Goal: Feedback & Contribution: Leave review/rating

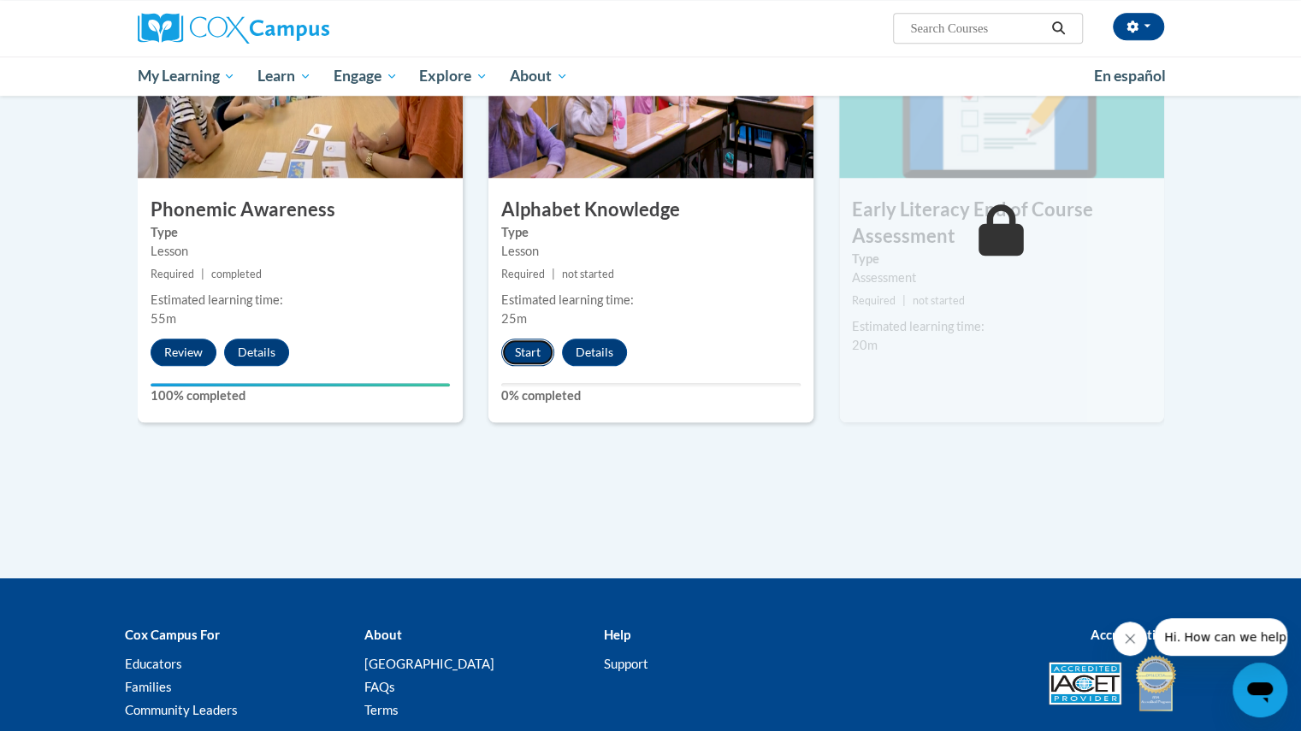
click at [530, 355] on button "Start" at bounding box center [527, 352] width 53 height 27
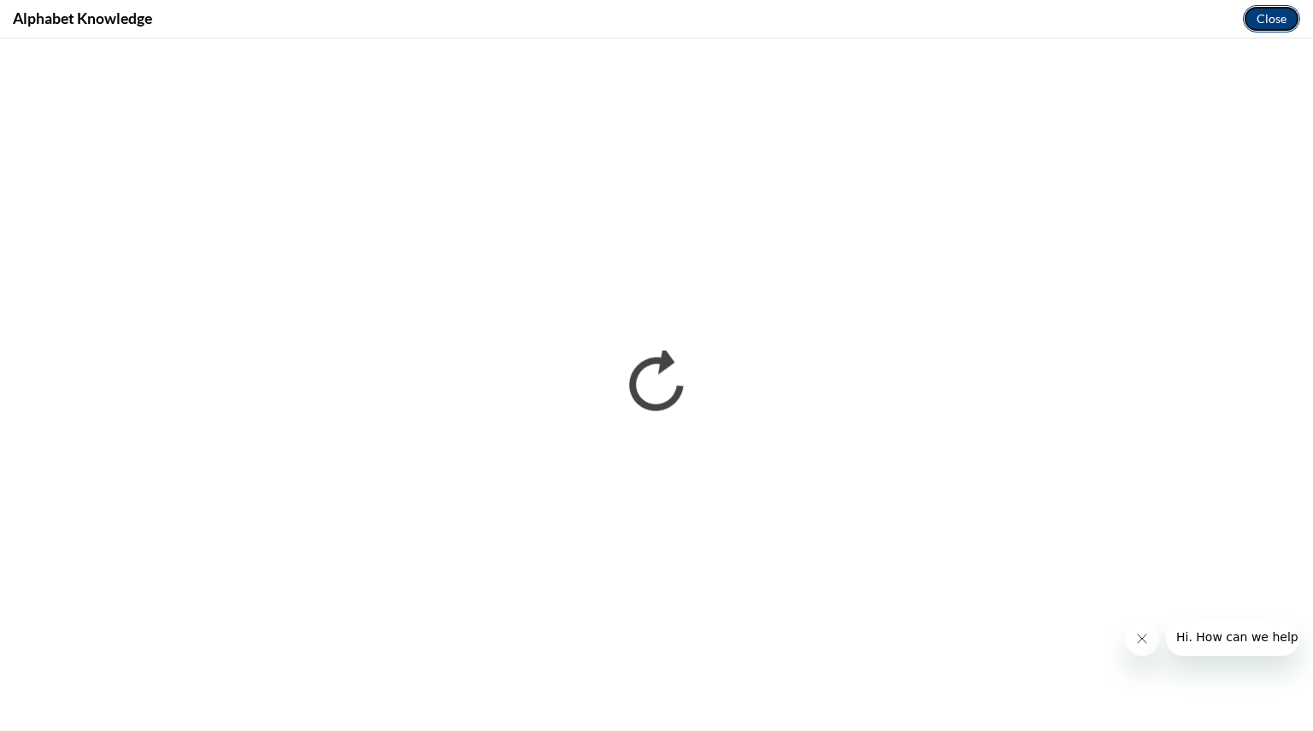
click at [1255, 25] on button "Close" at bounding box center [1271, 18] width 57 height 27
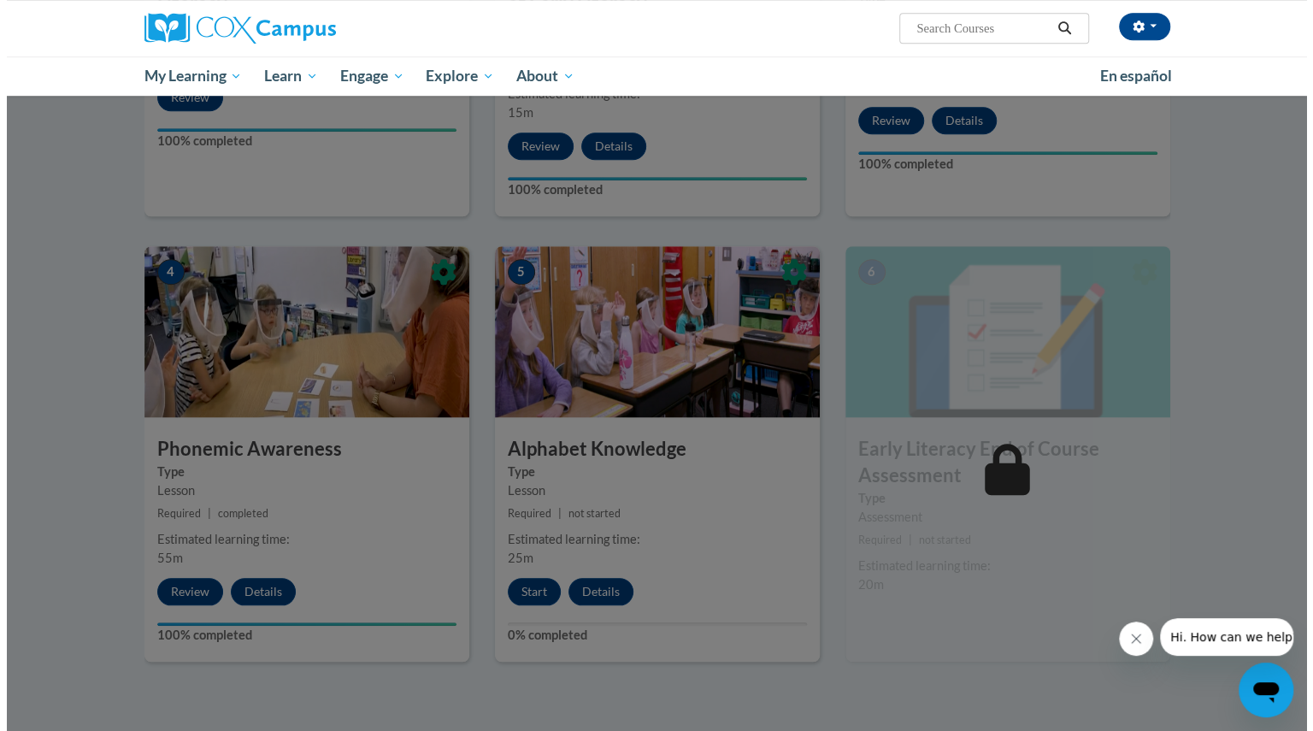
scroll to position [672, 0]
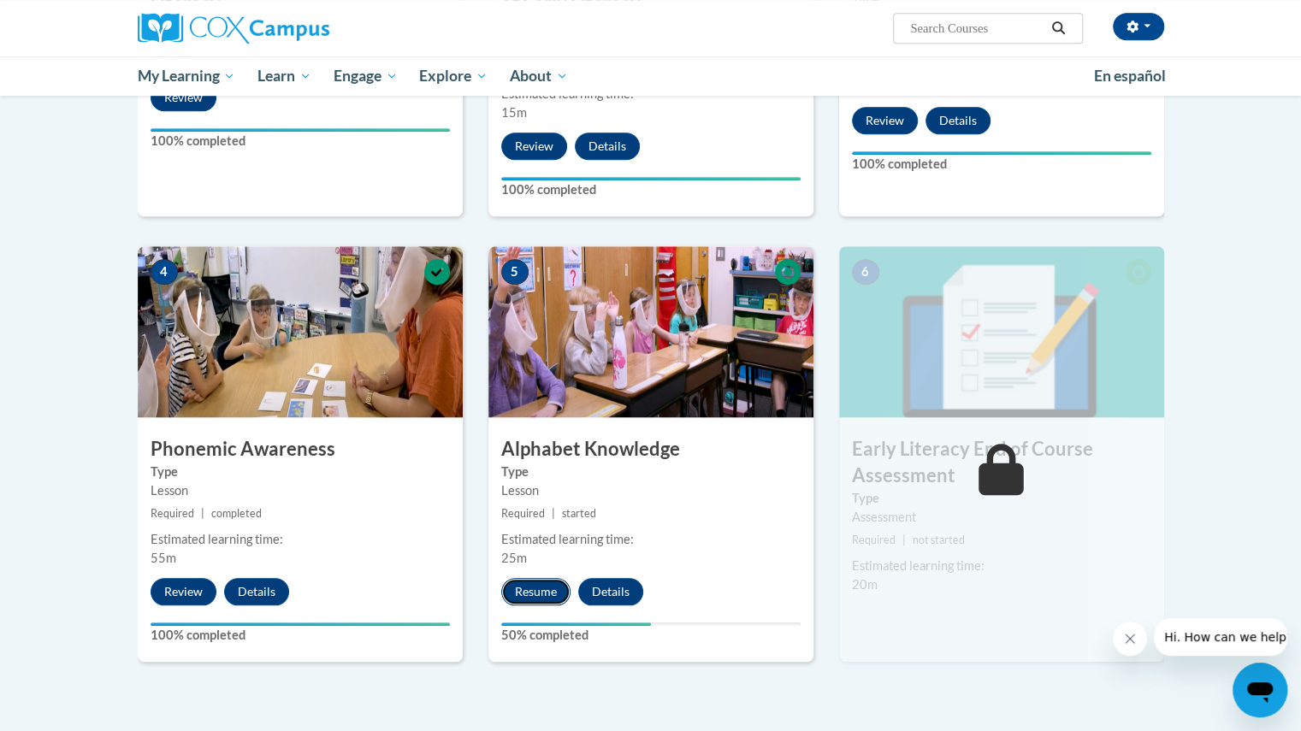
click at [541, 591] on button "Resume" at bounding box center [535, 591] width 69 height 27
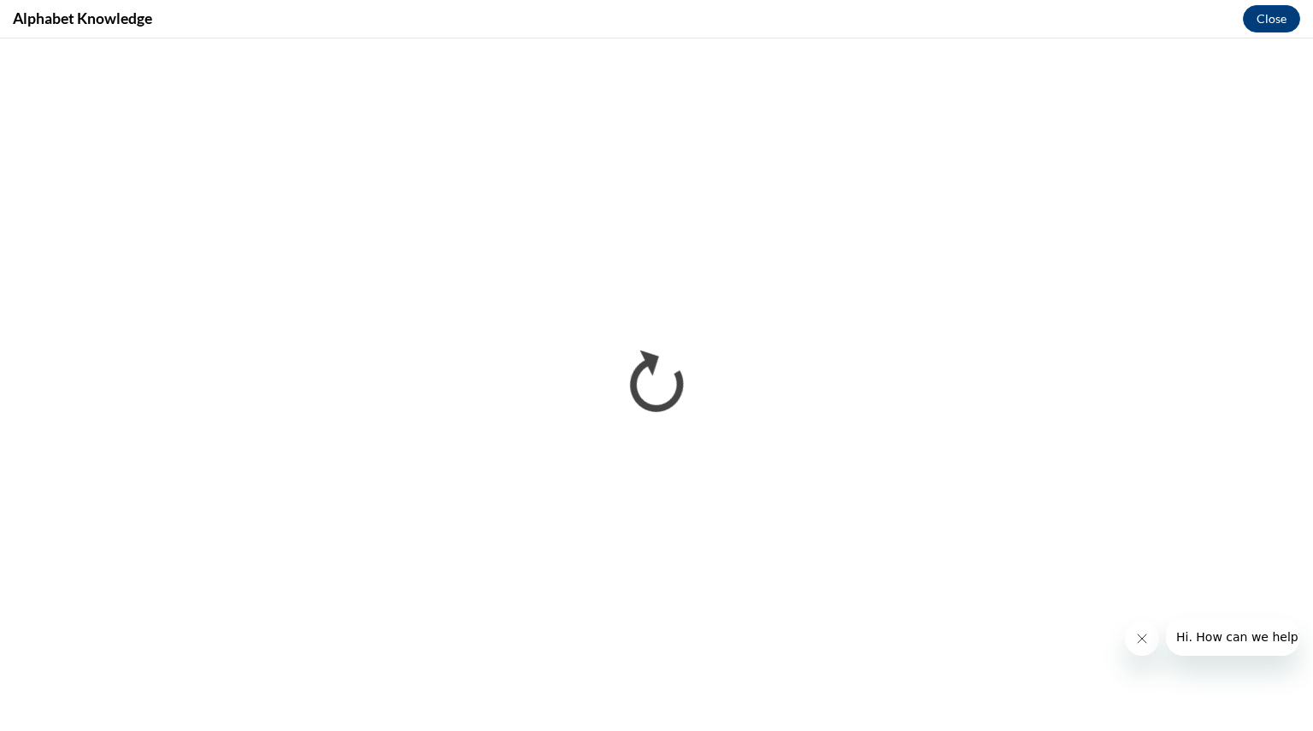
scroll to position [0, 0]
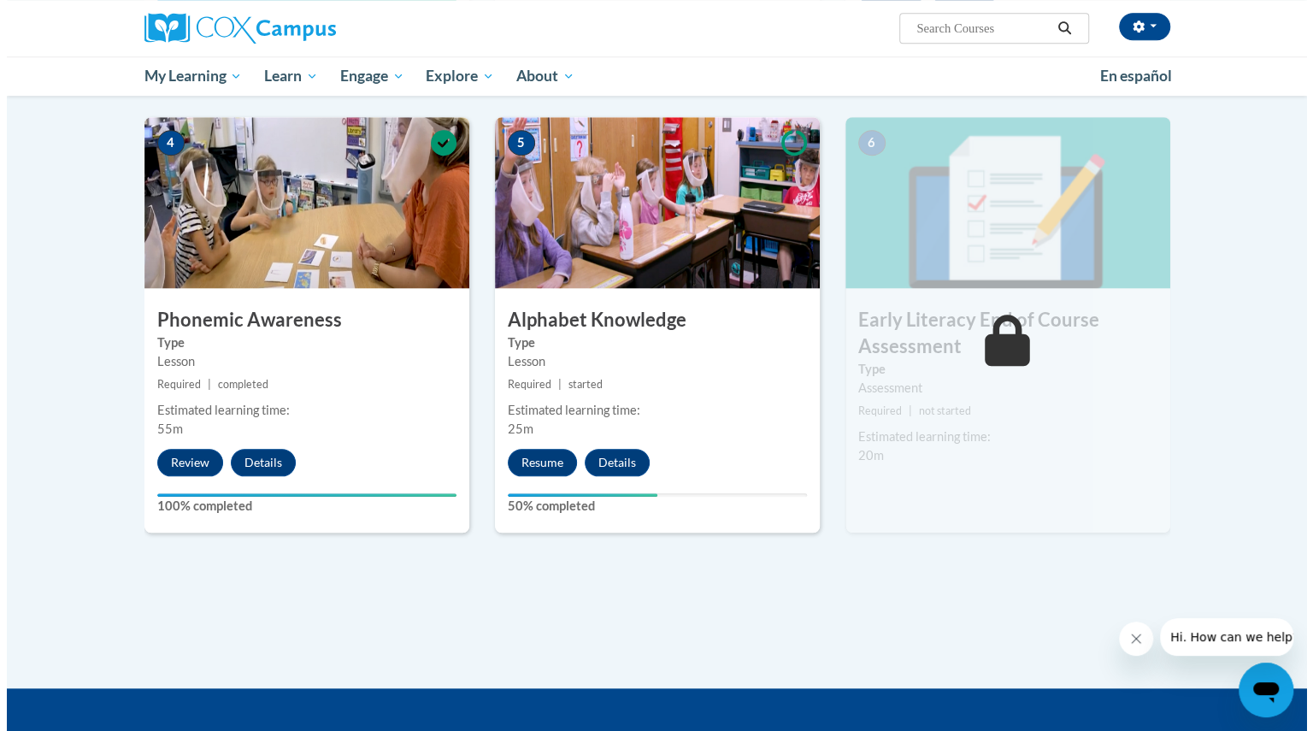
scroll to position [802, 0]
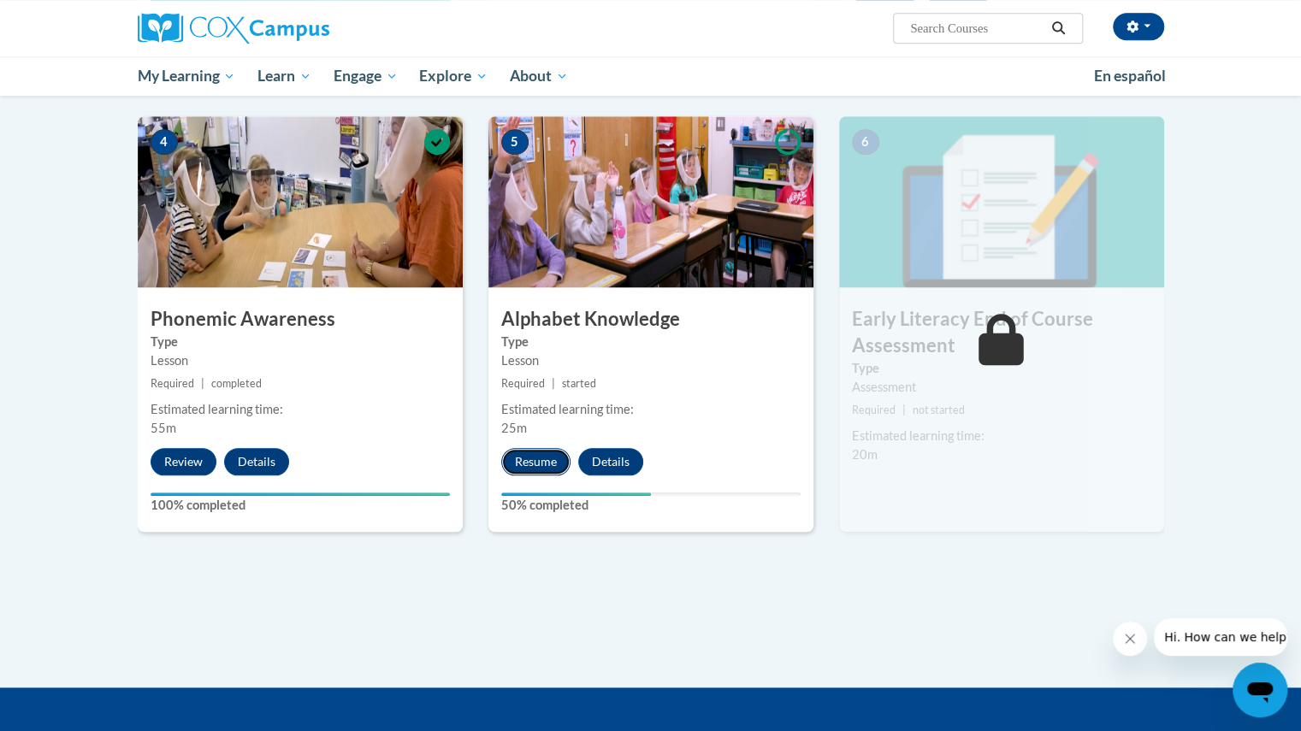
click at [545, 462] on button "Resume" at bounding box center [535, 461] width 69 height 27
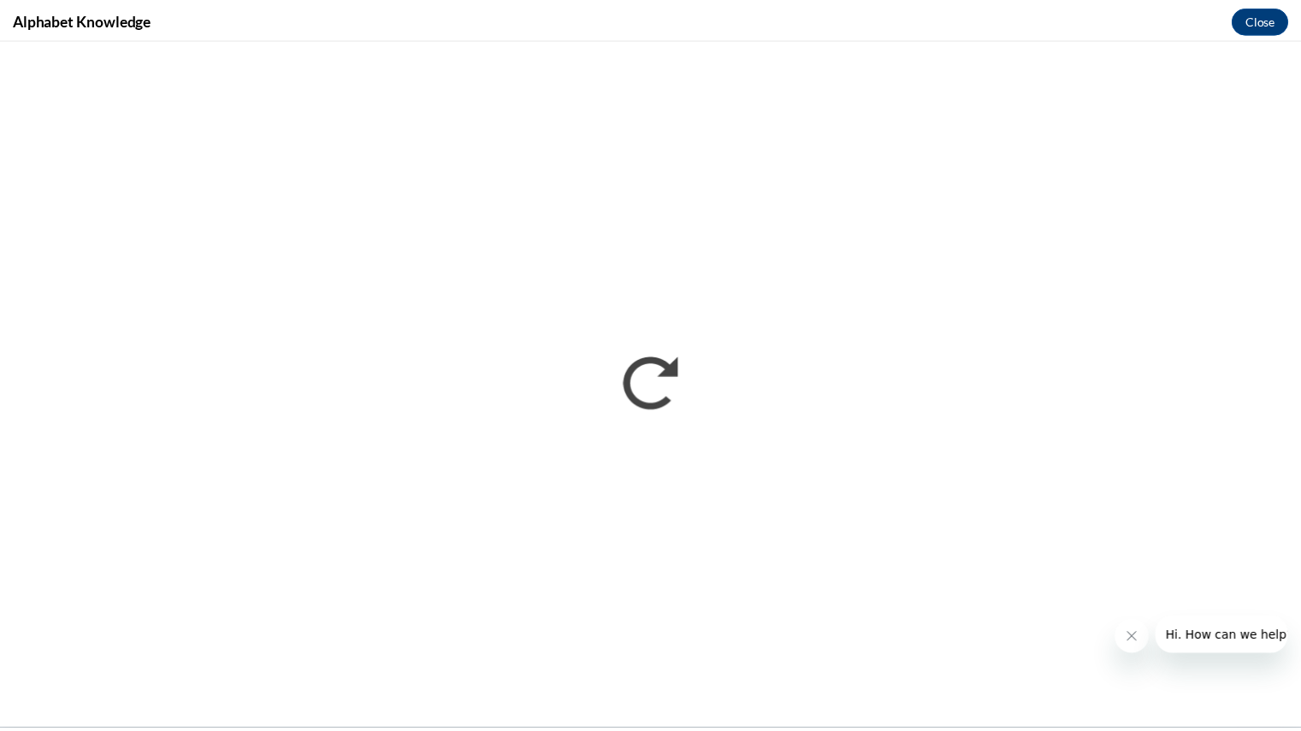
scroll to position [0, 0]
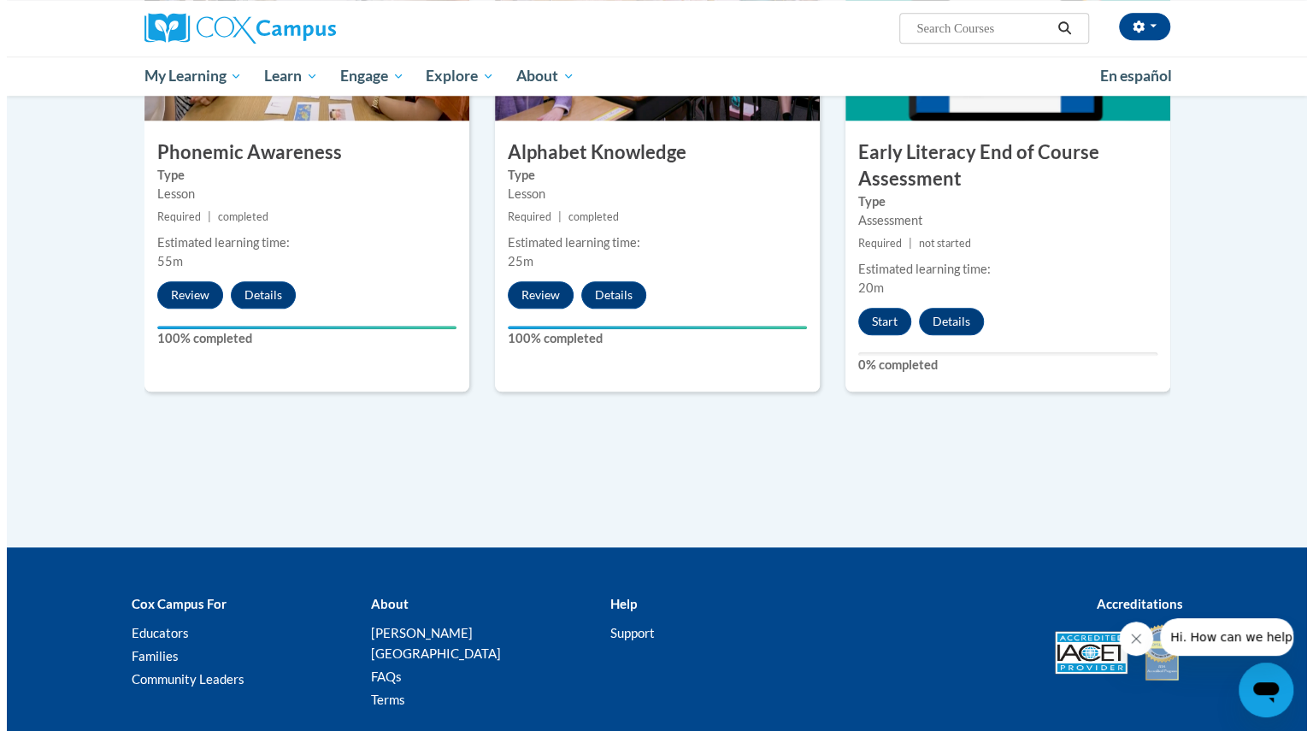
scroll to position [968, 0]
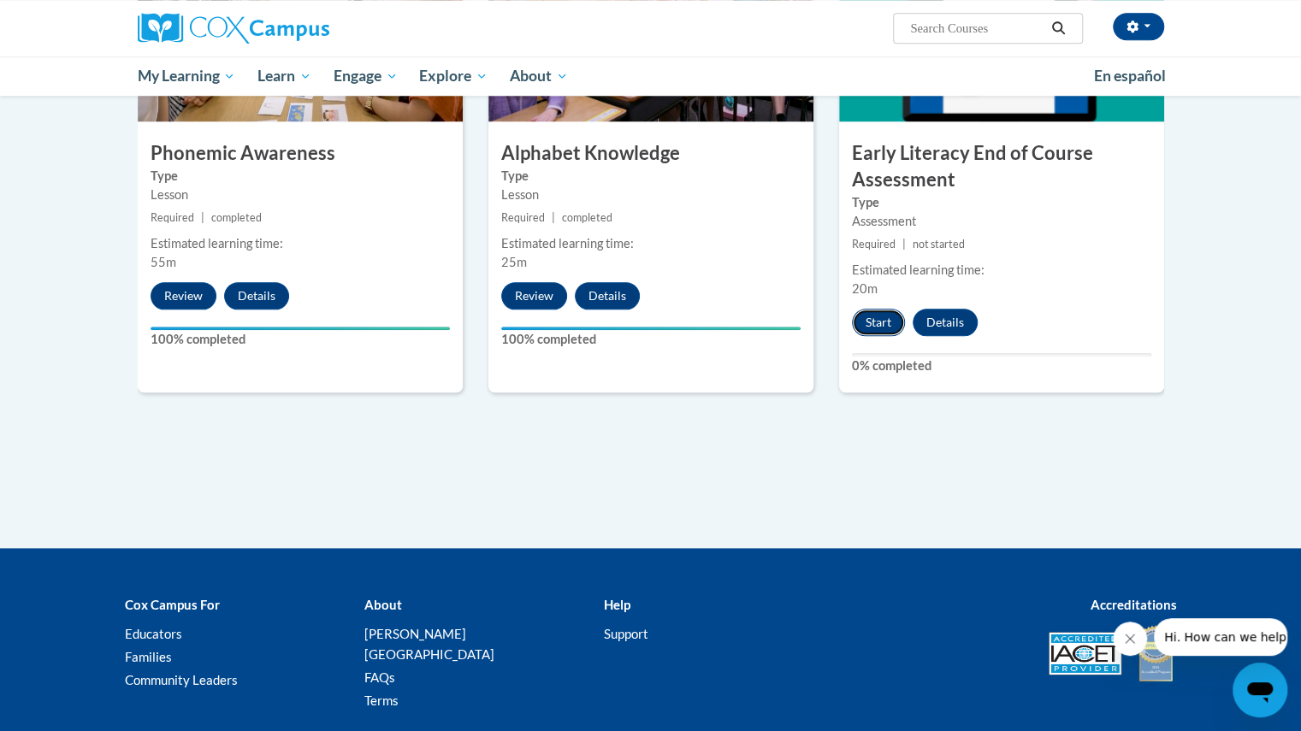
click at [882, 309] on button "Start" at bounding box center [878, 322] width 53 height 27
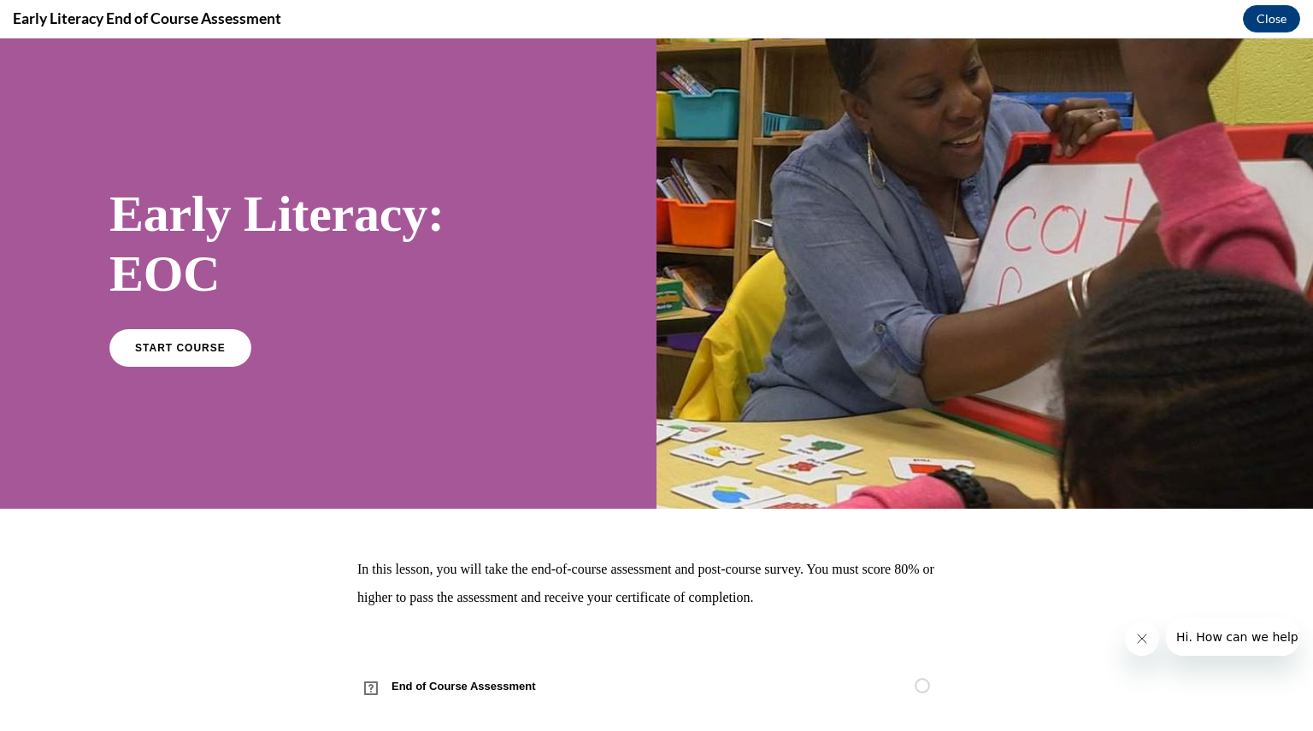
scroll to position [0, 0]
click at [195, 348] on span "START COURSE" at bounding box center [180, 347] width 95 height 13
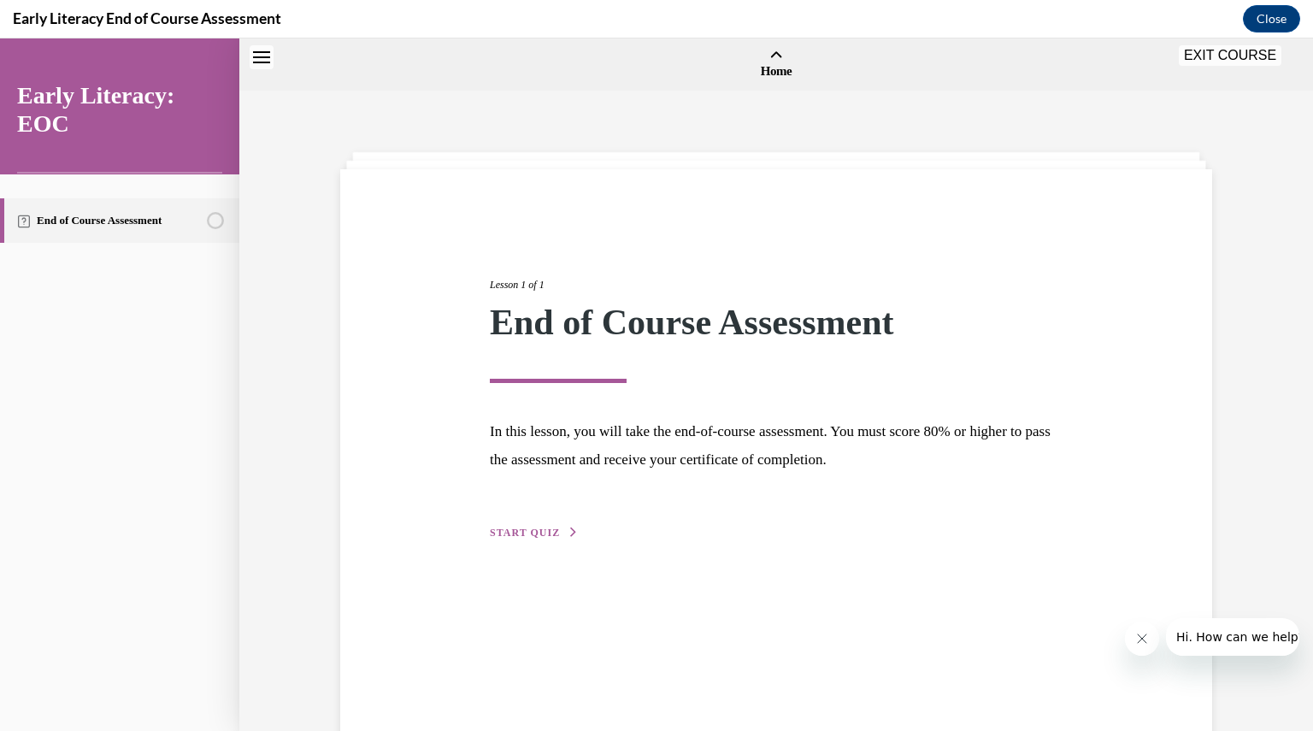
scroll to position [53, 0]
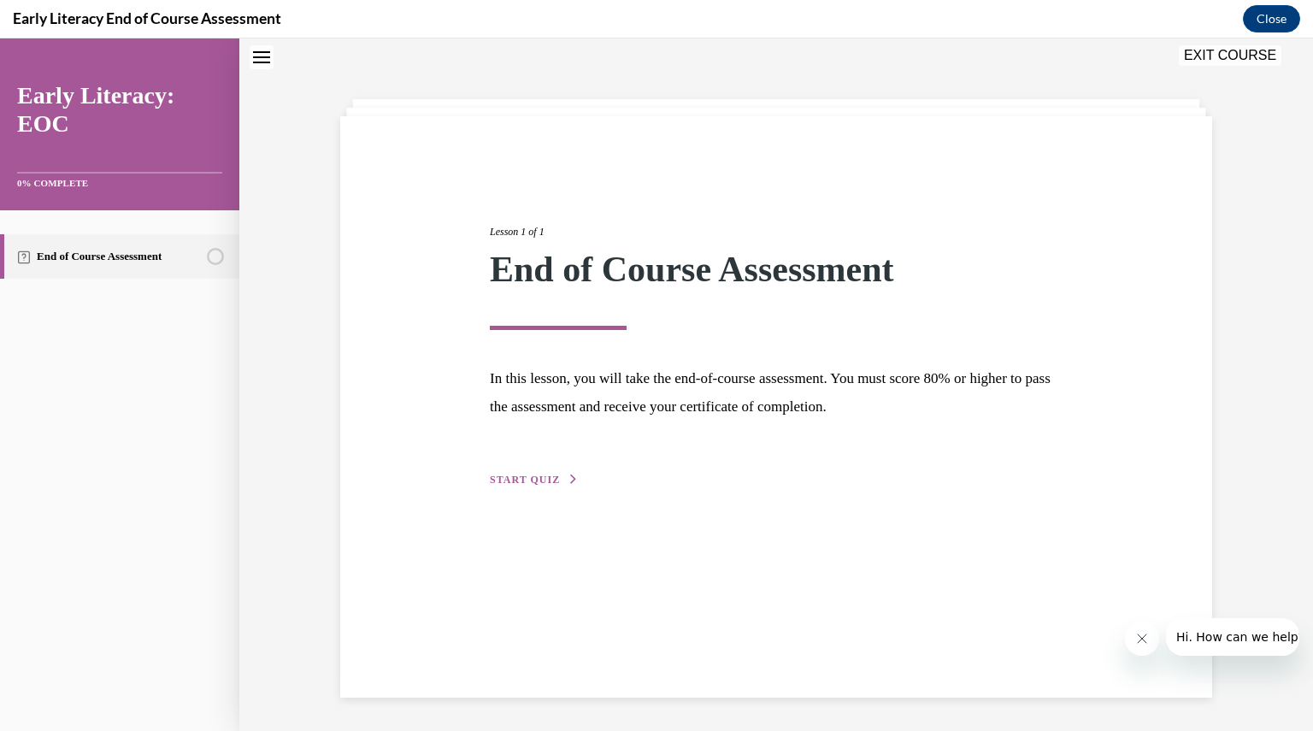
click at [513, 480] on span "START QUIZ" at bounding box center [525, 480] width 70 height 12
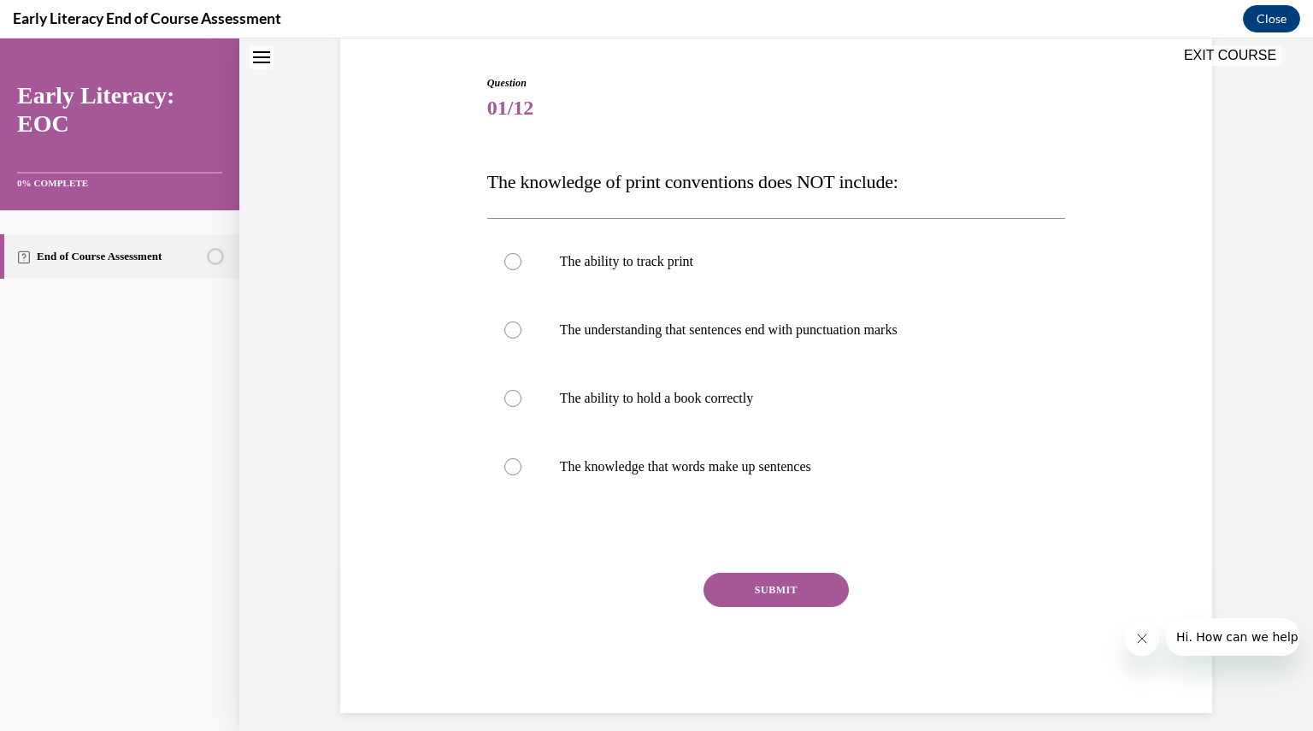
scroll to position [178, 0]
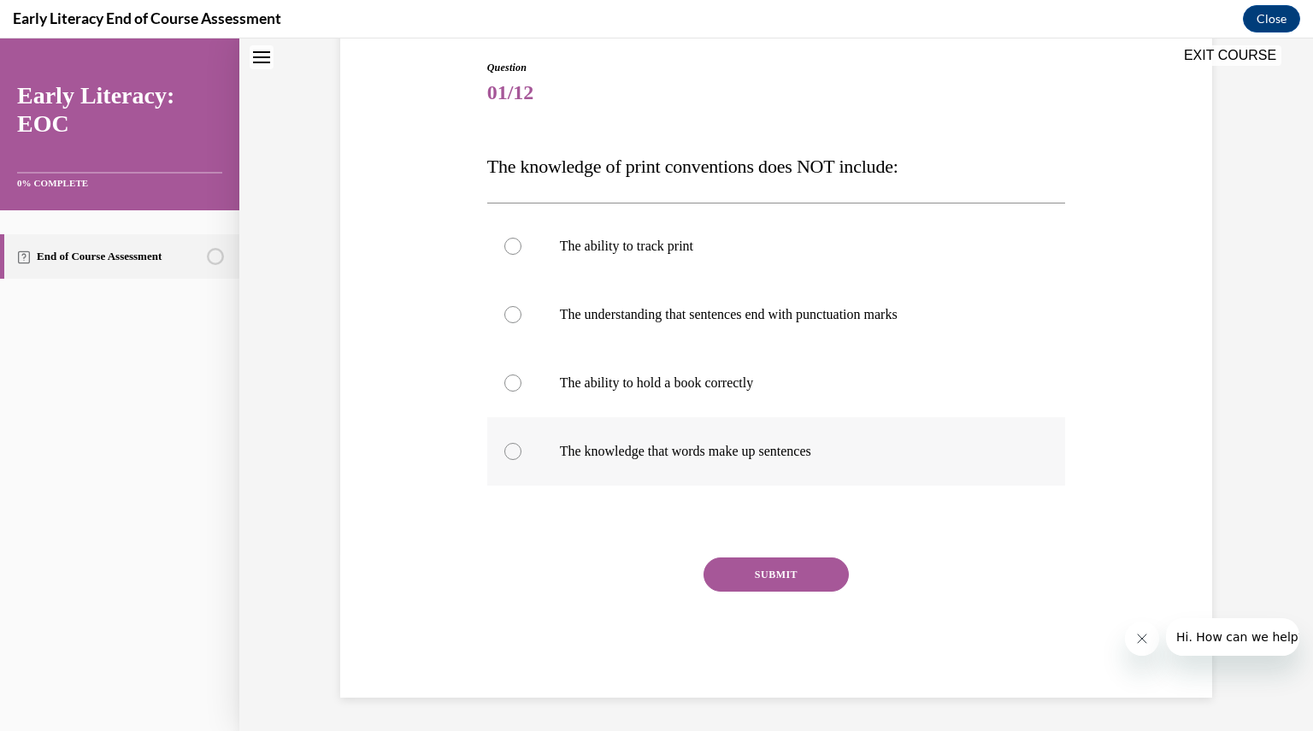
click at [518, 442] on div at bounding box center [776, 451] width 579 height 68
click at [757, 563] on button "SUBMIT" at bounding box center [776, 575] width 145 height 34
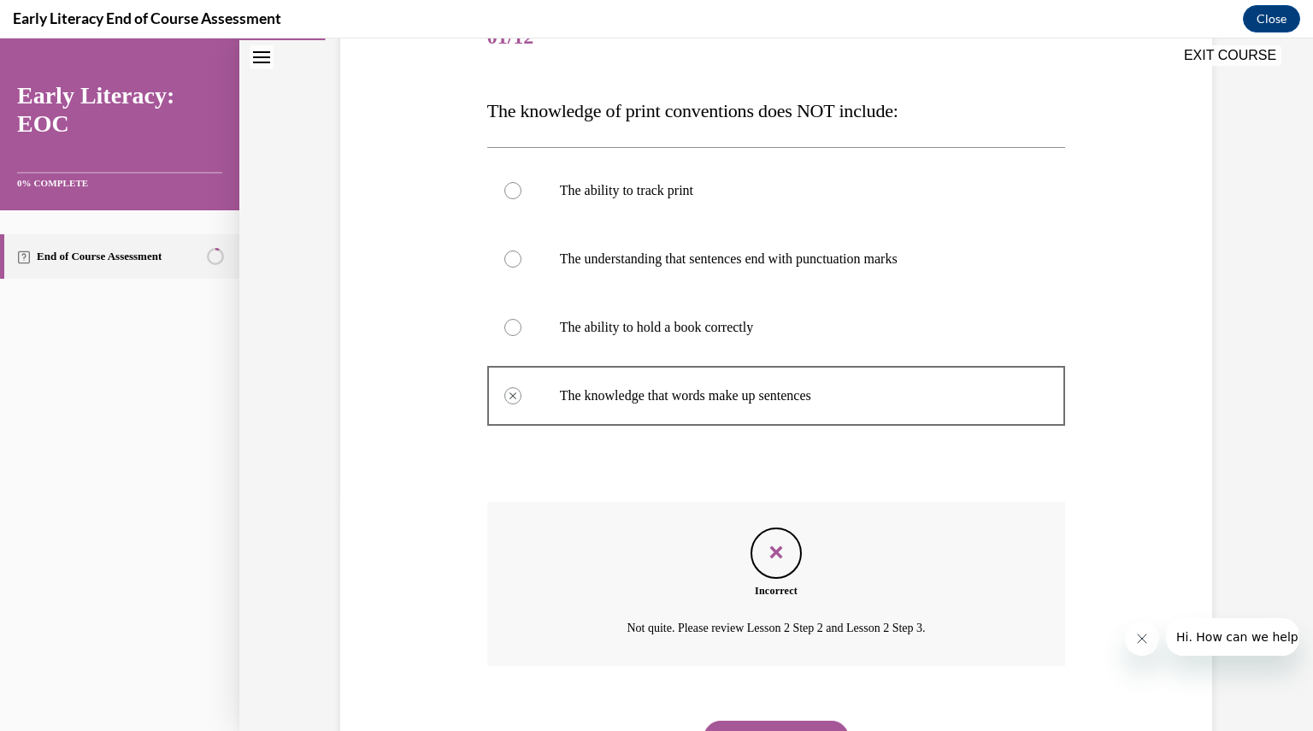
scroll to position [236, 0]
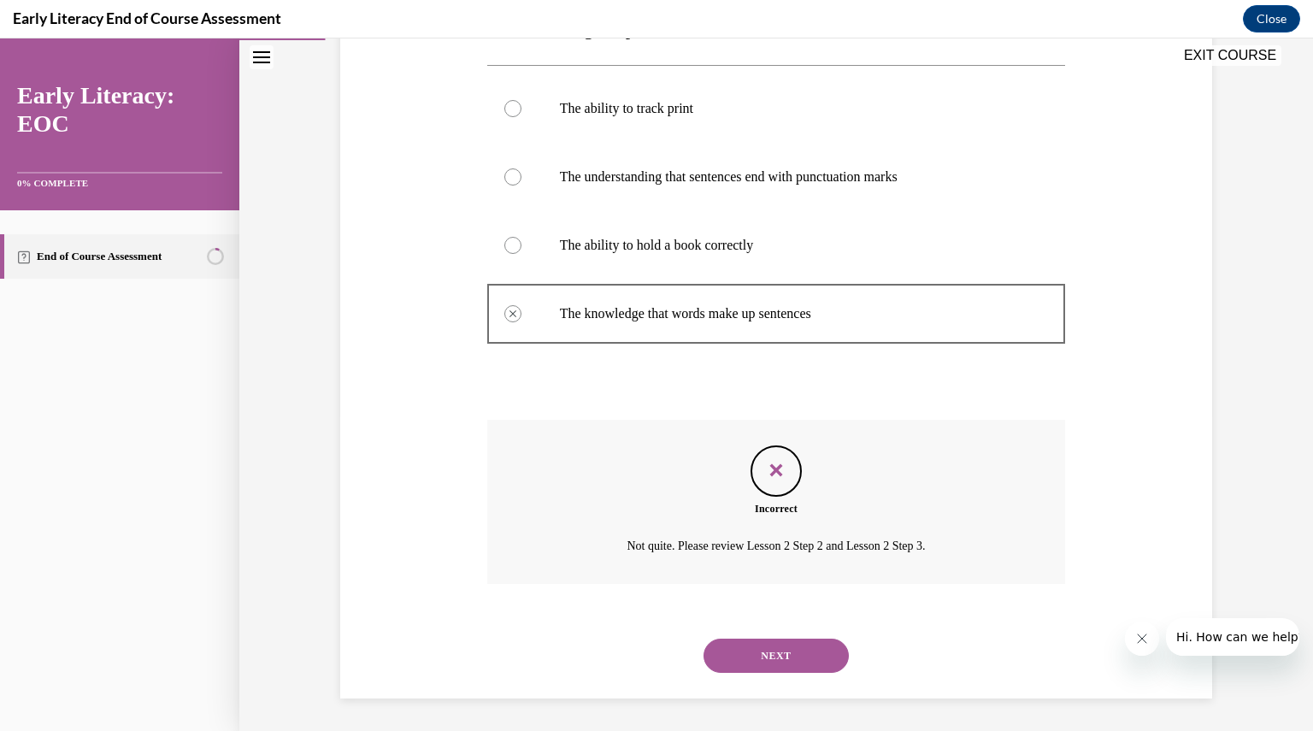
click at [759, 660] on button "NEXT" at bounding box center [776, 656] width 145 height 34
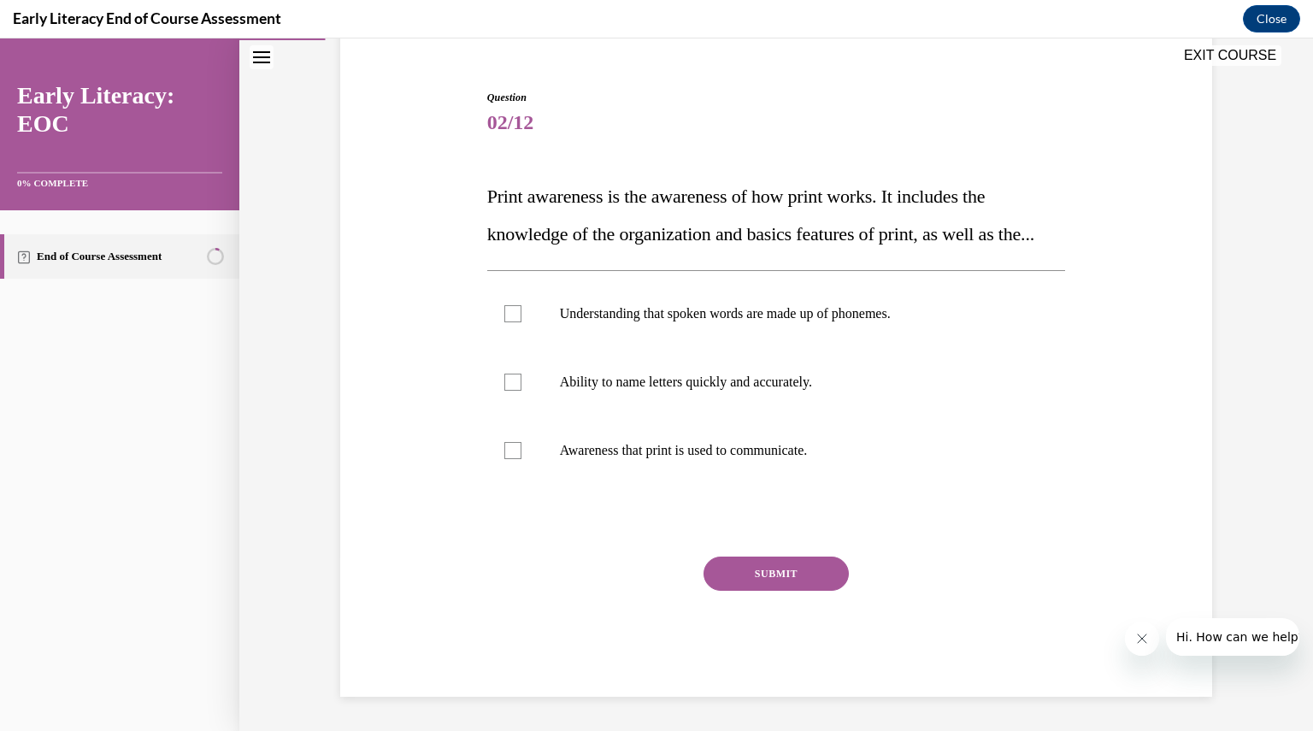
scroll to position [185, 0]
click at [511, 460] on div at bounding box center [776, 450] width 579 height 68
click at [790, 585] on button "SUBMIT" at bounding box center [776, 574] width 145 height 34
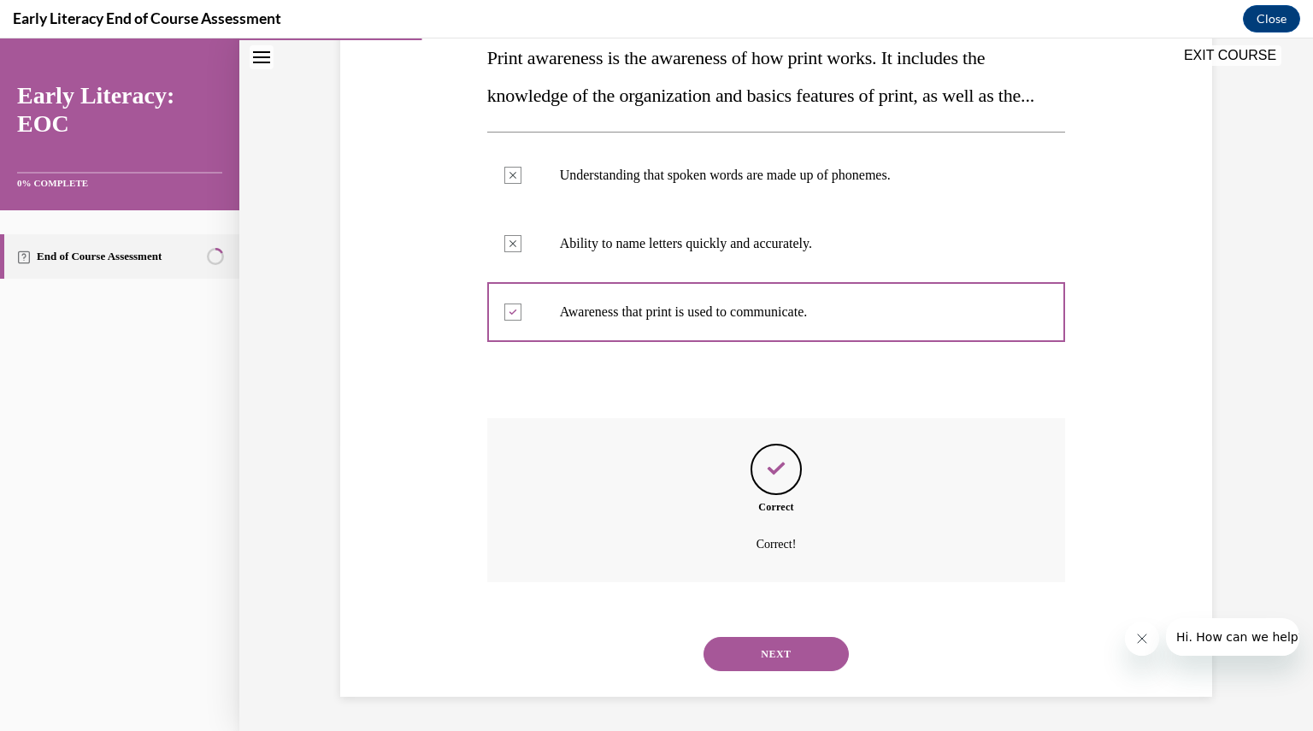
scroll to position [323, 0]
click at [776, 652] on button "NEXT" at bounding box center [776, 654] width 145 height 34
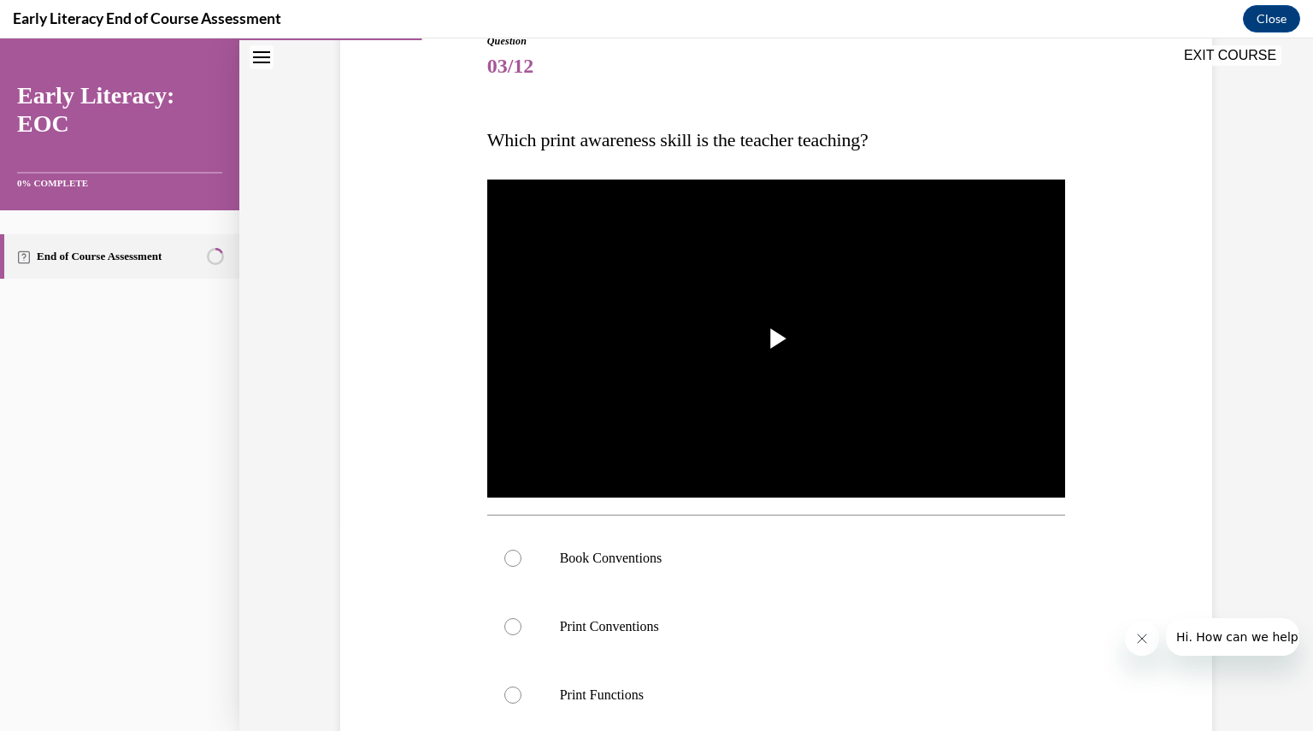
scroll to position [215, 0]
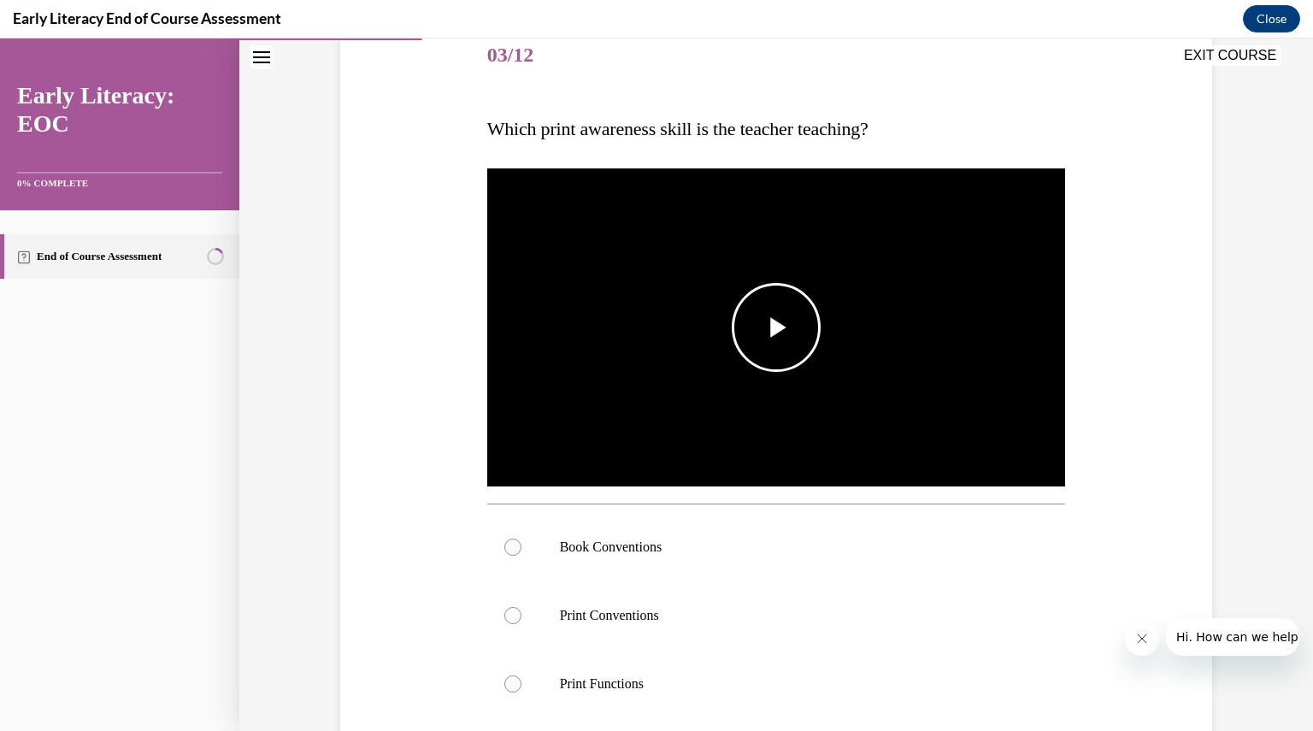
click at [746, 411] on img "Video player" at bounding box center [776, 328] width 579 height 326
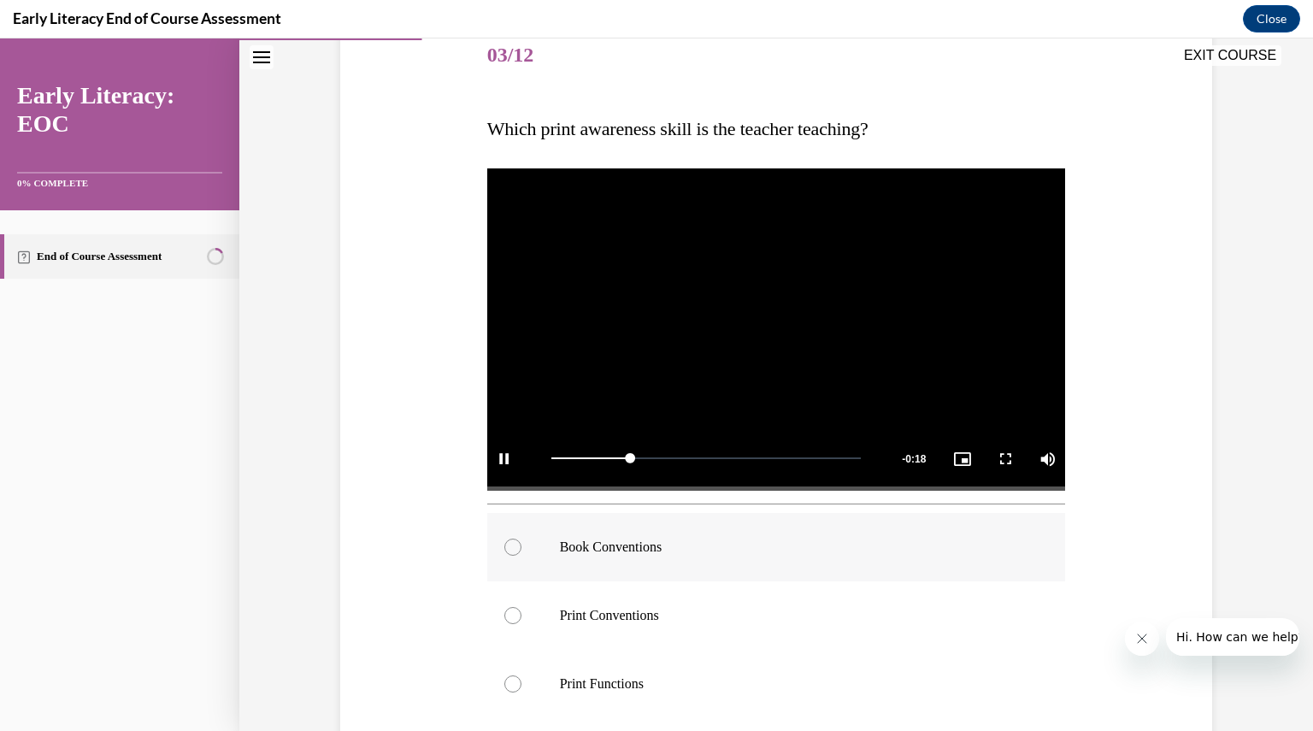
click at [492, 546] on div at bounding box center [776, 547] width 579 height 68
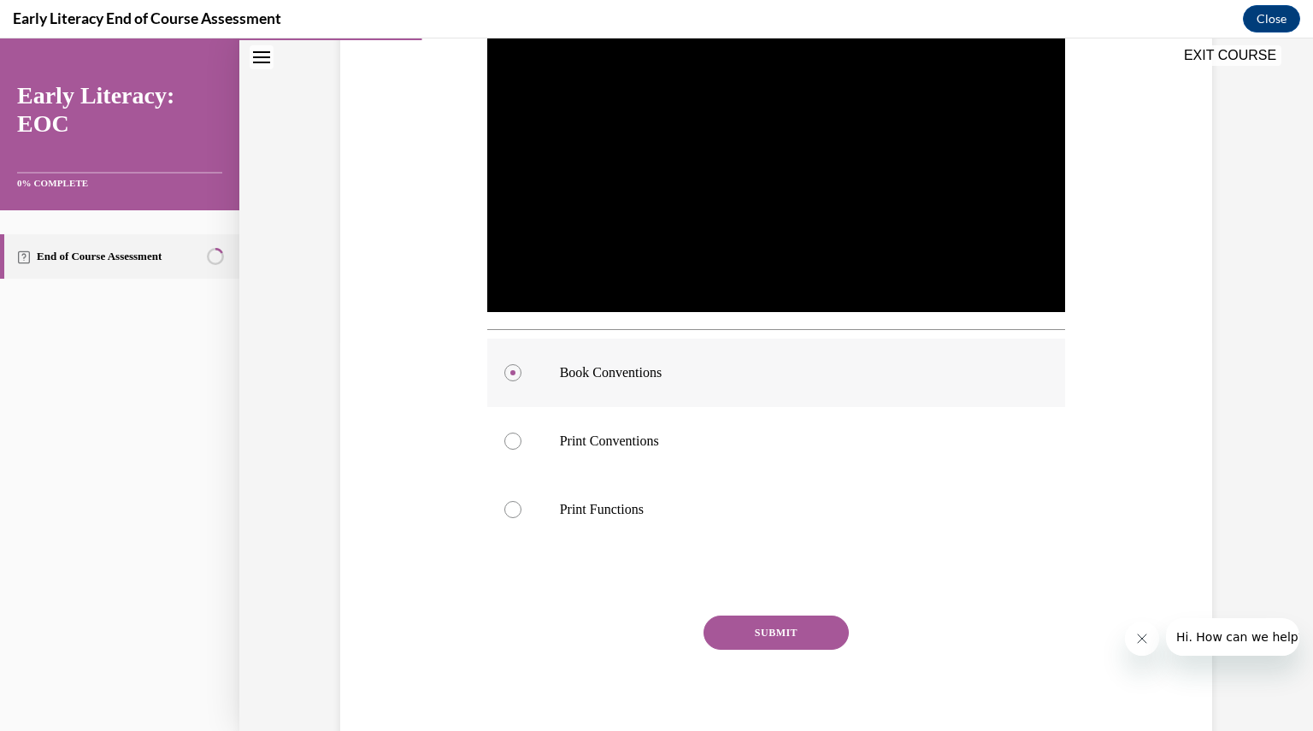
scroll to position [392, 0]
click at [774, 624] on button "SUBMIT" at bounding box center [776, 631] width 145 height 34
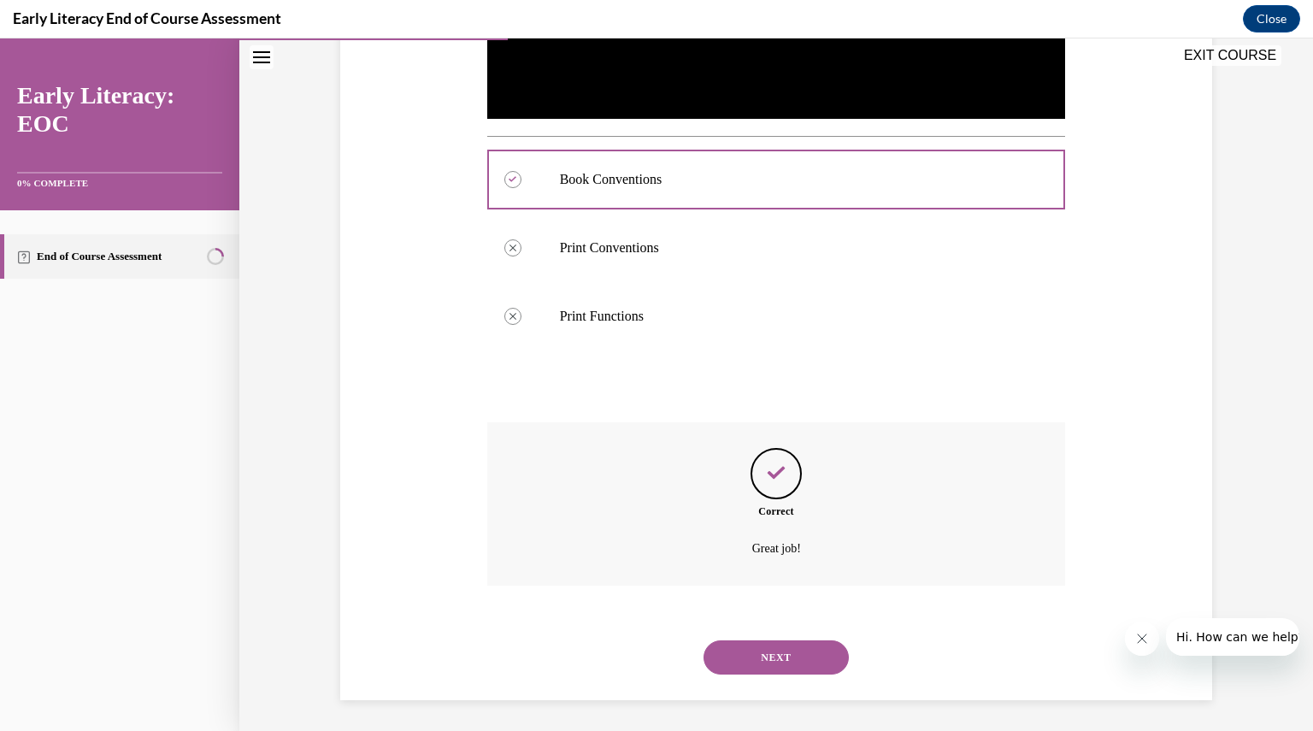
scroll to position [586, 0]
click at [764, 651] on button "NEXT" at bounding box center [776, 655] width 145 height 34
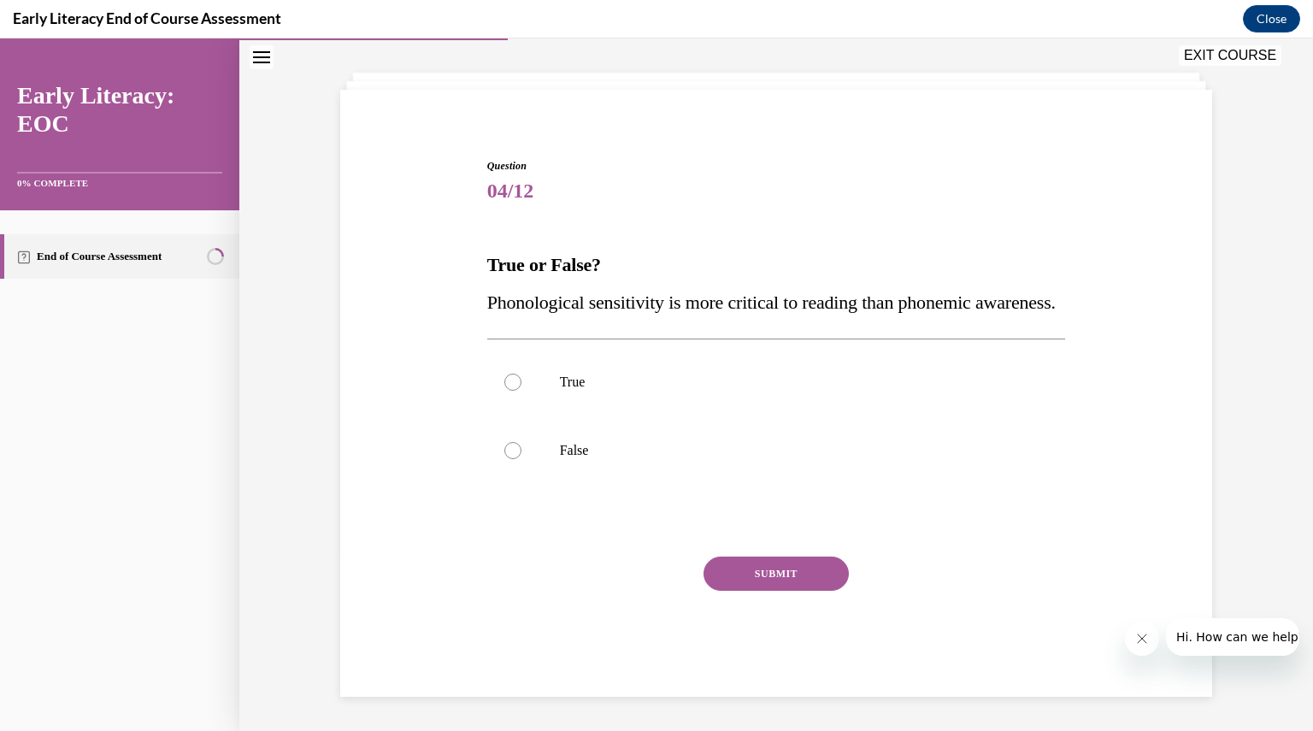
scroll to position [116, 0]
click at [547, 364] on div at bounding box center [776, 382] width 579 height 68
click at [752, 575] on button "SUBMIT" at bounding box center [776, 574] width 145 height 34
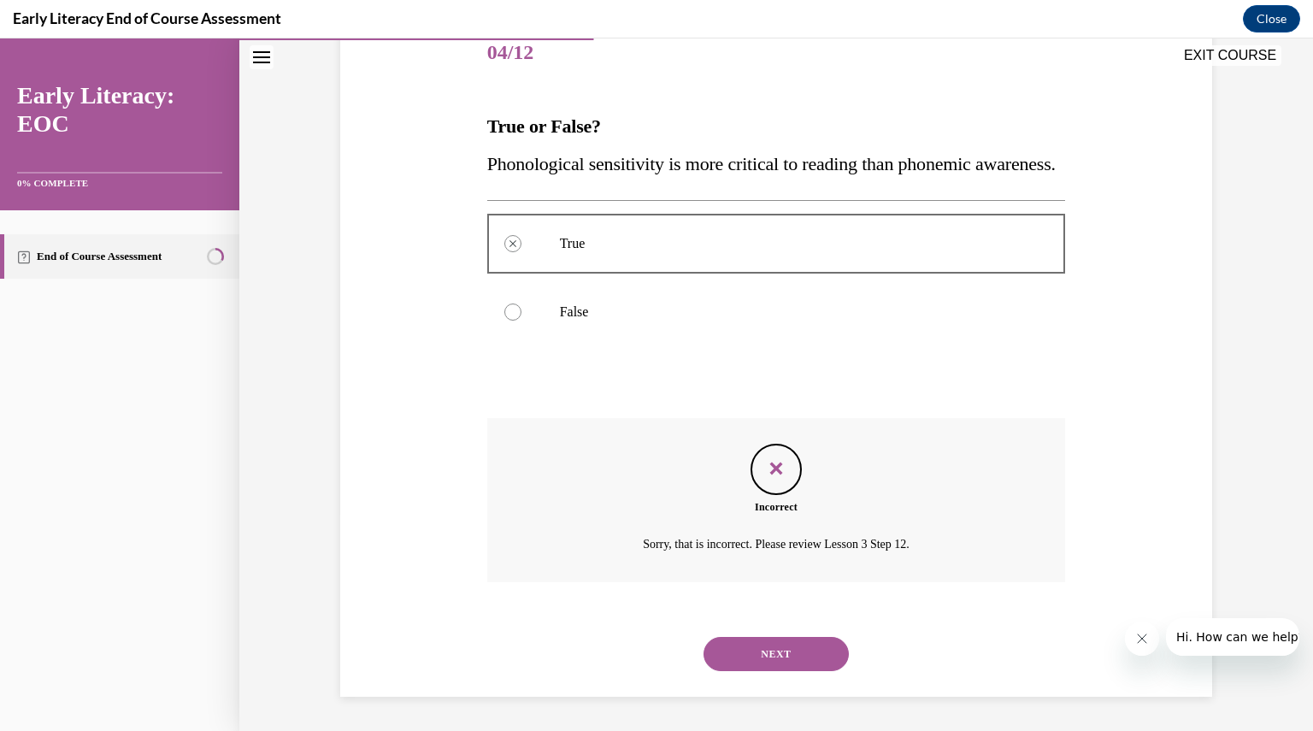
scroll to position [255, 0]
click at [751, 640] on button "NEXT" at bounding box center [776, 654] width 145 height 34
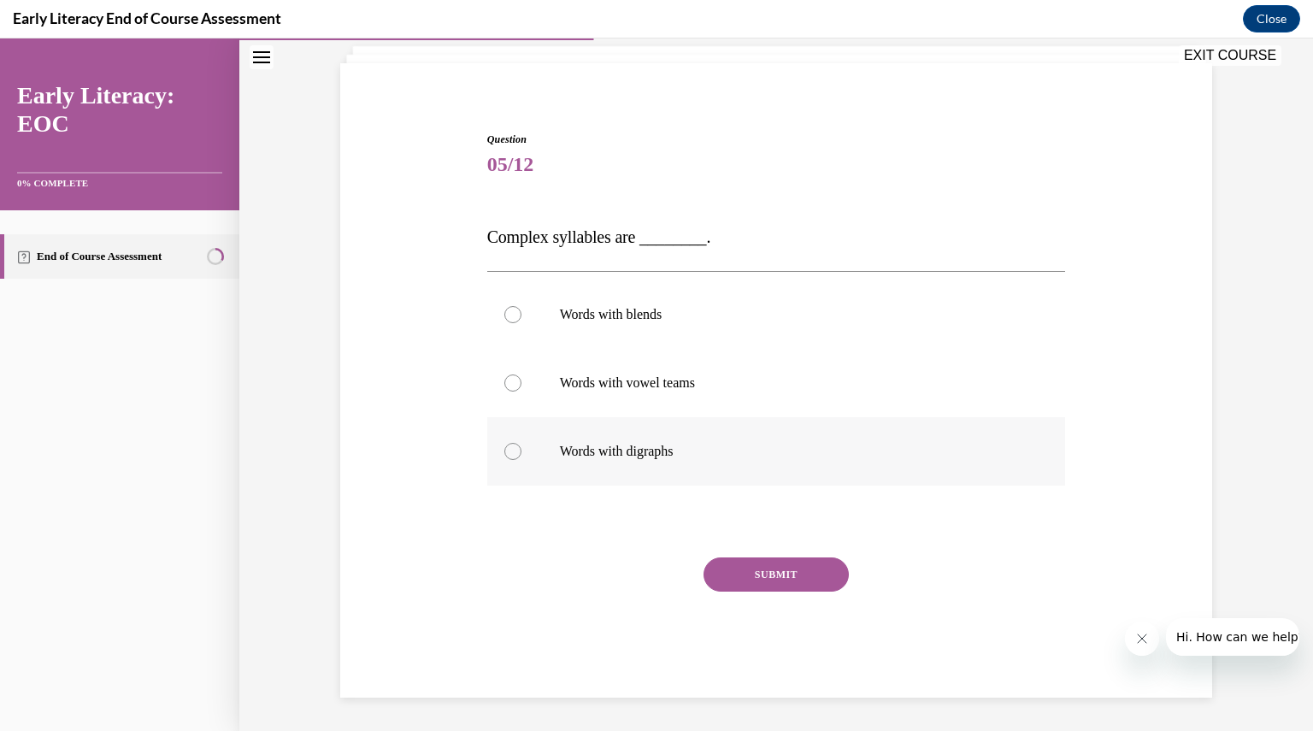
click at [513, 457] on div at bounding box center [776, 451] width 579 height 68
click at [747, 577] on button "SUBMIT" at bounding box center [776, 575] width 145 height 34
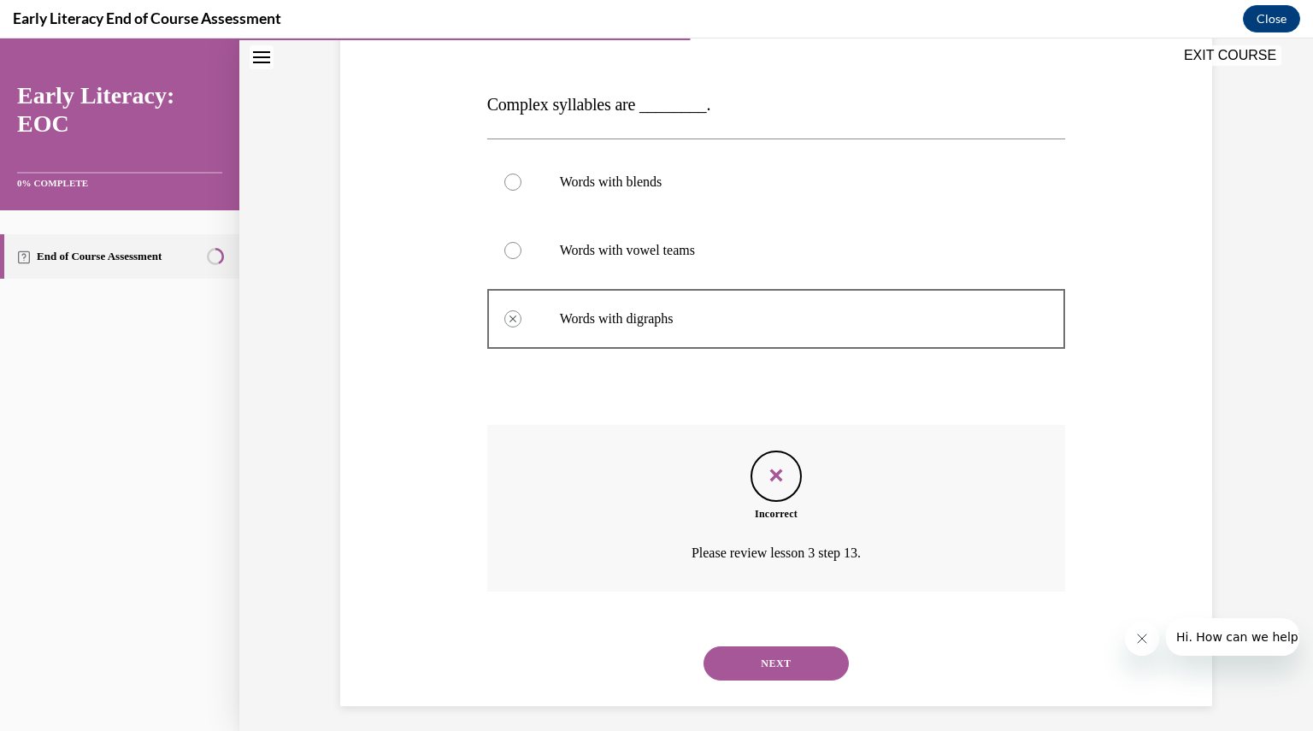
scroll to position [247, 0]
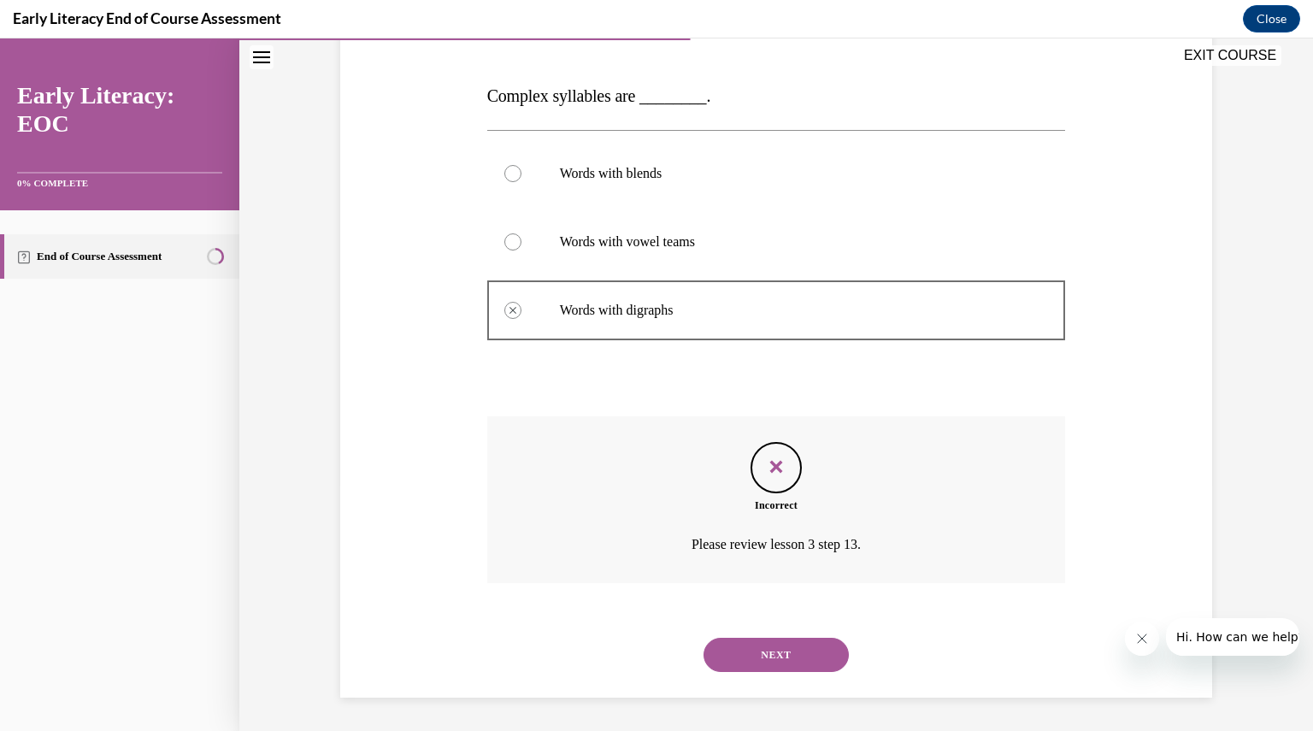
click at [758, 652] on button "NEXT" at bounding box center [776, 655] width 145 height 34
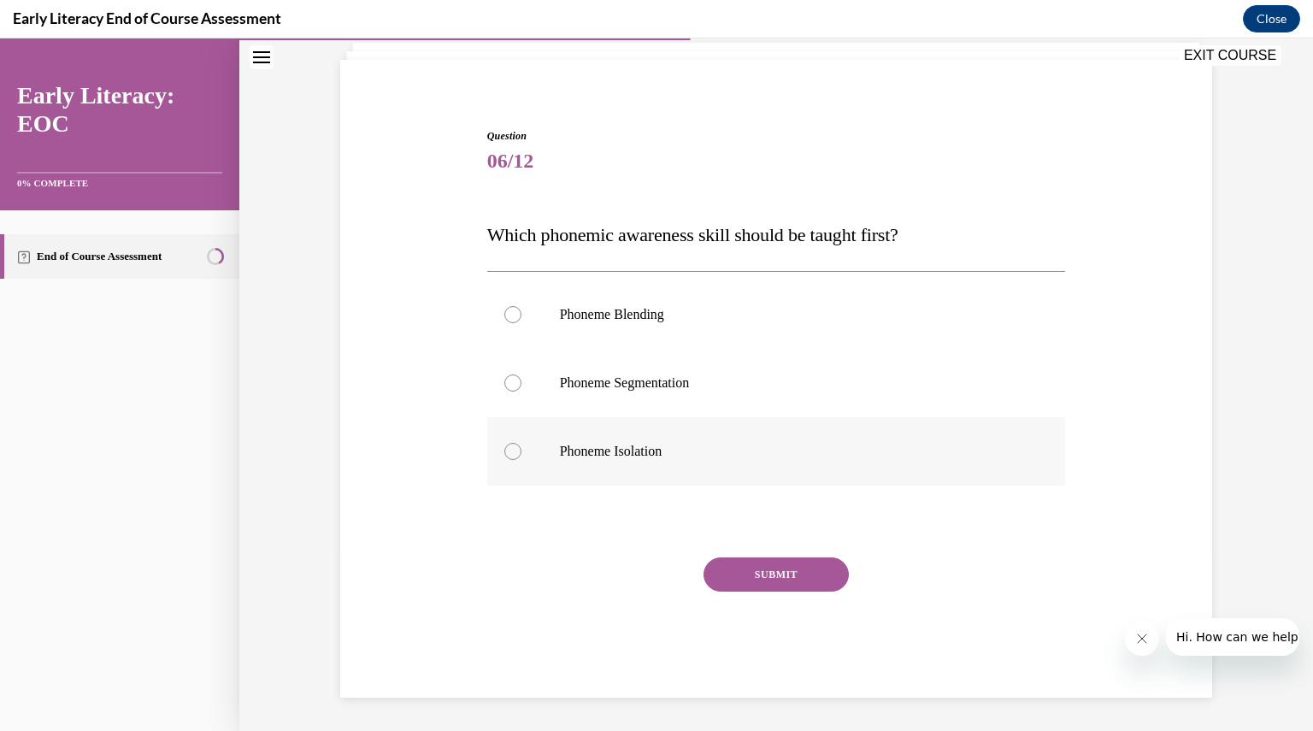
click at [688, 451] on p "Phoneme Isolation" at bounding box center [791, 451] width 463 height 17
click at [730, 572] on button "SUBMIT" at bounding box center [776, 575] width 145 height 34
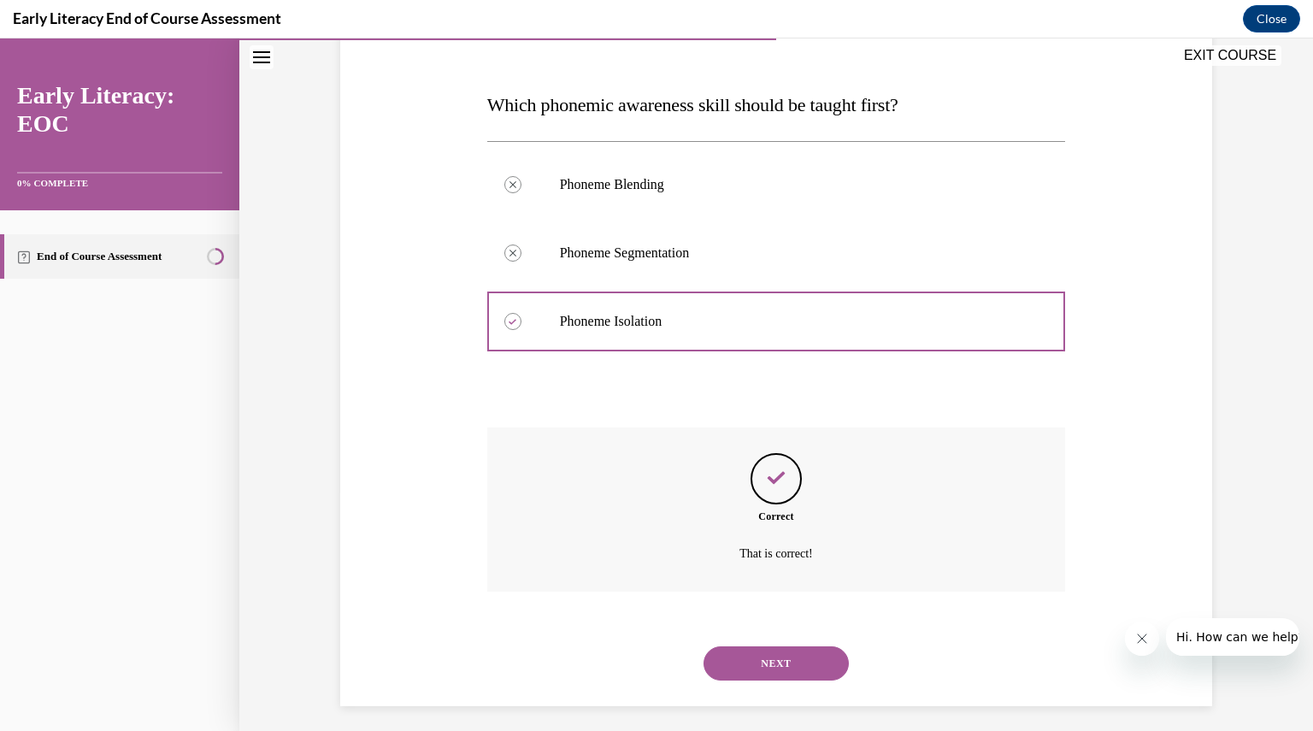
scroll to position [248, 0]
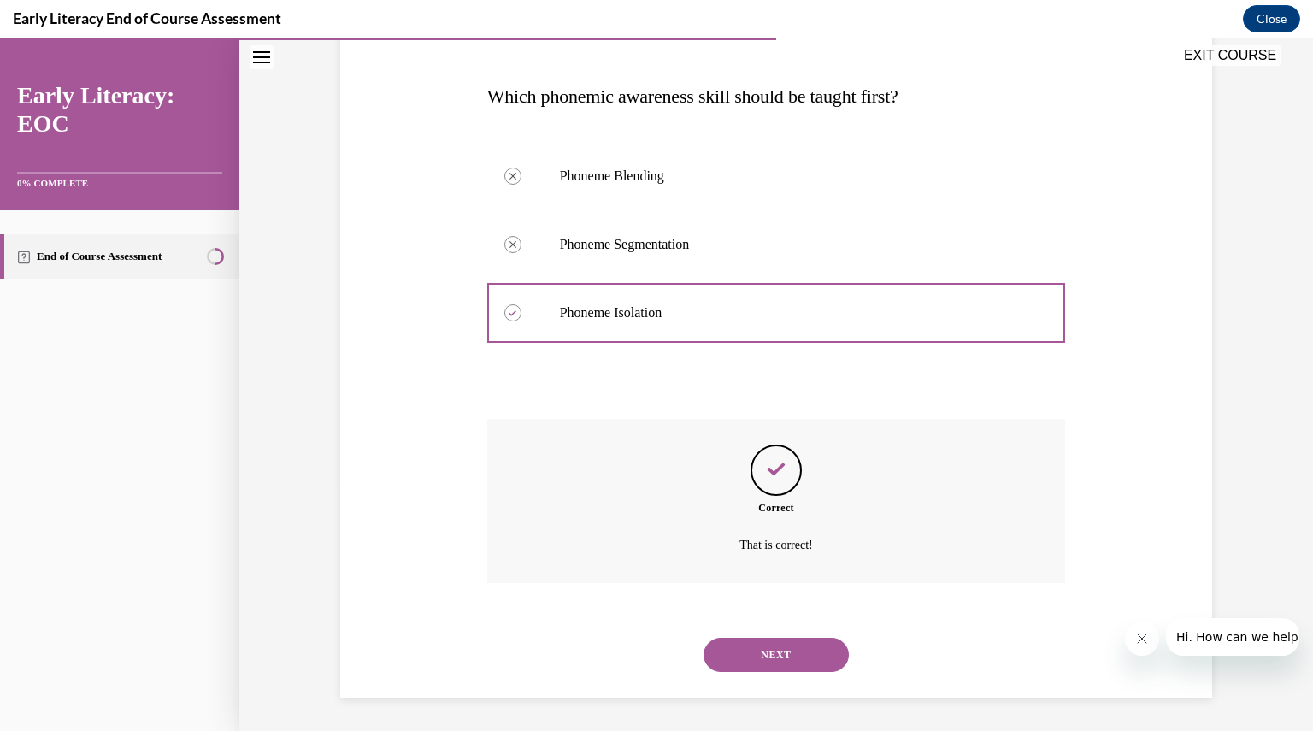
click at [722, 663] on button "NEXT" at bounding box center [776, 655] width 145 height 34
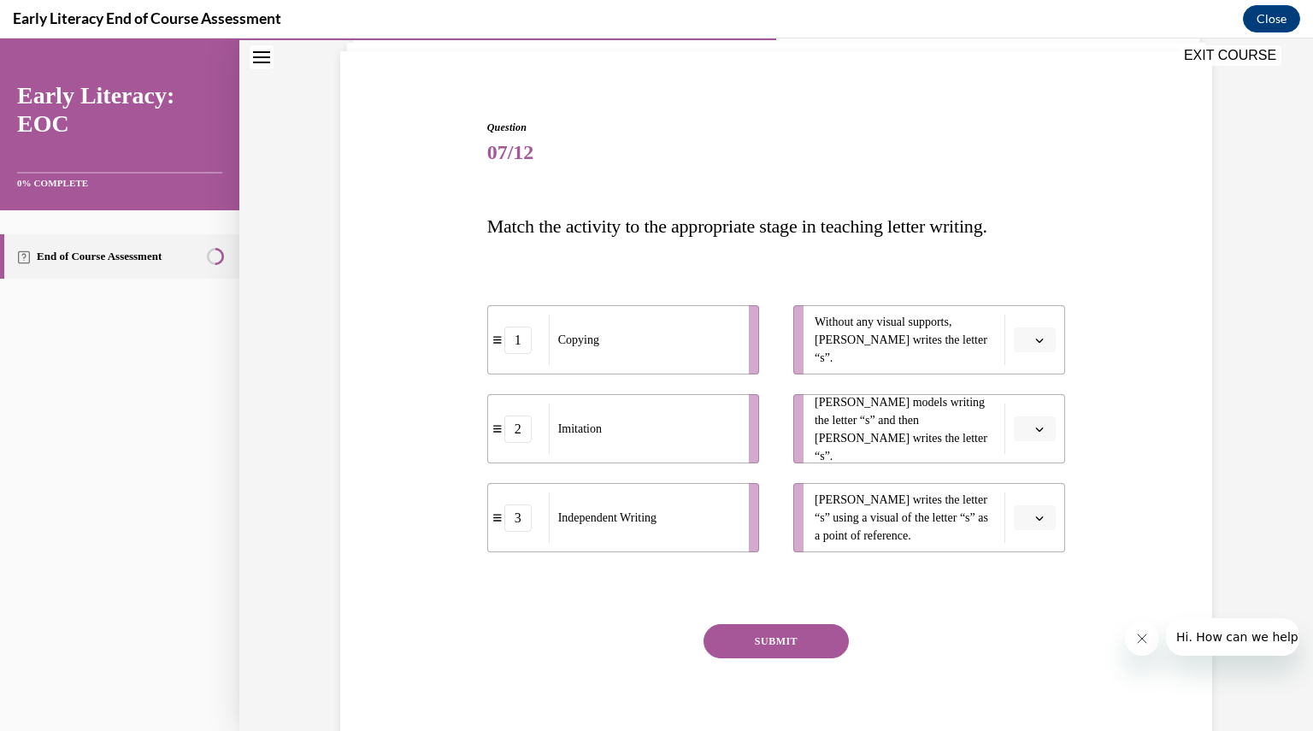
scroll to position [121, 0]
click at [1014, 339] on button "button" at bounding box center [1035, 338] width 42 height 26
click at [1025, 503] on button "button" at bounding box center [1035, 516] width 42 height 26
click at [1017, 594] on div "1" at bounding box center [1027, 587] width 42 height 34
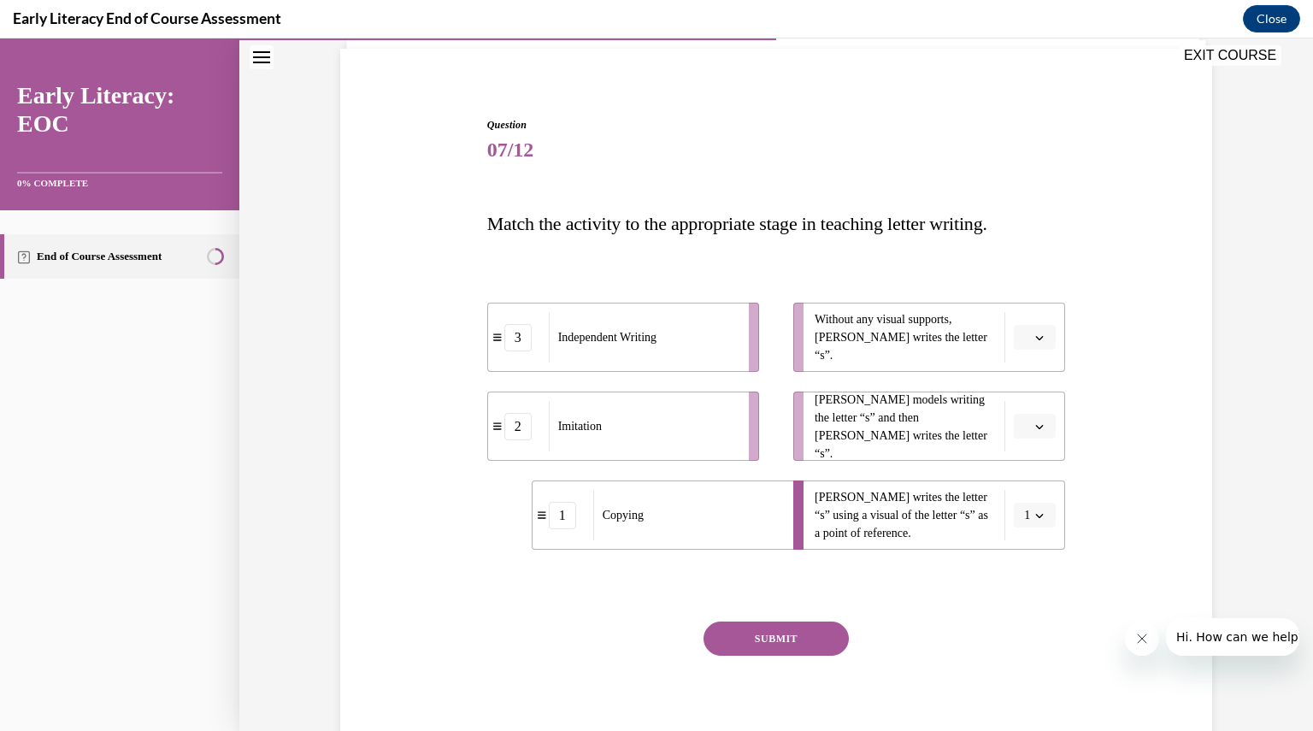
click at [1027, 416] on button "button" at bounding box center [1035, 427] width 42 height 26
click at [1014, 534] on div "2" at bounding box center [1027, 533] width 42 height 34
click at [1025, 334] on button "button" at bounding box center [1035, 338] width 42 height 26
click at [1023, 476] on span "3" at bounding box center [1022, 478] width 6 height 14
click at [802, 634] on button "SUBMIT" at bounding box center [776, 639] width 145 height 34
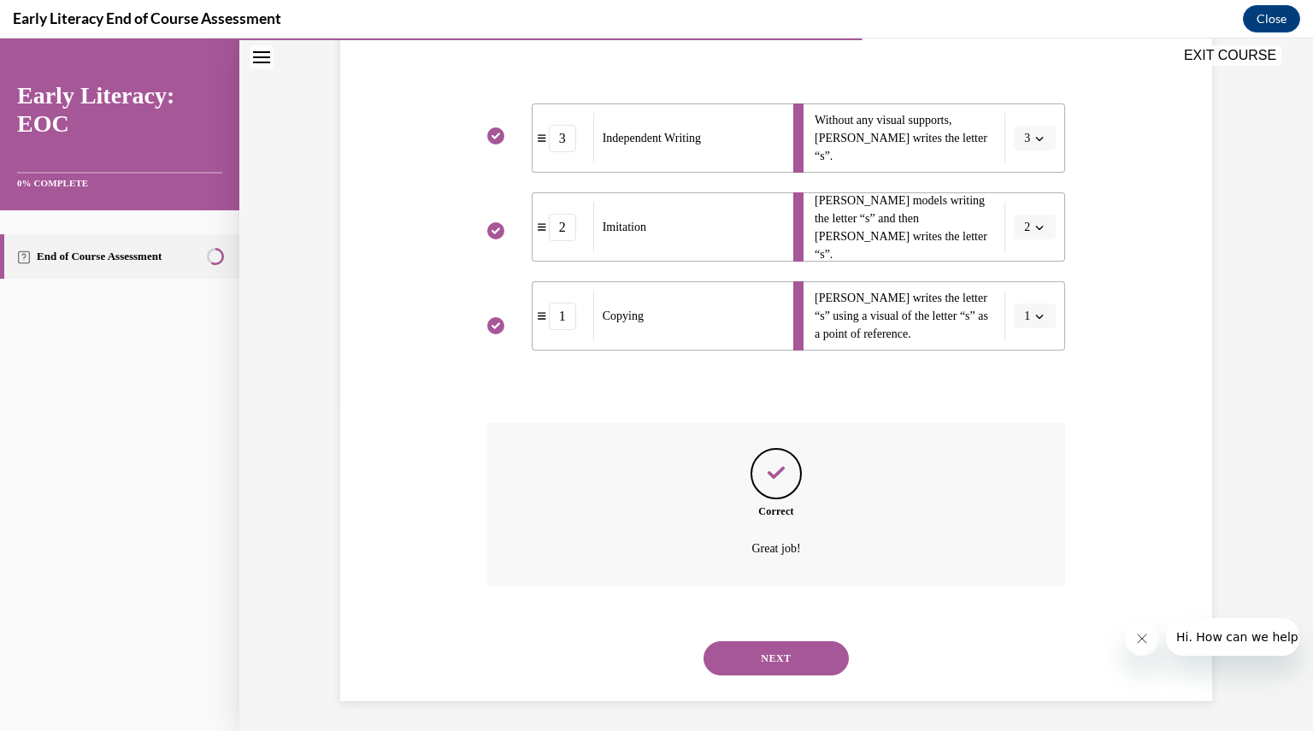
scroll to position [323, 0]
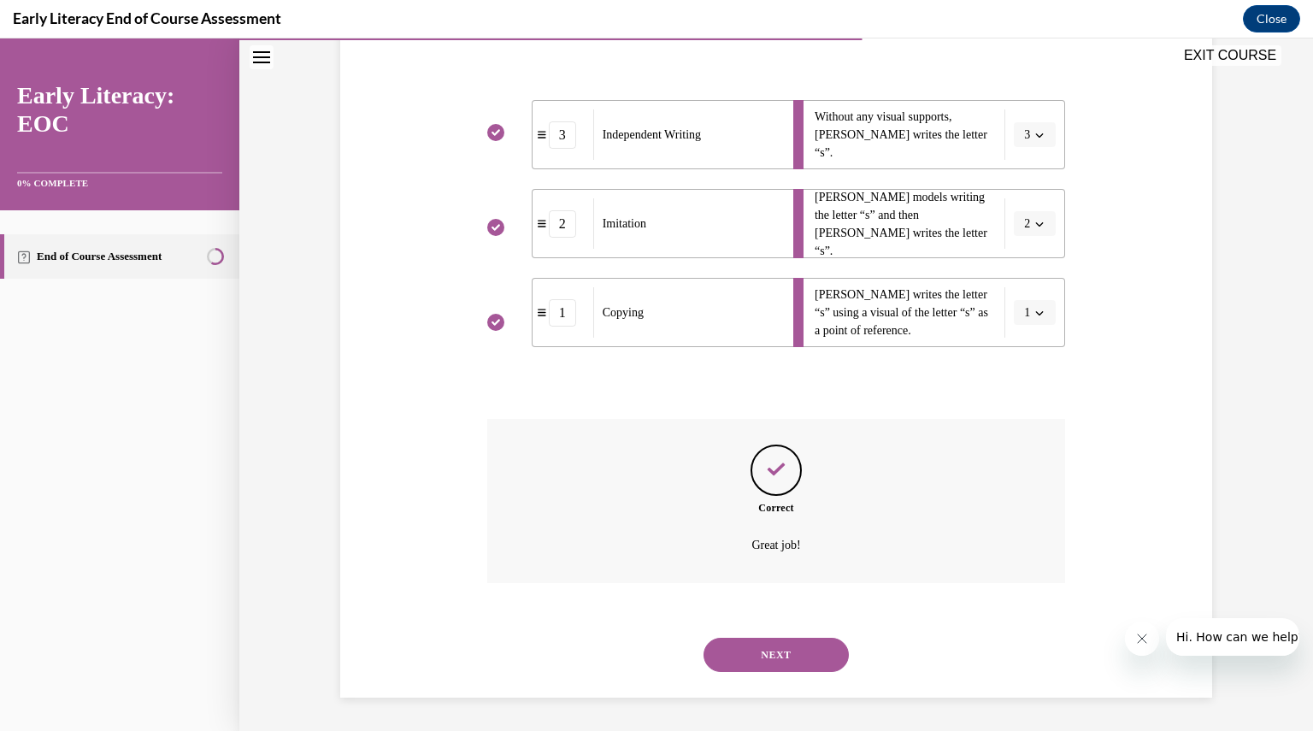
click at [792, 659] on button "NEXT" at bounding box center [776, 655] width 145 height 34
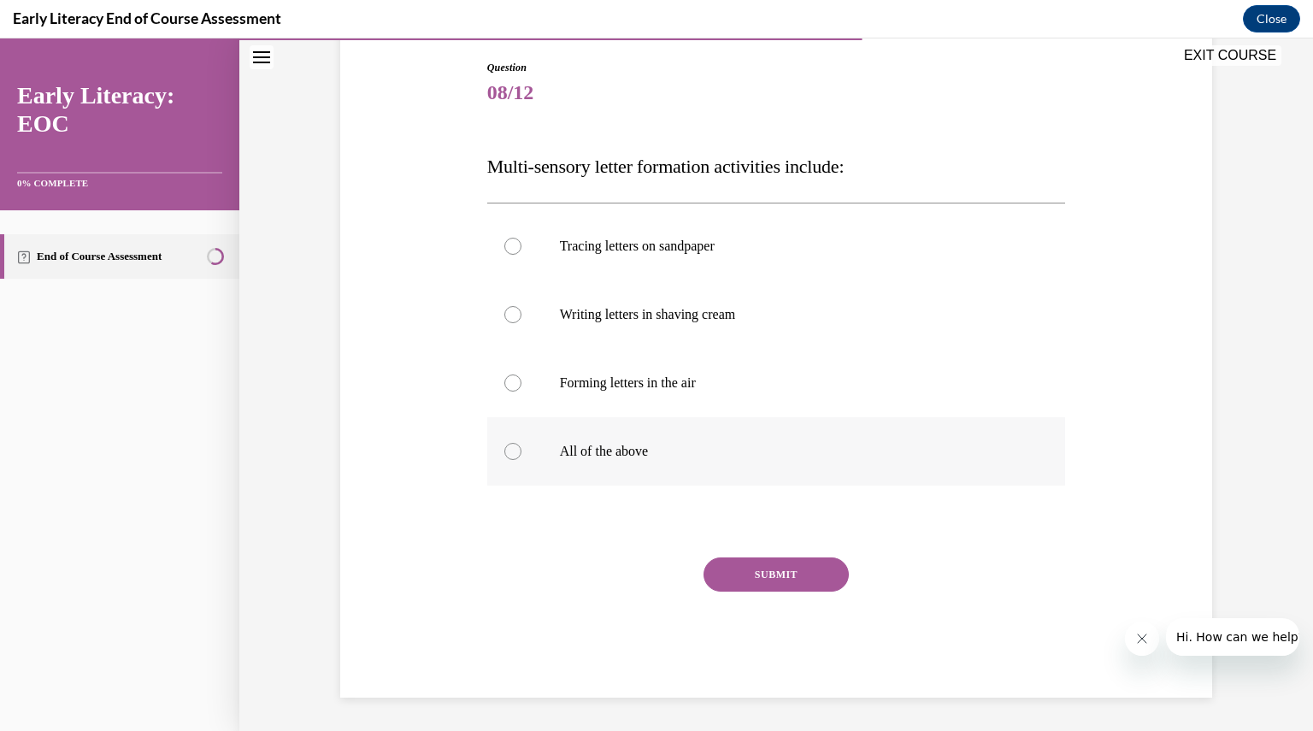
click at [660, 458] on p "All of the above" at bounding box center [791, 451] width 463 height 17
click at [729, 587] on button "SUBMIT" at bounding box center [776, 575] width 145 height 34
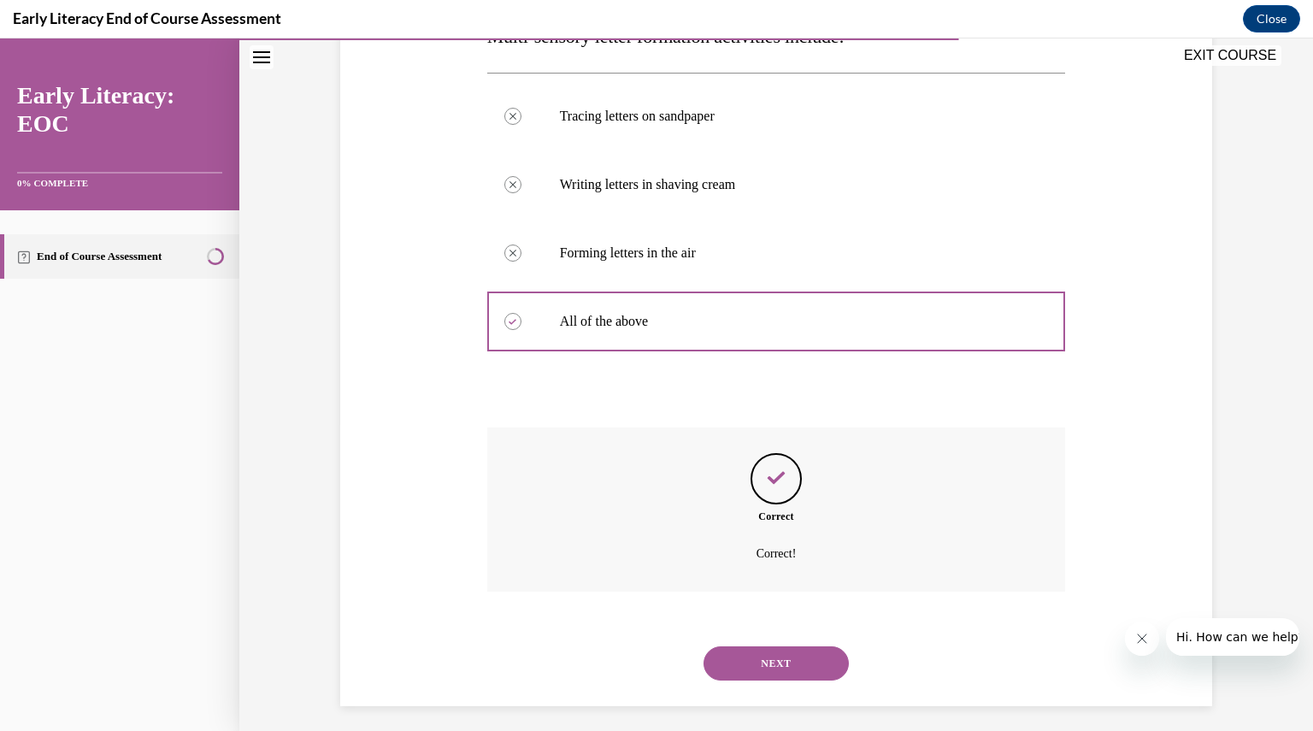
scroll to position [316, 0]
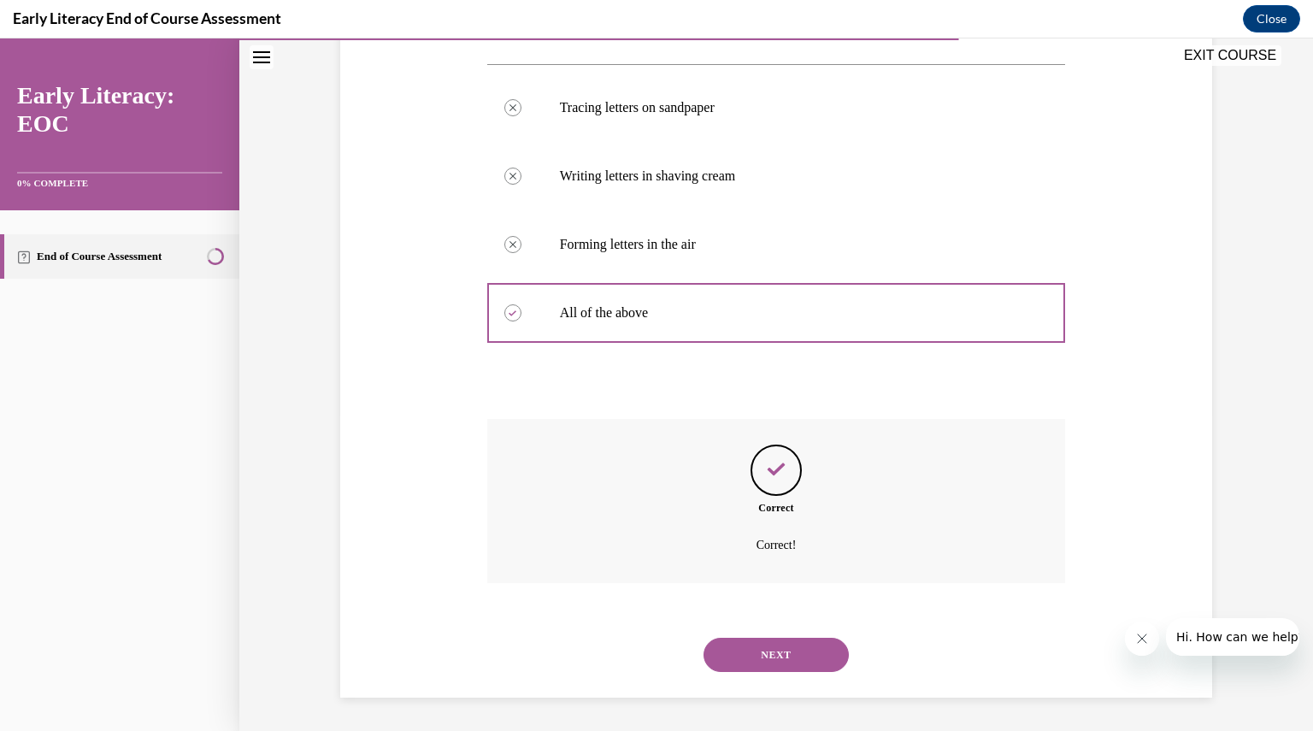
click at [743, 652] on button "NEXT" at bounding box center [776, 655] width 145 height 34
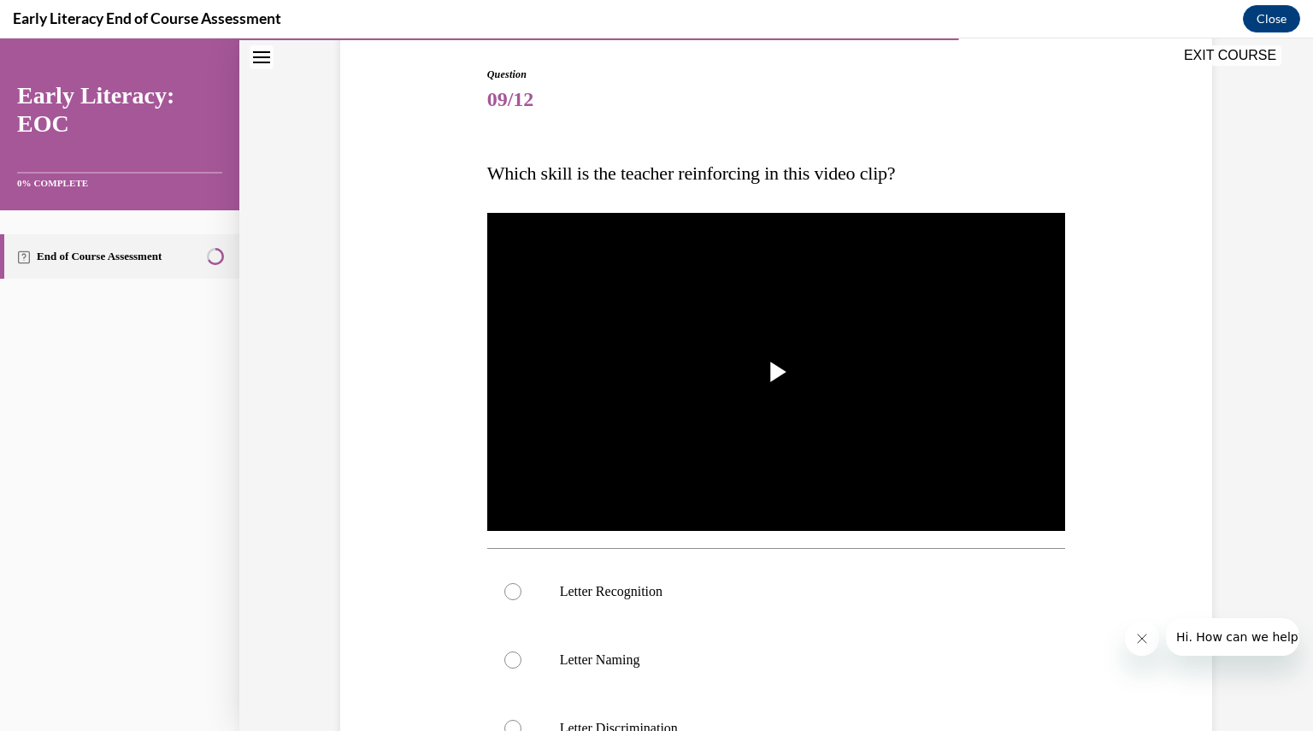
scroll to position [192, 0]
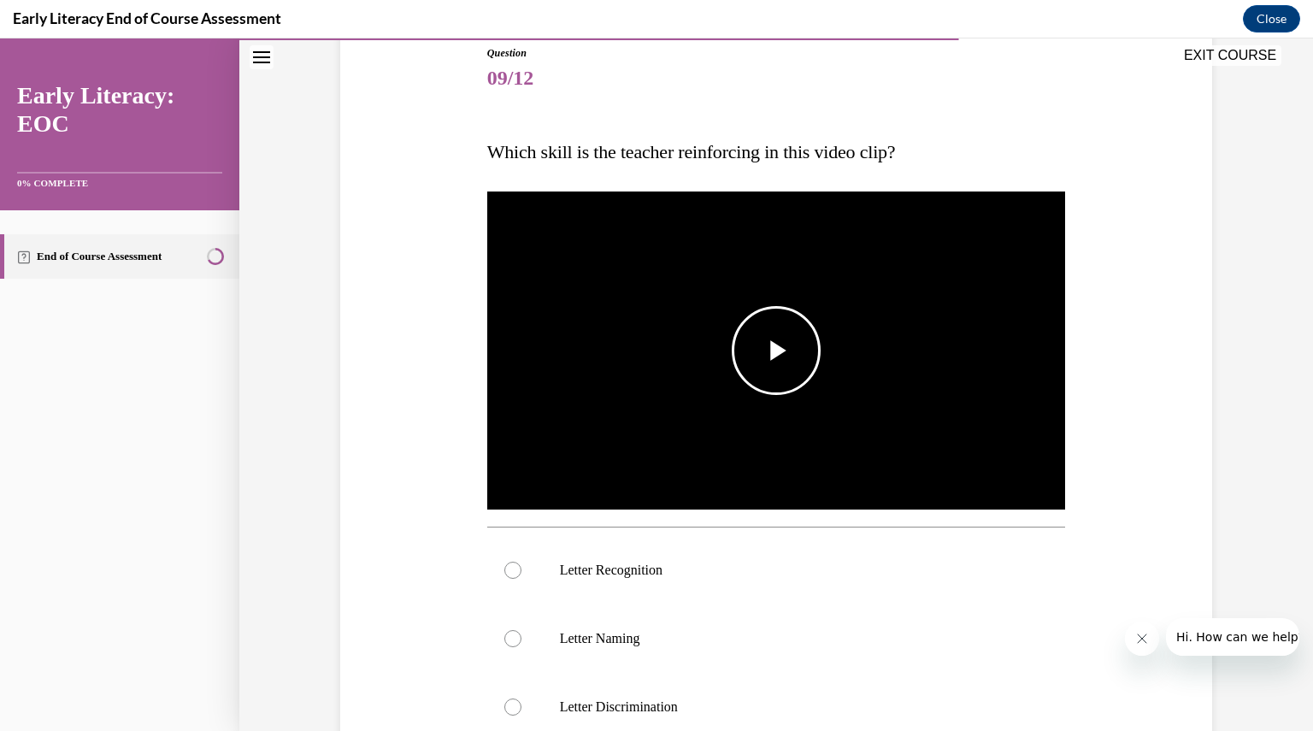
click at [723, 430] on img "Video player" at bounding box center [776, 351] width 579 height 326
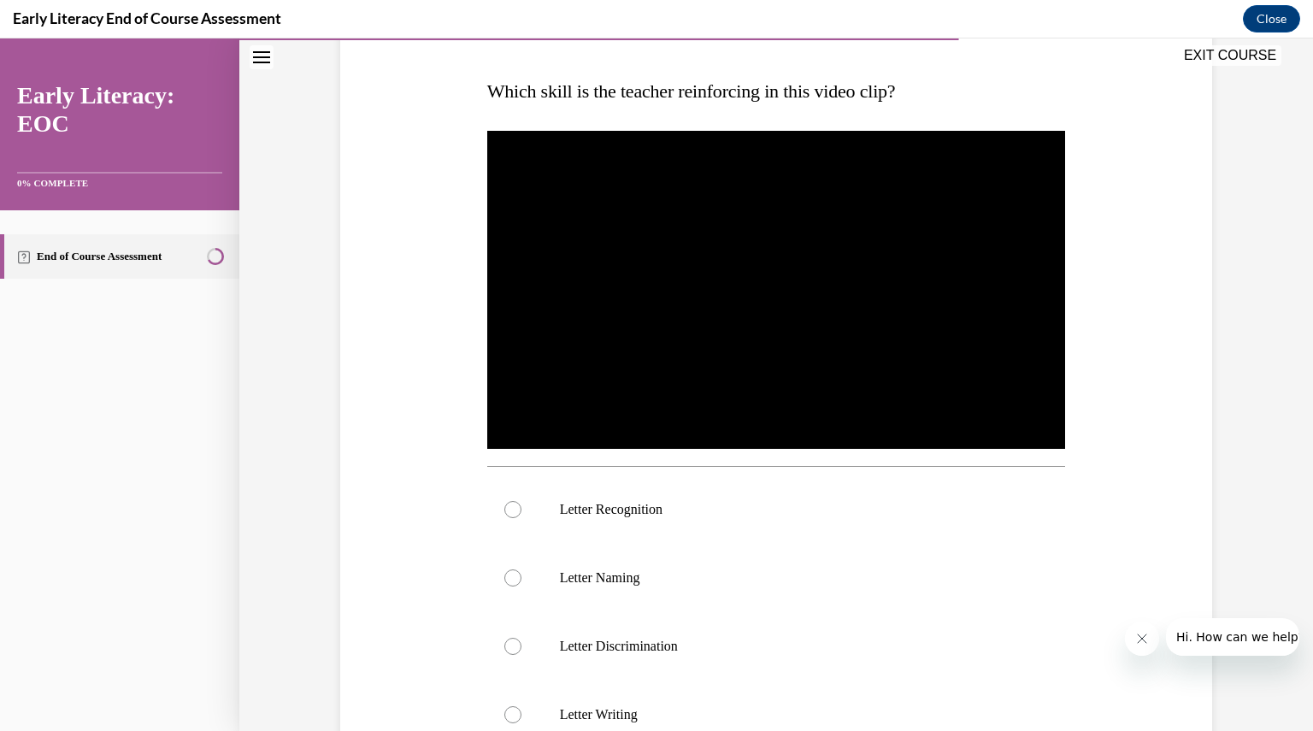
scroll to position [255, 0]
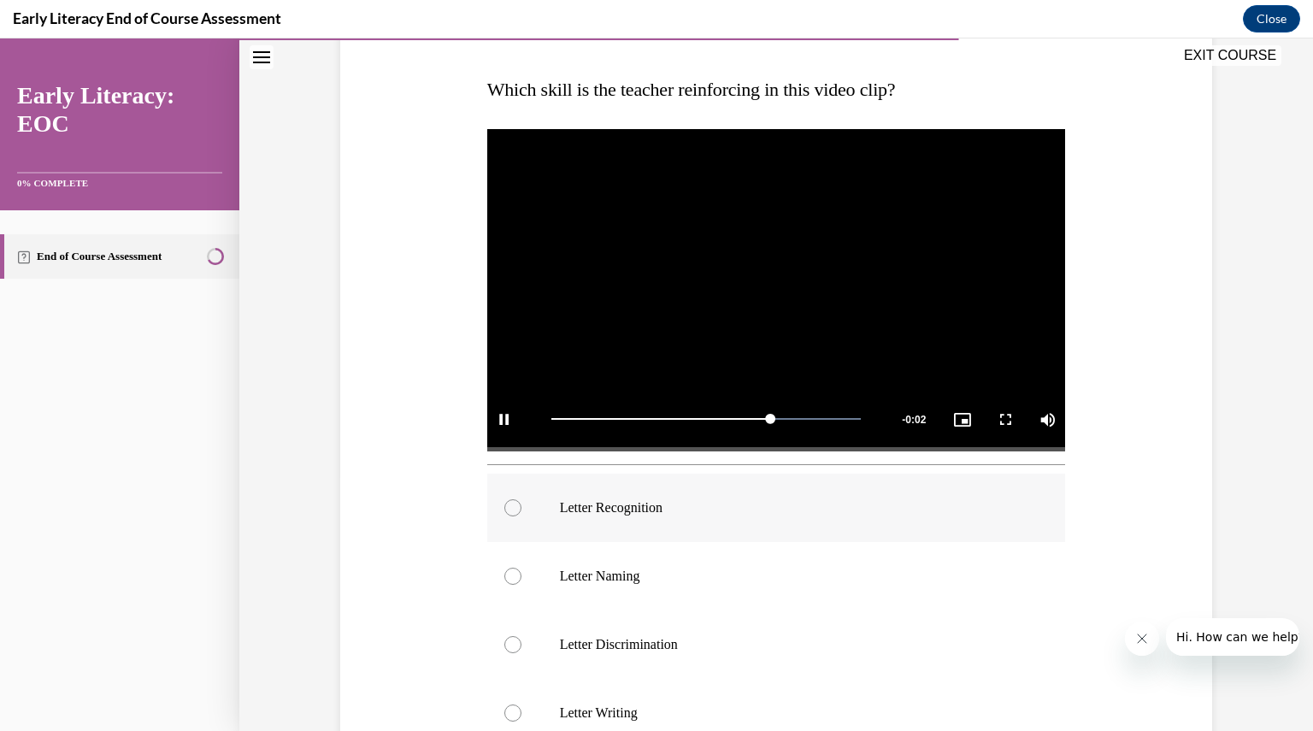
click at [612, 503] on p "Letter Recognition" at bounding box center [791, 507] width 463 height 17
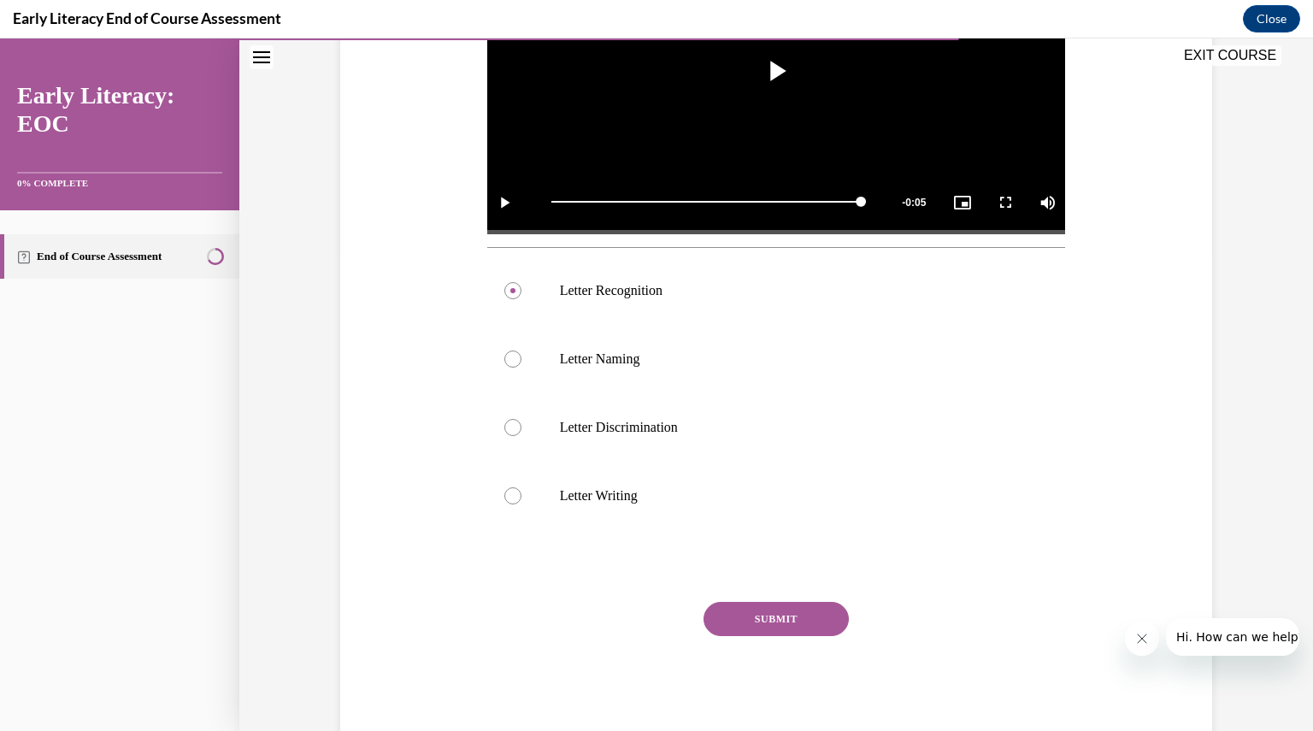
click at [721, 612] on button "SUBMIT" at bounding box center [776, 619] width 145 height 34
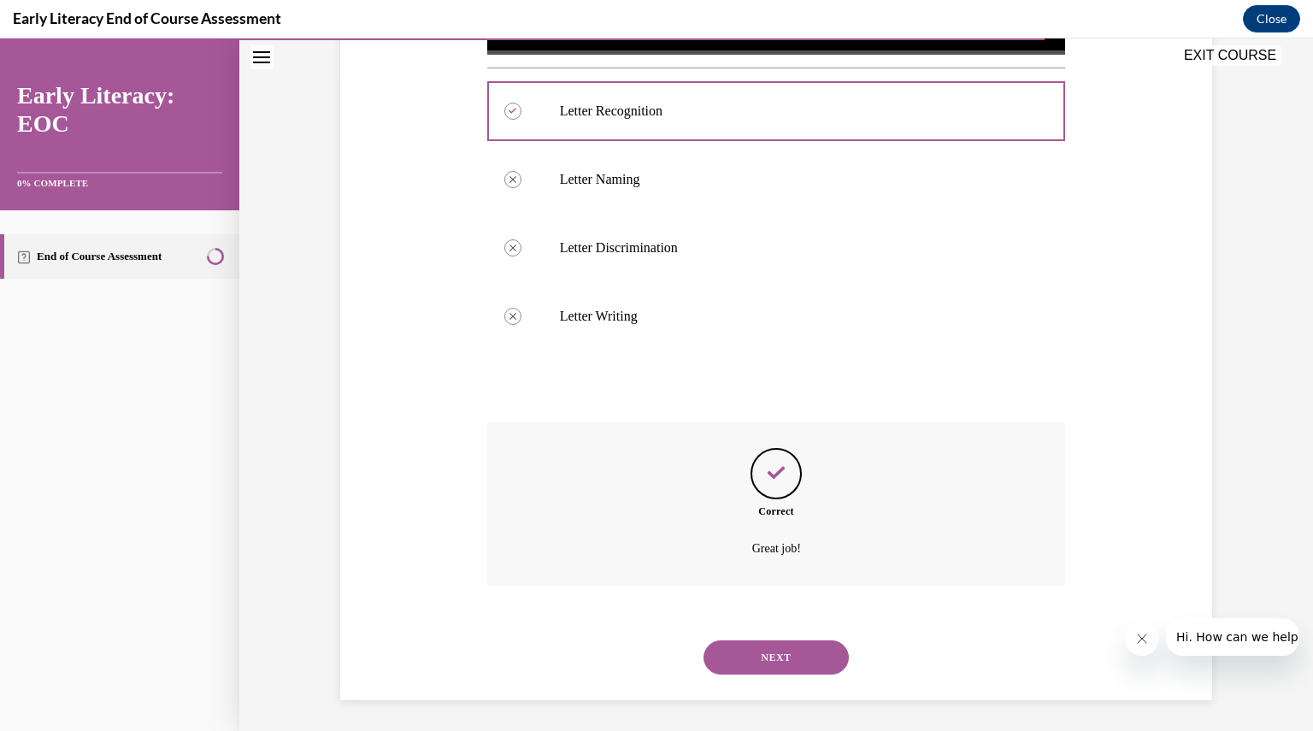
scroll to position [654, 0]
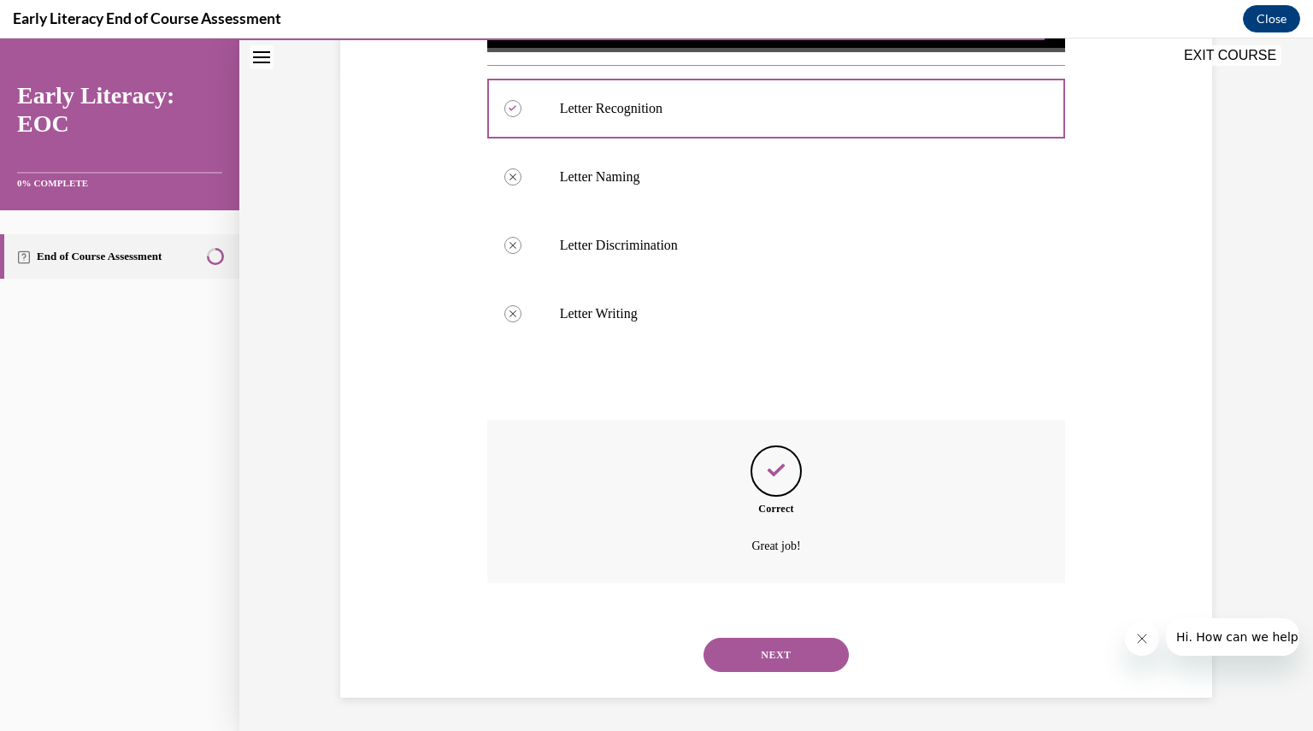
click at [730, 651] on button "NEXT" at bounding box center [776, 655] width 145 height 34
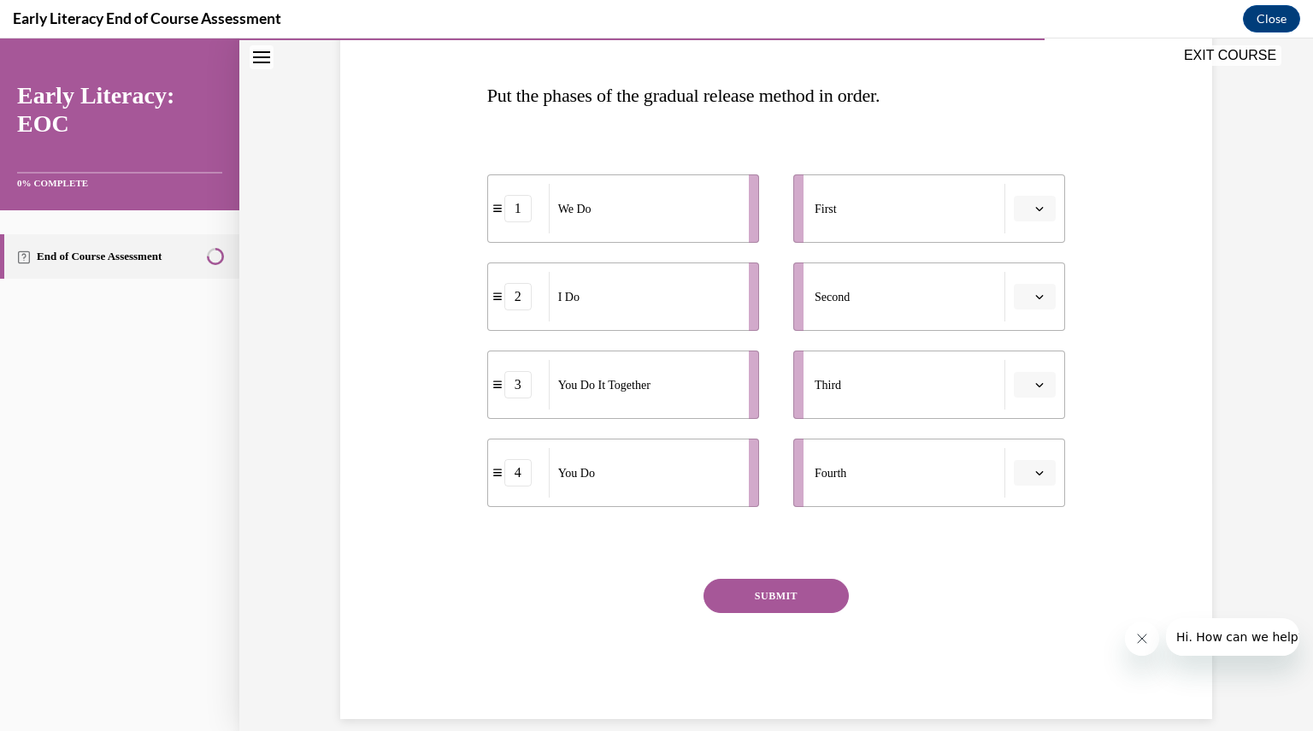
scroll to position [248, 0]
click at [1024, 211] on span "Please select an option" at bounding box center [1027, 209] width 6 height 17
click at [1015, 305] on div "2" at bounding box center [1027, 315] width 42 height 34
click at [1017, 297] on button "button" at bounding box center [1035, 298] width 42 height 26
click at [1019, 372] on span "1" at bounding box center [1022, 370] width 6 height 14
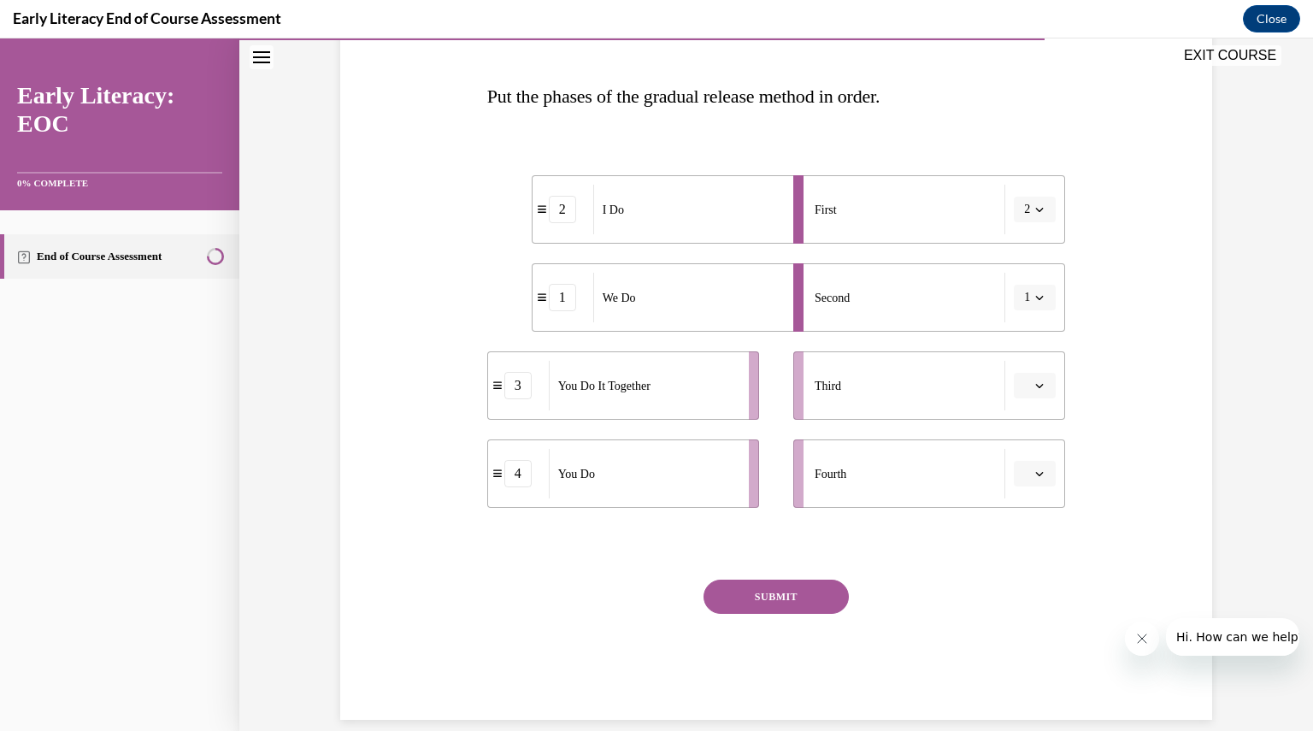
click at [1026, 386] on button "button" at bounding box center [1035, 386] width 42 height 26
click at [1024, 514] on div "3" at bounding box center [1027, 526] width 42 height 34
click at [1027, 481] on button "button" at bounding box center [1035, 474] width 42 height 26
click at [1018, 647] on div "4" at bounding box center [1027, 648] width 42 height 34
click at [953, 635] on div "SUBMIT" at bounding box center [776, 623] width 579 height 86
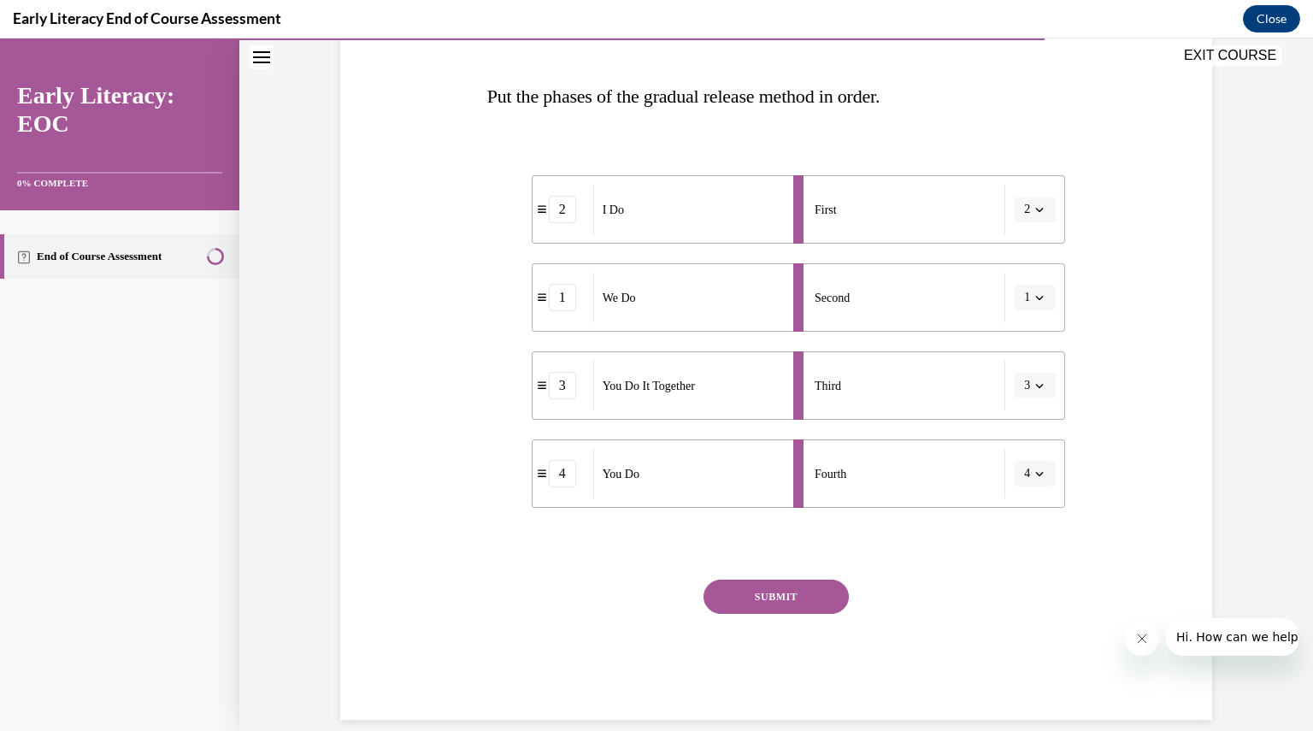
click at [798, 588] on button "SUBMIT" at bounding box center [776, 597] width 145 height 34
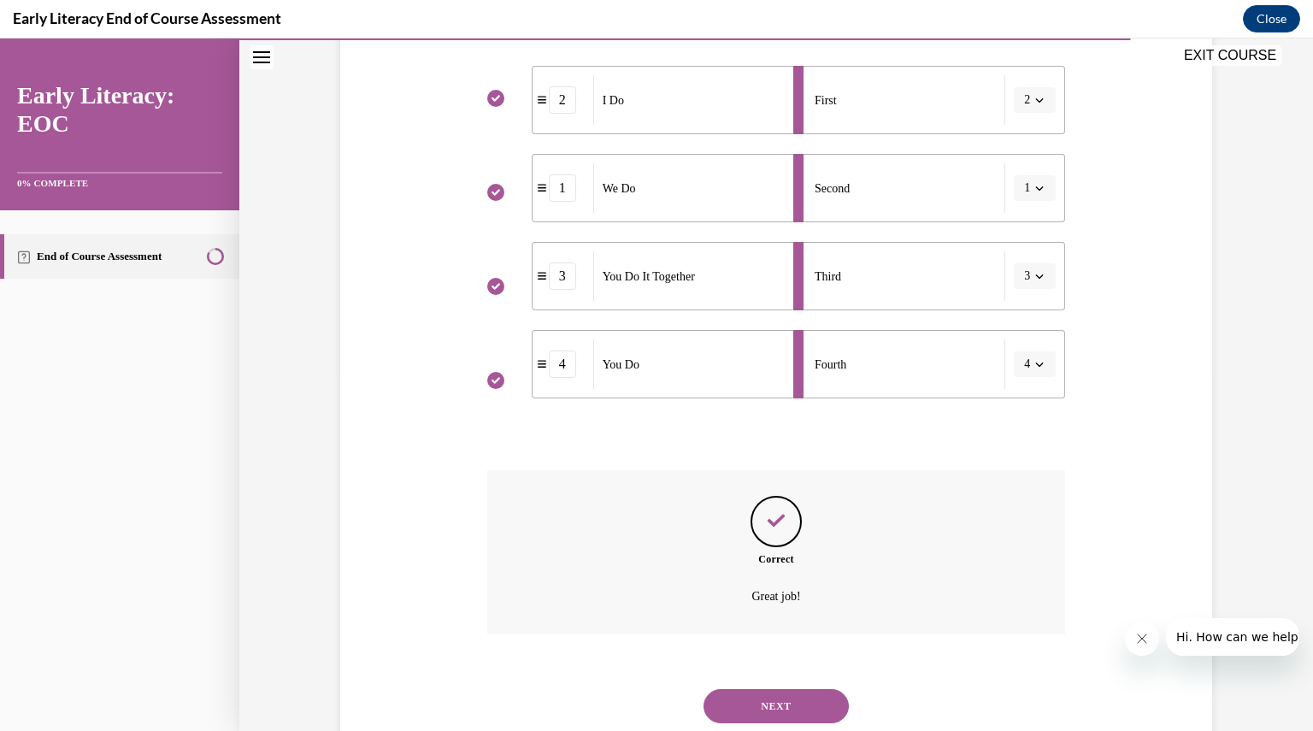
scroll to position [409, 0]
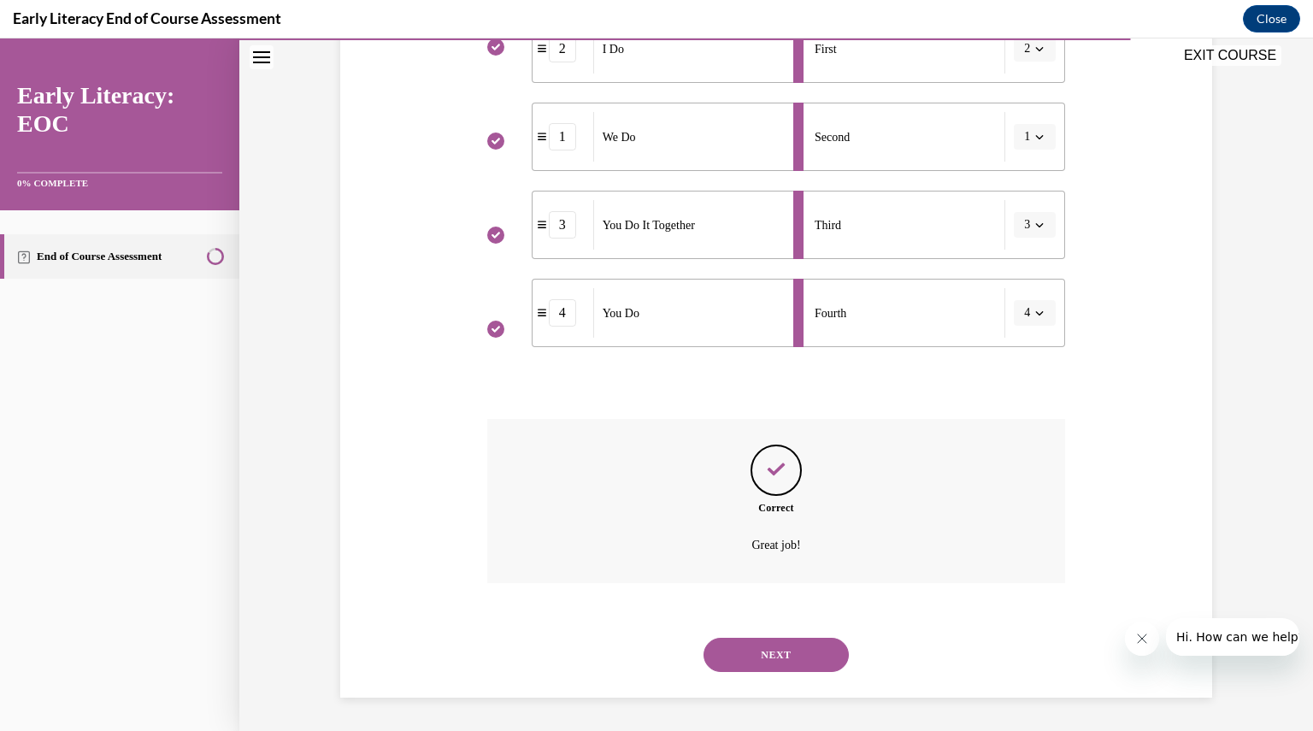
click at [785, 654] on button "NEXT" at bounding box center [776, 655] width 145 height 34
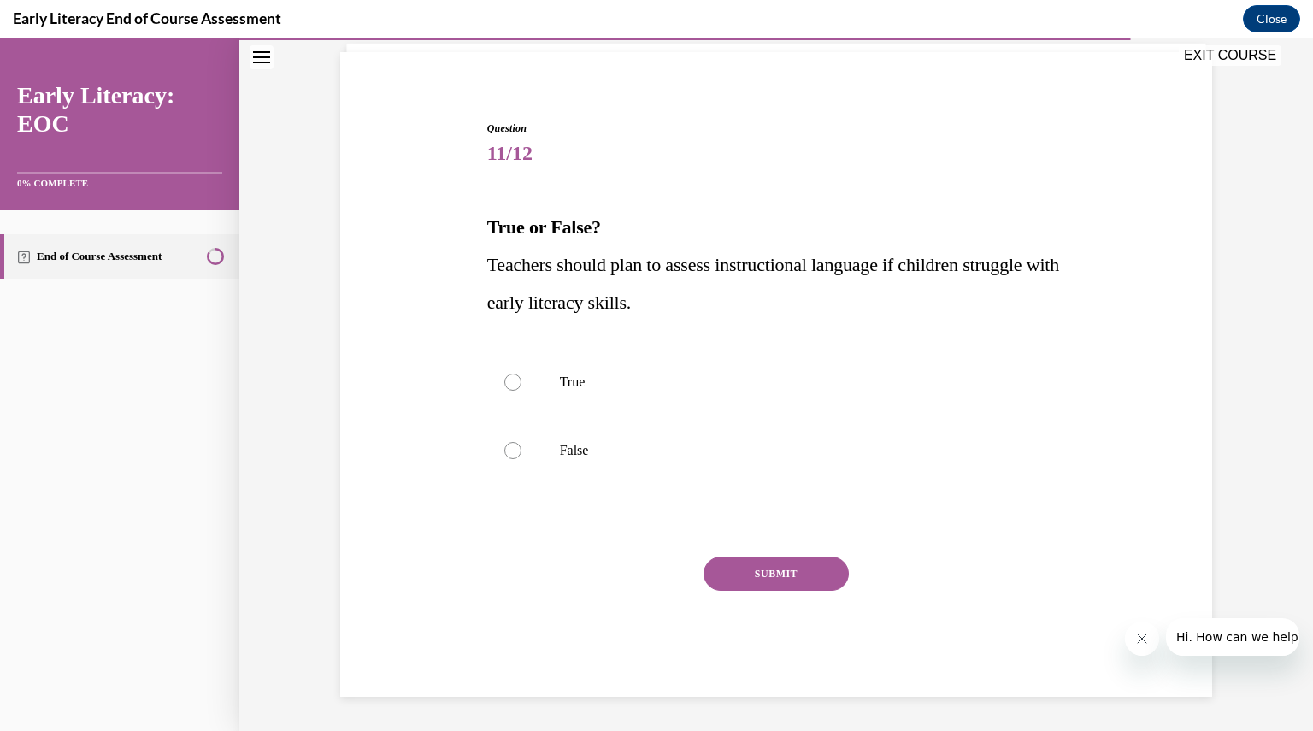
scroll to position [116, 0]
click at [591, 393] on div at bounding box center [776, 383] width 579 height 68
click at [707, 569] on button "SUBMIT" at bounding box center [776, 575] width 145 height 34
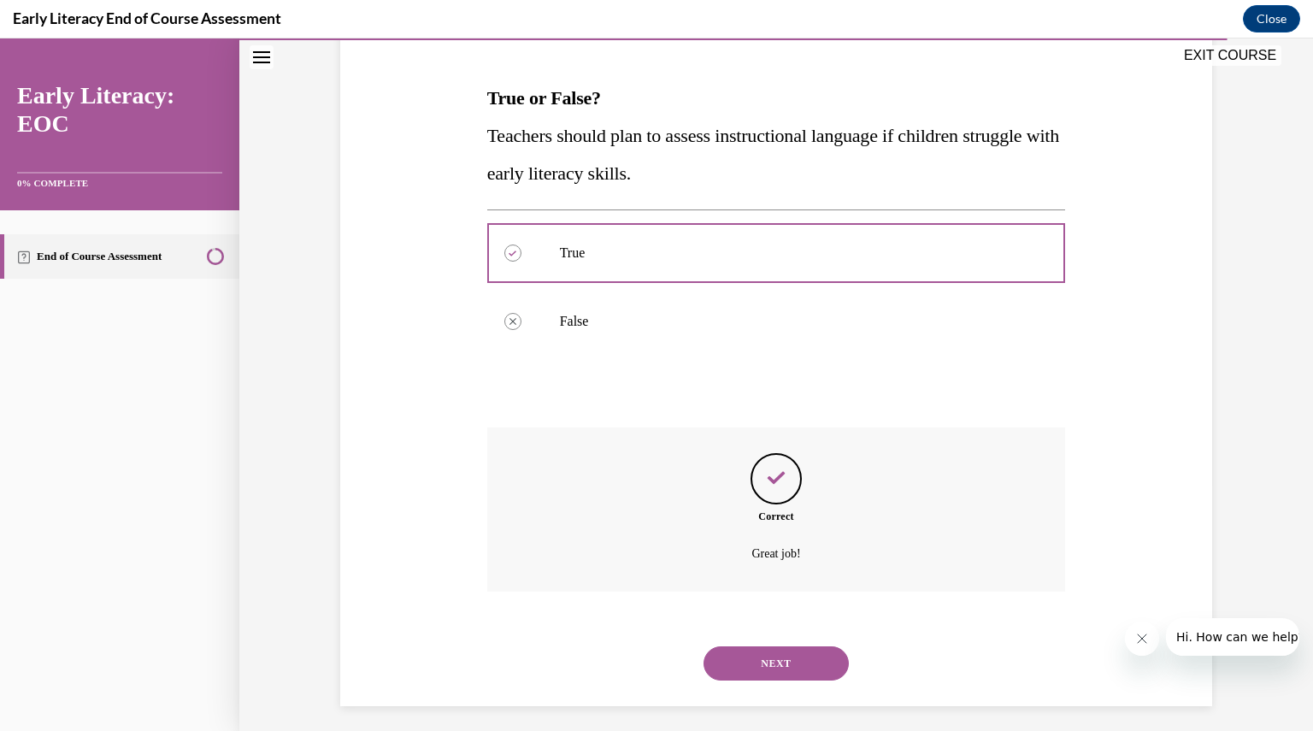
scroll to position [255, 0]
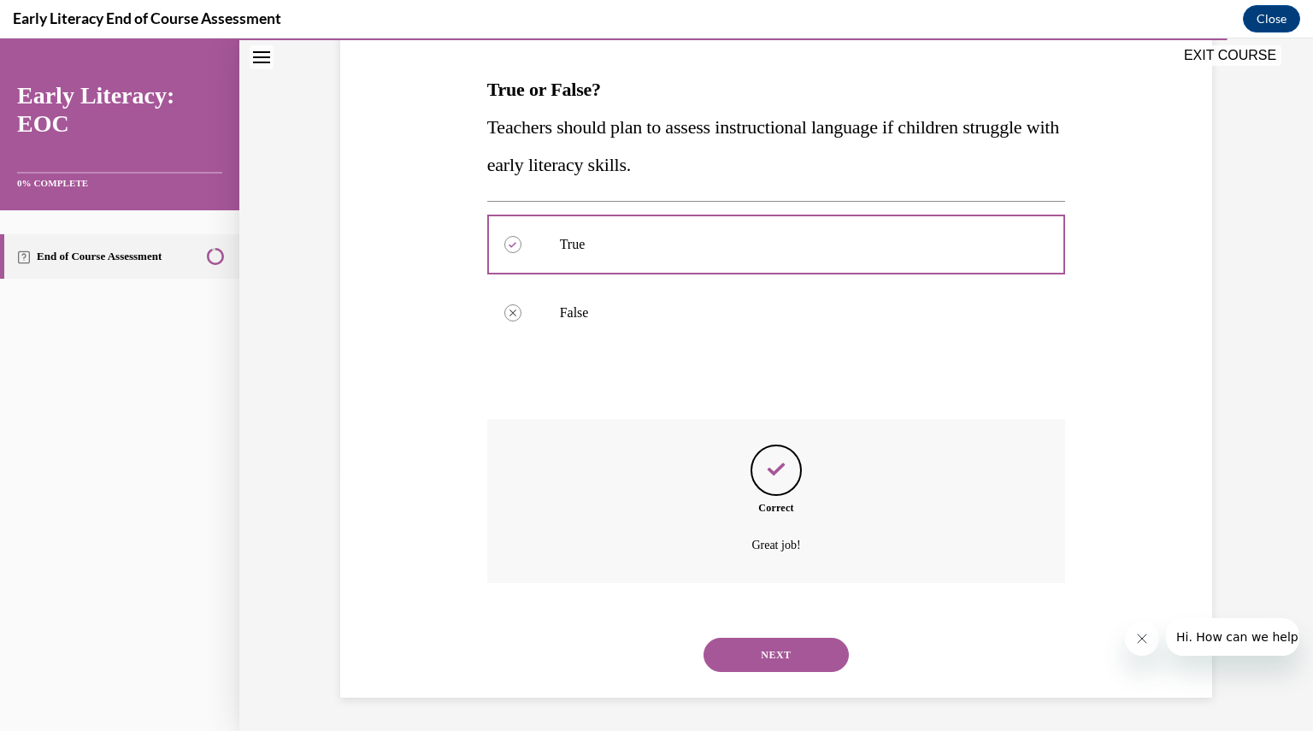
click at [744, 652] on button "NEXT" at bounding box center [776, 655] width 145 height 34
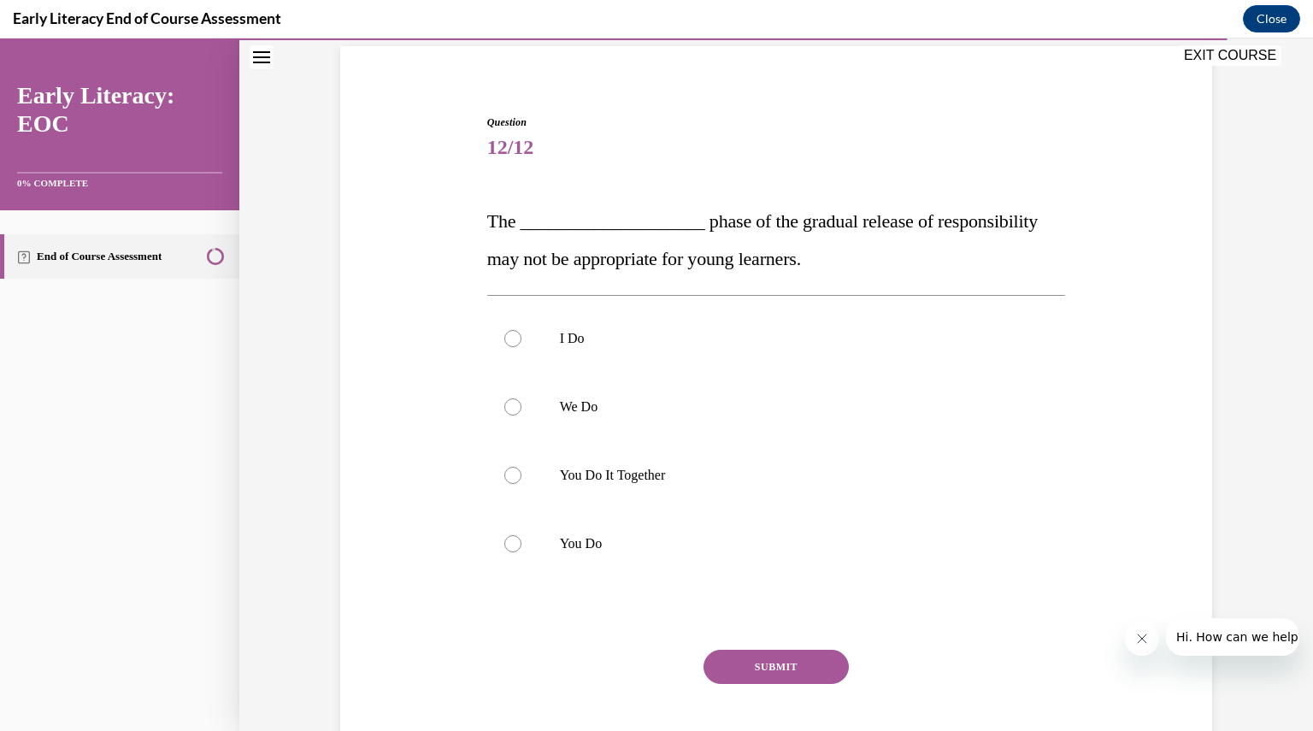
scroll to position [127, 0]
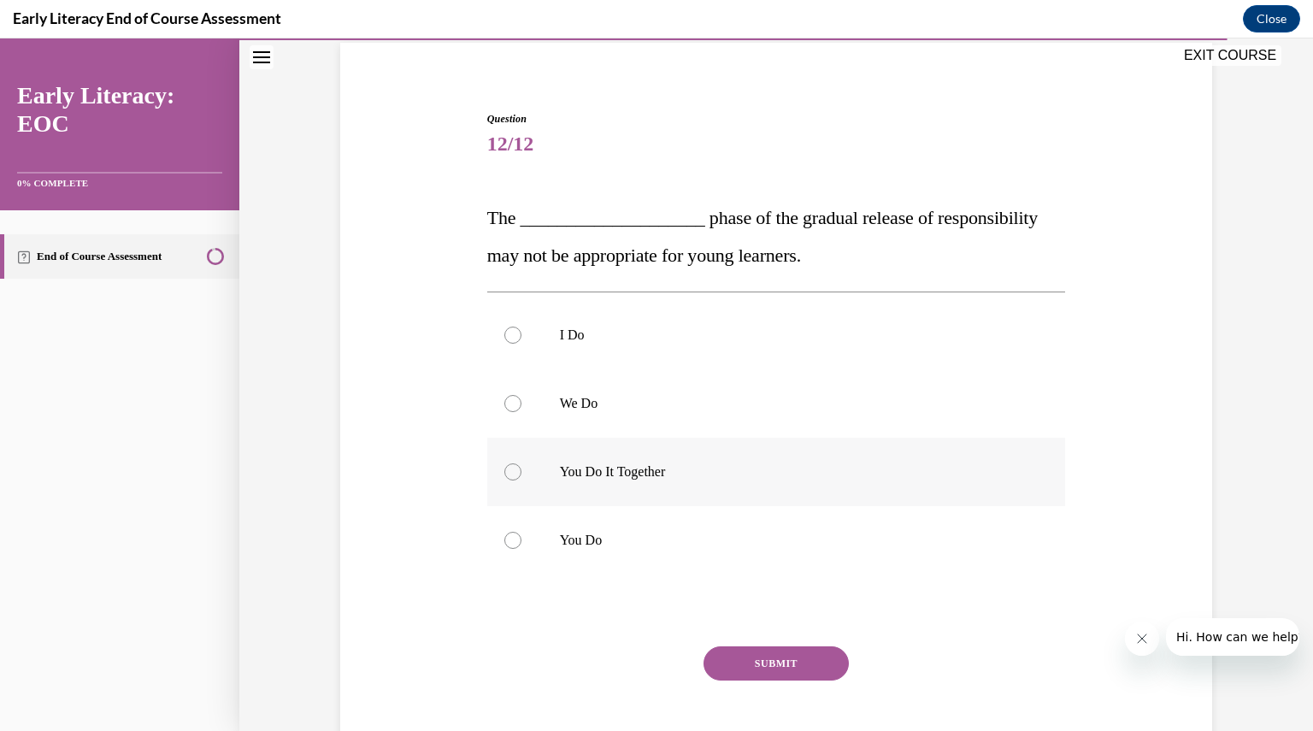
click at [674, 473] on p "You Do It Together" at bounding box center [791, 471] width 463 height 17
click at [730, 649] on button "SUBMIT" at bounding box center [776, 663] width 145 height 34
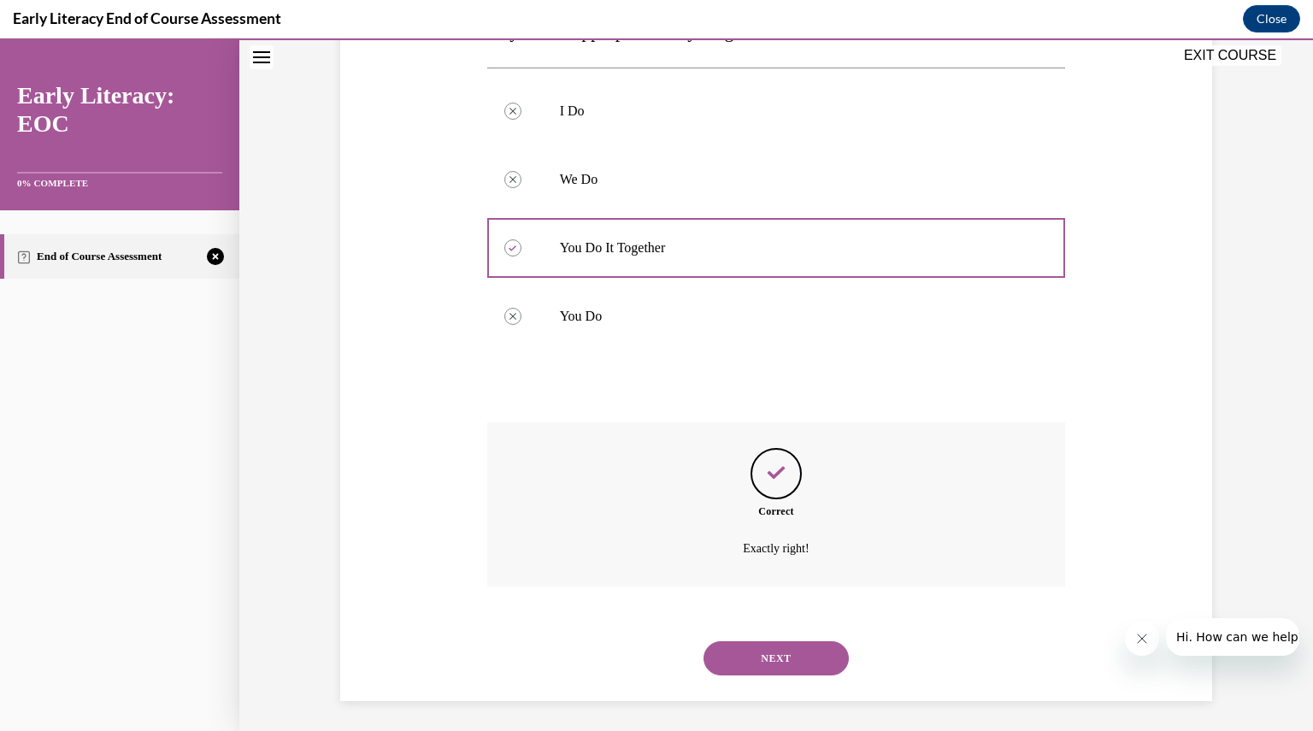
scroll to position [354, 0]
click at [730, 649] on button "NEXT" at bounding box center [776, 655] width 145 height 34
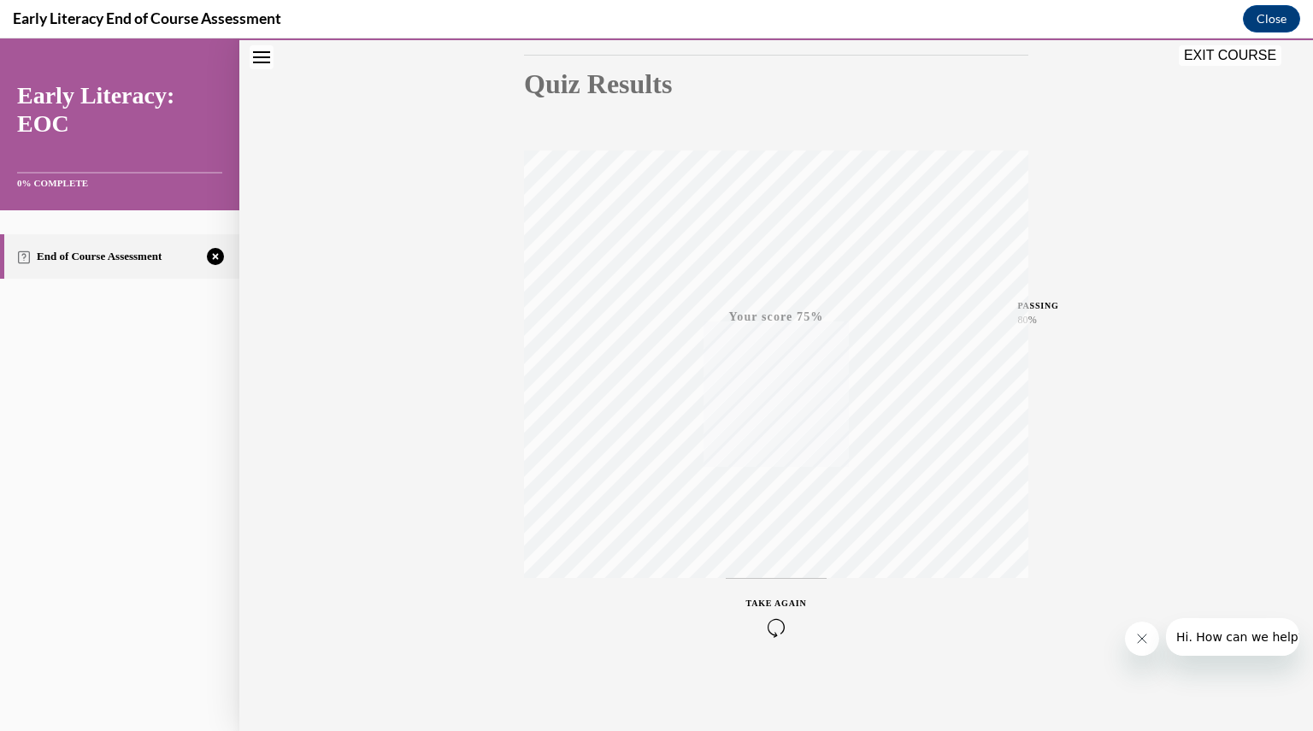
click at [775, 634] on icon "button" at bounding box center [777, 627] width 61 height 19
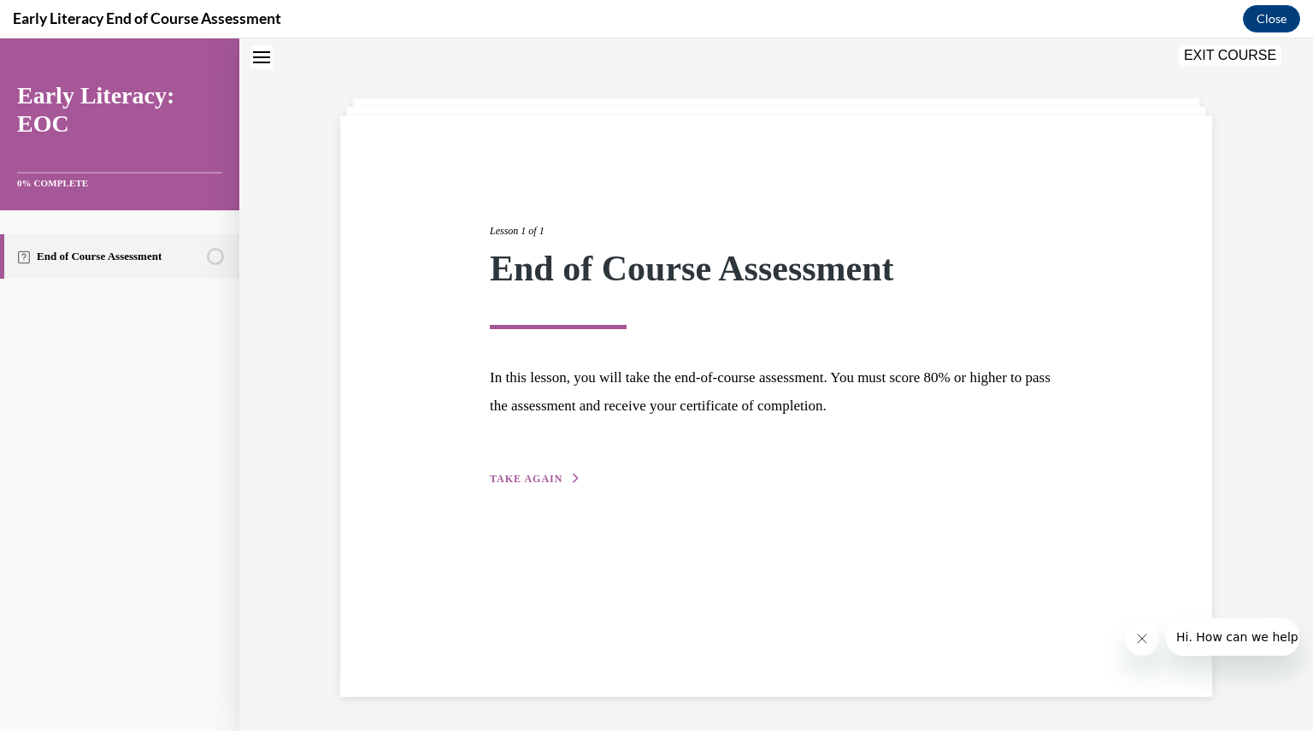
click at [544, 480] on span "TAKE AGAIN" at bounding box center [526, 479] width 73 height 12
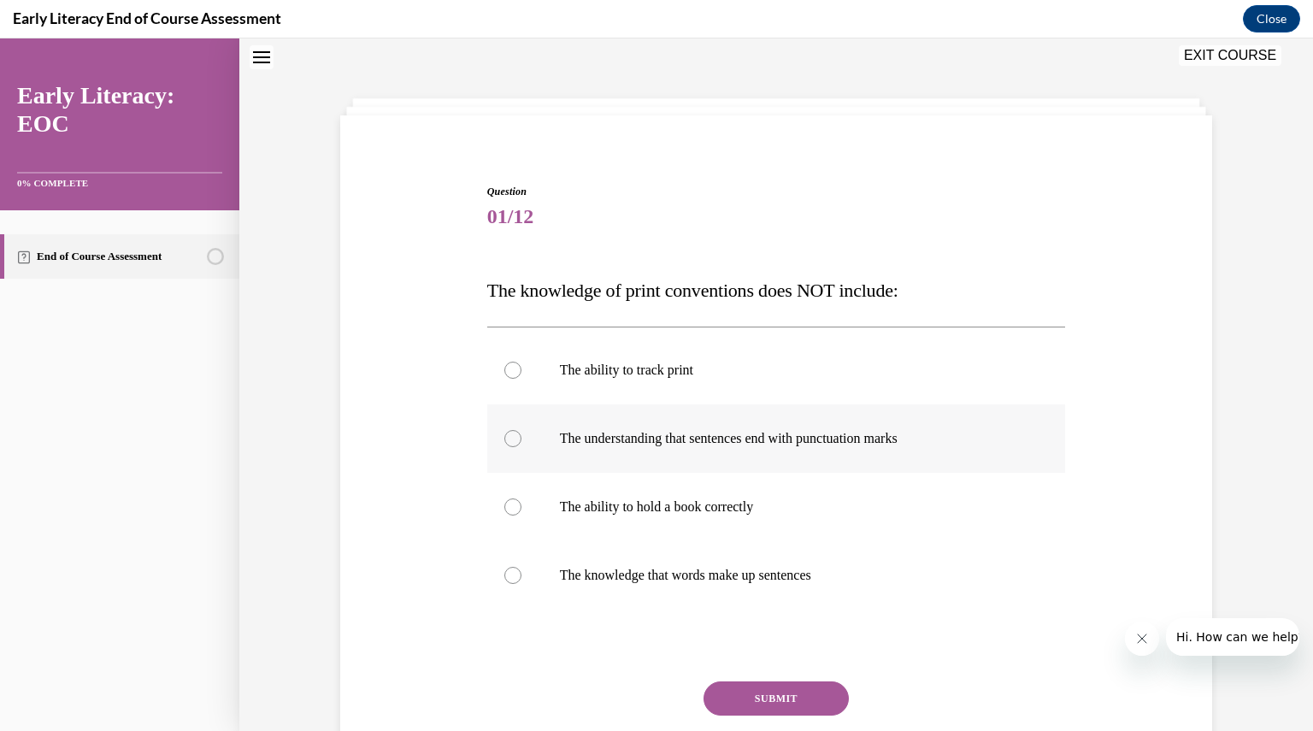
click at [564, 437] on p "The understanding that sentences end with punctuation marks" at bounding box center [791, 438] width 463 height 17
click at [747, 696] on button "SUBMIT" at bounding box center [776, 699] width 145 height 34
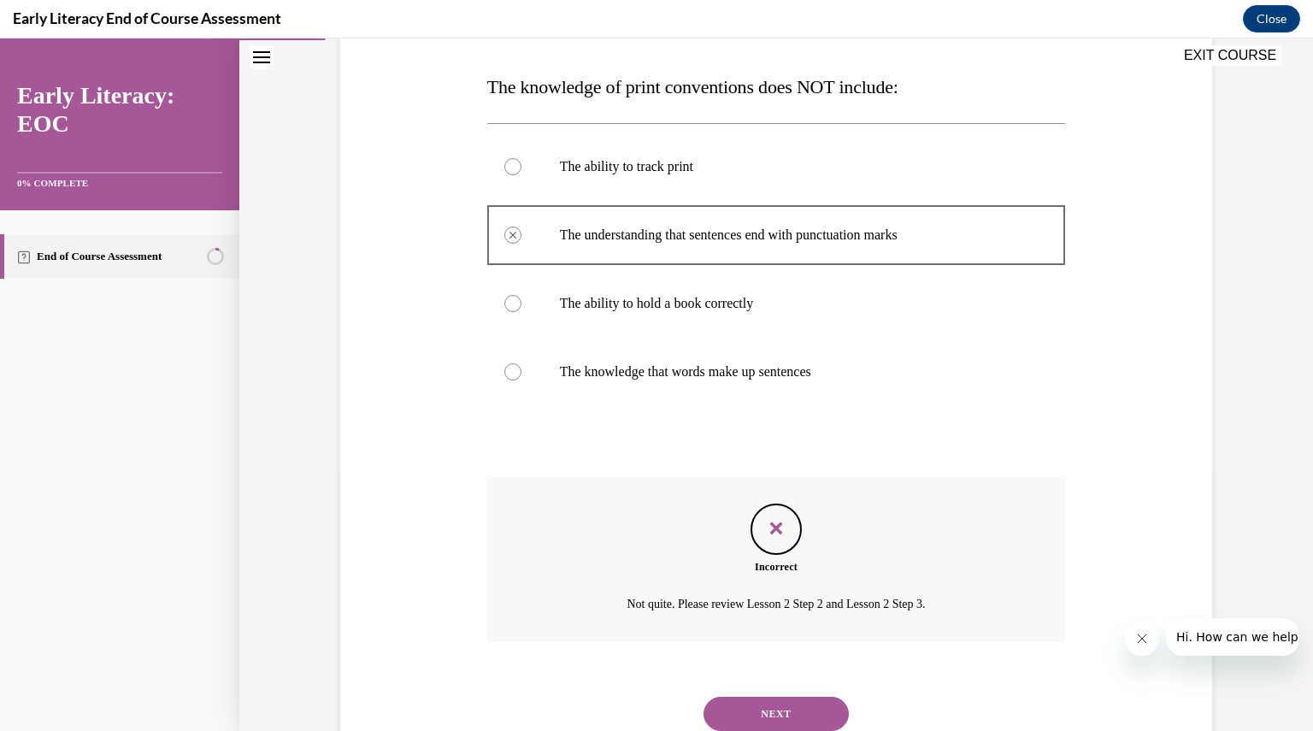
scroll to position [258, 0]
click at [741, 710] on button "NEXT" at bounding box center [776, 713] width 145 height 34
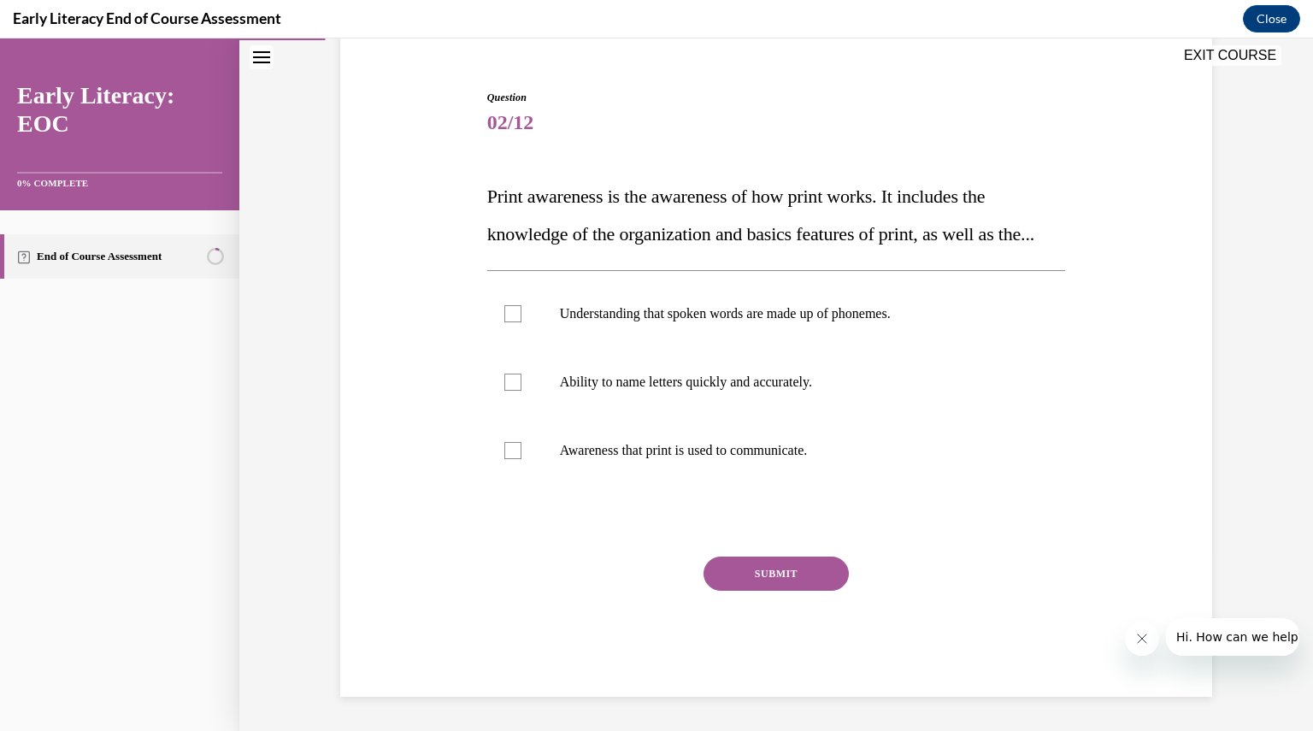
scroll to position [185, 0]
click at [640, 460] on div at bounding box center [776, 450] width 579 height 68
click at [711, 566] on button "SUBMIT" at bounding box center [776, 574] width 145 height 34
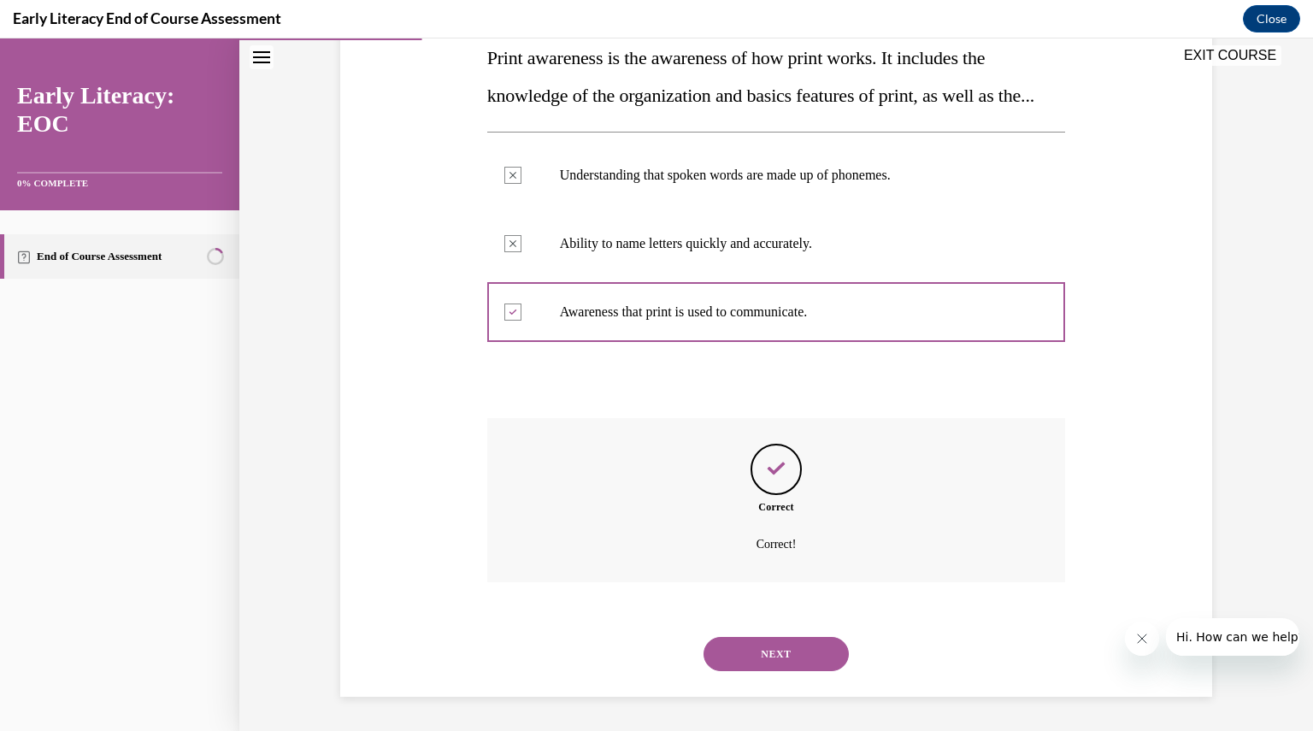
scroll to position [323, 0]
click at [729, 645] on button "NEXT" at bounding box center [776, 654] width 145 height 34
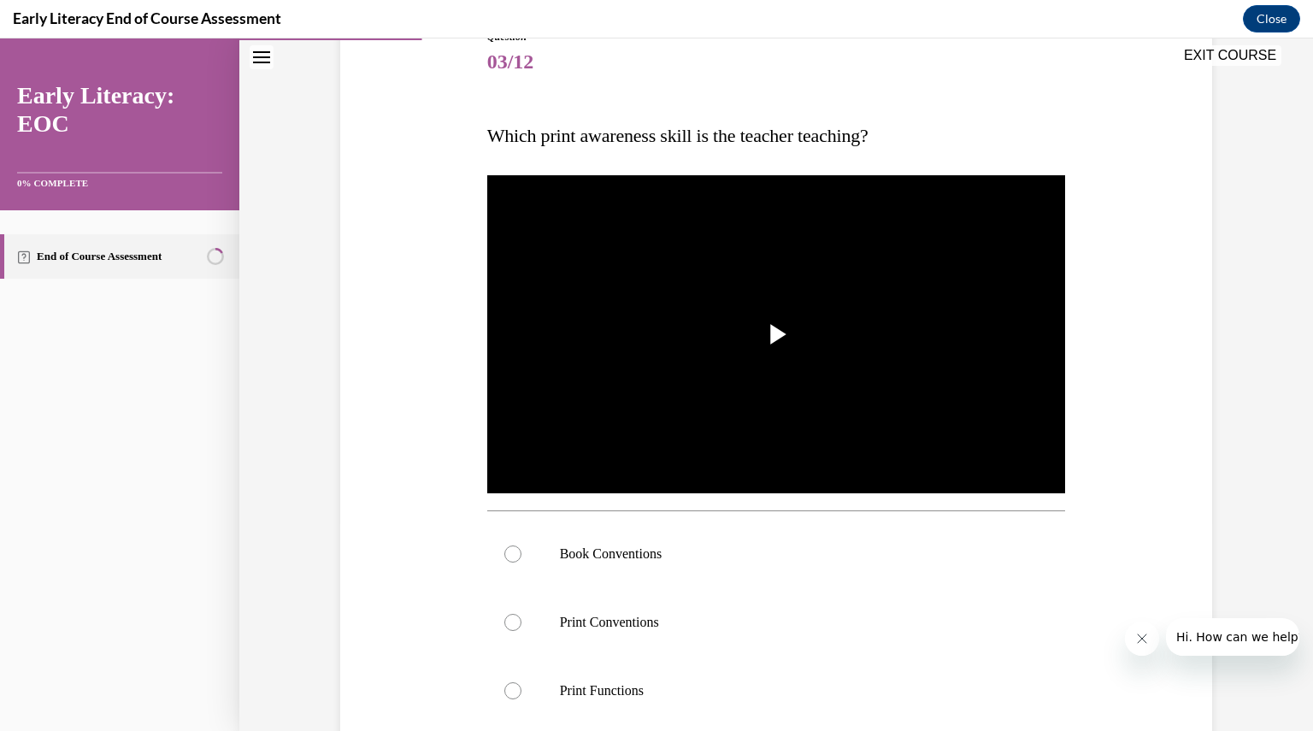
scroll to position [212, 0]
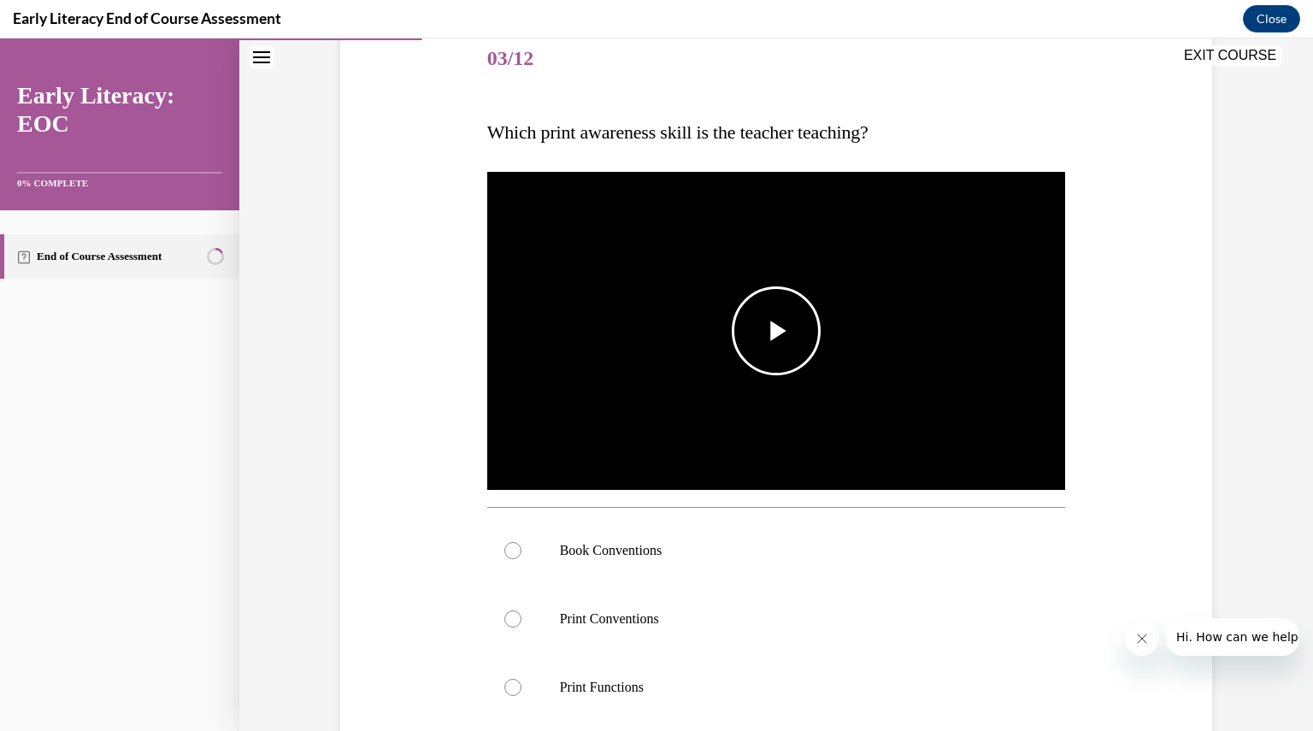
click at [729, 392] on img "Video player" at bounding box center [776, 331] width 579 height 326
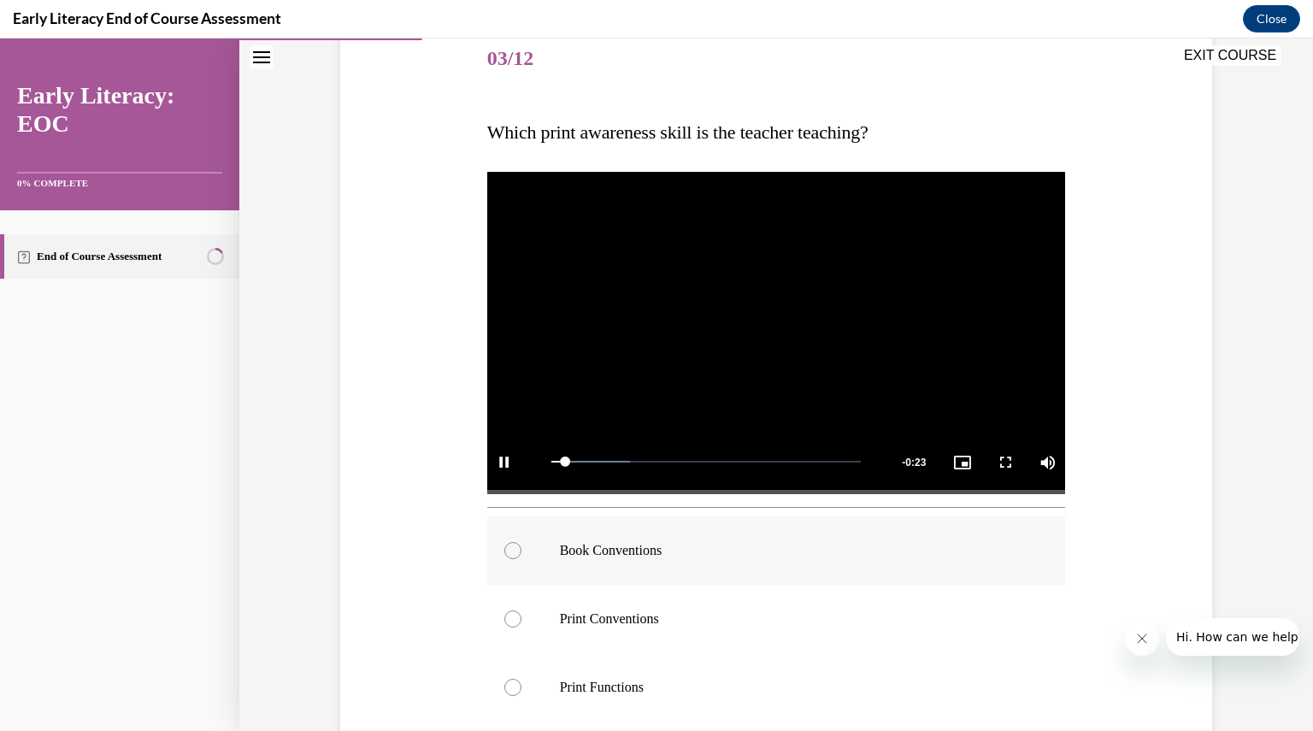
click at [505, 555] on div at bounding box center [513, 550] width 17 height 17
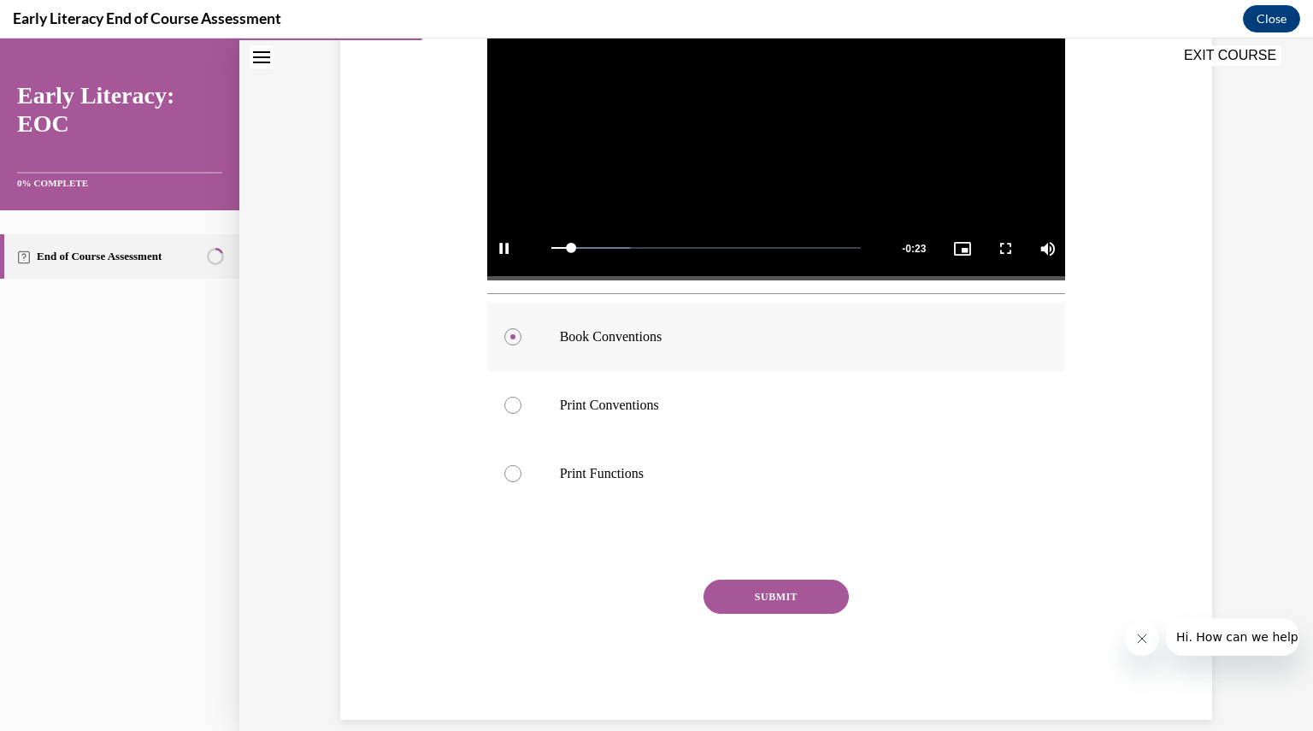
scroll to position [447, 0]
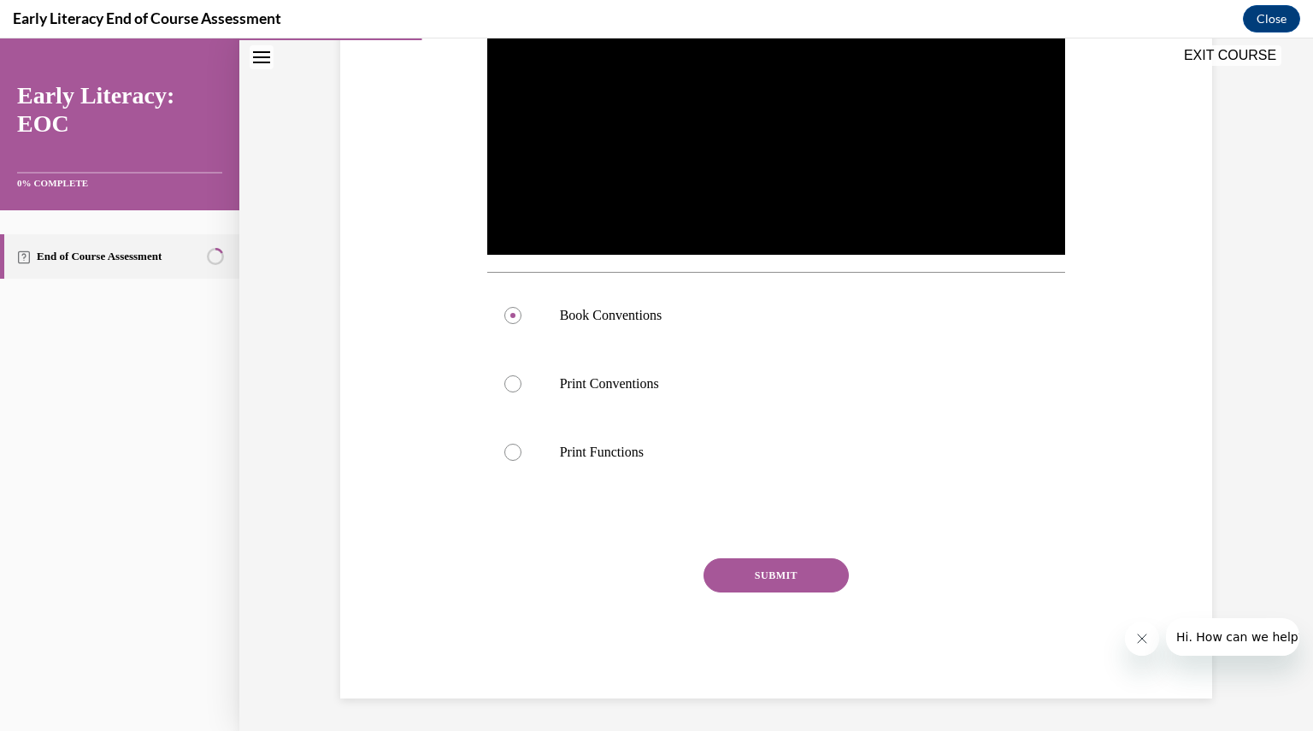
click at [729, 581] on button "SUBMIT" at bounding box center [776, 575] width 145 height 34
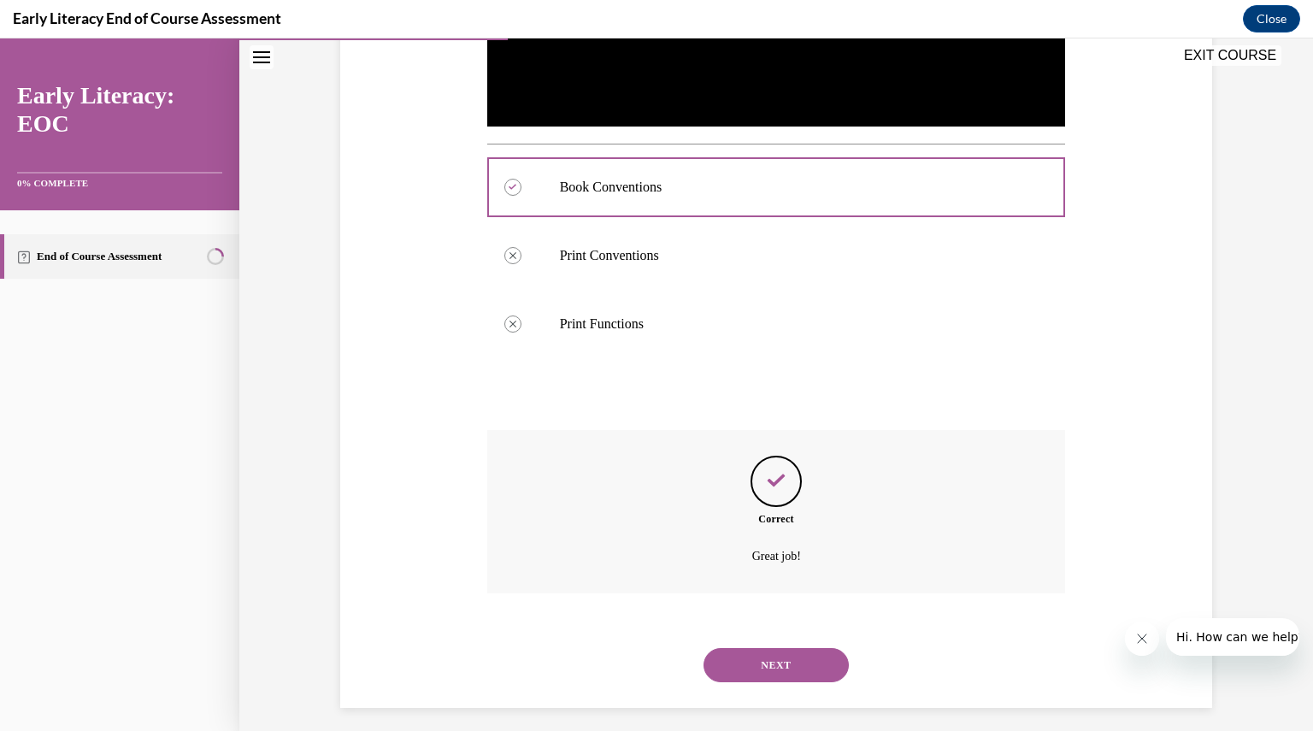
scroll to position [586, 0]
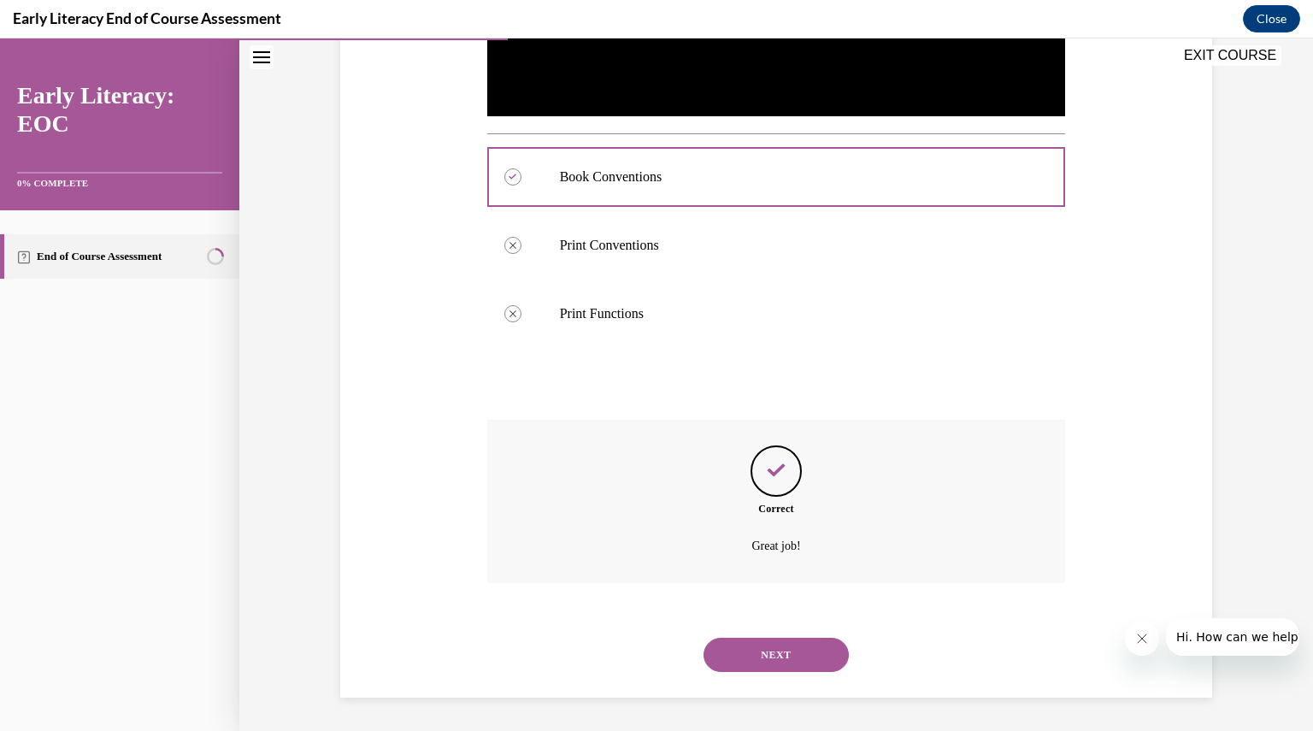
click at [746, 660] on button "NEXT" at bounding box center [776, 655] width 145 height 34
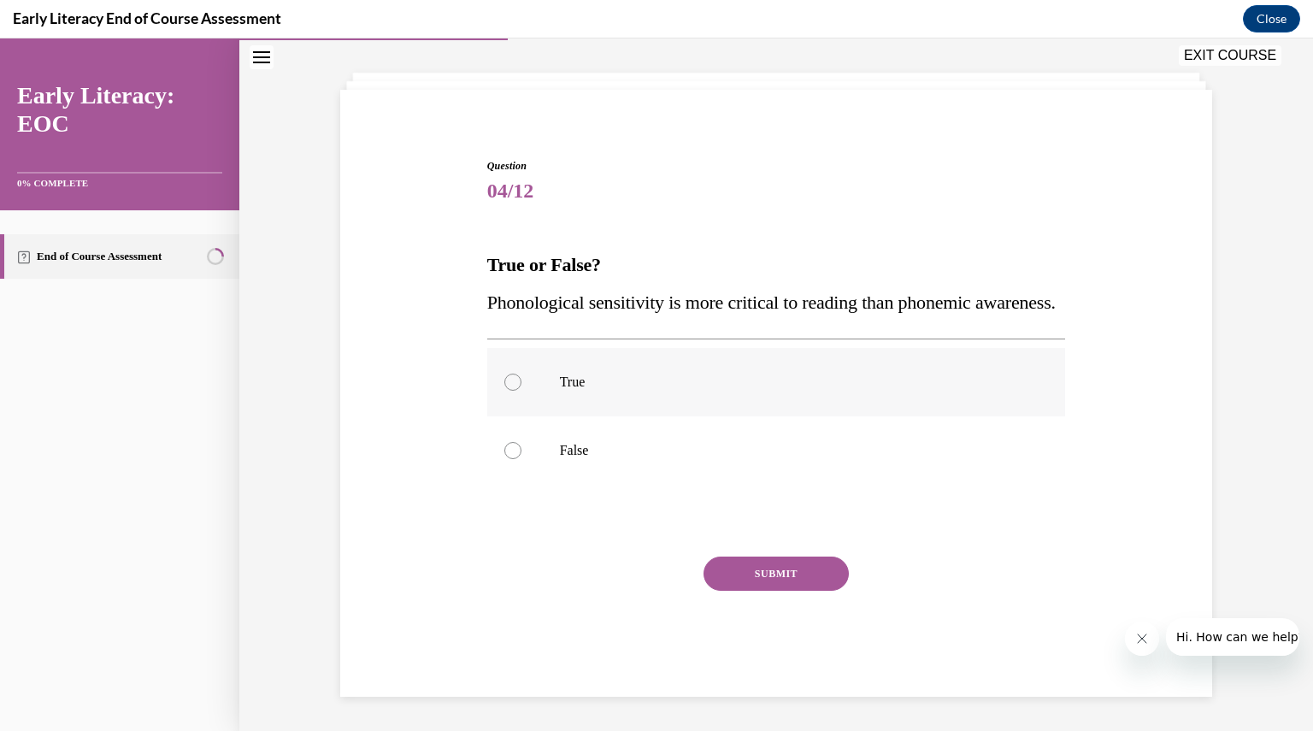
click at [560, 389] on p "True" at bounding box center [791, 382] width 463 height 17
click at [731, 565] on button "SUBMIT" at bounding box center [776, 574] width 145 height 34
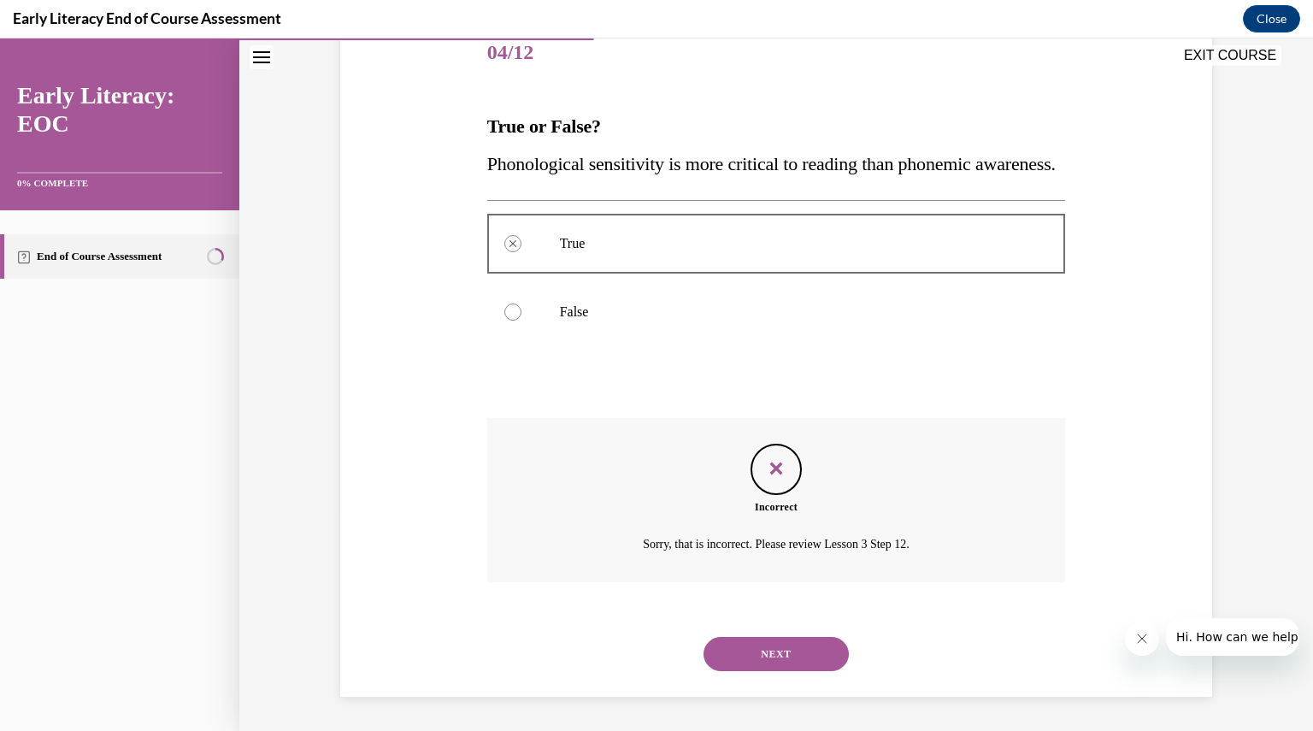
scroll to position [255, 0]
click at [759, 658] on button "NEXT" at bounding box center [776, 654] width 145 height 34
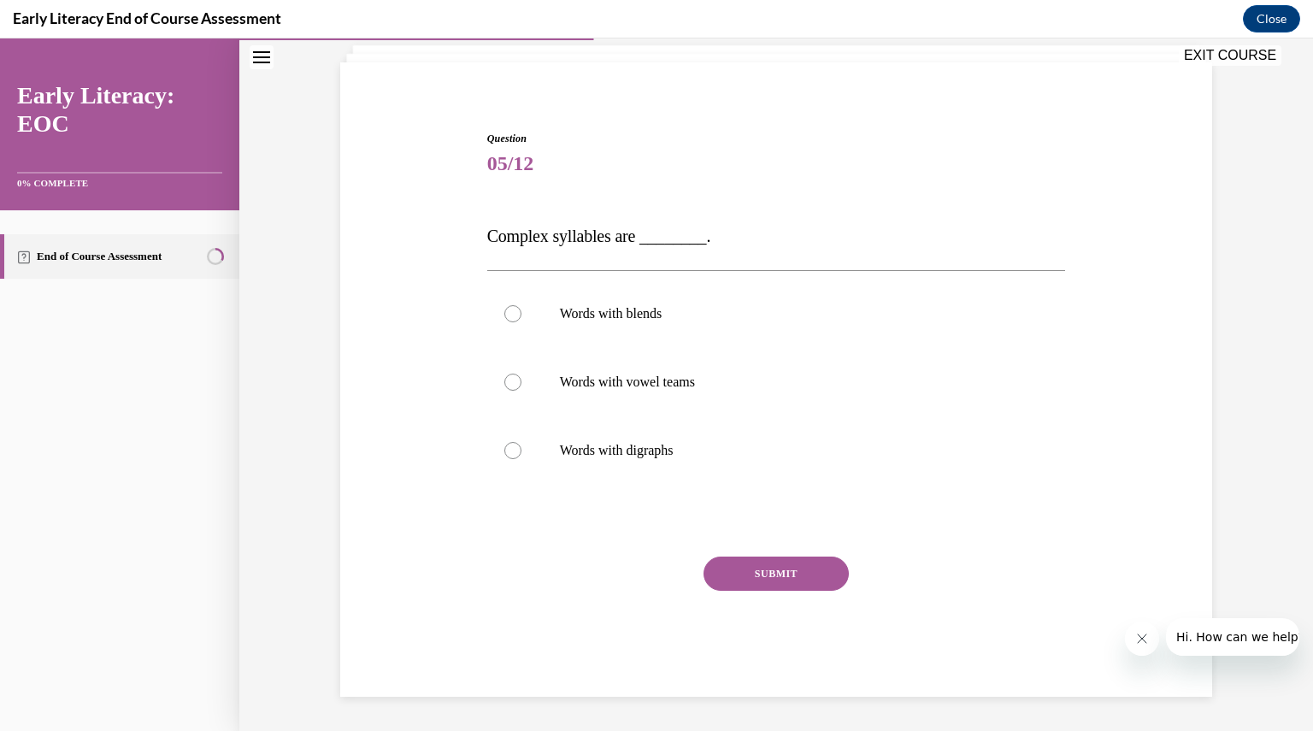
scroll to position [106, 0]
click at [637, 438] on div at bounding box center [776, 451] width 579 height 68
click at [711, 566] on button "SUBMIT" at bounding box center [776, 575] width 145 height 34
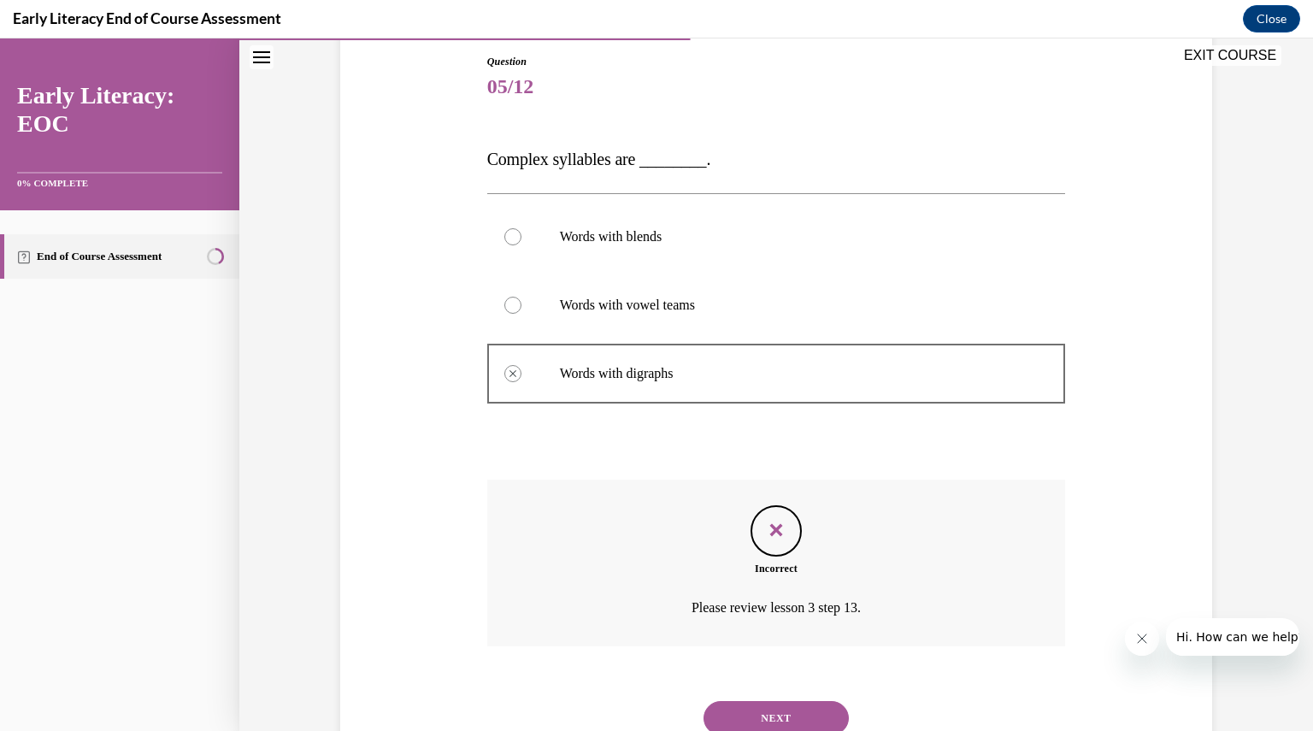
scroll to position [247, 0]
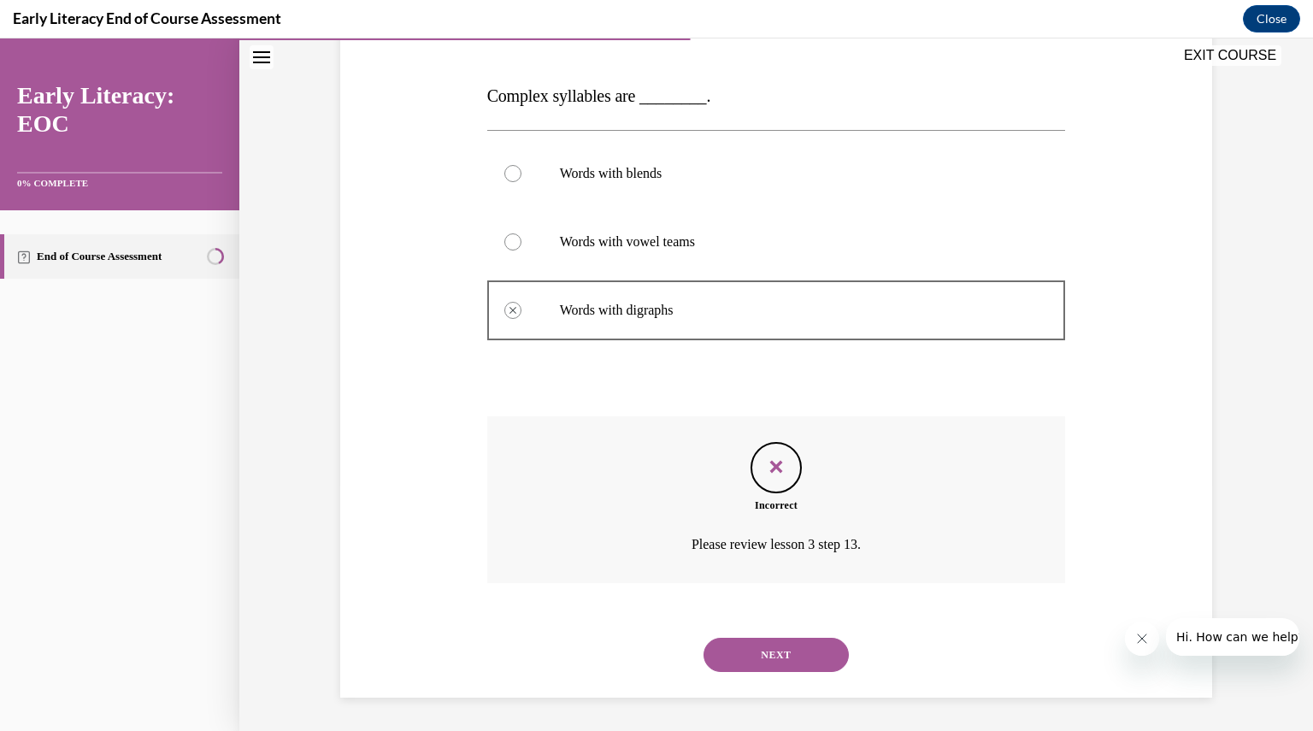
click at [729, 652] on button "NEXT" at bounding box center [776, 655] width 145 height 34
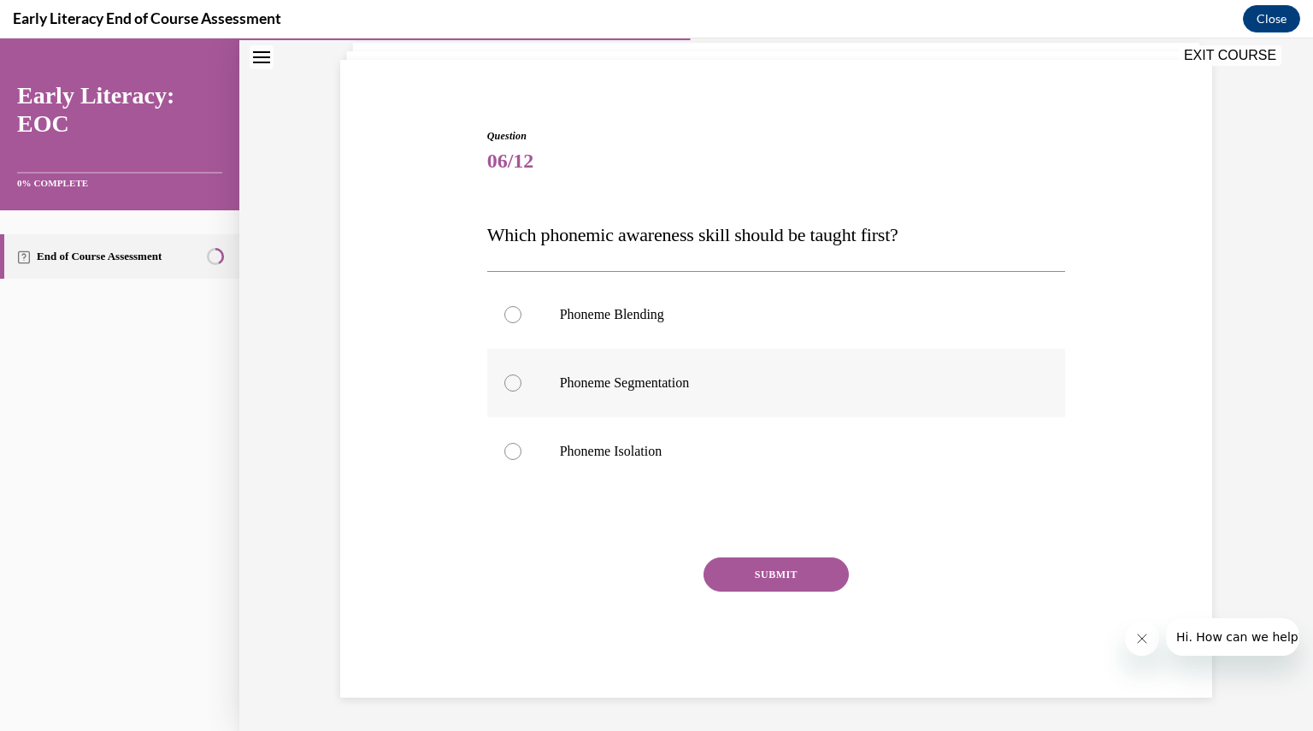
click at [684, 396] on div at bounding box center [776, 383] width 579 height 68
click at [700, 447] on p "Phoneme Isolation" at bounding box center [791, 451] width 463 height 17
click at [719, 568] on button "SUBMIT" at bounding box center [776, 575] width 145 height 34
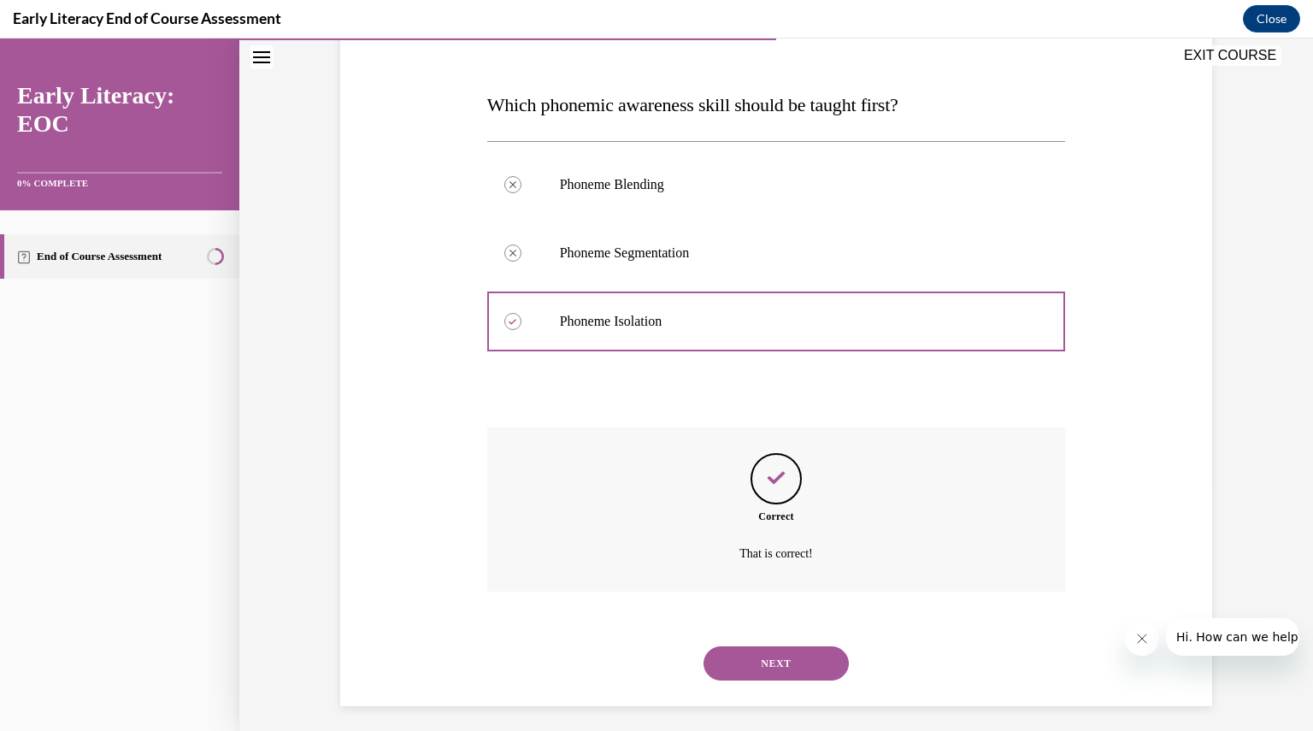
scroll to position [248, 0]
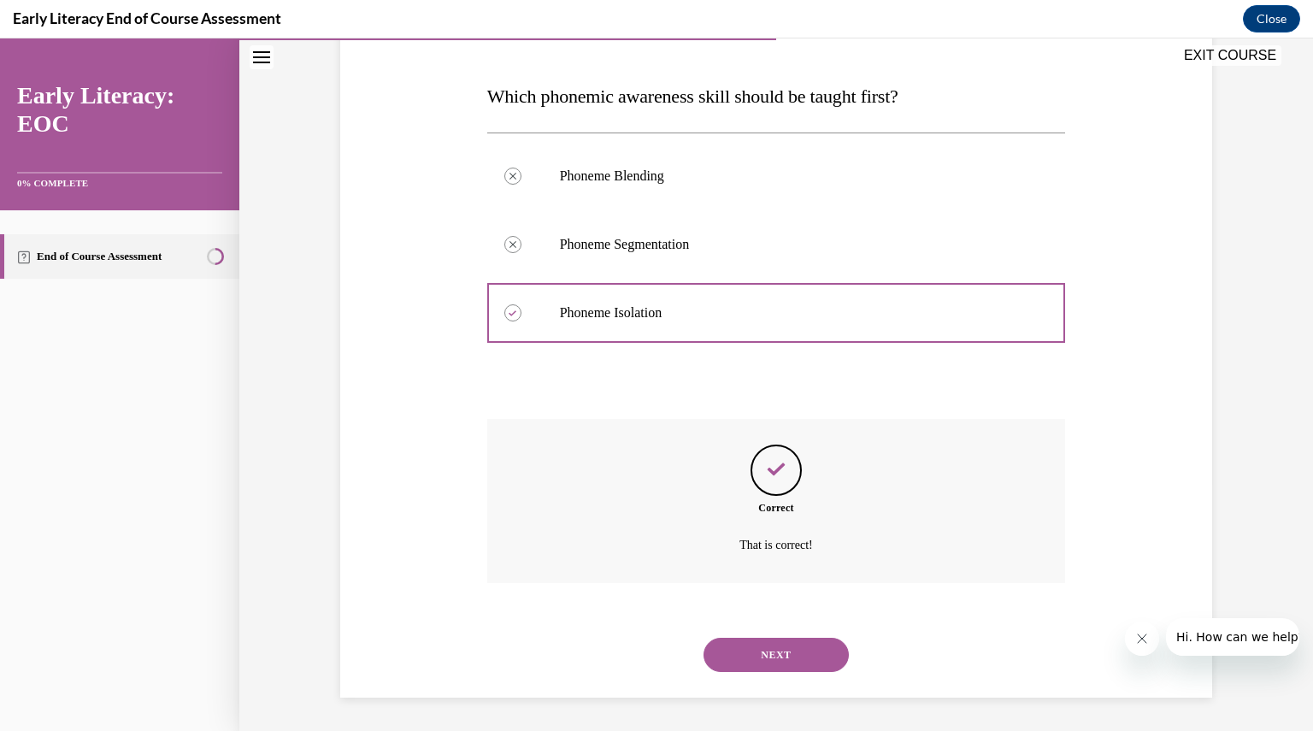
click at [733, 657] on button "NEXT" at bounding box center [776, 655] width 145 height 34
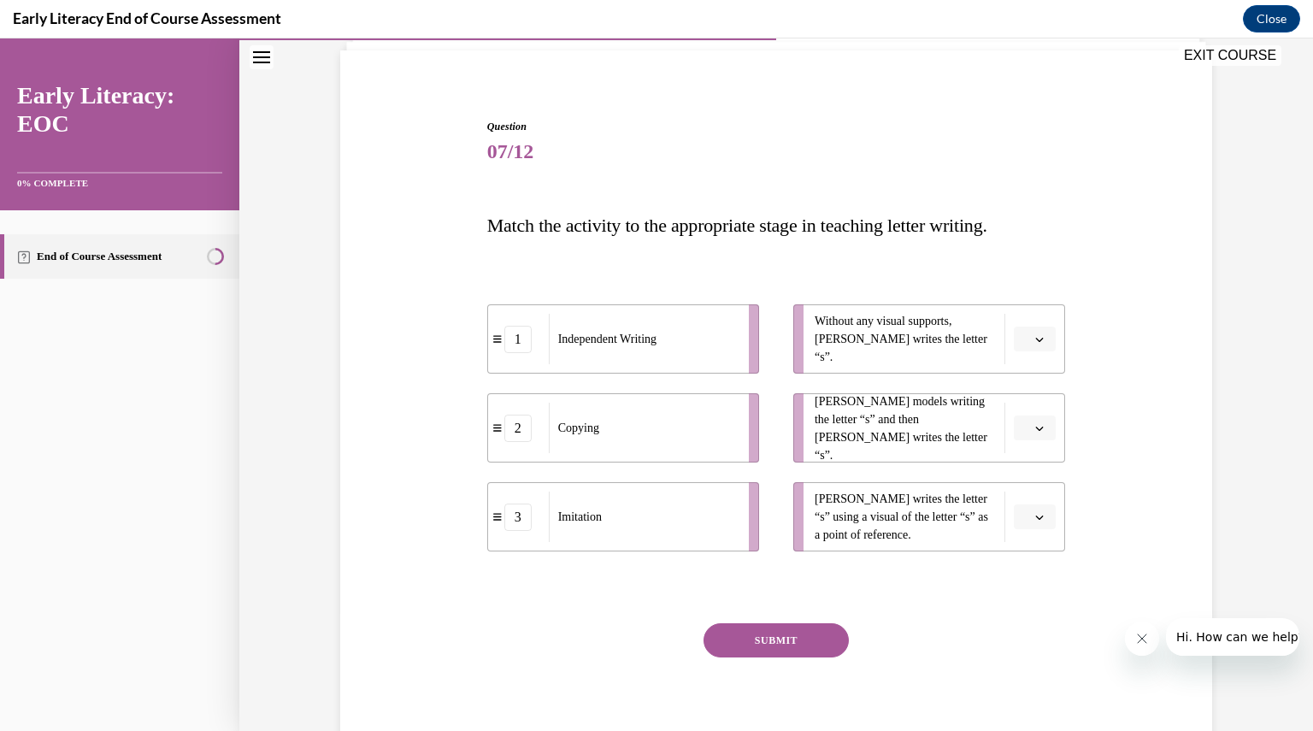
scroll to position [121, 0]
click at [1034, 337] on span "button" at bounding box center [1040, 338] width 12 height 12
click at [1027, 399] on div "1" at bounding box center [1027, 409] width 42 height 34
click at [1017, 422] on button "button" at bounding box center [1035, 427] width 42 height 26
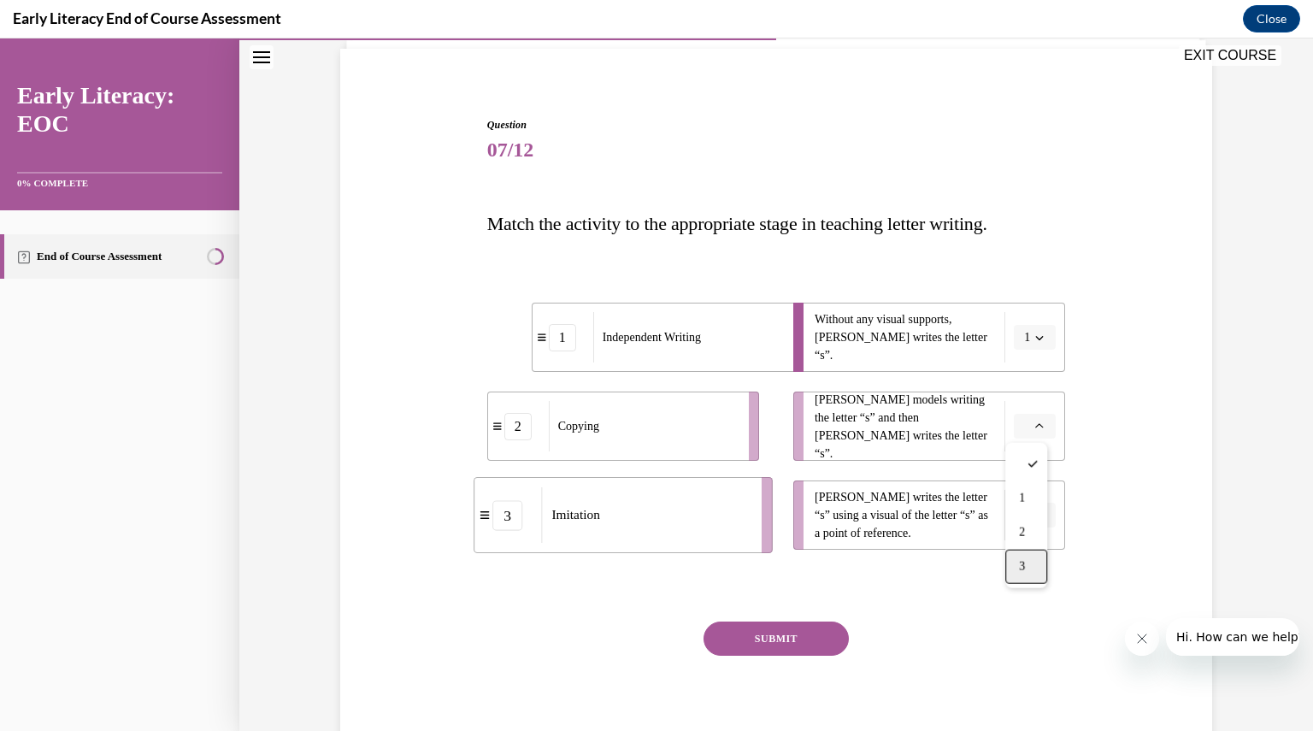
click at [1016, 564] on div "3" at bounding box center [1027, 567] width 42 height 34
click at [1031, 524] on button "button" at bounding box center [1035, 516] width 42 height 26
click at [1025, 625] on span "2" at bounding box center [1022, 622] width 6 height 14
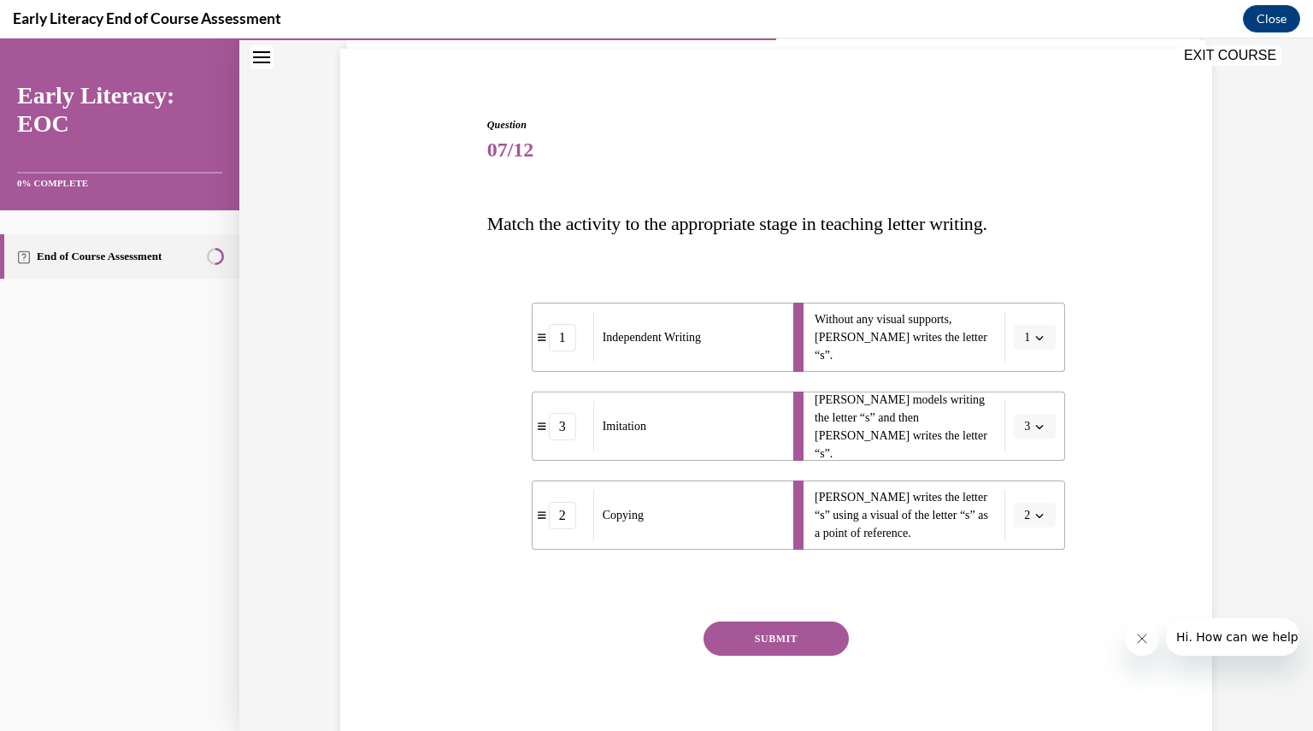
click at [807, 647] on button "SUBMIT" at bounding box center [776, 639] width 145 height 34
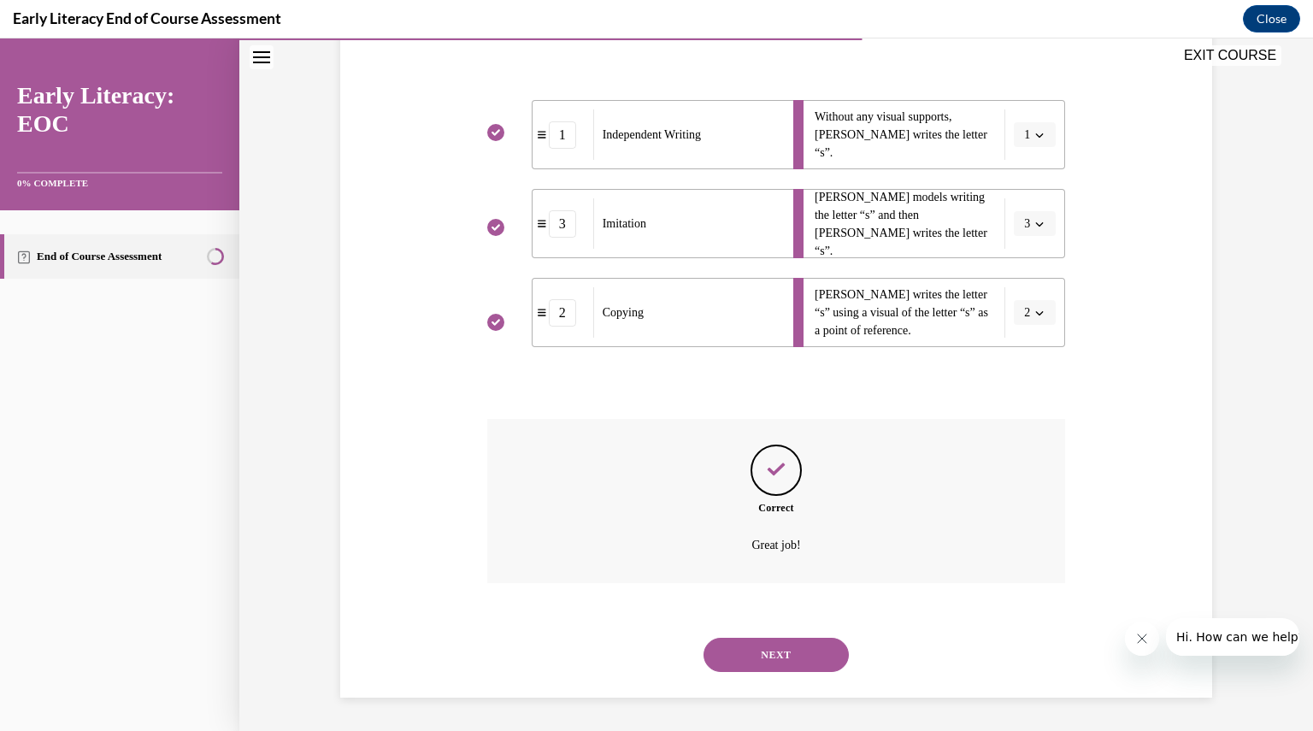
click at [807, 647] on button "NEXT" at bounding box center [776, 655] width 145 height 34
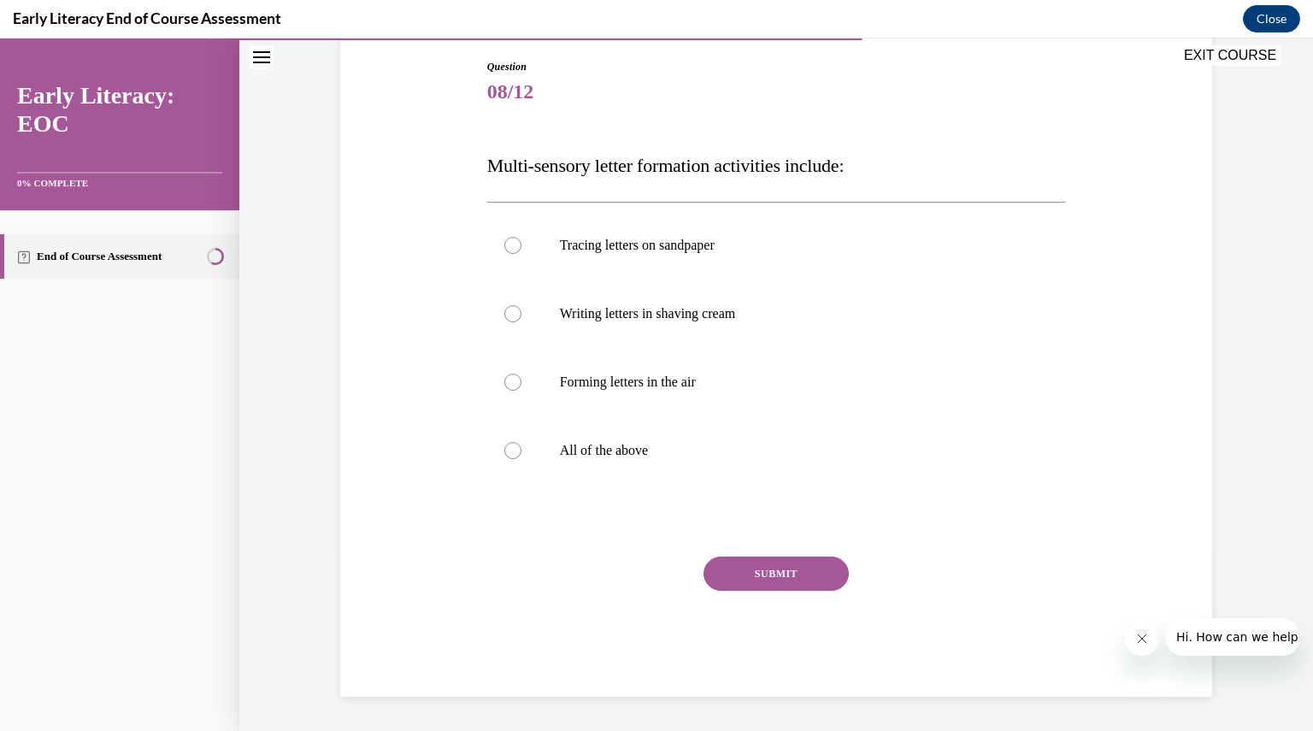
scroll to position [178, 0]
click at [614, 447] on p "All of the above" at bounding box center [791, 451] width 463 height 17
click at [773, 576] on button "SUBMIT" at bounding box center [776, 575] width 145 height 34
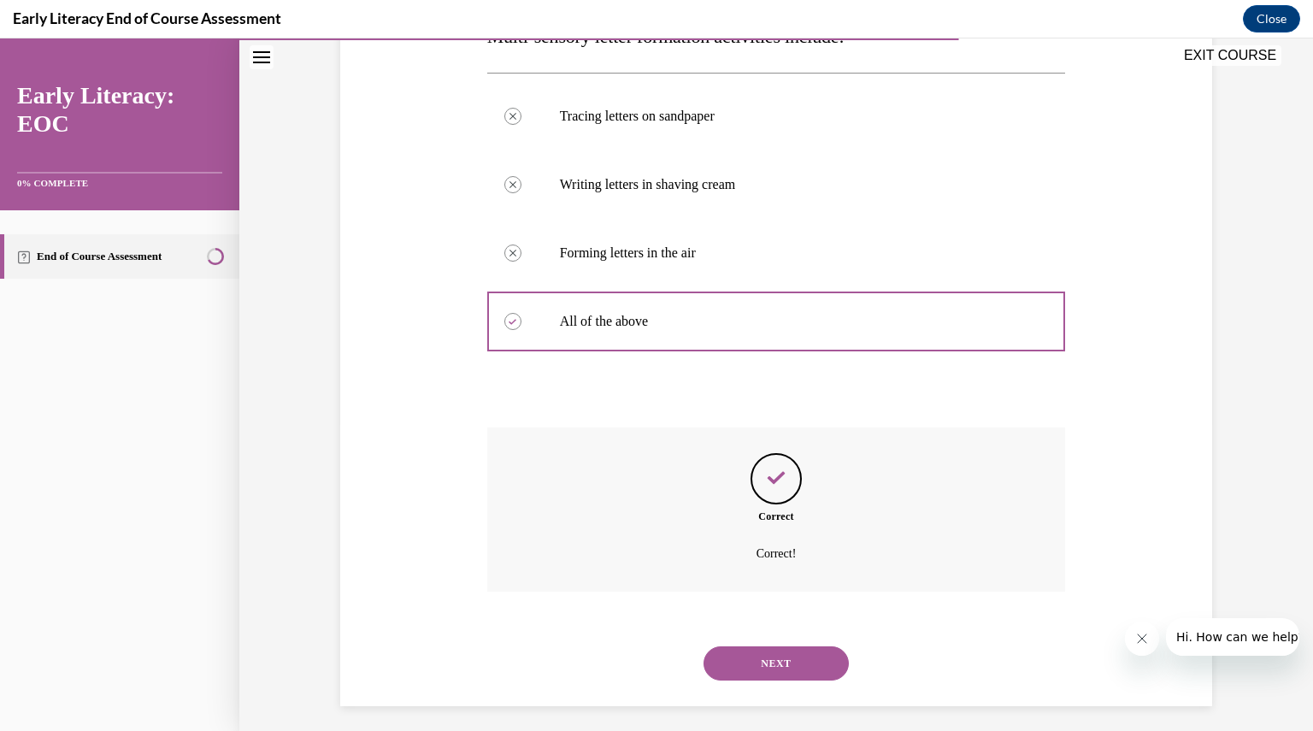
scroll to position [316, 0]
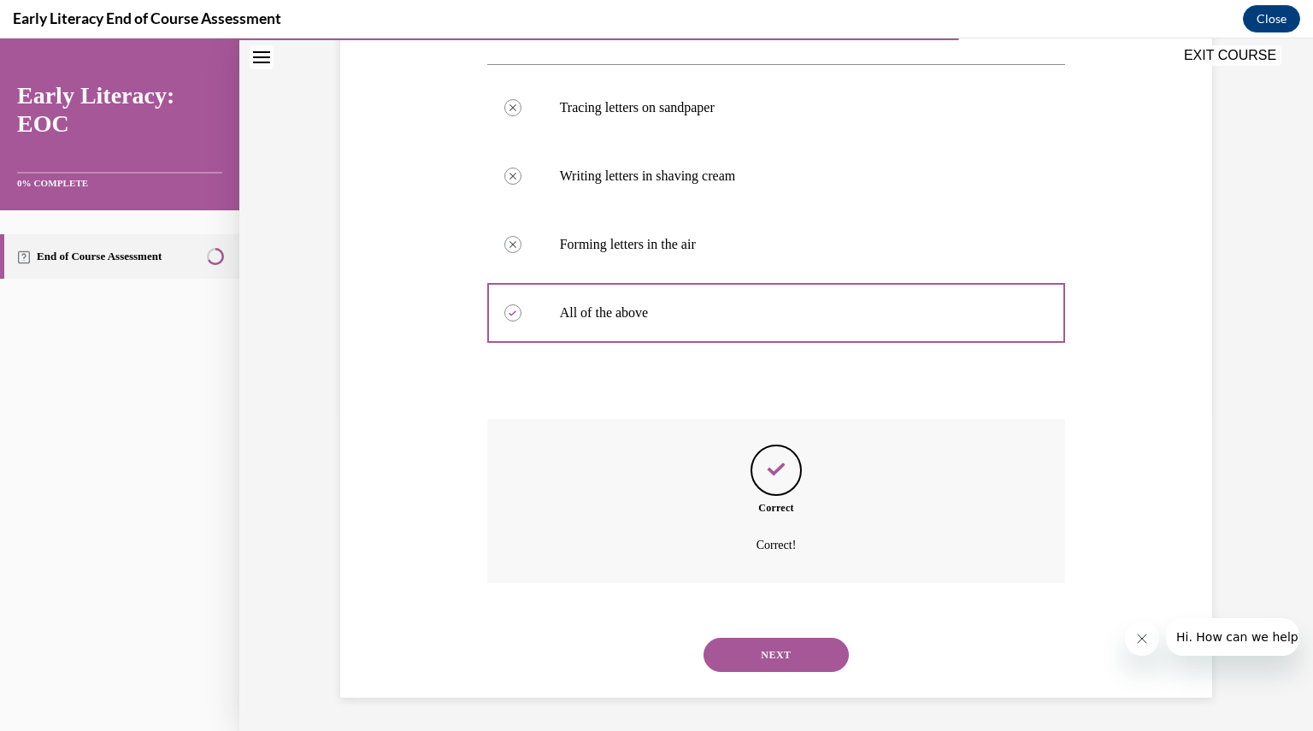
click at [763, 638] on button "NEXT" at bounding box center [776, 655] width 145 height 34
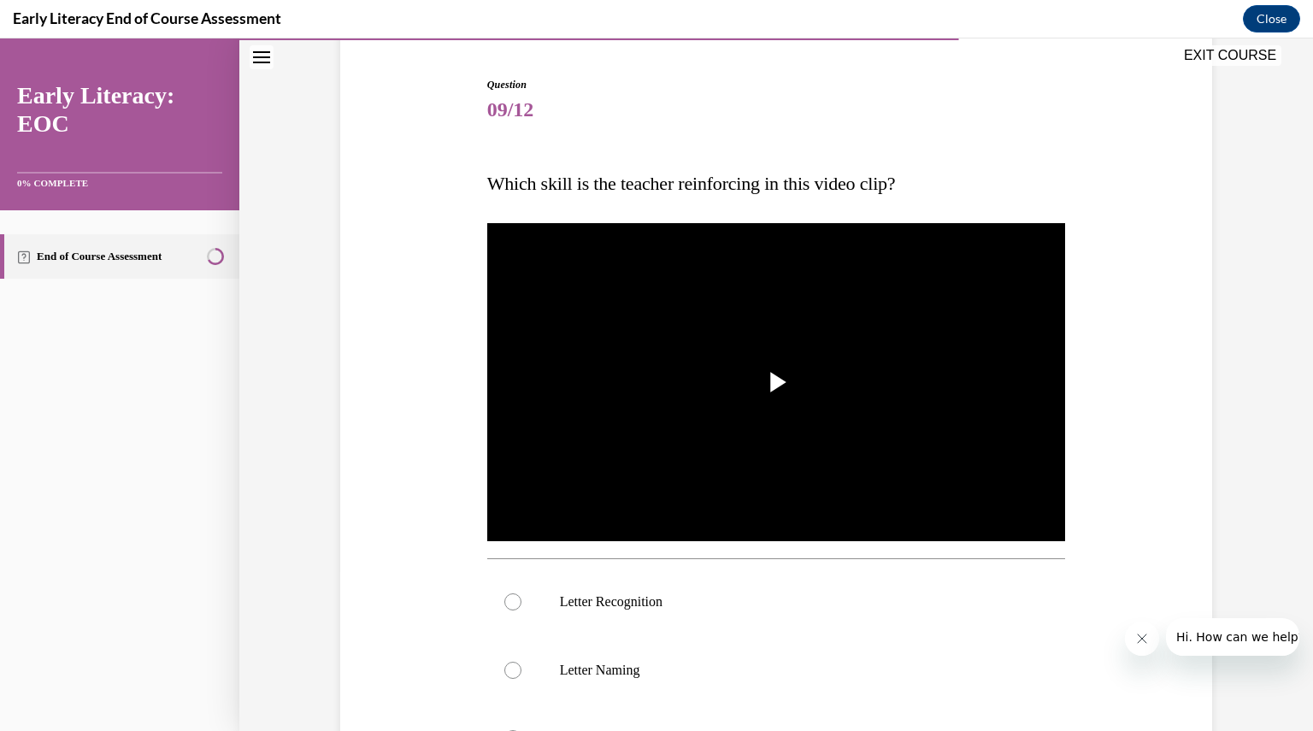
scroll to position [182, 0]
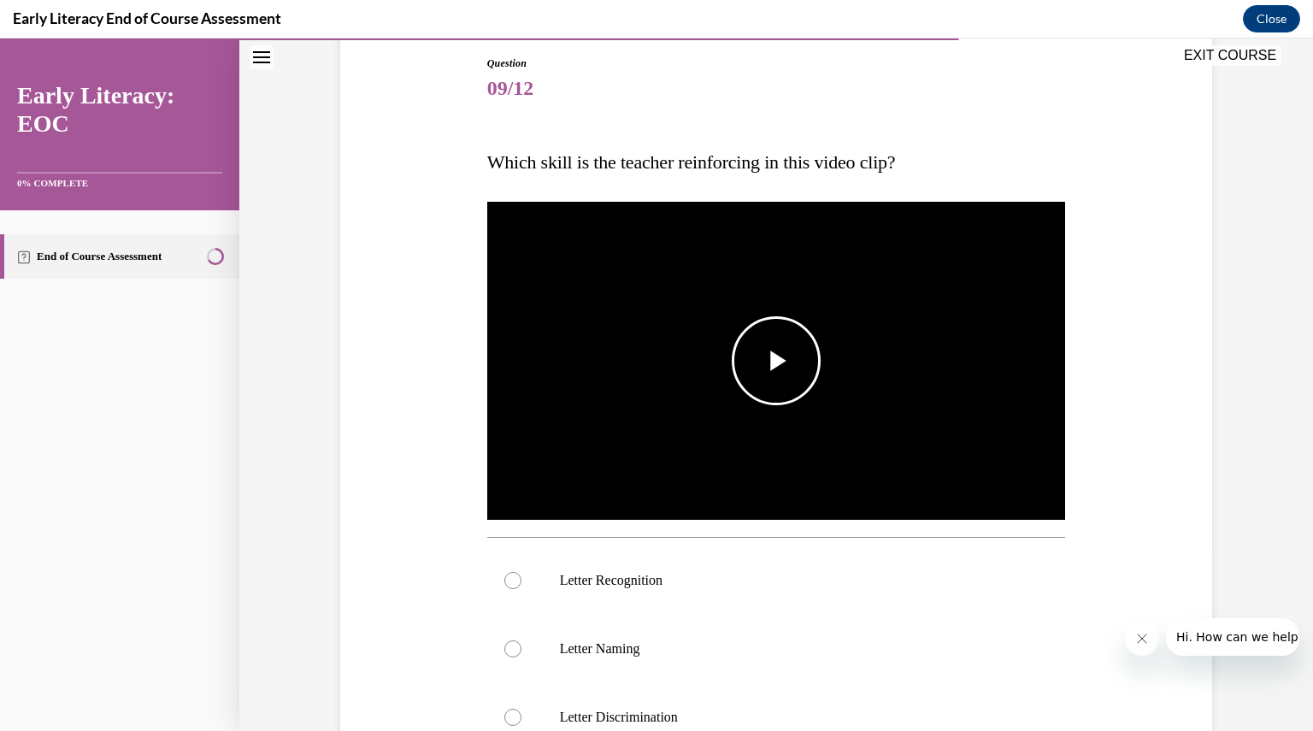
click at [737, 437] on img "Video player" at bounding box center [776, 361] width 579 height 326
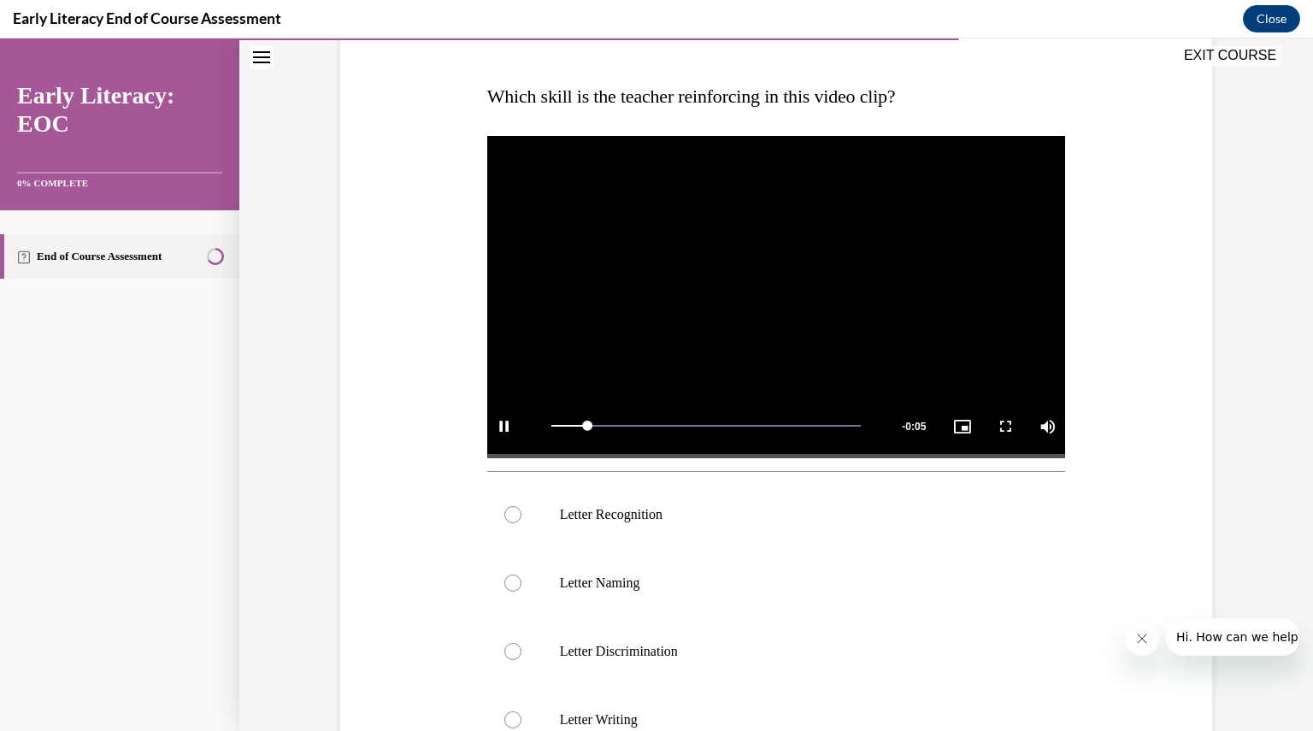
scroll to position [249, 0]
click at [624, 507] on p "Letter Recognition" at bounding box center [791, 513] width 463 height 17
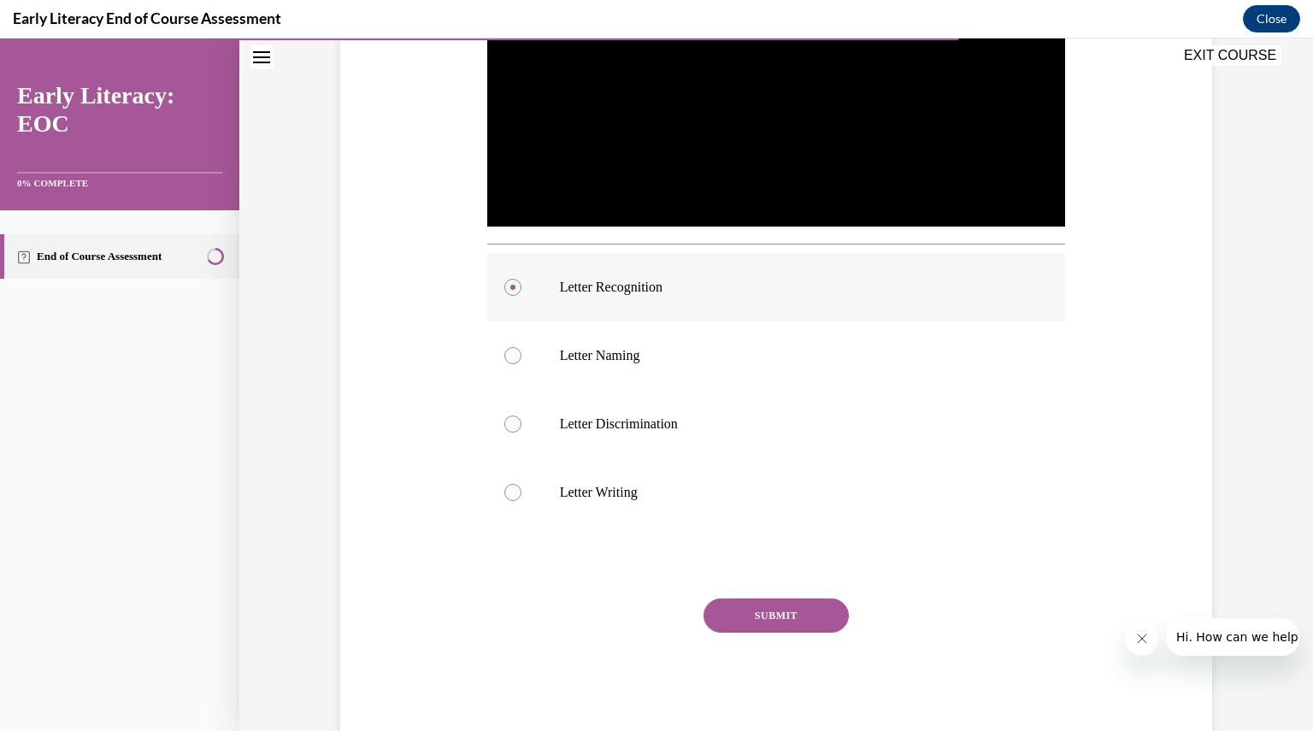
scroll to position [481, 0]
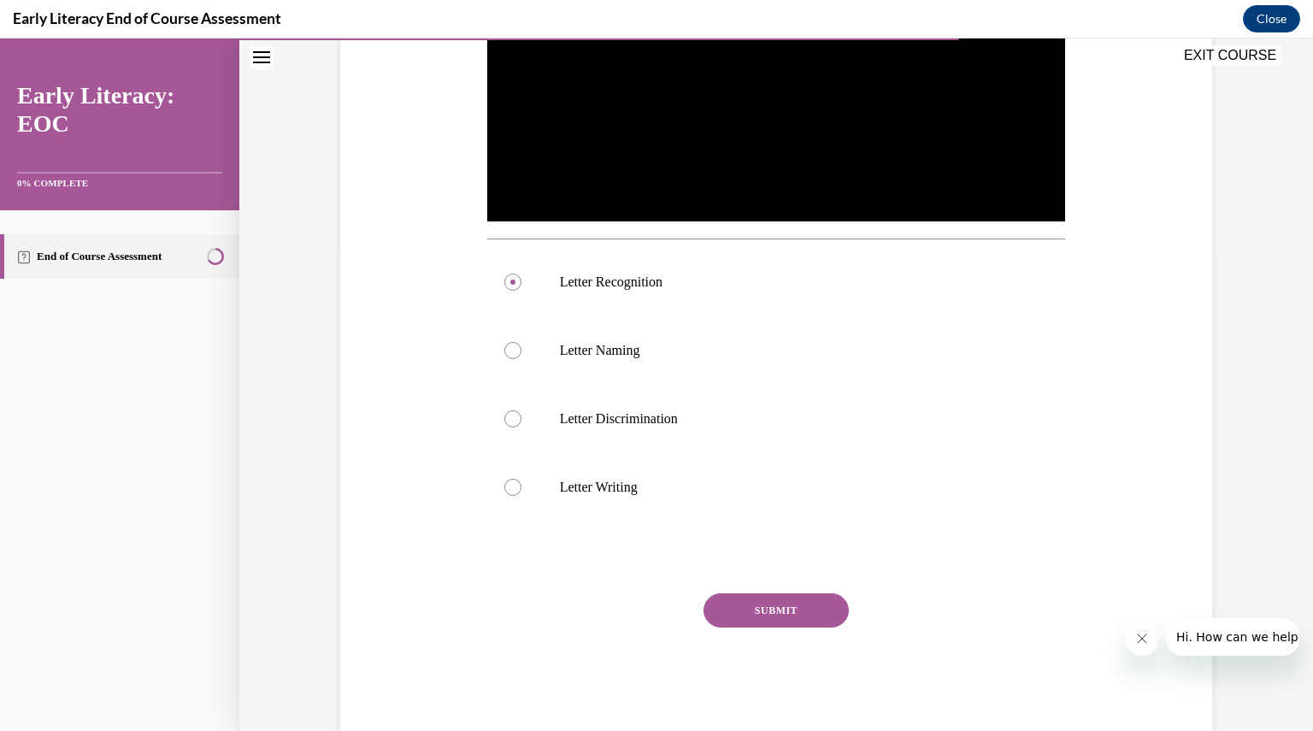
click at [726, 604] on button "SUBMIT" at bounding box center [776, 610] width 145 height 34
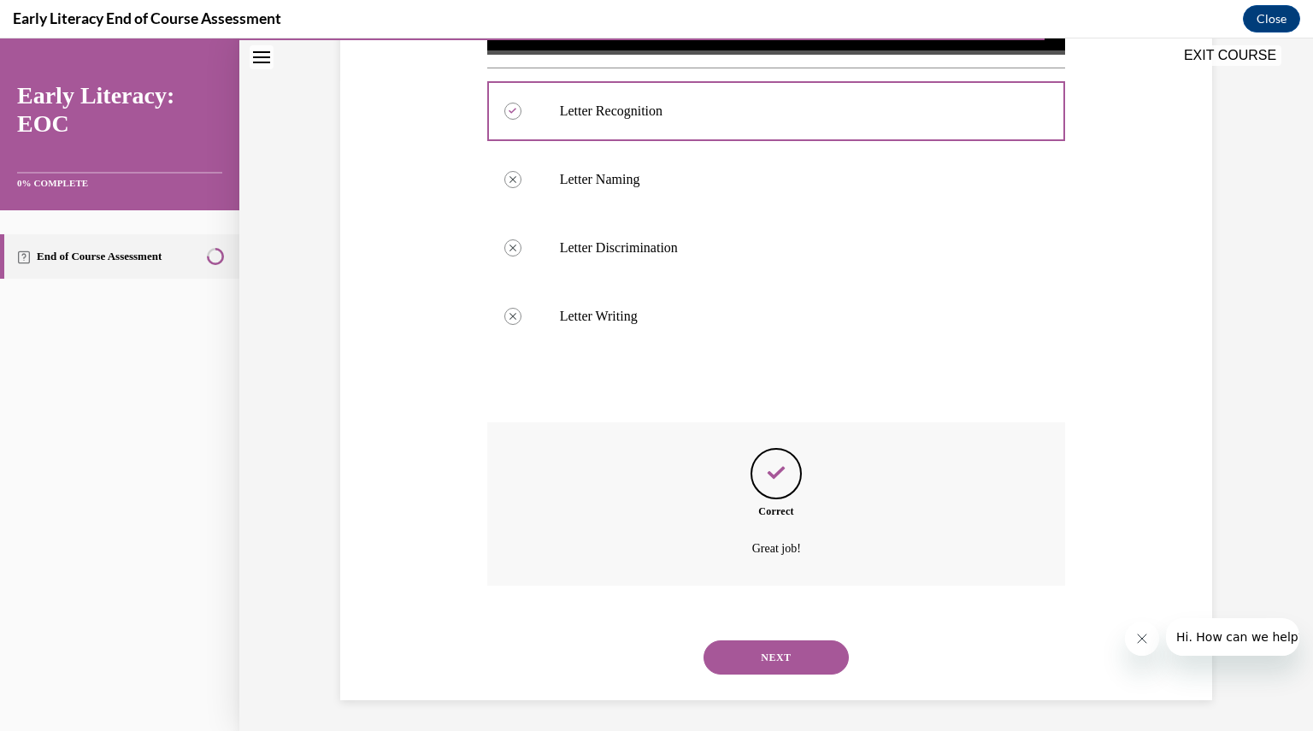
scroll to position [654, 0]
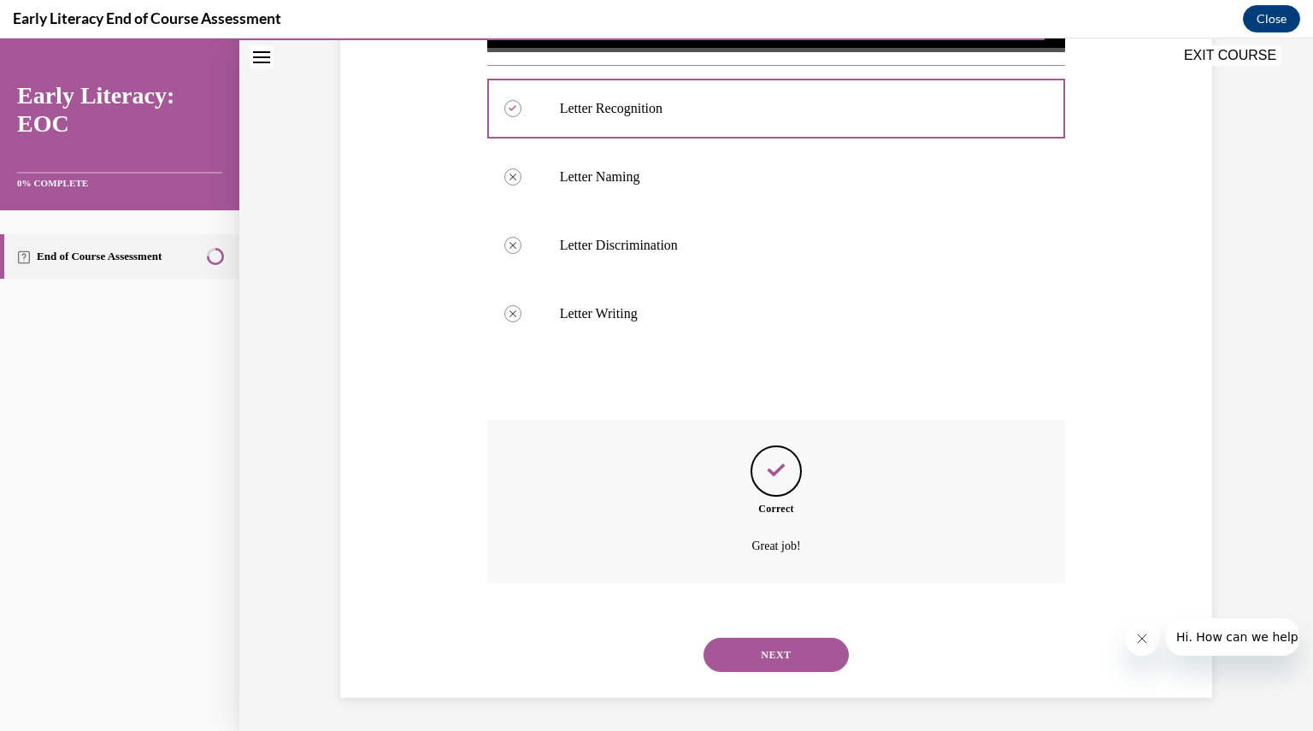
click at [729, 656] on button "NEXT" at bounding box center [776, 655] width 145 height 34
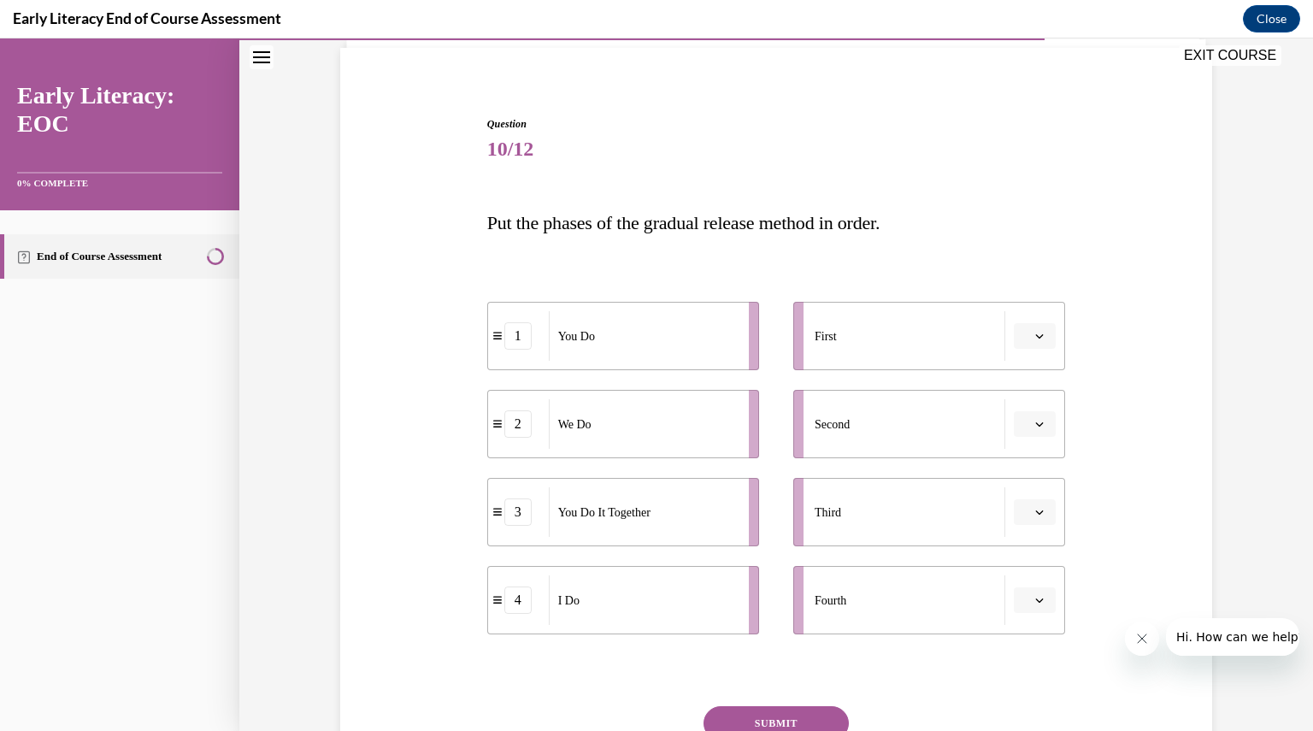
scroll to position [127, 0]
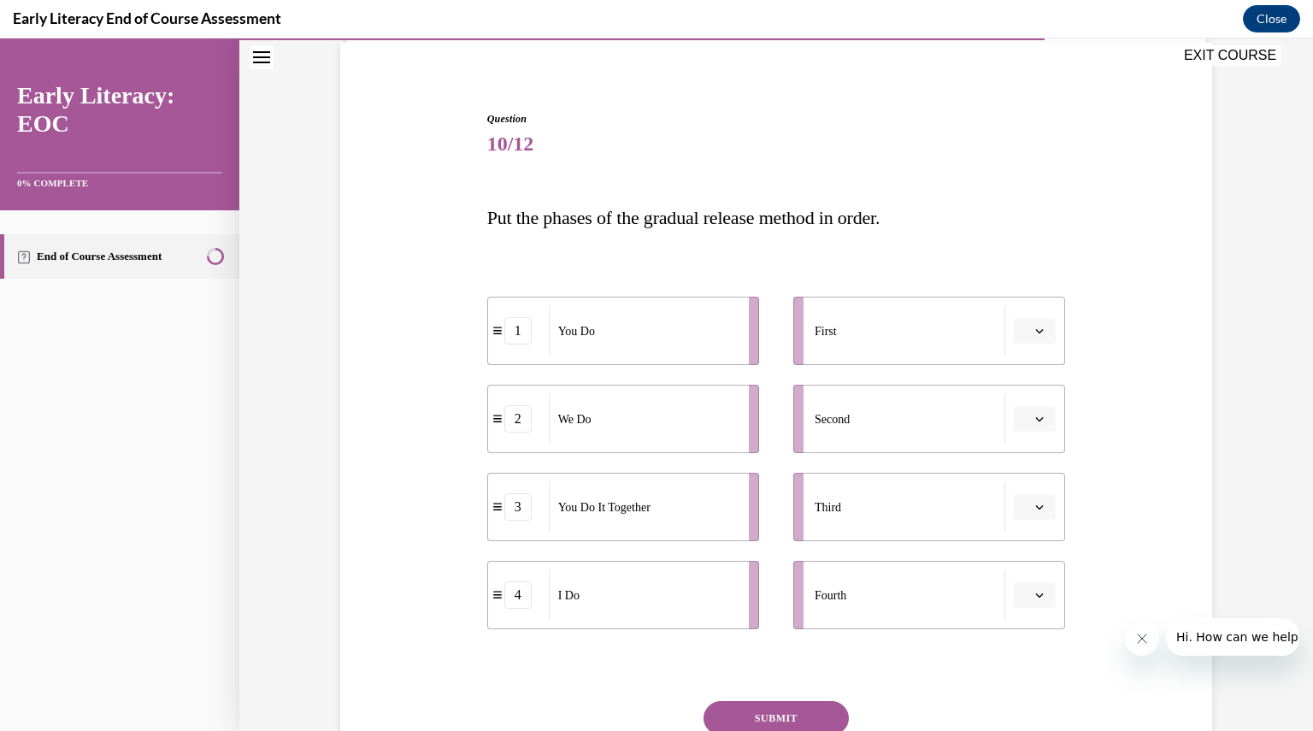
click at [1024, 326] on span "Please select an option" at bounding box center [1027, 330] width 6 height 17
click at [1036, 513] on div "4" at bounding box center [1027, 505] width 42 height 34
click at [1035, 411] on button "button" at bounding box center [1035, 419] width 42 height 26
click at [1018, 528] on div "2" at bounding box center [1027, 525] width 42 height 34
click at [1036, 510] on icon "button" at bounding box center [1040, 507] width 9 height 9
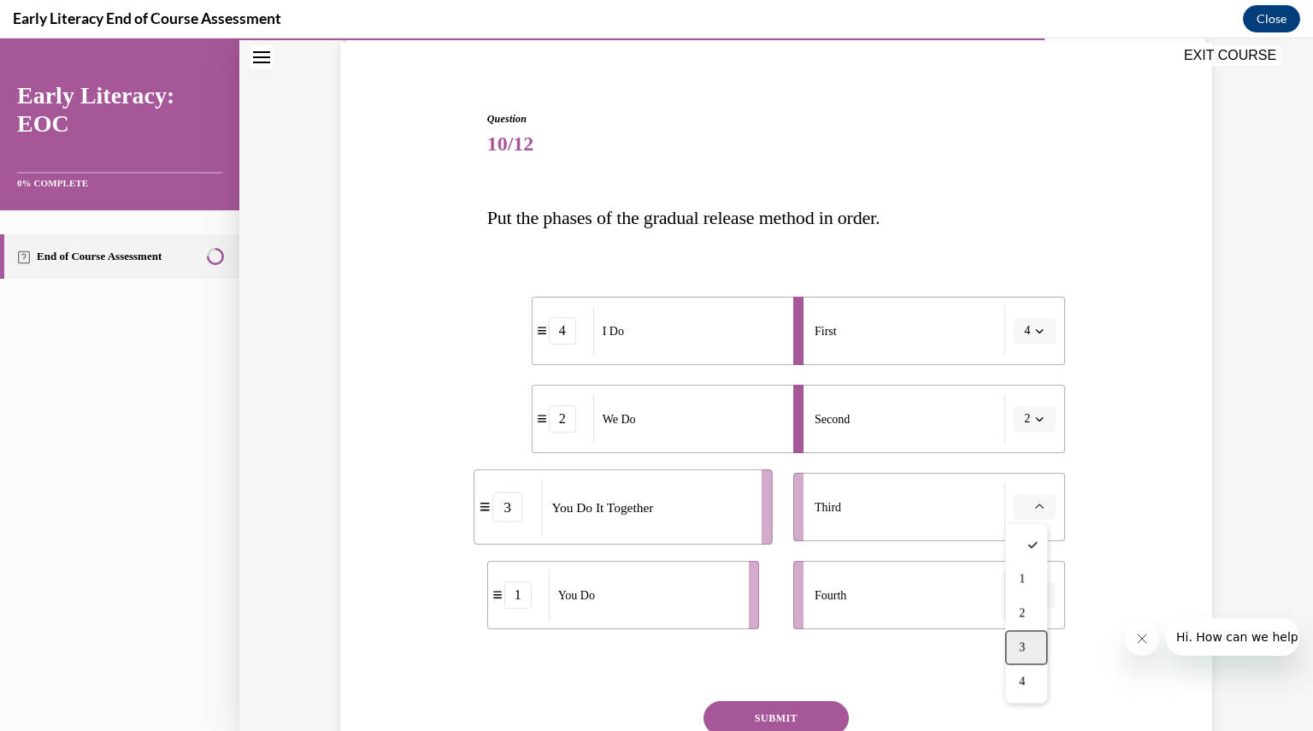
click at [1023, 648] on span "3" at bounding box center [1022, 647] width 6 height 14
click at [1039, 593] on span "button" at bounding box center [1040, 595] width 12 height 12
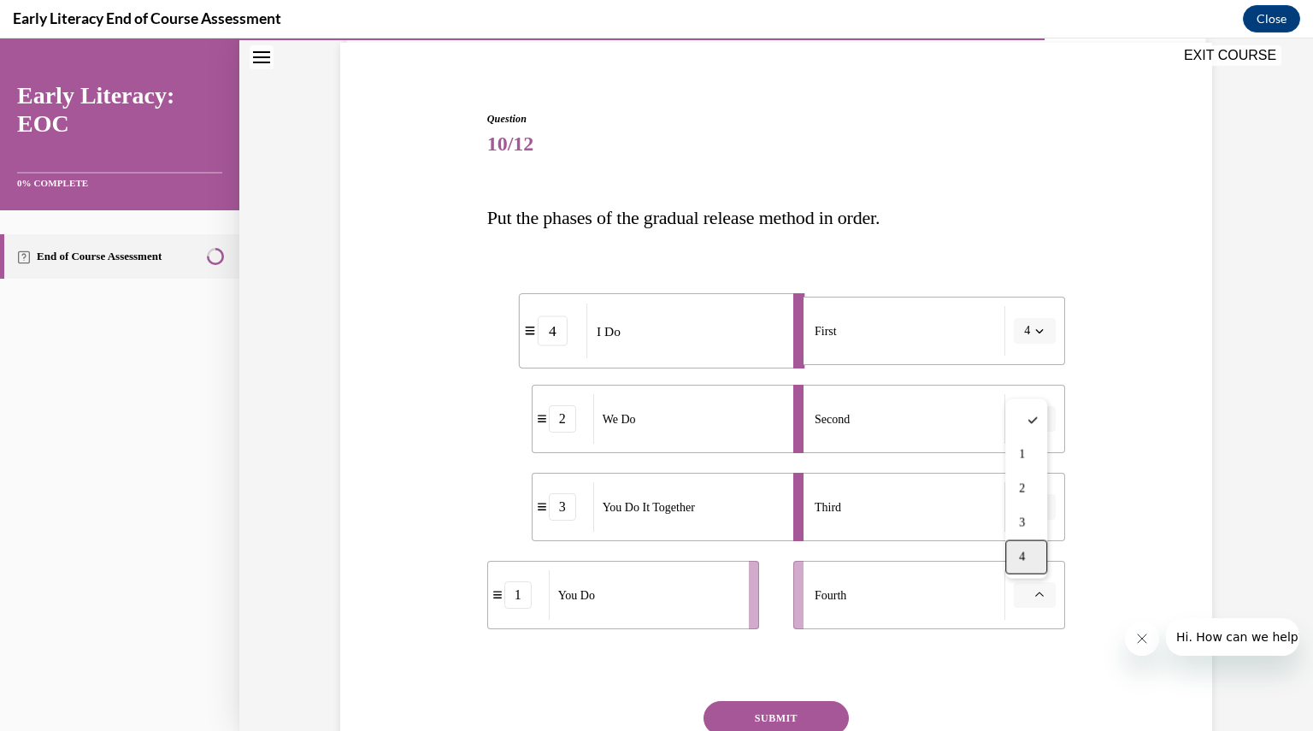
click at [1033, 562] on div "4" at bounding box center [1027, 557] width 42 height 34
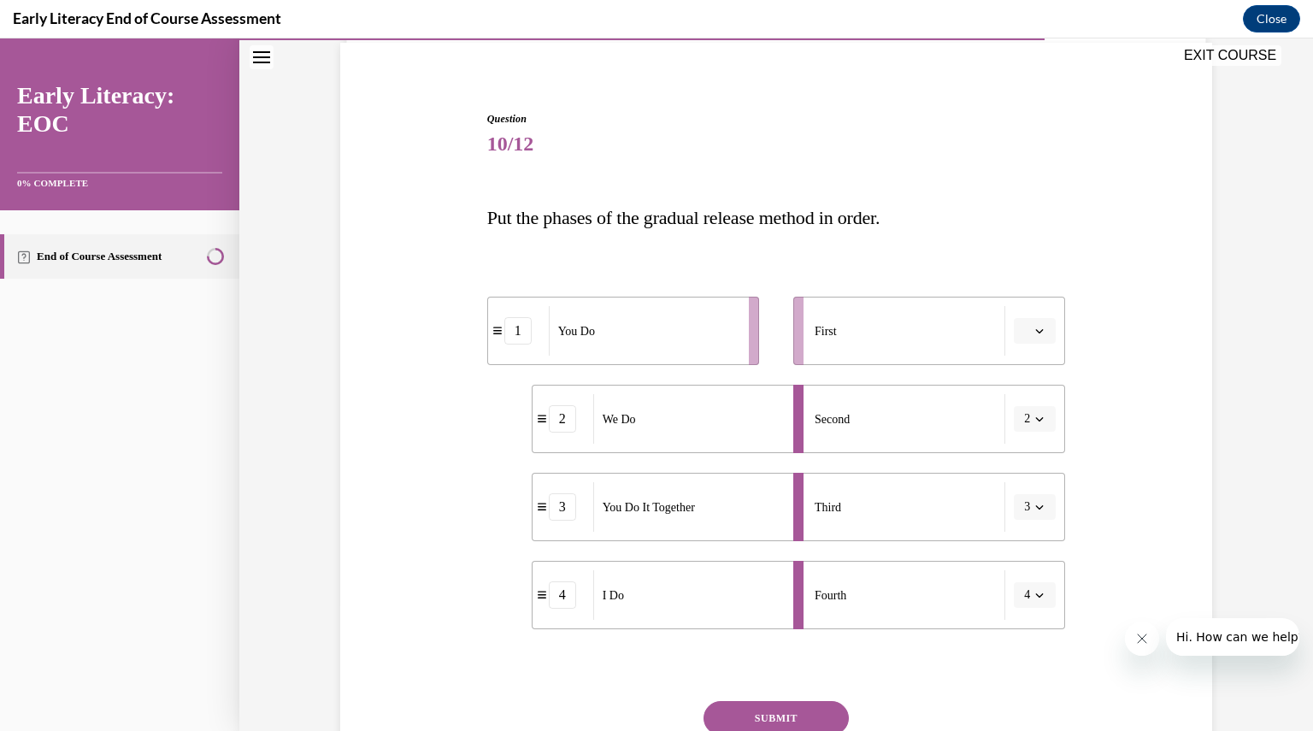
click at [1025, 594] on button "4" at bounding box center [1035, 595] width 42 height 26
click at [1039, 466] on div "1" at bounding box center [1023, 455] width 42 height 34
click at [1046, 334] on button "button" at bounding box center [1035, 331] width 42 height 26
click at [1019, 502] on span "4" at bounding box center [1022, 506] width 6 height 14
click at [733, 709] on button "SUBMIT" at bounding box center [776, 718] width 145 height 34
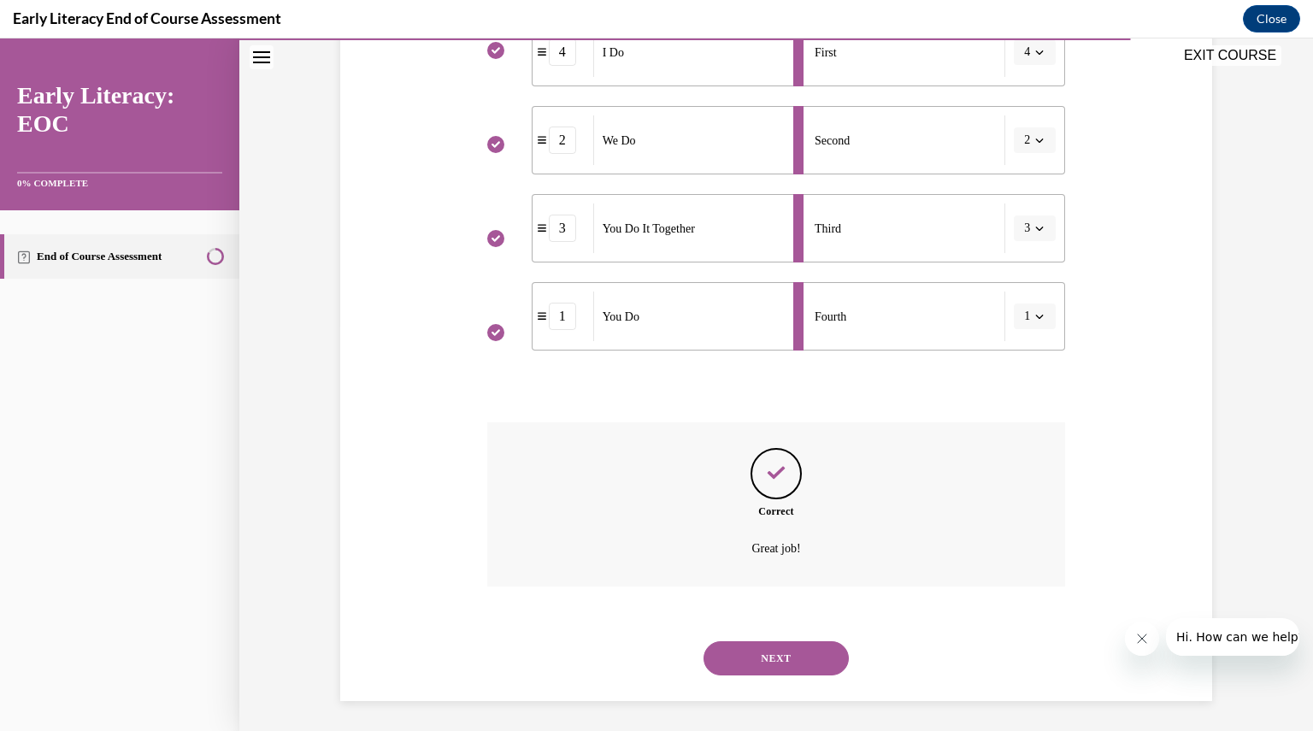
scroll to position [409, 0]
click at [752, 665] on button "NEXT" at bounding box center [776, 655] width 145 height 34
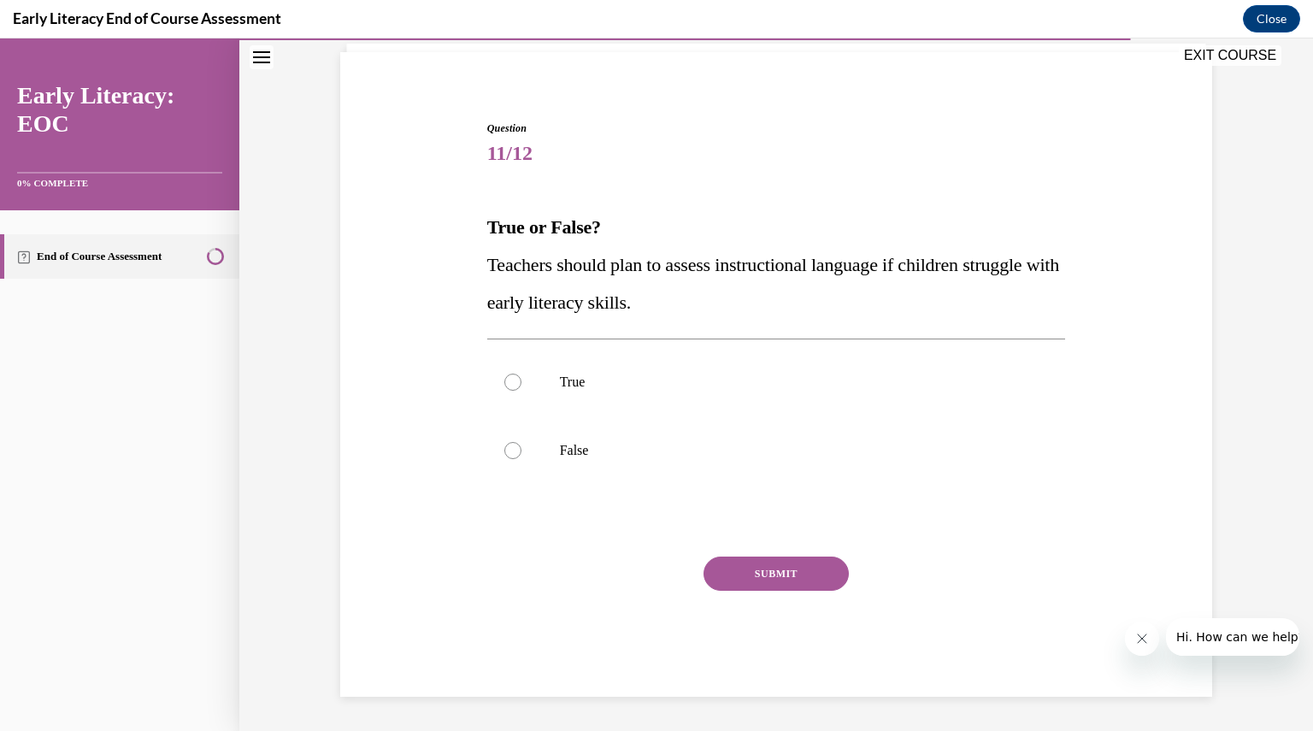
scroll to position [116, 0]
click at [583, 384] on p "True" at bounding box center [791, 383] width 463 height 17
click at [731, 558] on button "SUBMIT" at bounding box center [776, 575] width 145 height 34
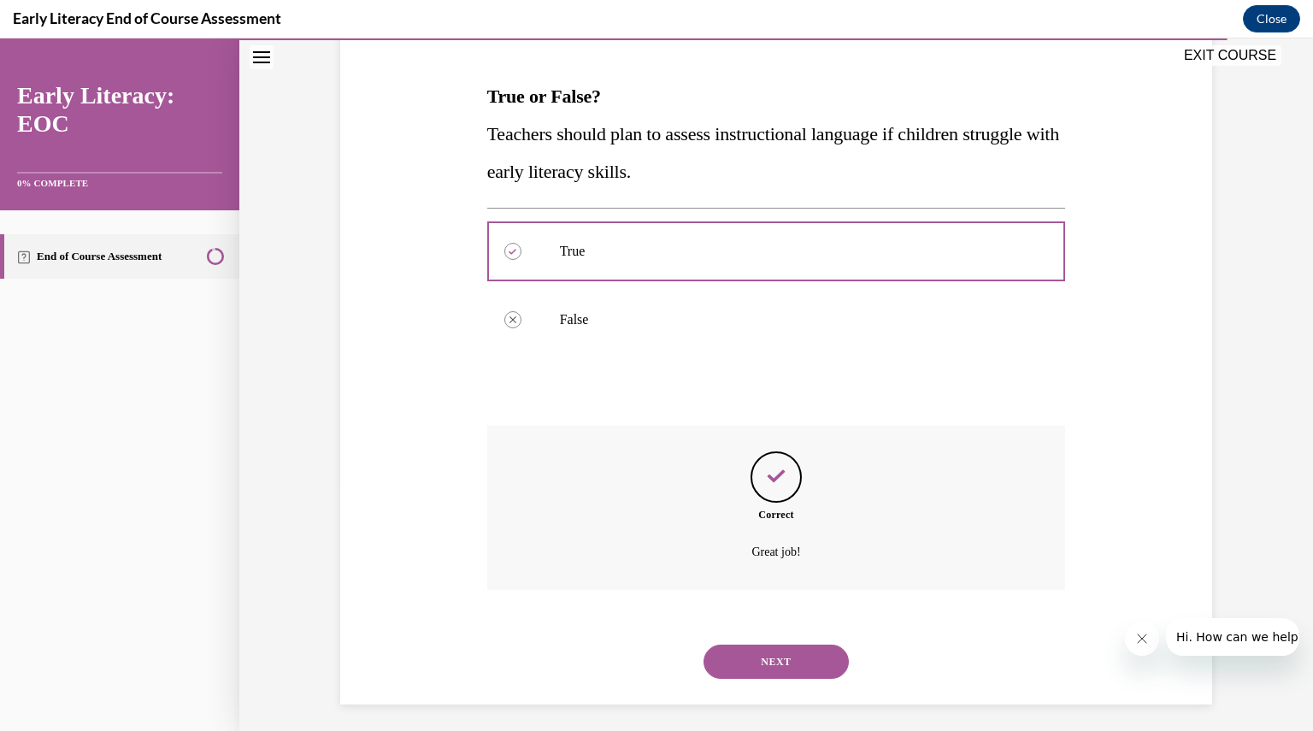
scroll to position [255, 0]
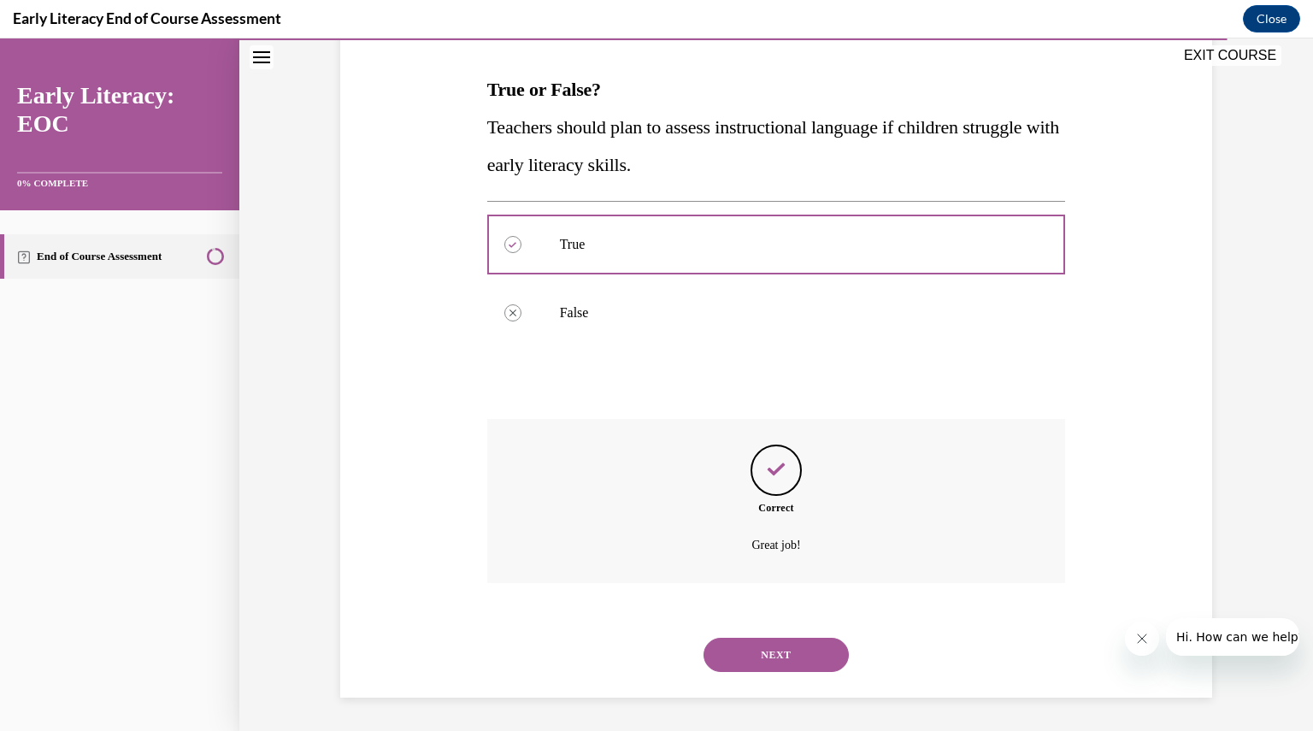
click at [764, 642] on button "NEXT" at bounding box center [776, 655] width 145 height 34
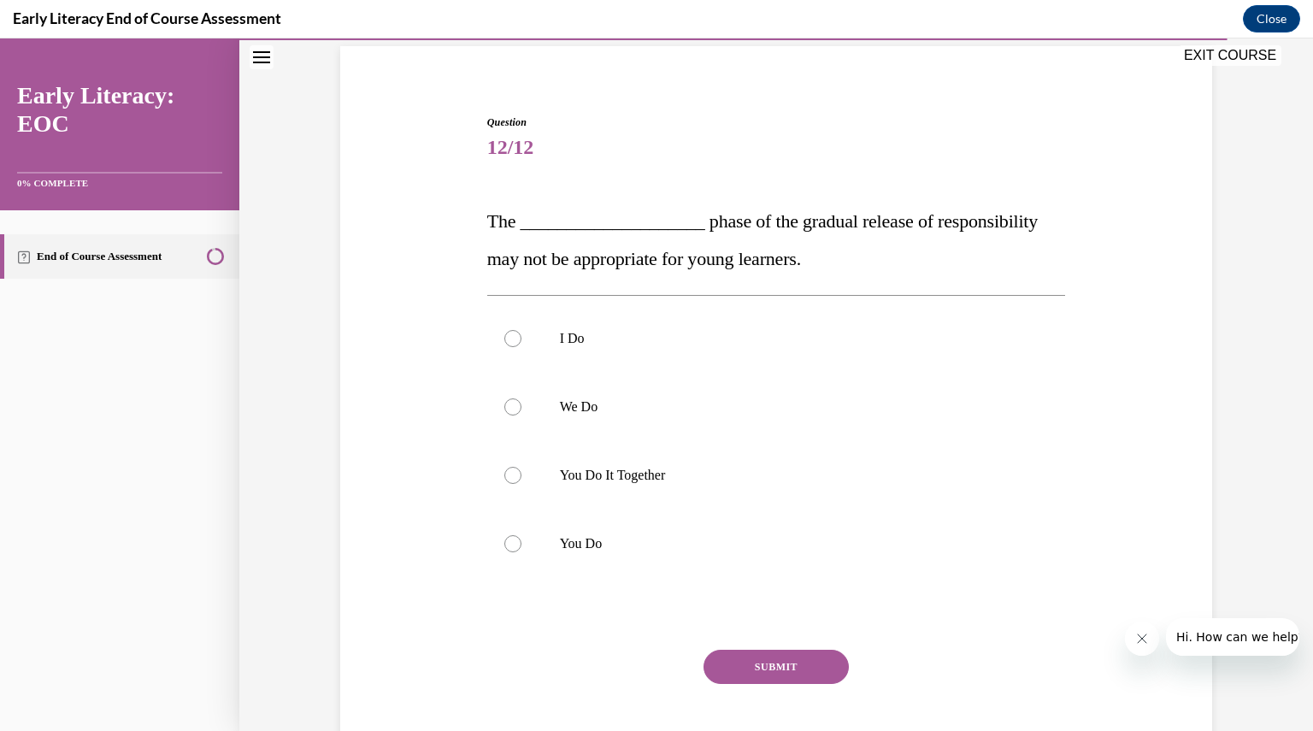
scroll to position [127, 0]
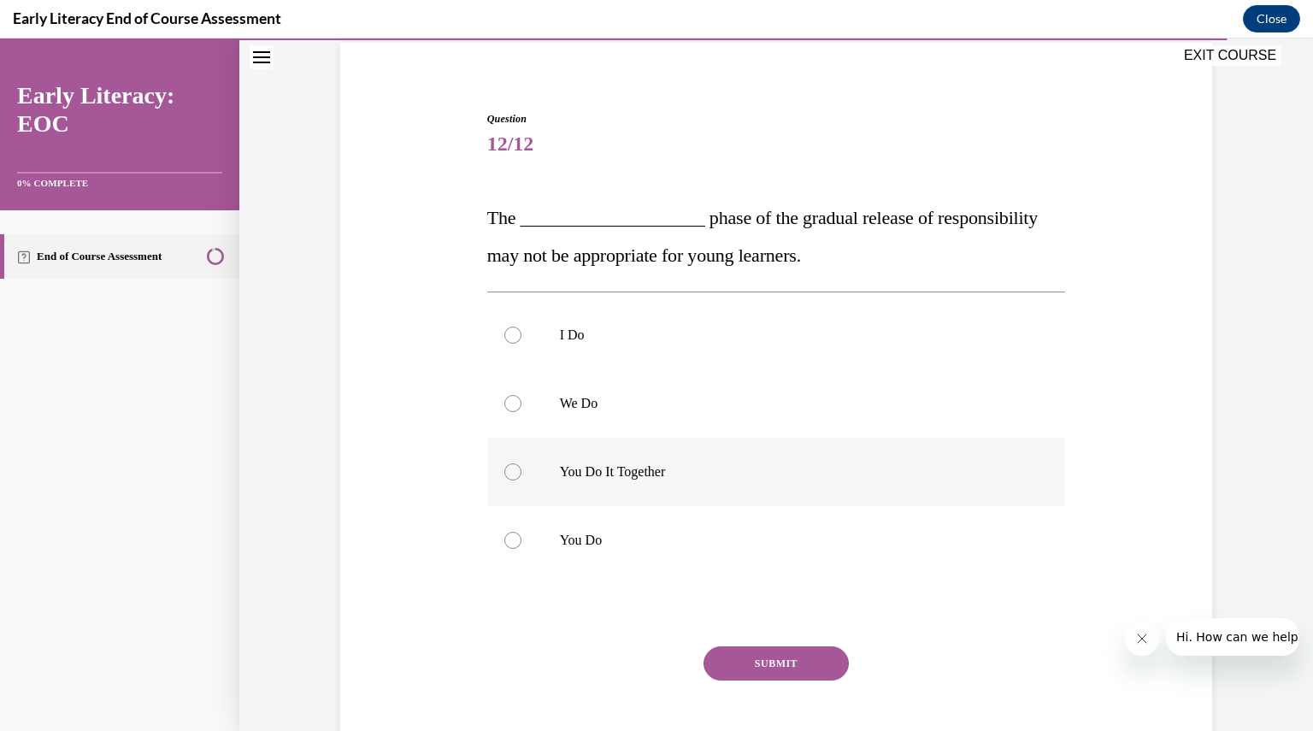
click at [626, 488] on div at bounding box center [776, 472] width 579 height 68
click at [769, 664] on button "SUBMIT" at bounding box center [776, 663] width 145 height 34
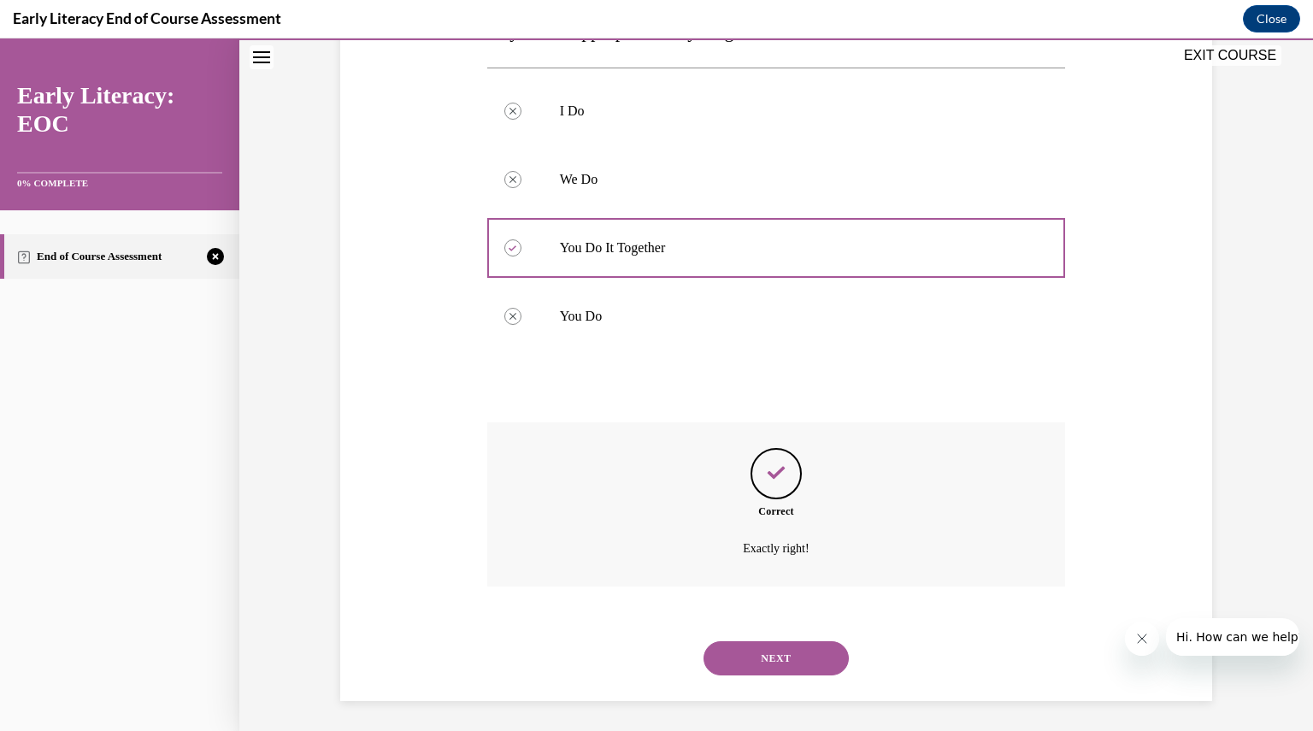
scroll to position [354, 0]
click at [769, 664] on button "NEXT" at bounding box center [776, 655] width 145 height 34
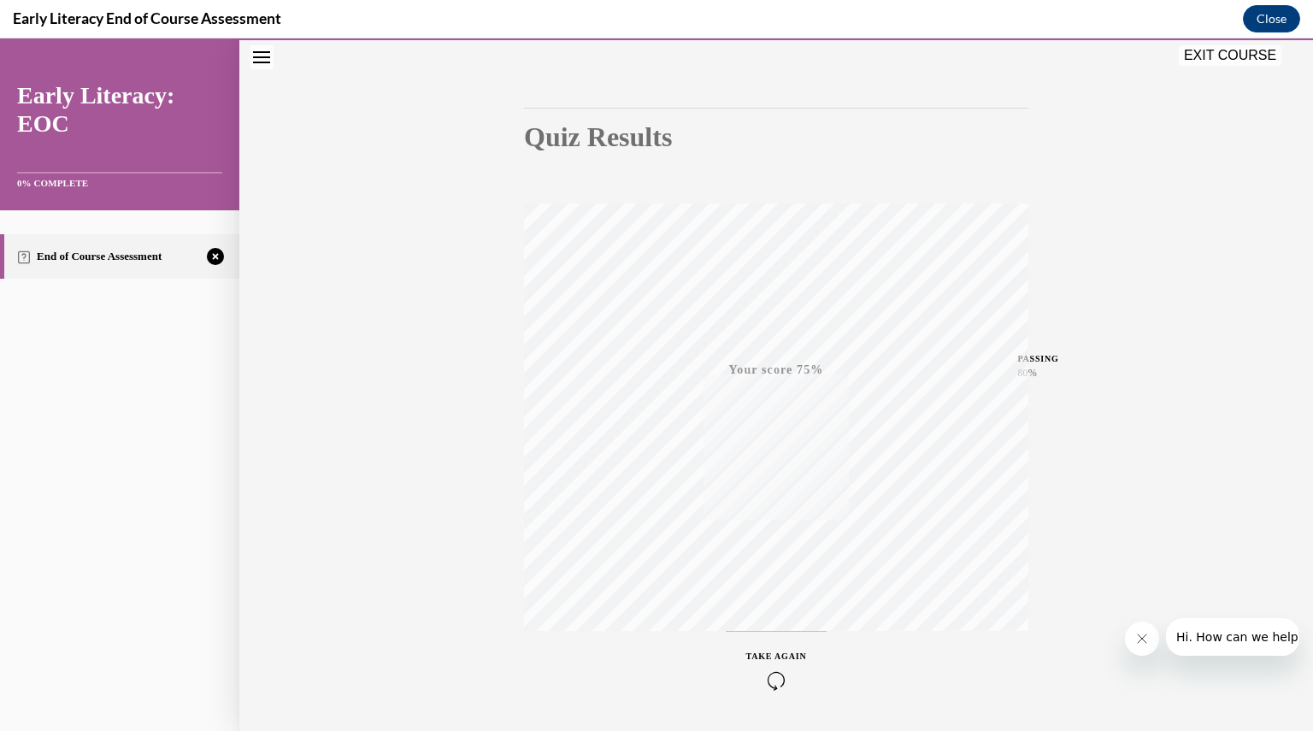
scroll to position [130, 0]
click at [769, 664] on div "TAKE AGAIN" at bounding box center [777, 670] width 61 height 40
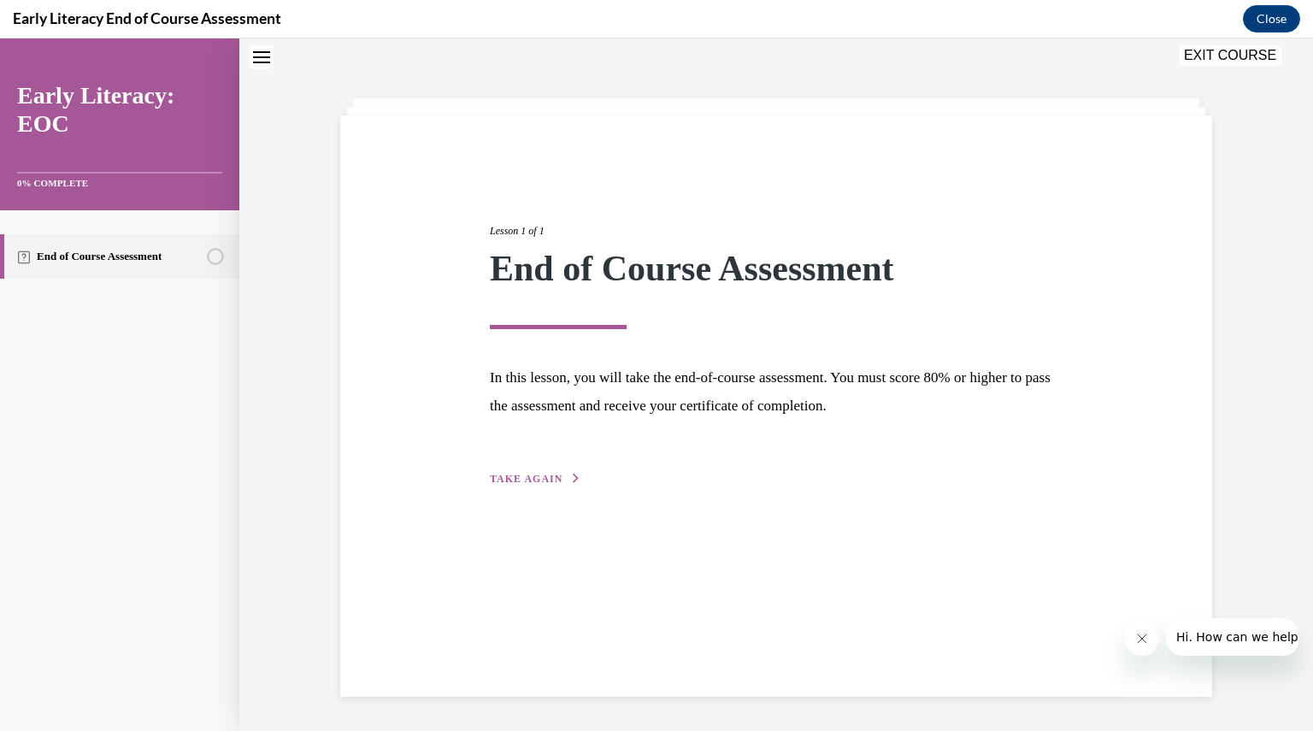
scroll to position [54, 0]
click at [530, 481] on span "TAKE AGAIN" at bounding box center [526, 479] width 73 height 12
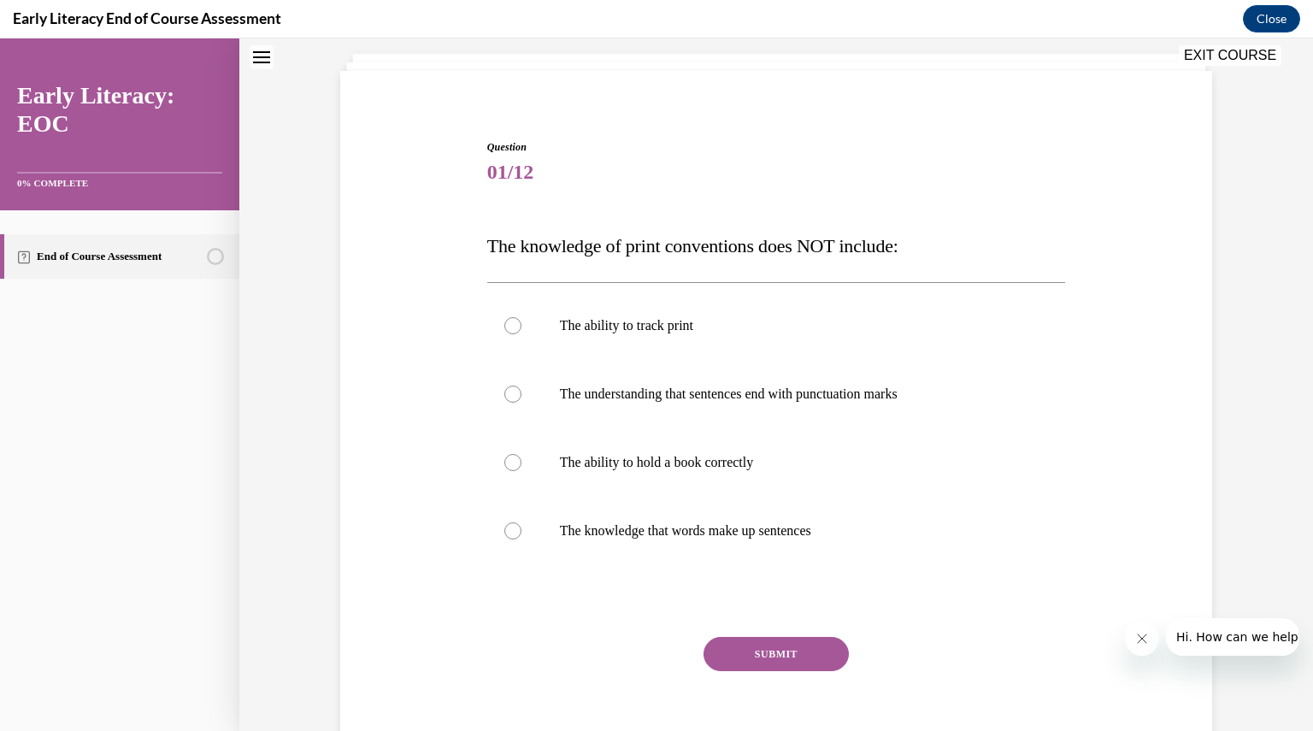
scroll to position [133, 0]
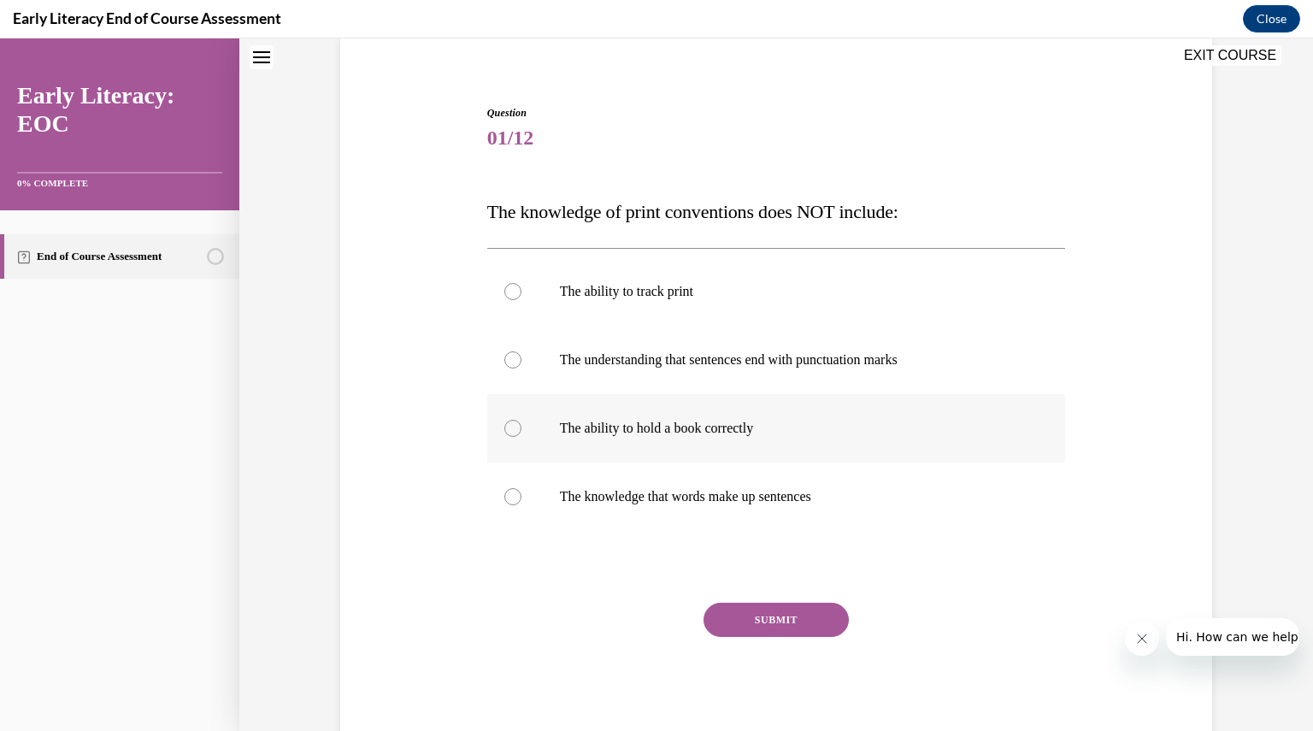
click at [515, 424] on div at bounding box center [776, 428] width 579 height 68
click at [740, 617] on button "SUBMIT" at bounding box center [776, 620] width 145 height 34
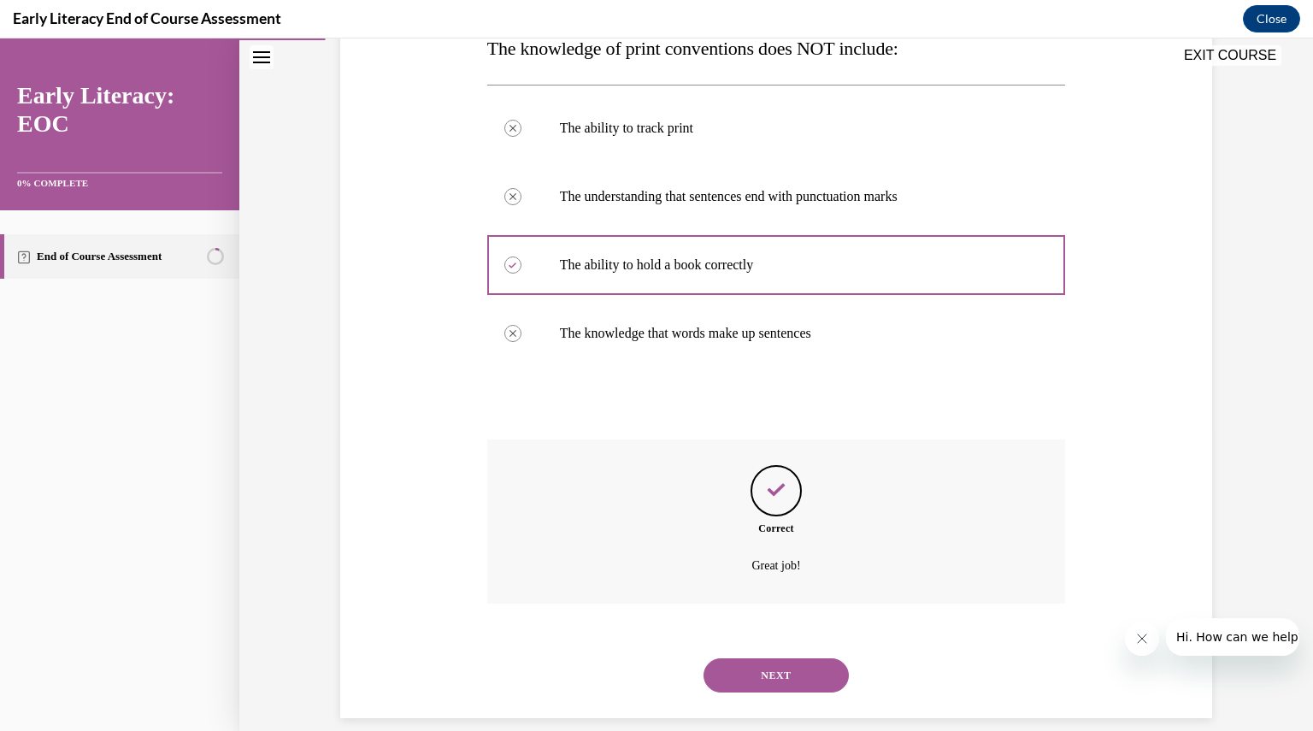
scroll to position [316, 0]
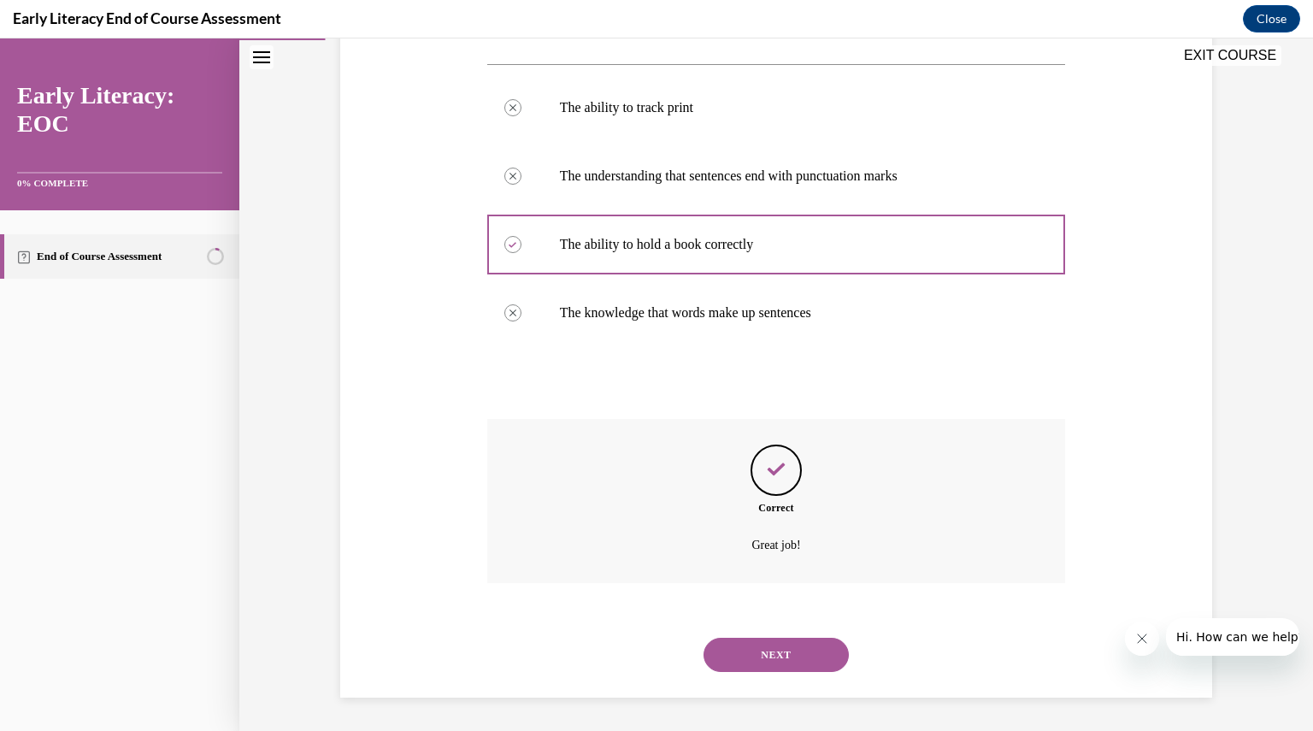
click at [752, 655] on button "NEXT" at bounding box center [776, 655] width 145 height 34
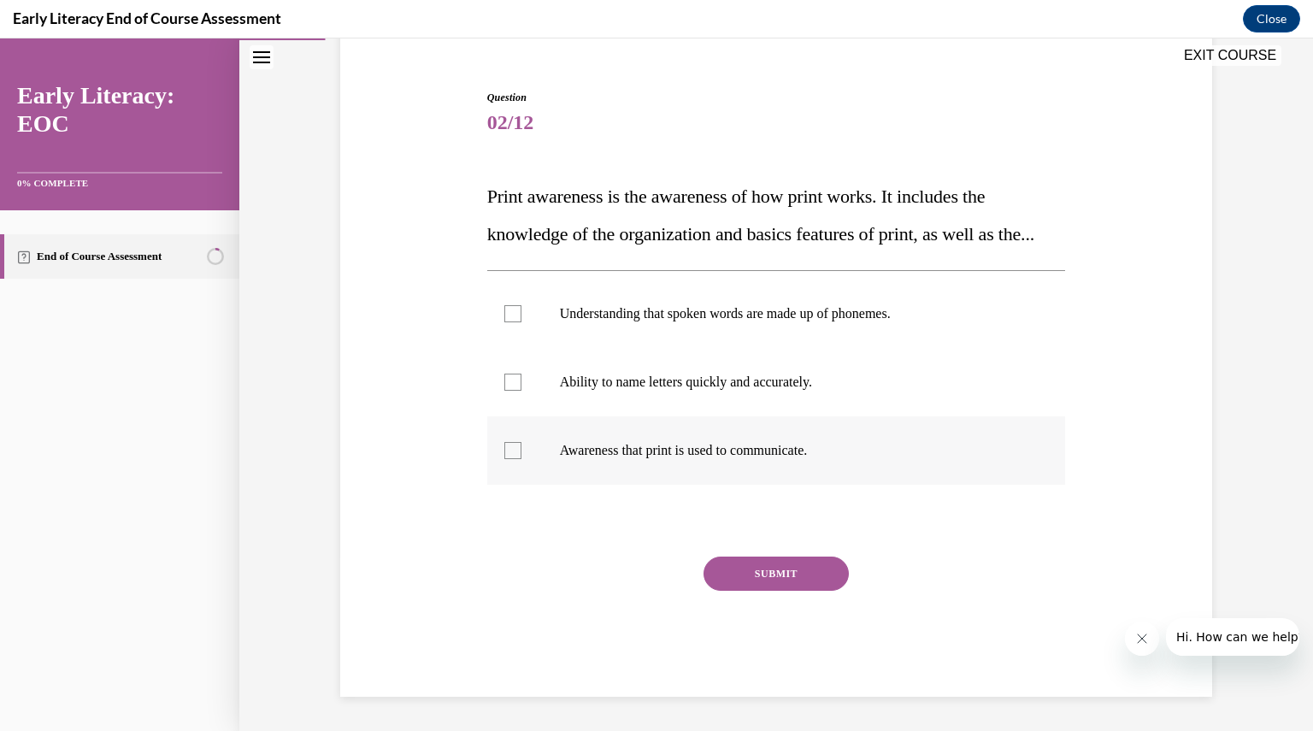
click at [751, 463] on div at bounding box center [776, 450] width 579 height 68
click at [776, 575] on button "SUBMIT" at bounding box center [776, 574] width 145 height 34
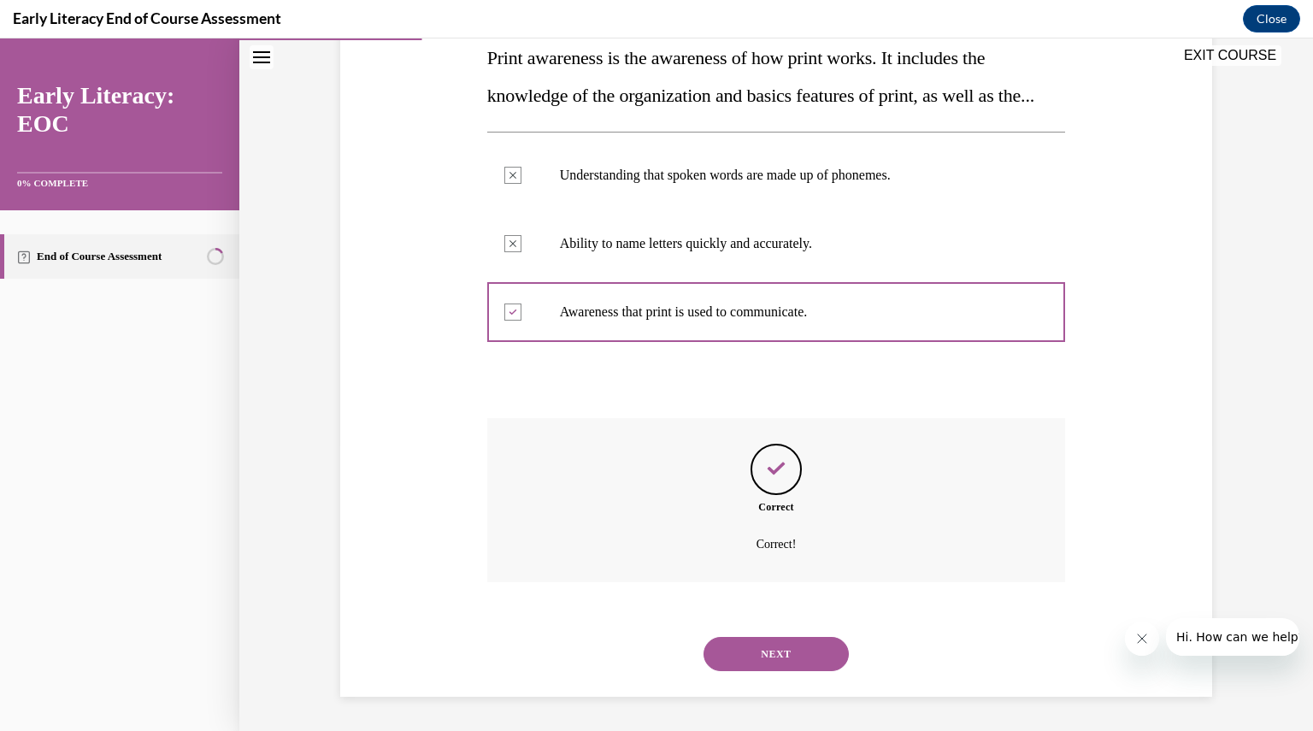
scroll to position [323, 0]
click at [776, 646] on button "NEXT" at bounding box center [776, 654] width 145 height 34
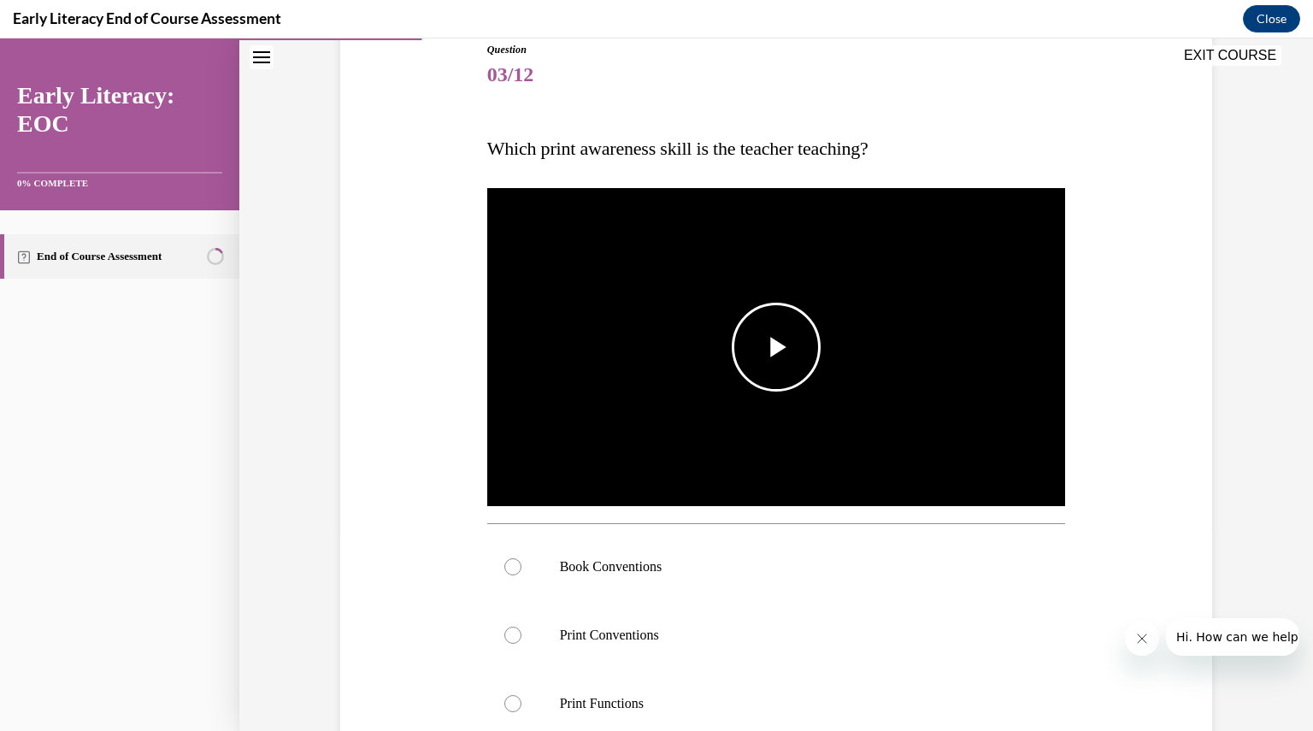
scroll to position [205, 0]
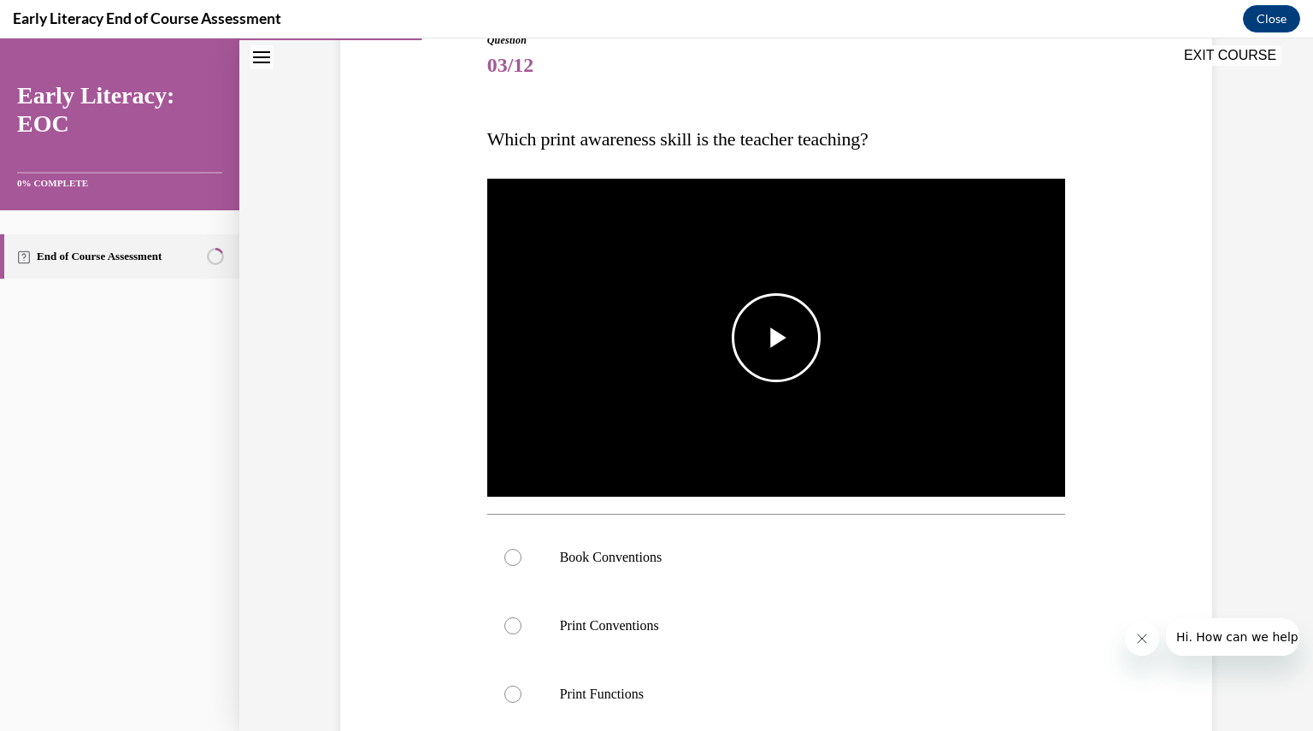
click at [753, 418] on img "Video player" at bounding box center [776, 338] width 579 height 326
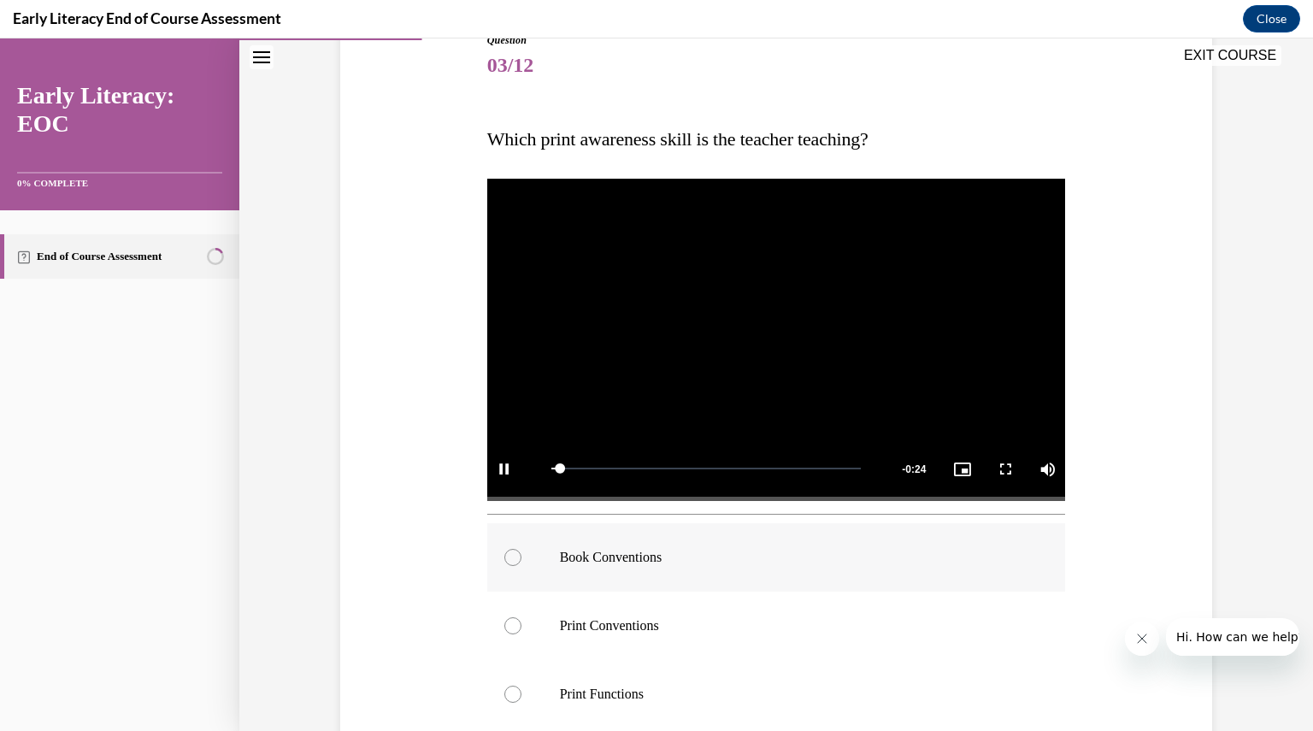
click at [607, 569] on div at bounding box center [776, 557] width 579 height 68
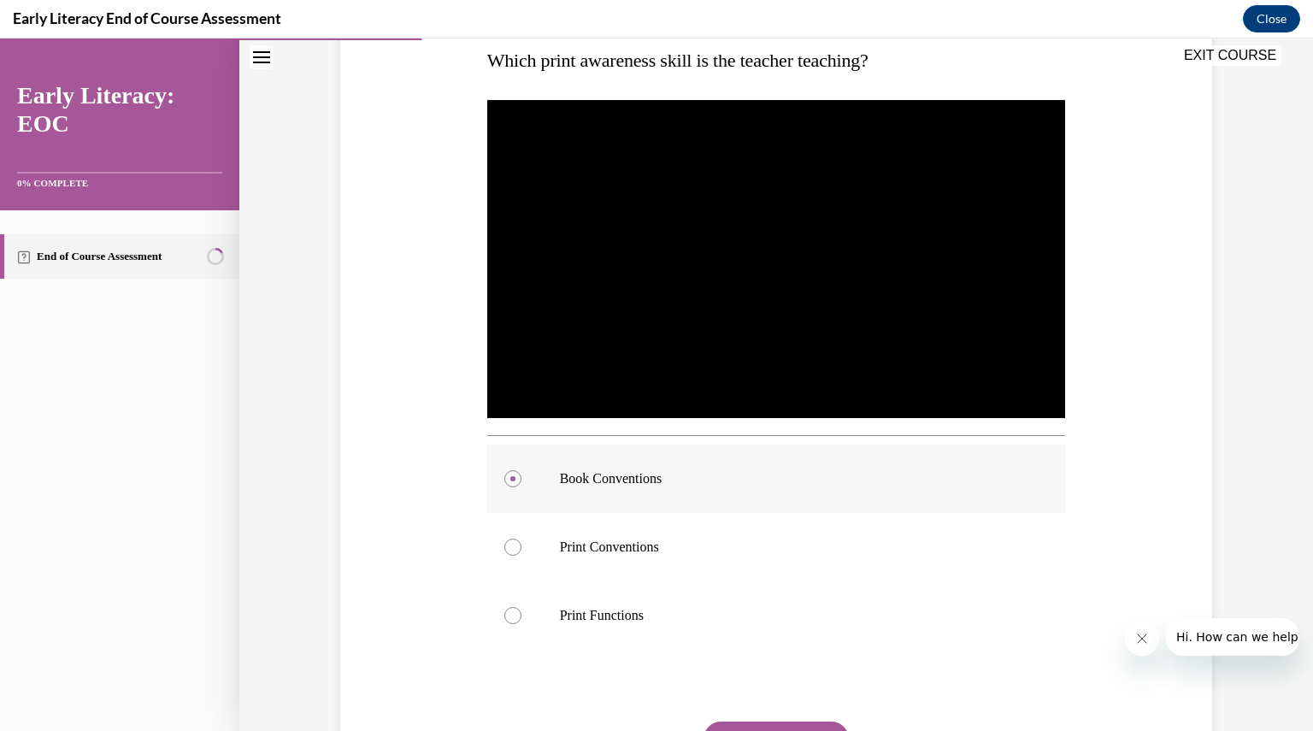
scroll to position [422, 0]
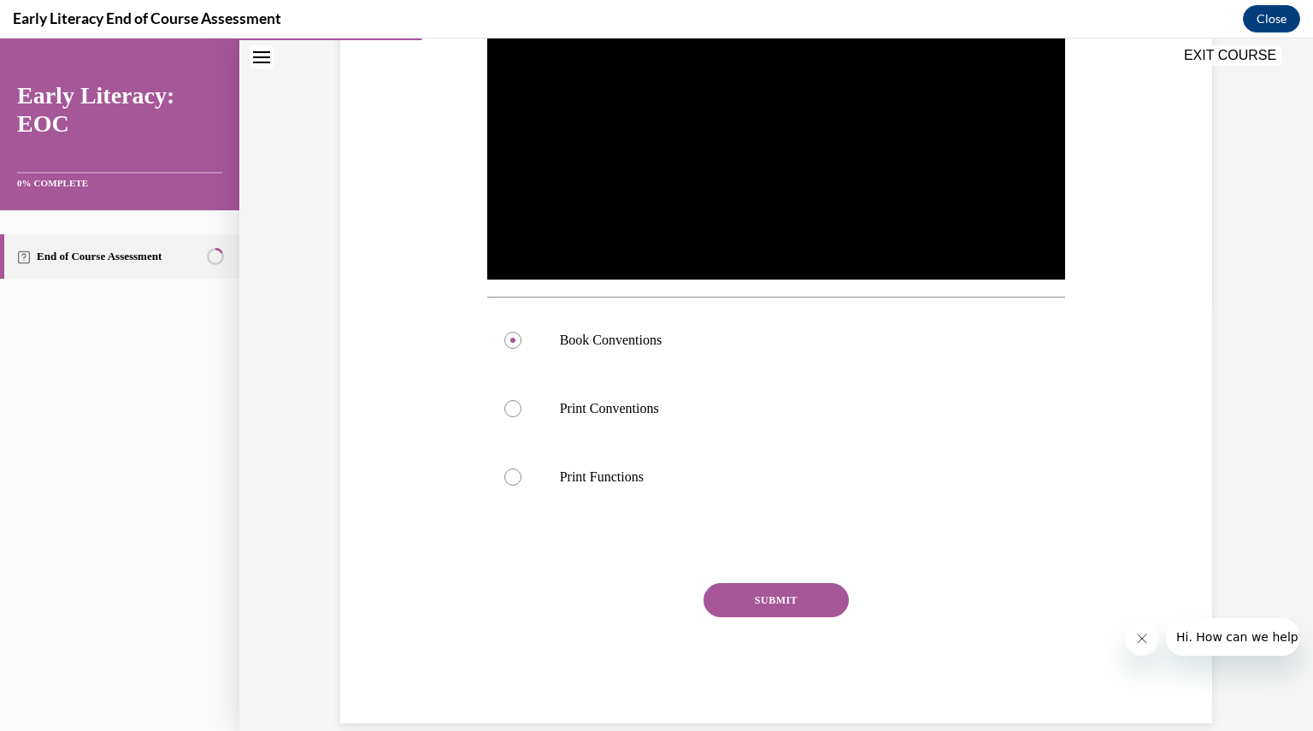
click at [735, 599] on button "SUBMIT" at bounding box center [776, 600] width 145 height 34
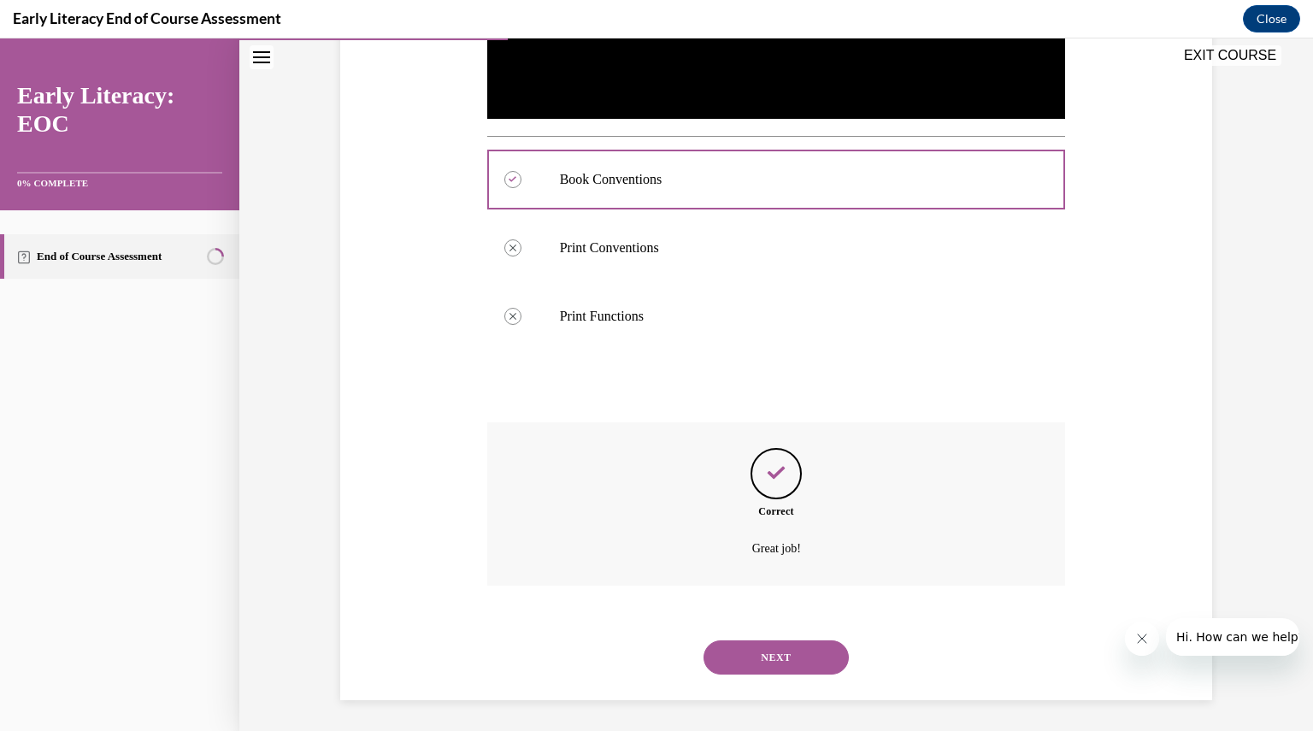
scroll to position [586, 0]
click at [745, 658] on button "NEXT" at bounding box center [776, 655] width 145 height 34
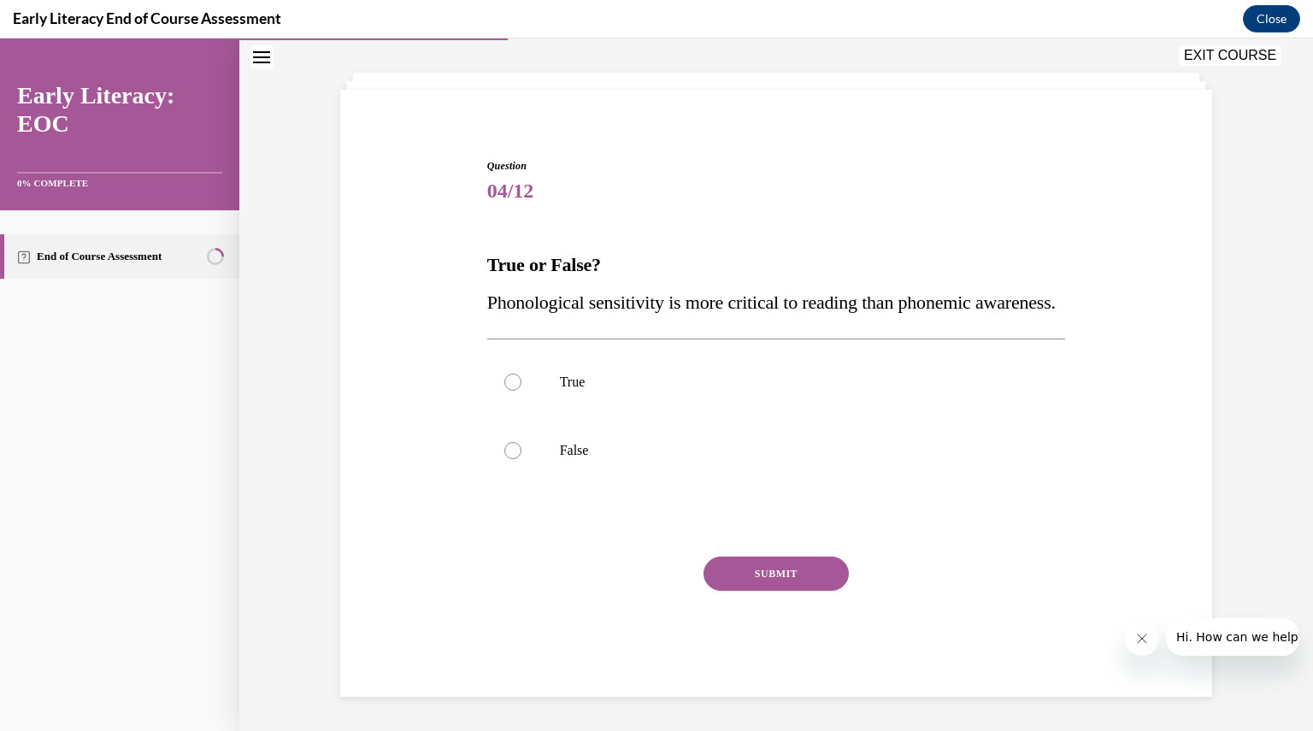
scroll to position [116, 0]
click at [565, 460] on div at bounding box center [776, 450] width 579 height 68
click at [711, 575] on button "SUBMIT" at bounding box center [776, 574] width 145 height 34
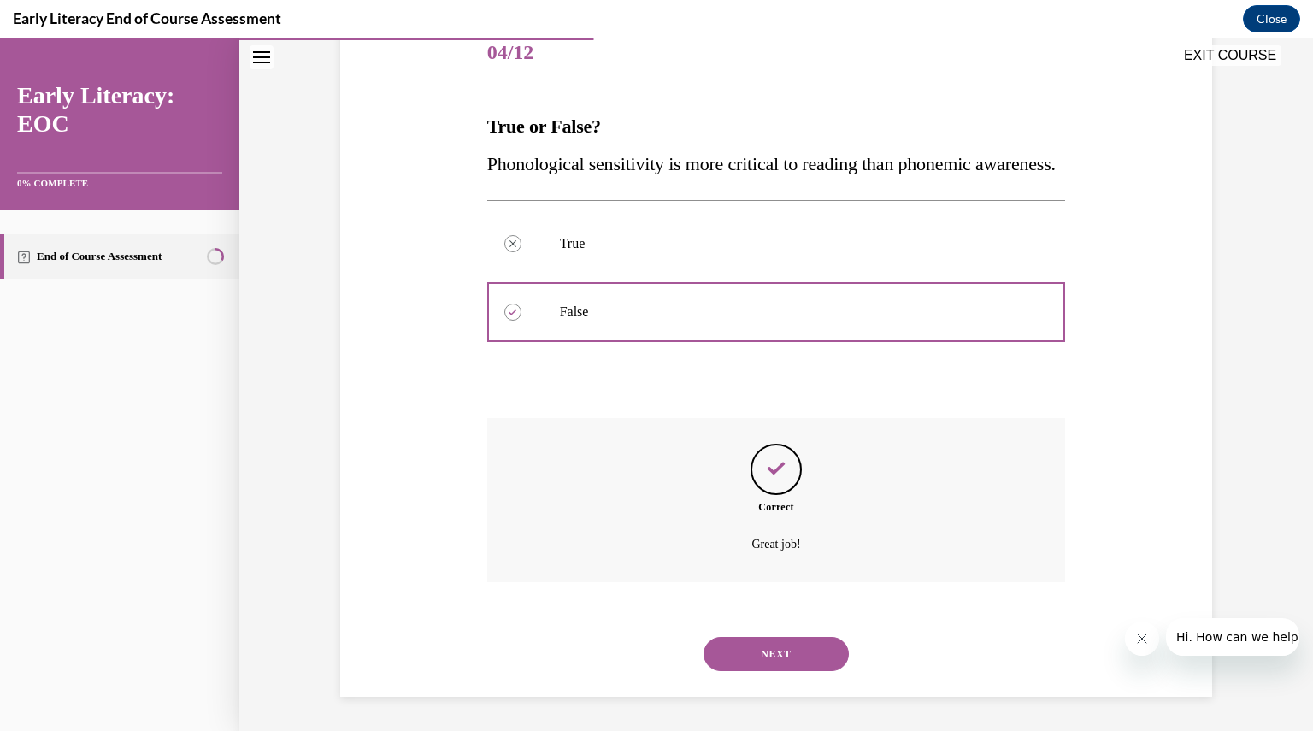
scroll to position [255, 0]
click at [754, 654] on button "NEXT" at bounding box center [776, 654] width 145 height 34
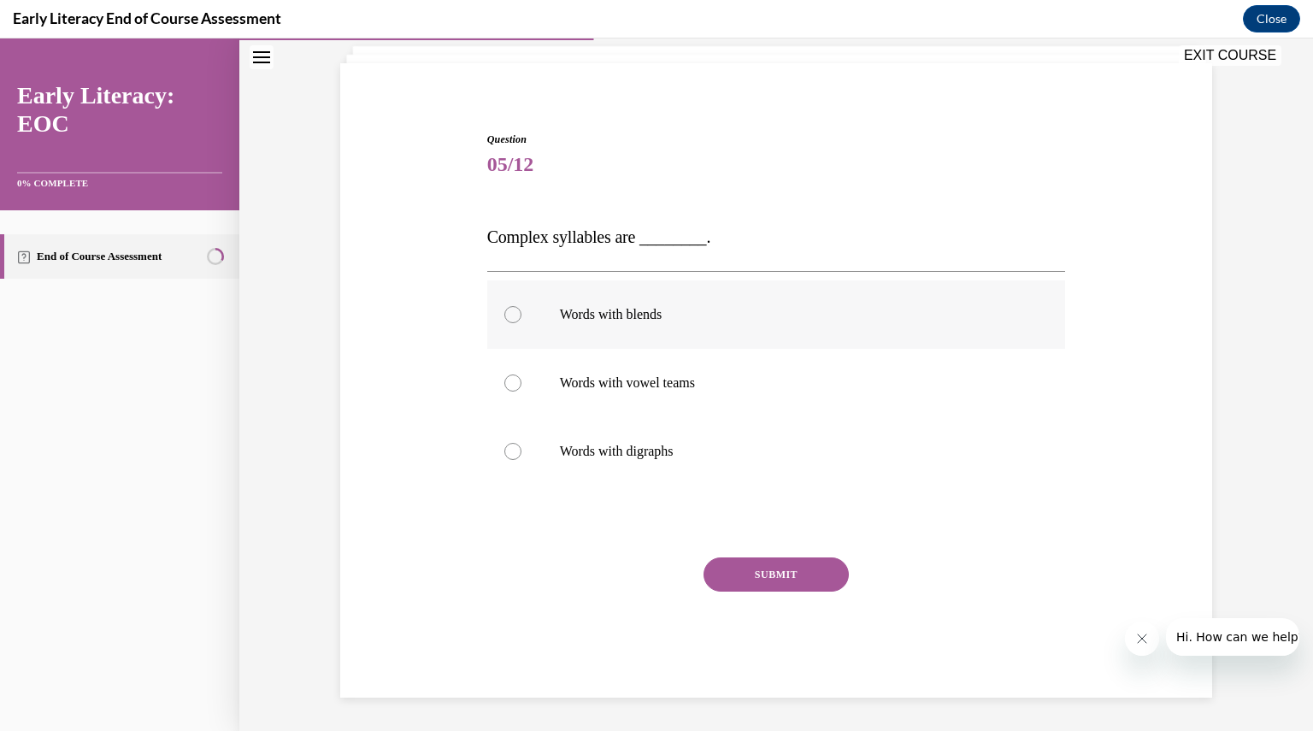
click at [564, 314] on p "Words with blends" at bounding box center [791, 314] width 463 height 17
click at [742, 564] on button "SUBMIT" at bounding box center [776, 575] width 145 height 34
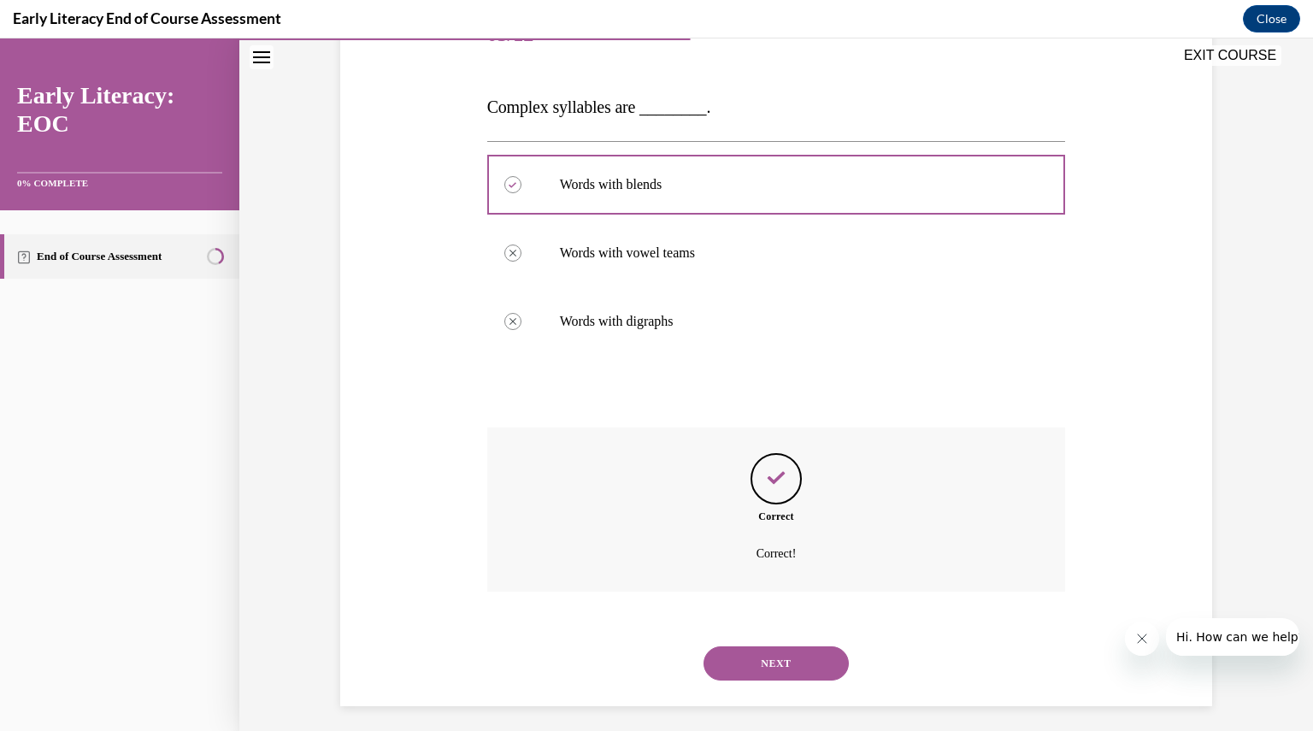
scroll to position [245, 0]
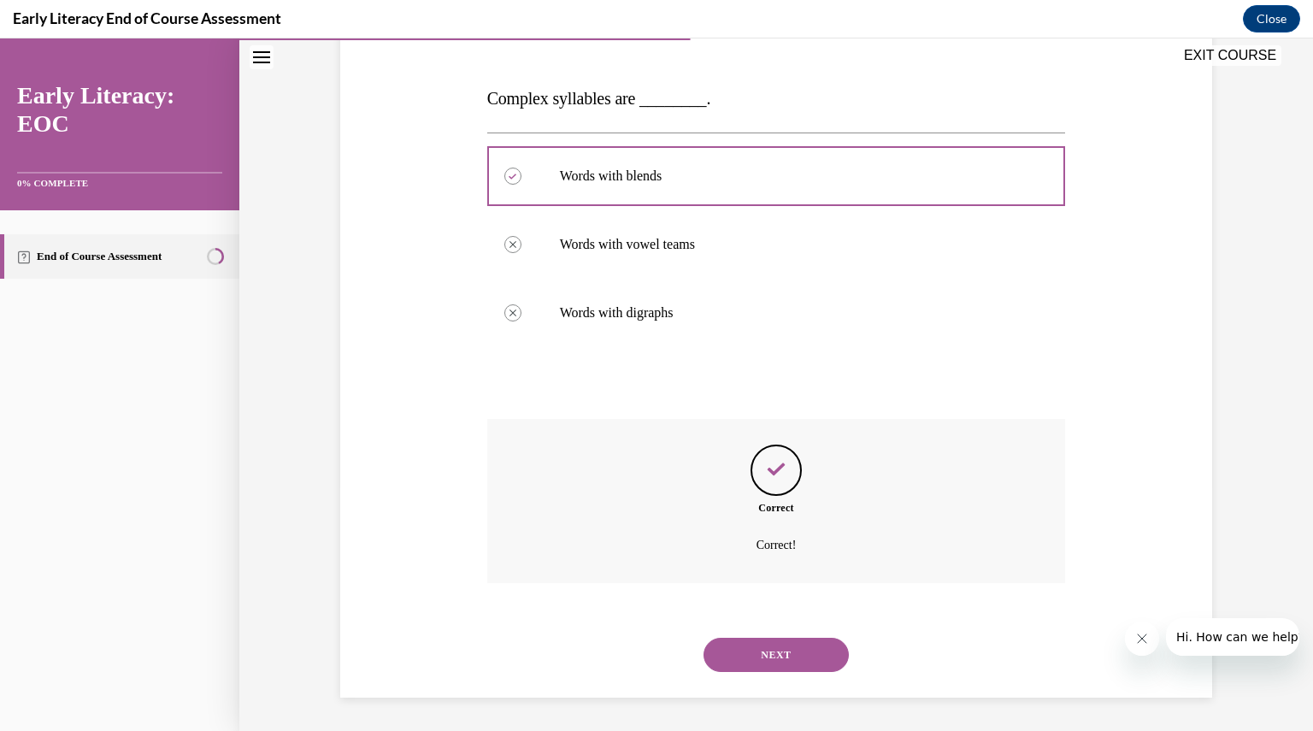
click at [751, 647] on button "NEXT" at bounding box center [776, 655] width 145 height 34
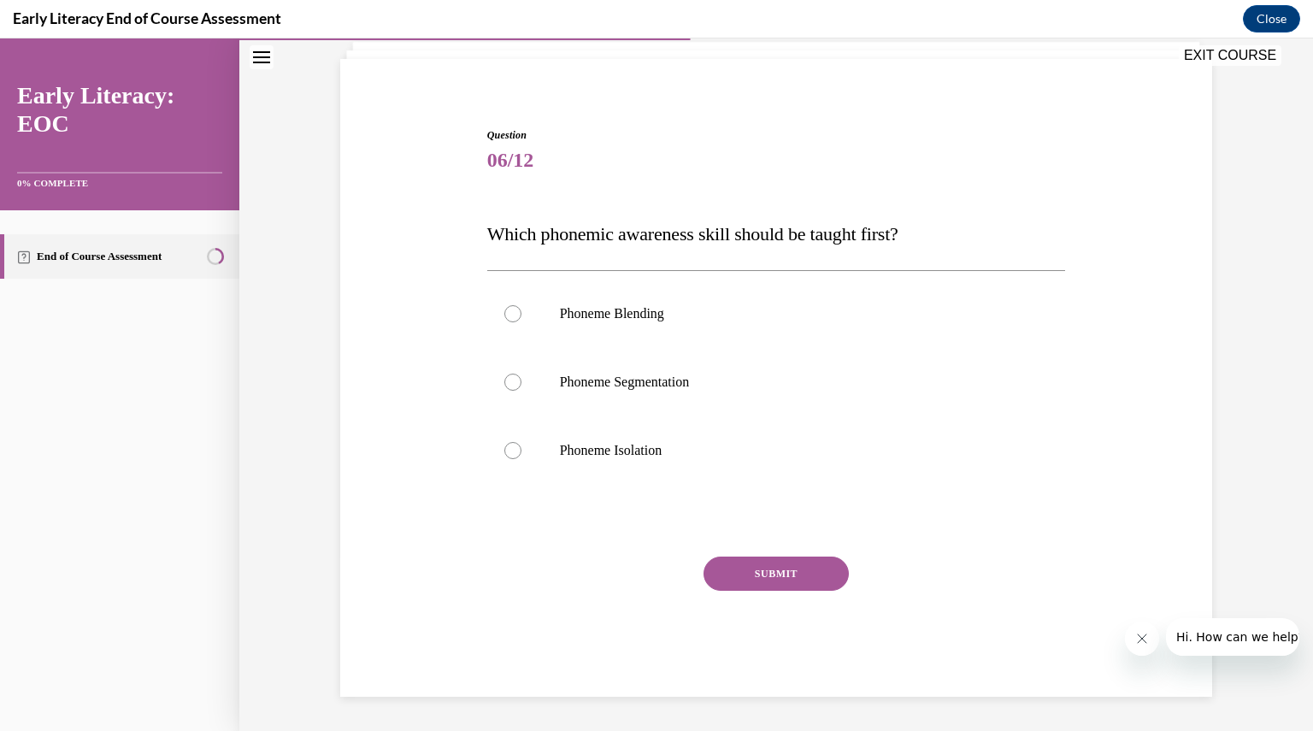
scroll to position [109, 0]
click at [678, 386] on p "Phoneme Segmentation" at bounding box center [791, 383] width 463 height 17
click at [665, 450] on p "Phoneme Isolation" at bounding box center [791, 451] width 463 height 17
click at [723, 567] on button "SUBMIT" at bounding box center [776, 575] width 145 height 34
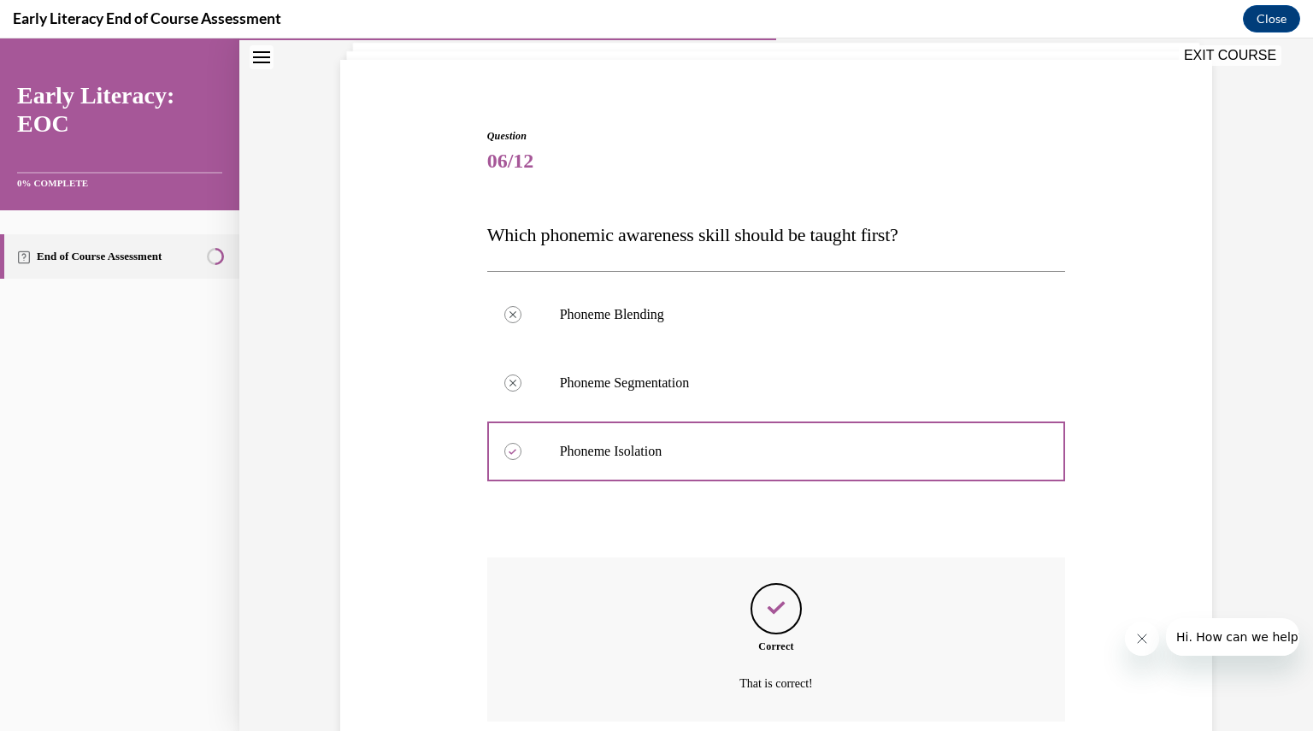
scroll to position [248, 0]
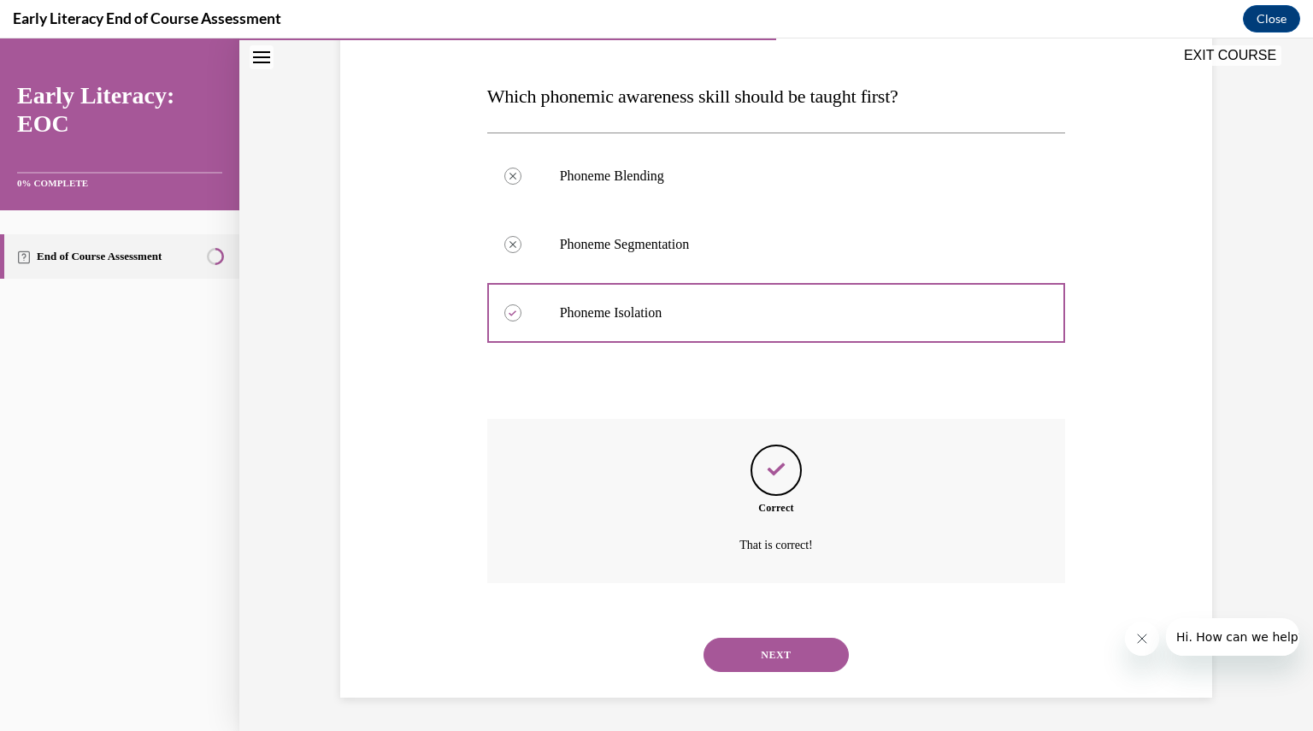
click at [740, 651] on button "NEXT" at bounding box center [776, 655] width 145 height 34
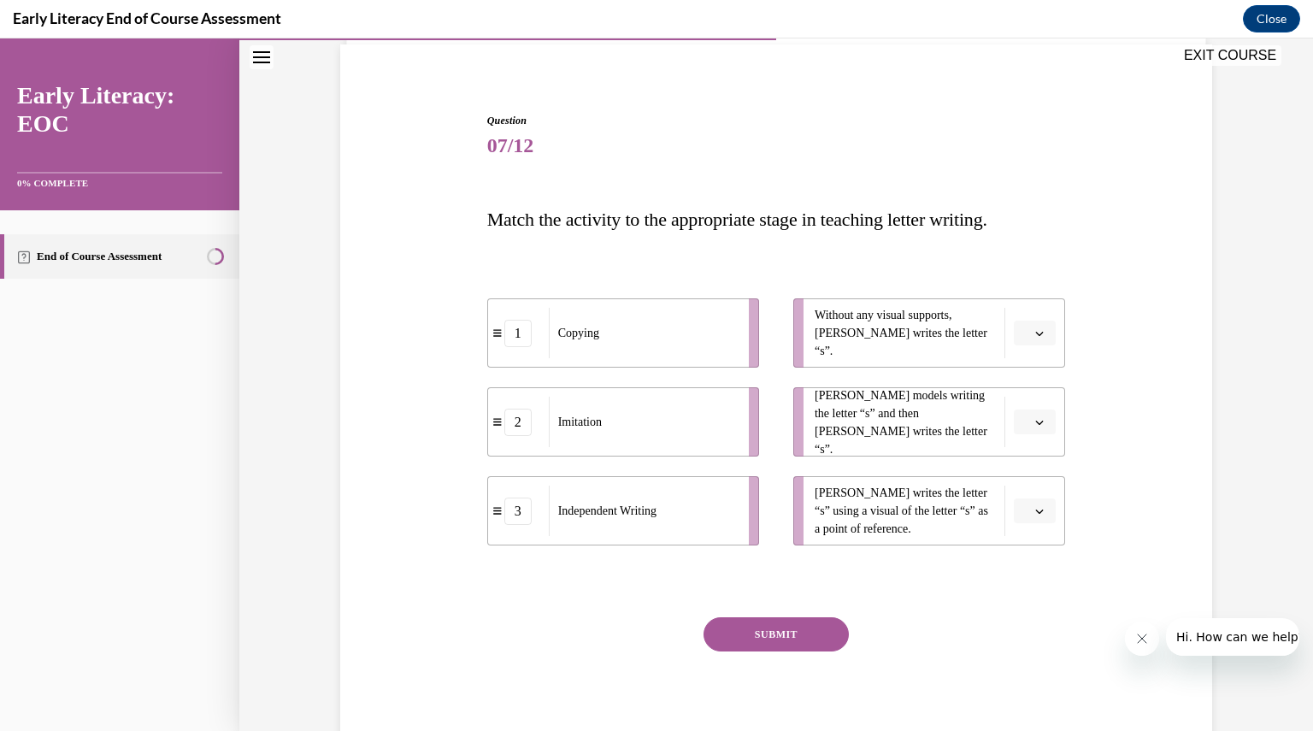
scroll to position [127, 0]
click at [1026, 324] on button "button" at bounding box center [1035, 331] width 42 height 26
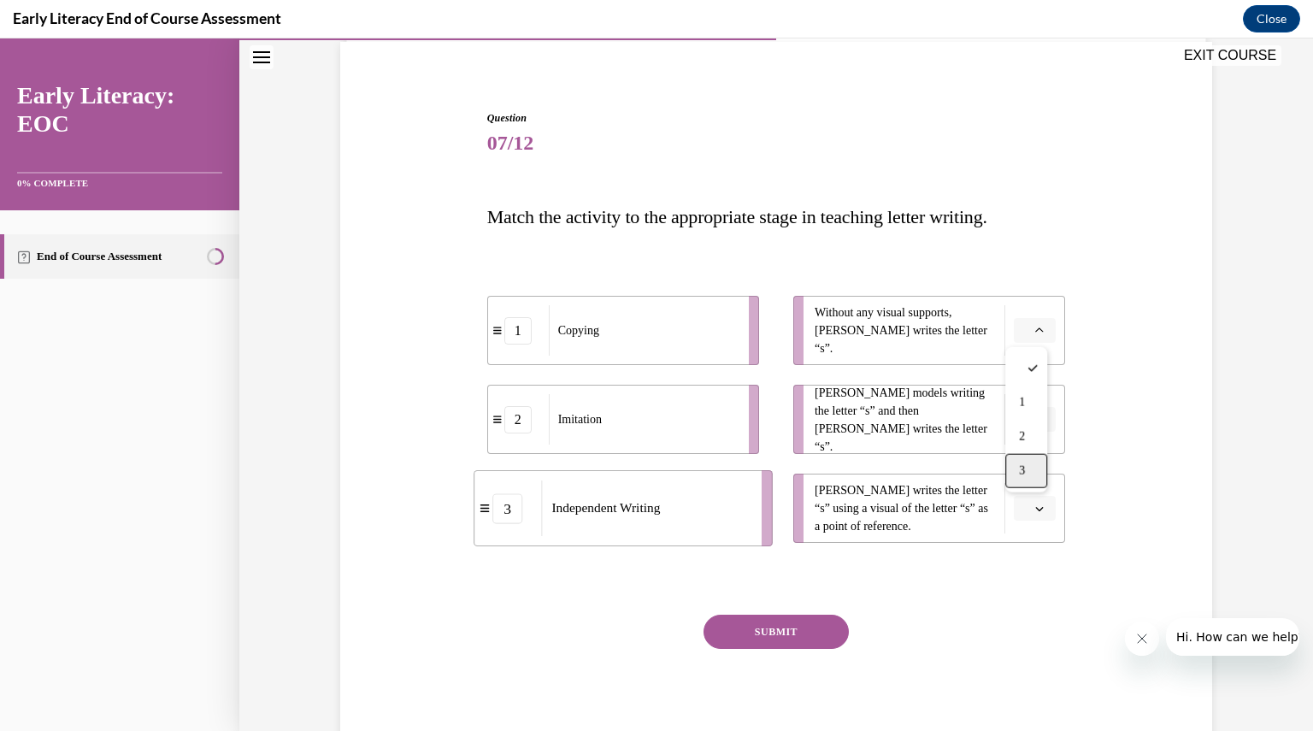
click at [1014, 475] on div "3" at bounding box center [1027, 471] width 42 height 34
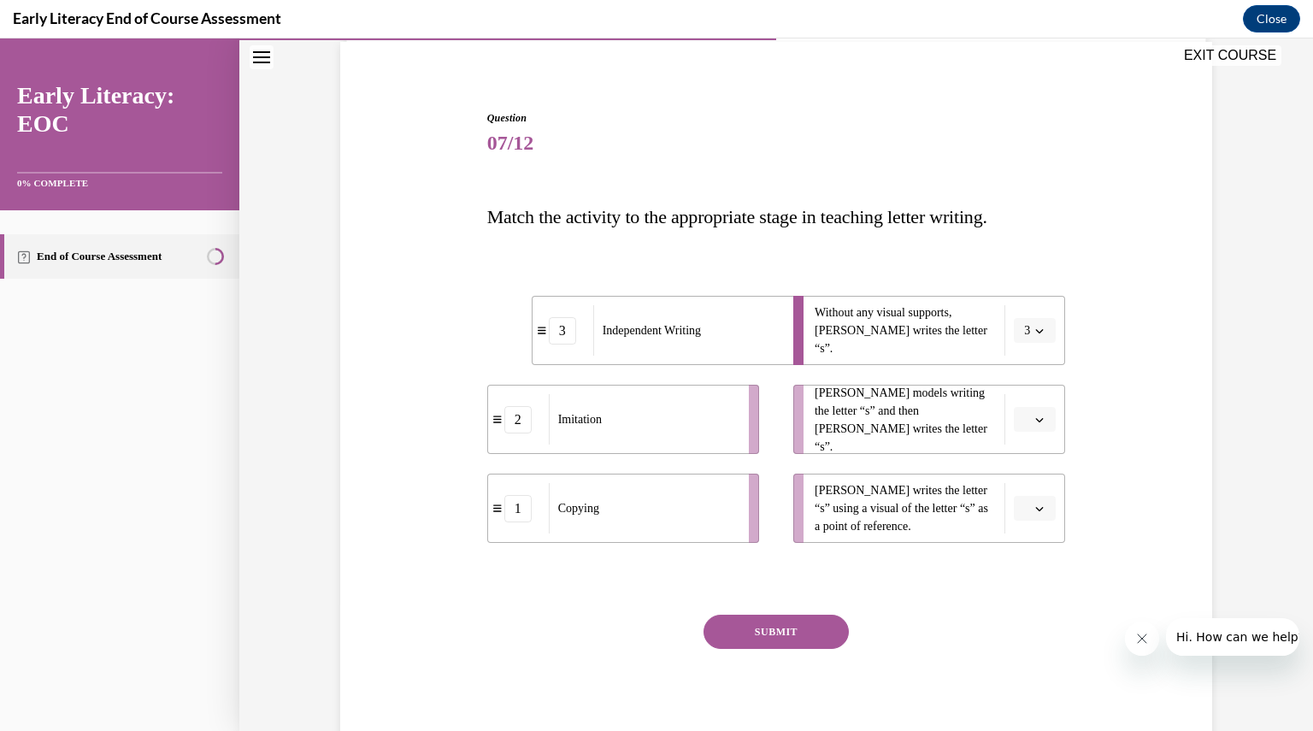
click at [1027, 419] on button "button" at bounding box center [1035, 420] width 42 height 26
click at [1027, 528] on div "2" at bounding box center [1027, 526] width 42 height 34
click at [1027, 509] on button "button" at bounding box center [1035, 509] width 42 height 26
click at [1038, 568] on div "1" at bounding box center [1027, 581] width 42 height 34
click at [812, 623] on button "SUBMIT" at bounding box center [776, 632] width 145 height 34
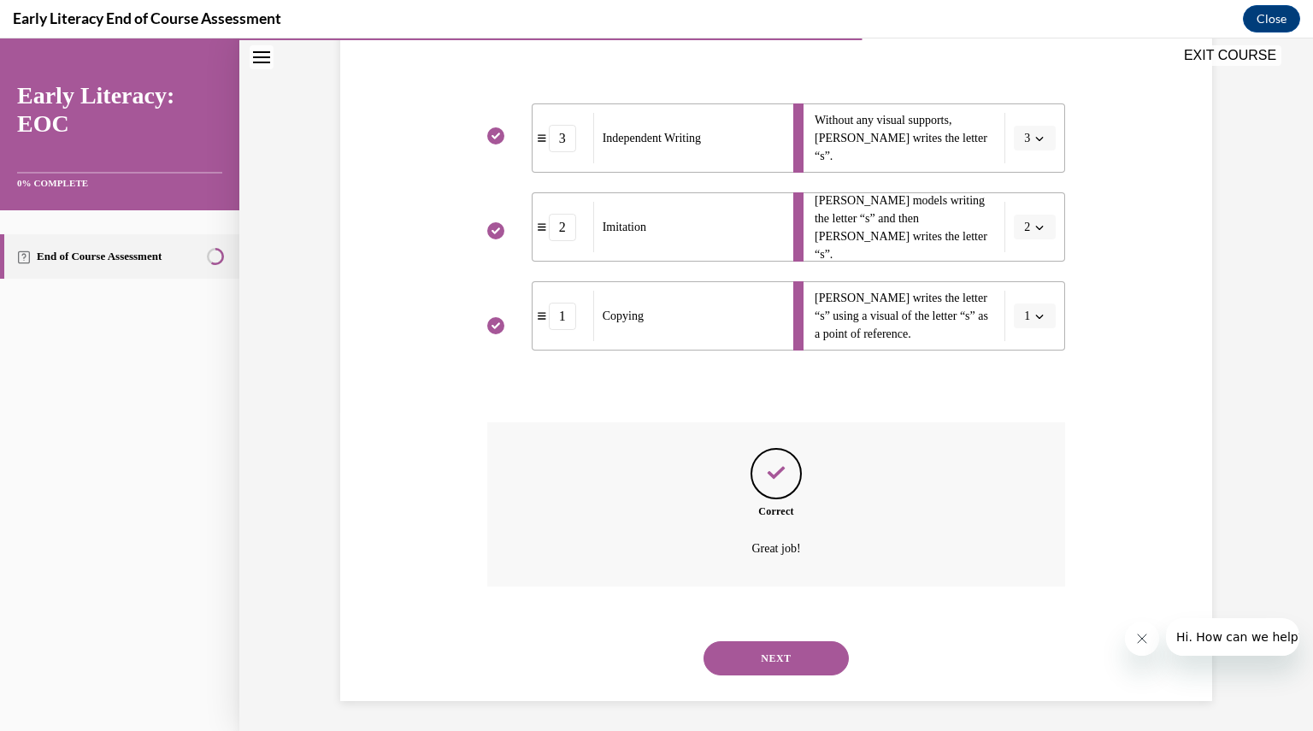
scroll to position [323, 0]
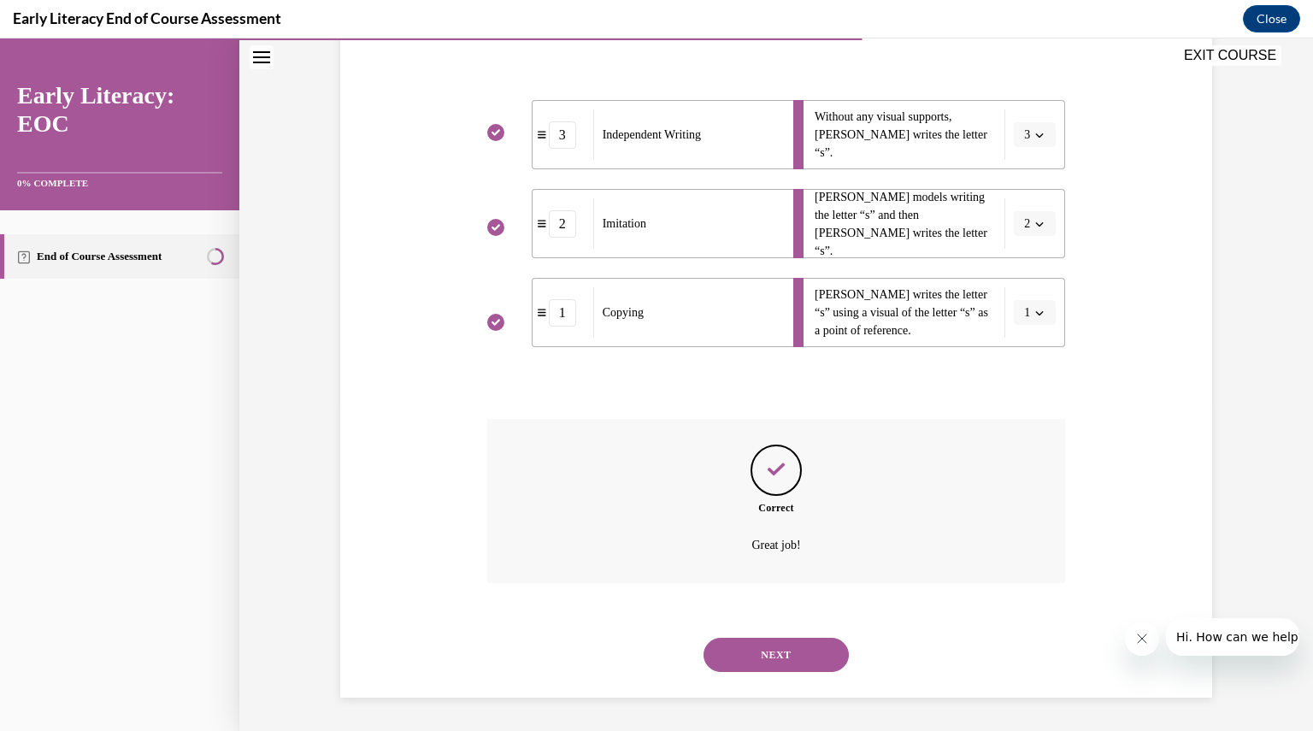
click at [806, 646] on button "NEXT" at bounding box center [776, 655] width 145 height 34
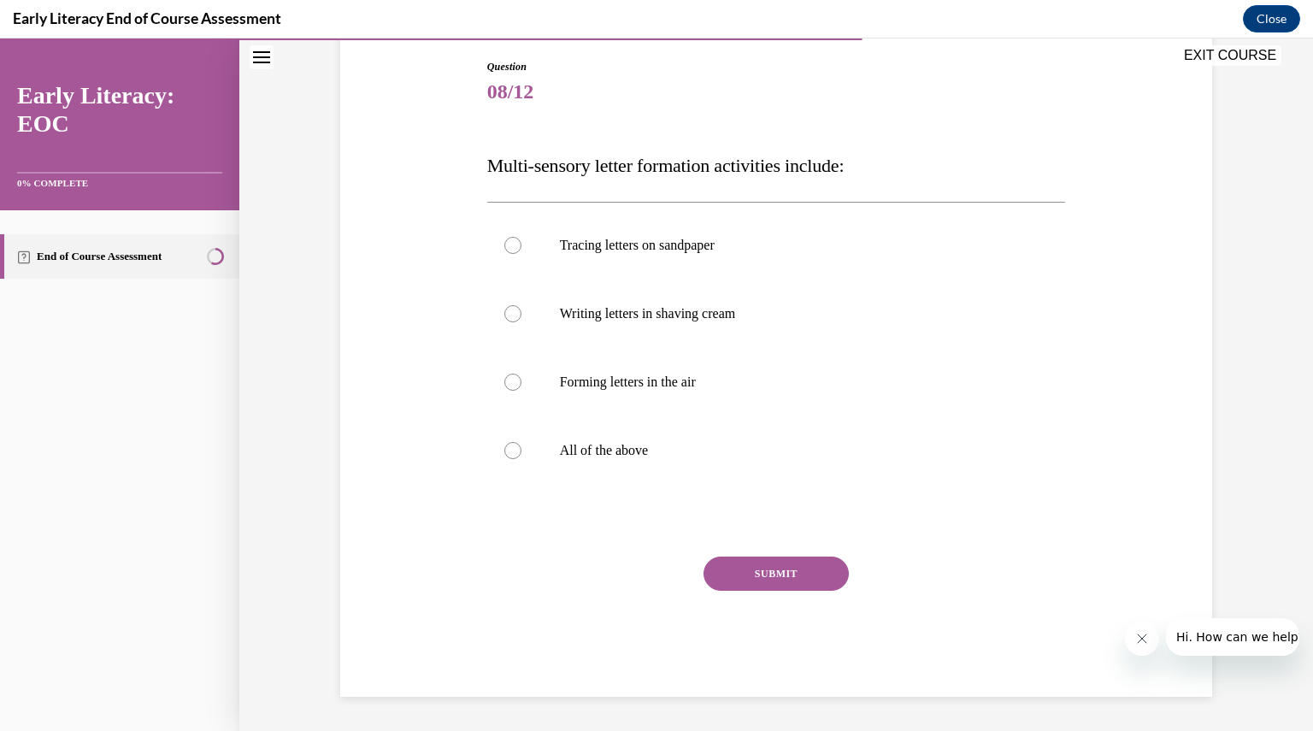
scroll to position [178, 0]
click at [699, 436] on div at bounding box center [776, 451] width 579 height 68
click at [715, 572] on button "SUBMIT" at bounding box center [776, 575] width 145 height 34
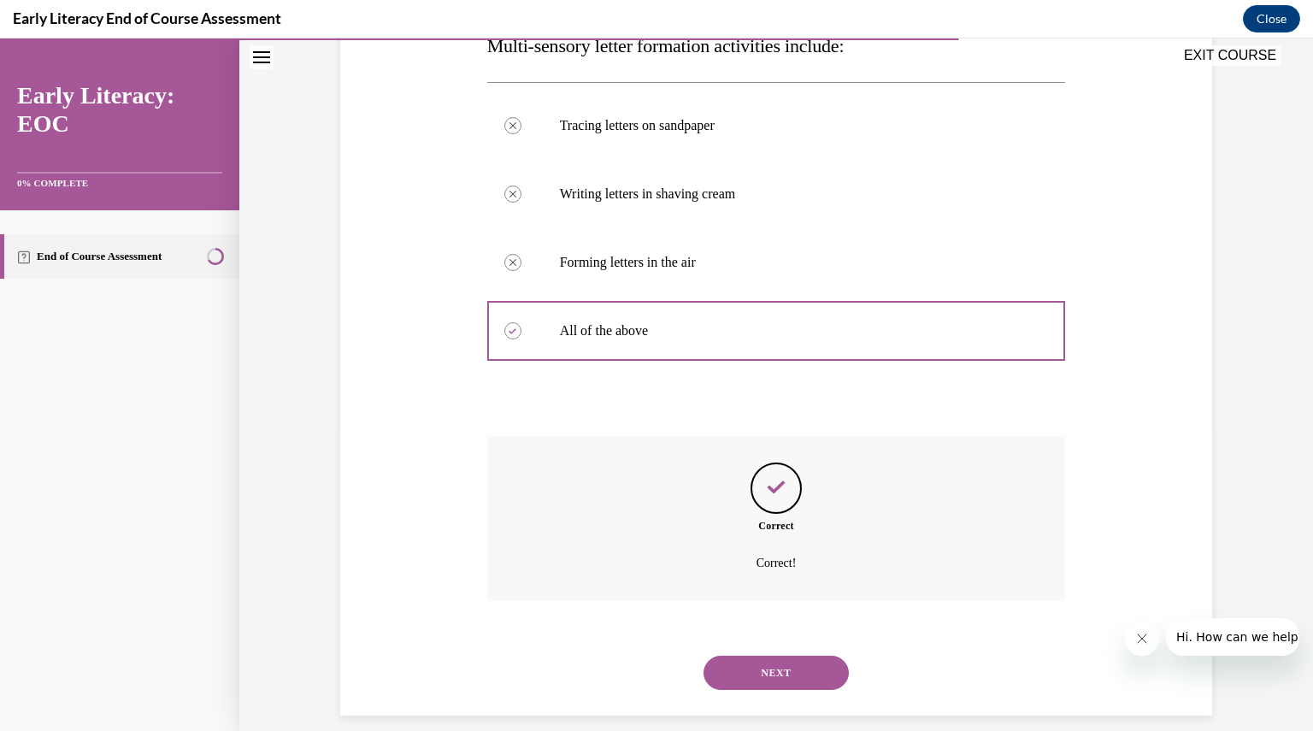
scroll to position [316, 0]
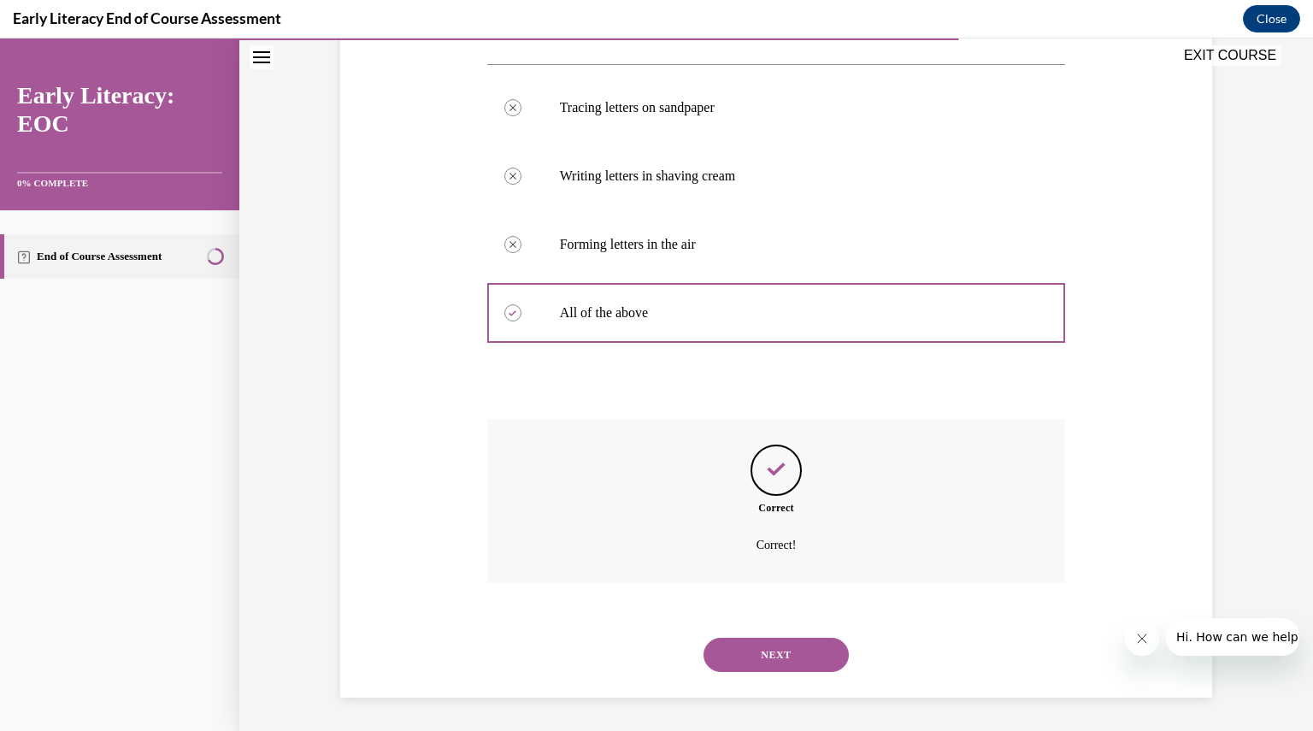
click at [741, 656] on button "NEXT" at bounding box center [776, 655] width 145 height 34
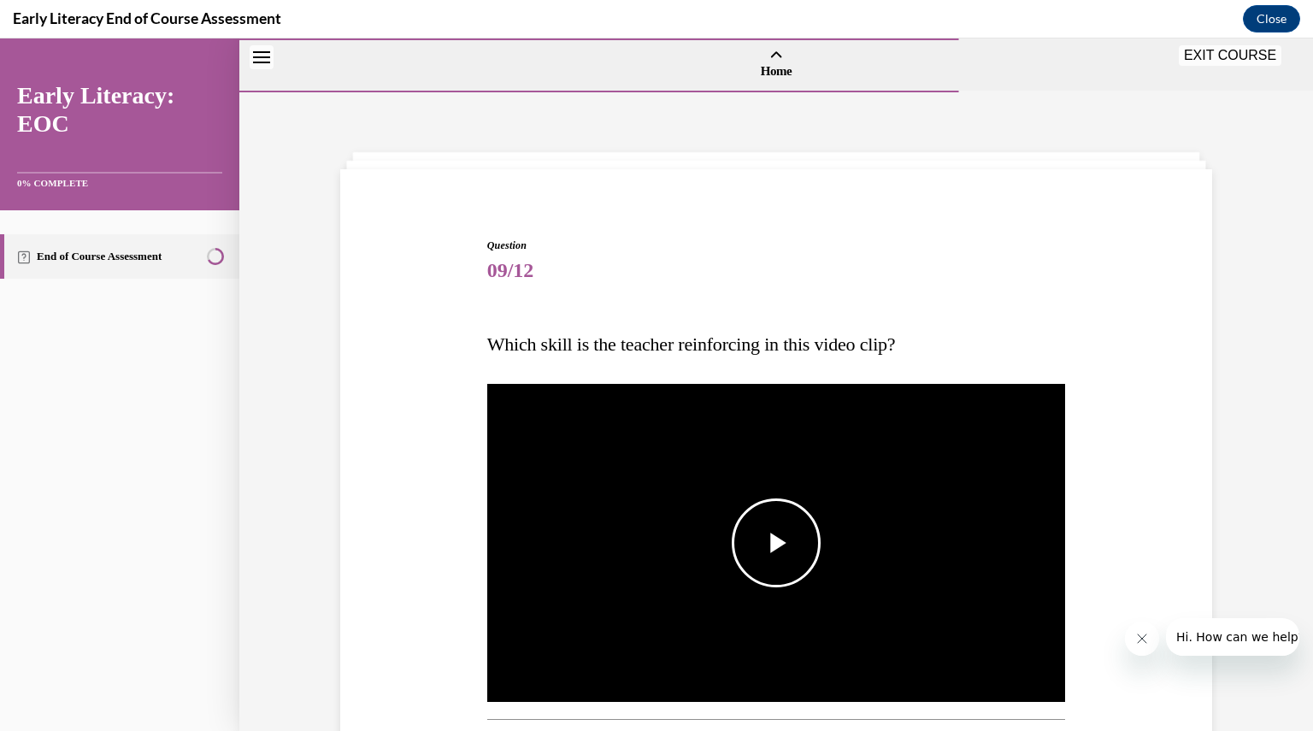
scroll to position [120, 0]
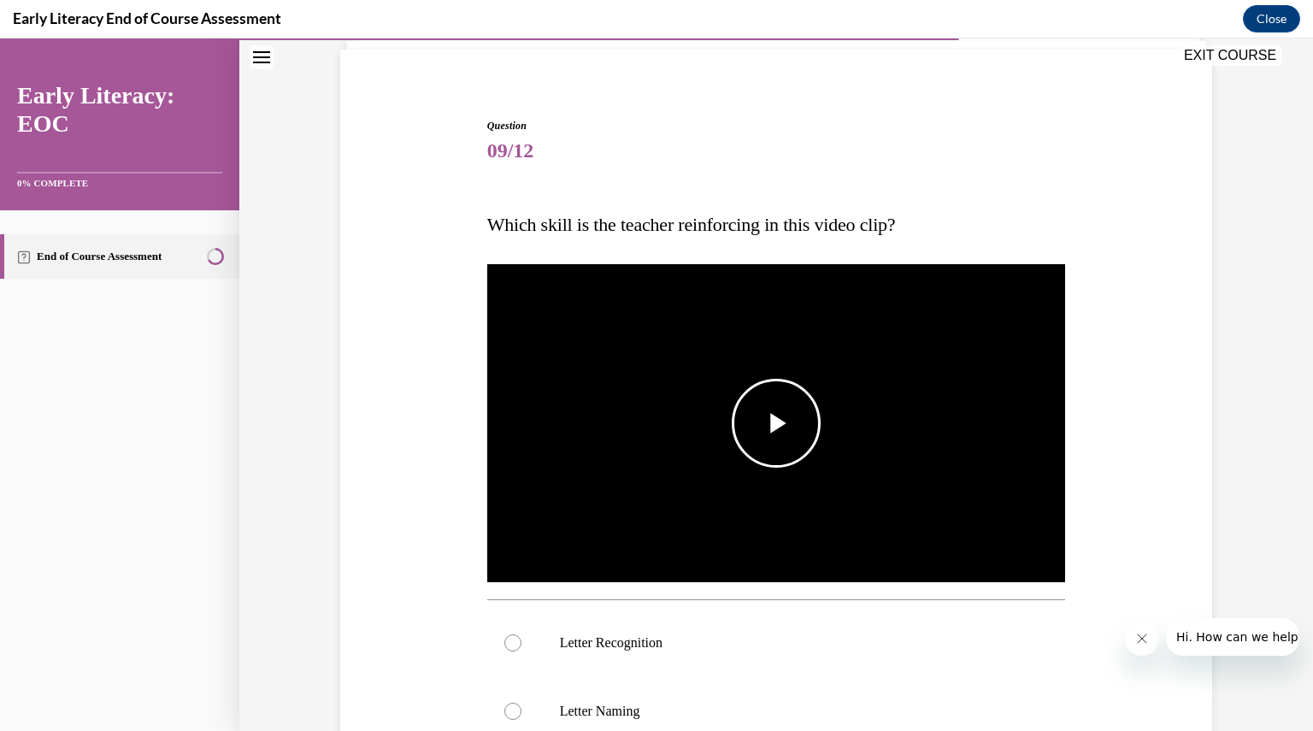
click at [770, 469] on img "Video player" at bounding box center [776, 424] width 579 height 326
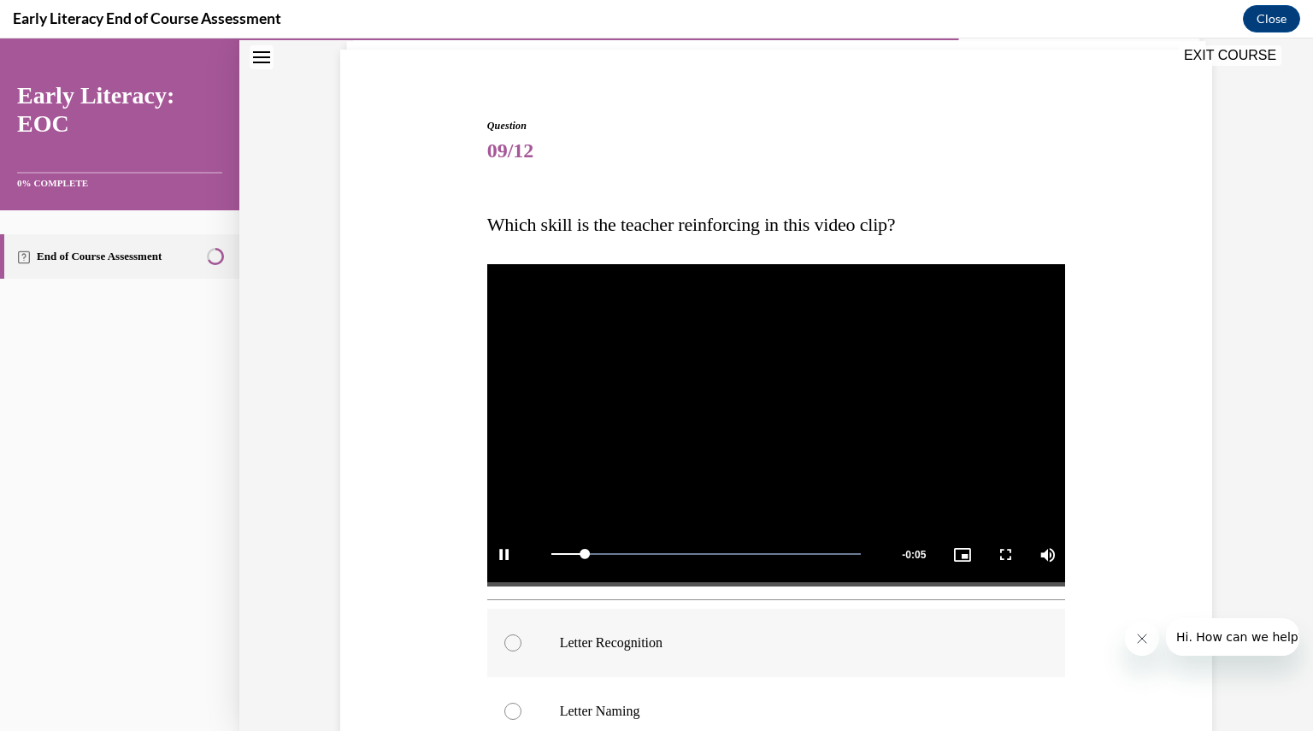
click at [605, 636] on p "Letter Recognition" at bounding box center [791, 642] width 463 height 17
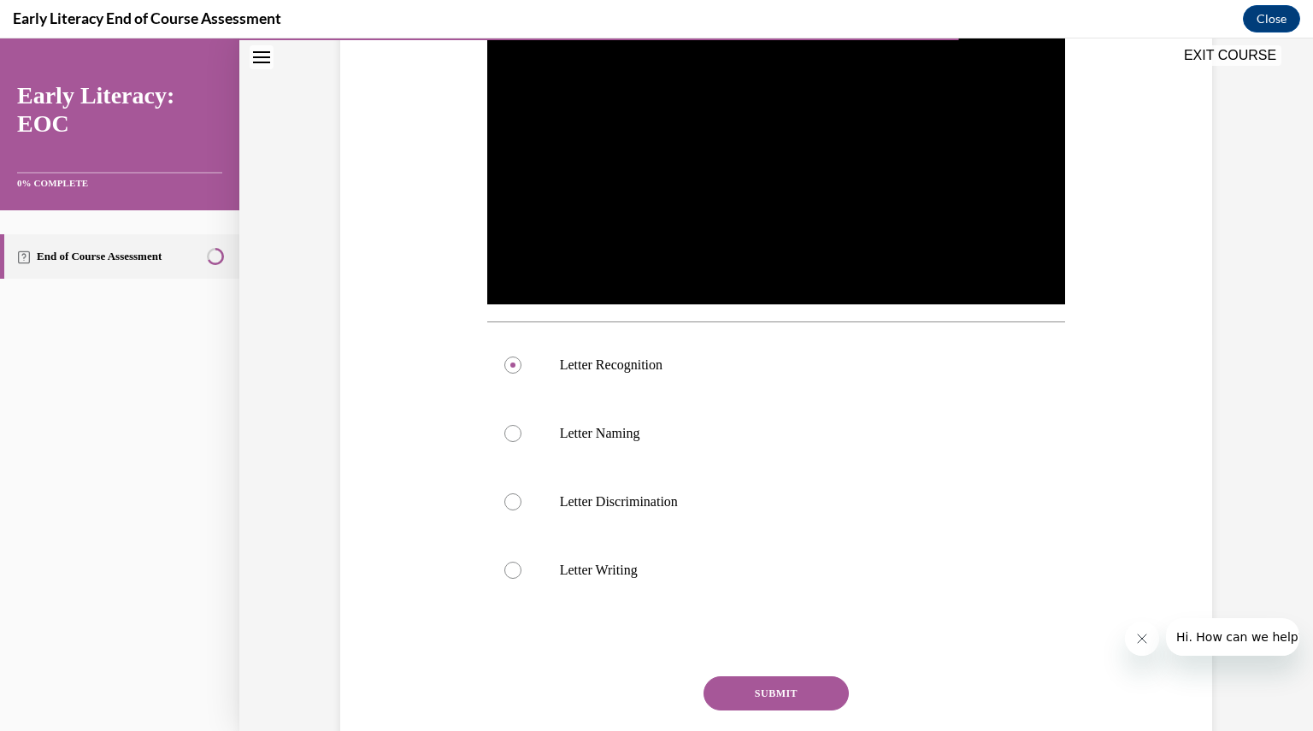
click at [713, 696] on button "SUBMIT" at bounding box center [776, 693] width 145 height 34
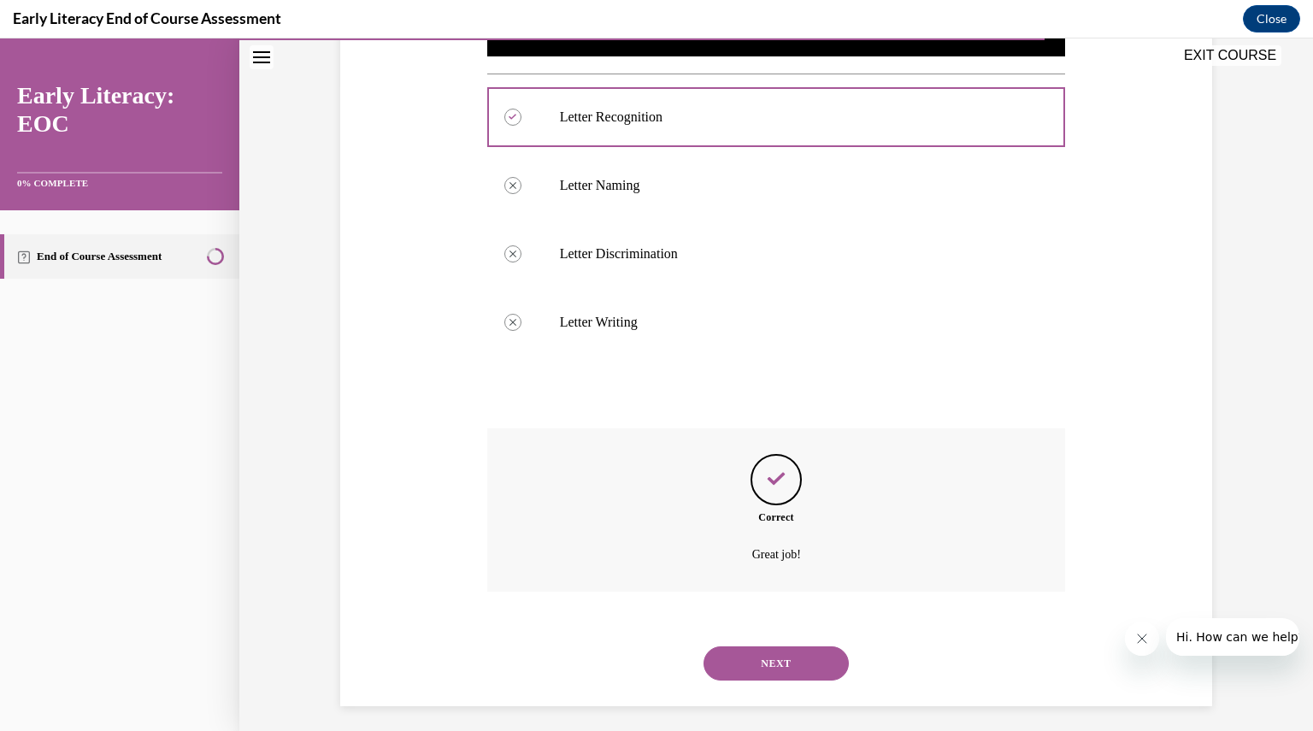
scroll to position [654, 0]
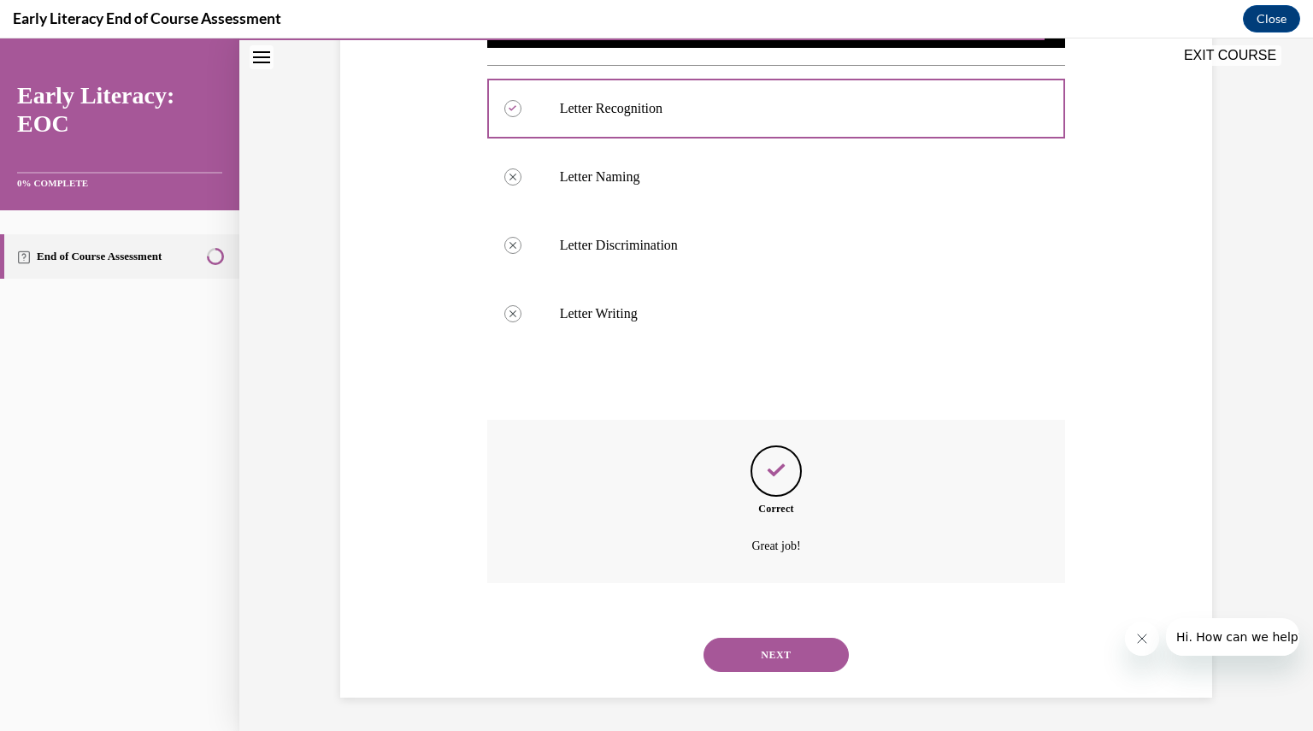
click at [733, 668] on button "NEXT" at bounding box center [776, 655] width 145 height 34
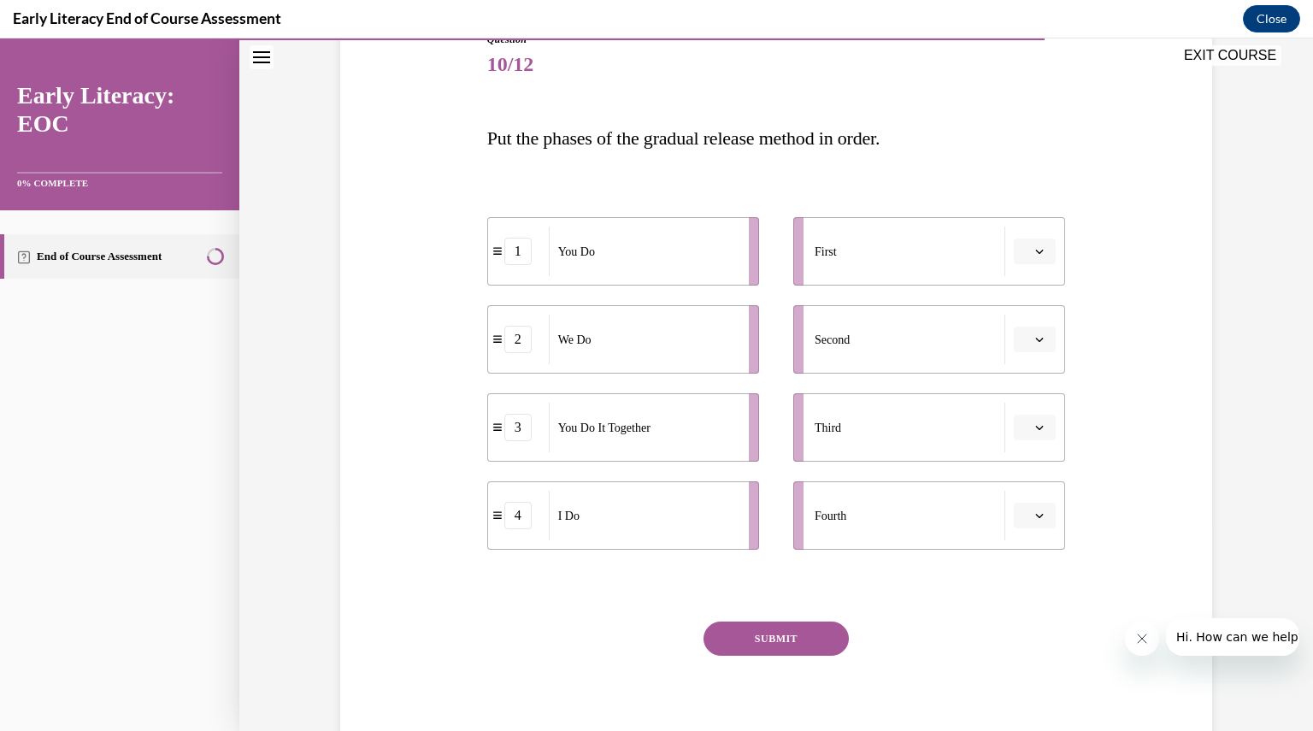
scroll to position [208, 0]
click at [1024, 247] on span "Please select an option" at bounding box center [1027, 249] width 6 height 17
click at [1023, 438] on div "4" at bounding box center [1027, 424] width 42 height 34
click at [1036, 333] on icon "button" at bounding box center [1040, 337] width 9 height 9
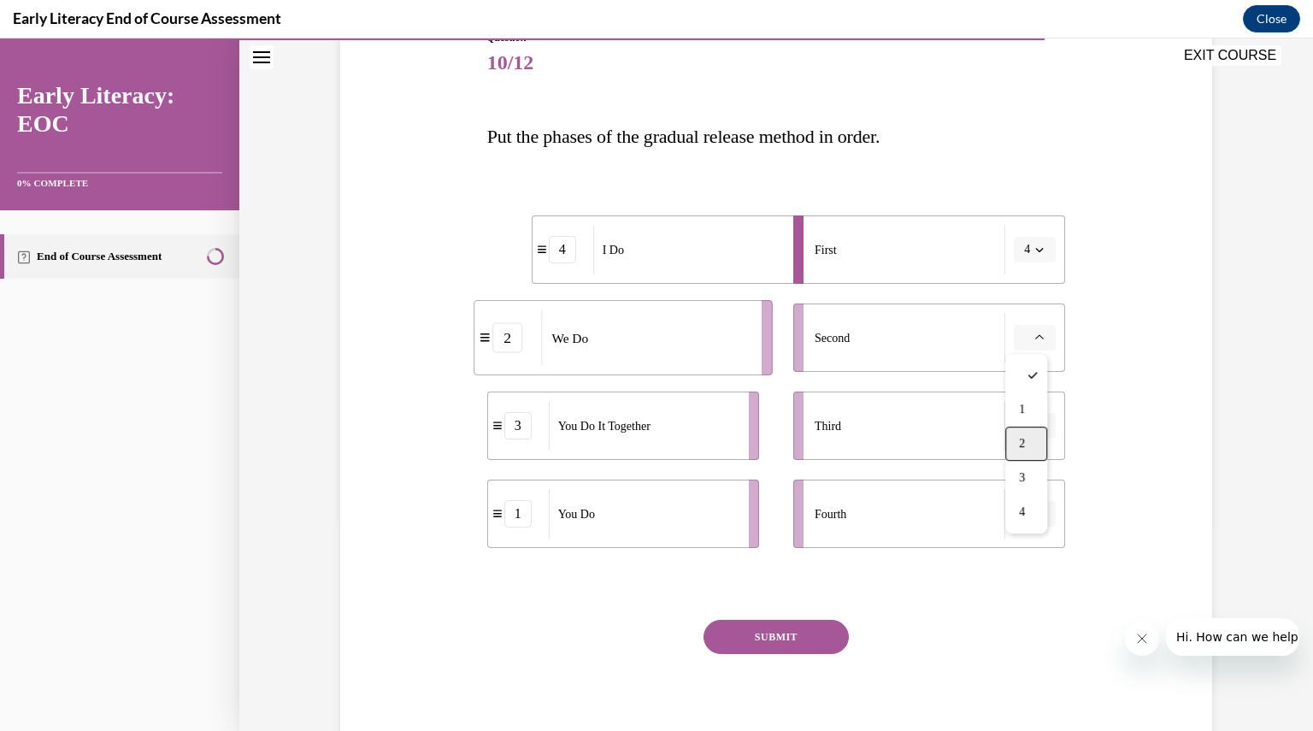
click at [1025, 440] on span "2" at bounding box center [1022, 444] width 6 height 14
click at [1026, 440] on li "Third" at bounding box center [930, 426] width 272 height 68
click at [1034, 425] on span "button" at bounding box center [1040, 426] width 12 height 12
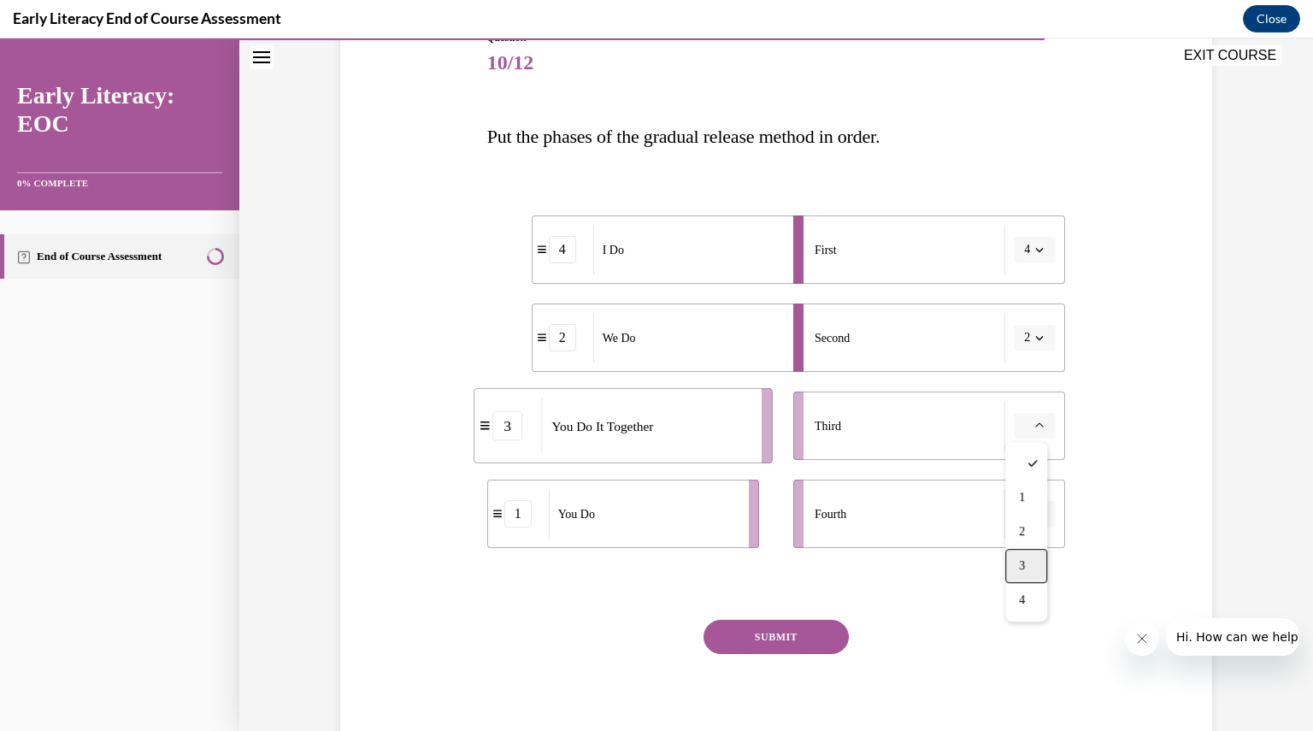
click at [1038, 581] on div "3" at bounding box center [1027, 566] width 42 height 34
click at [1036, 520] on button "button" at bounding box center [1035, 514] width 42 height 26
click at [1028, 593] on div "1" at bounding box center [1027, 586] width 42 height 34
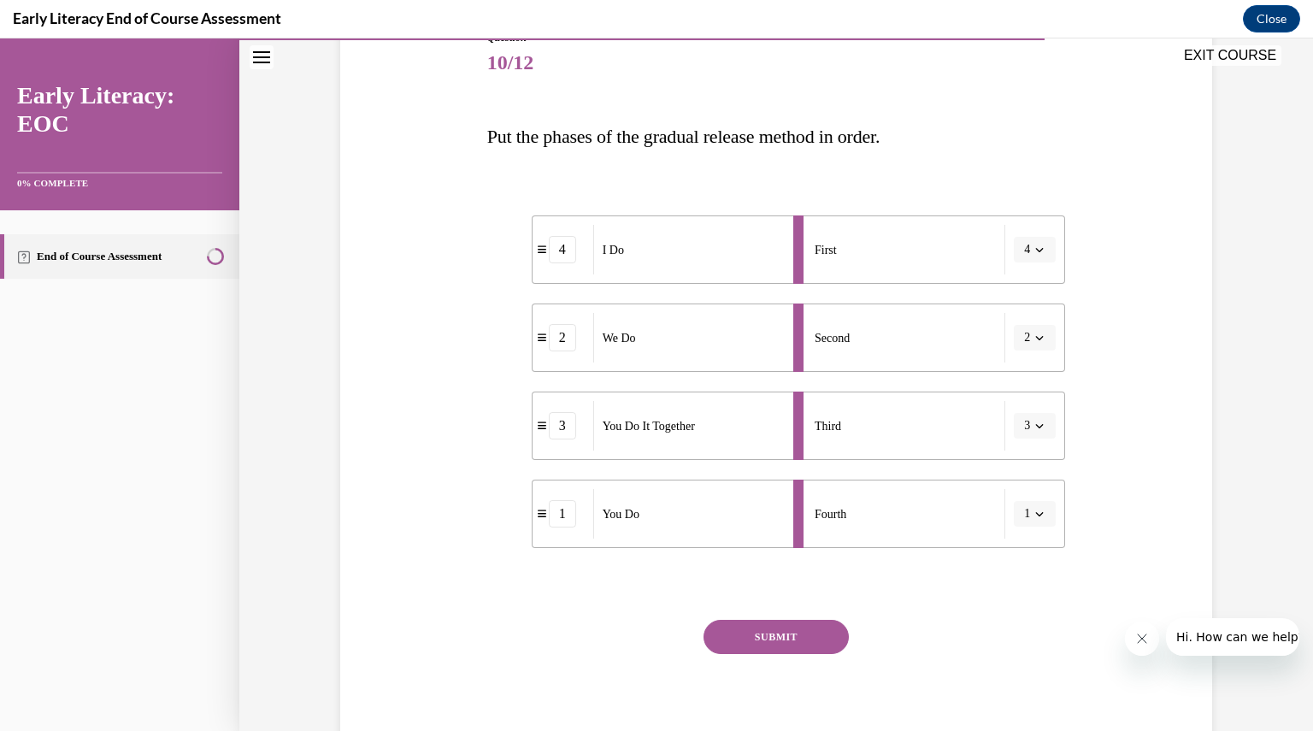
click at [807, 628] on button "SUBMIT" at bounding box center [776, 637] width 145 height 34
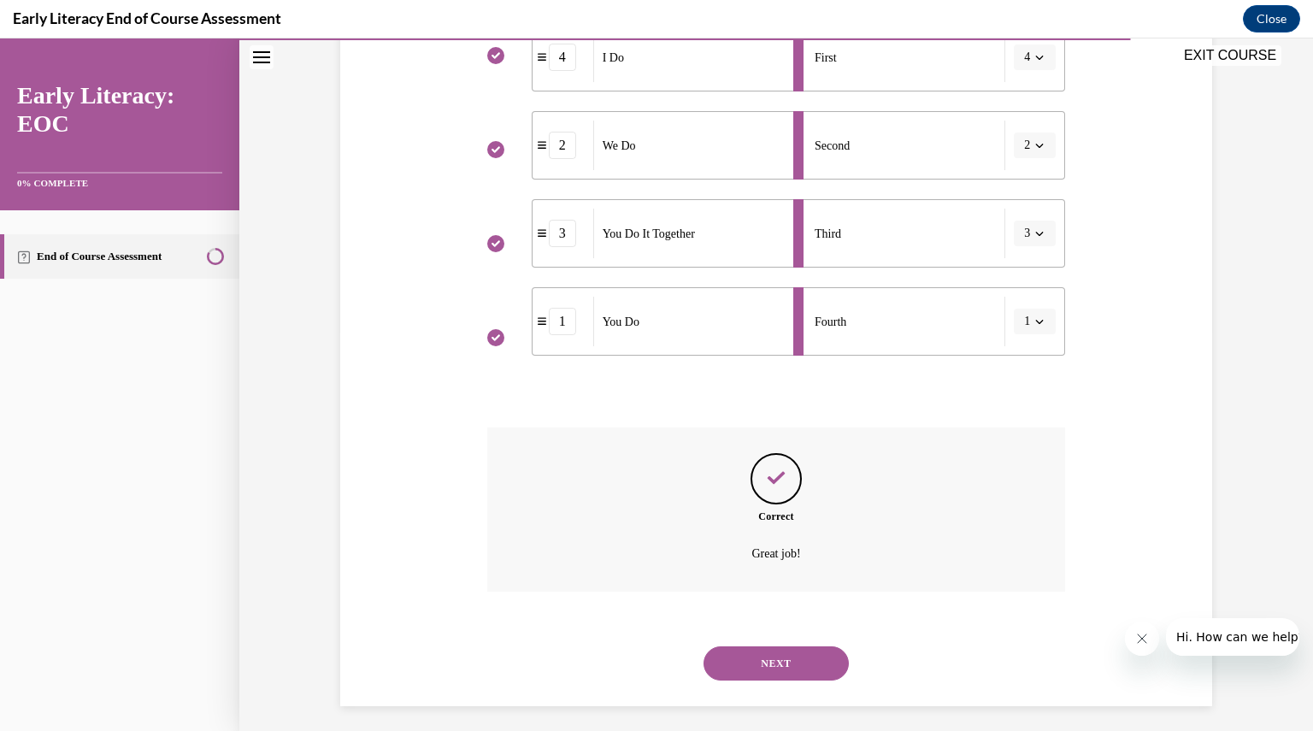
scroll to position [409, 0]
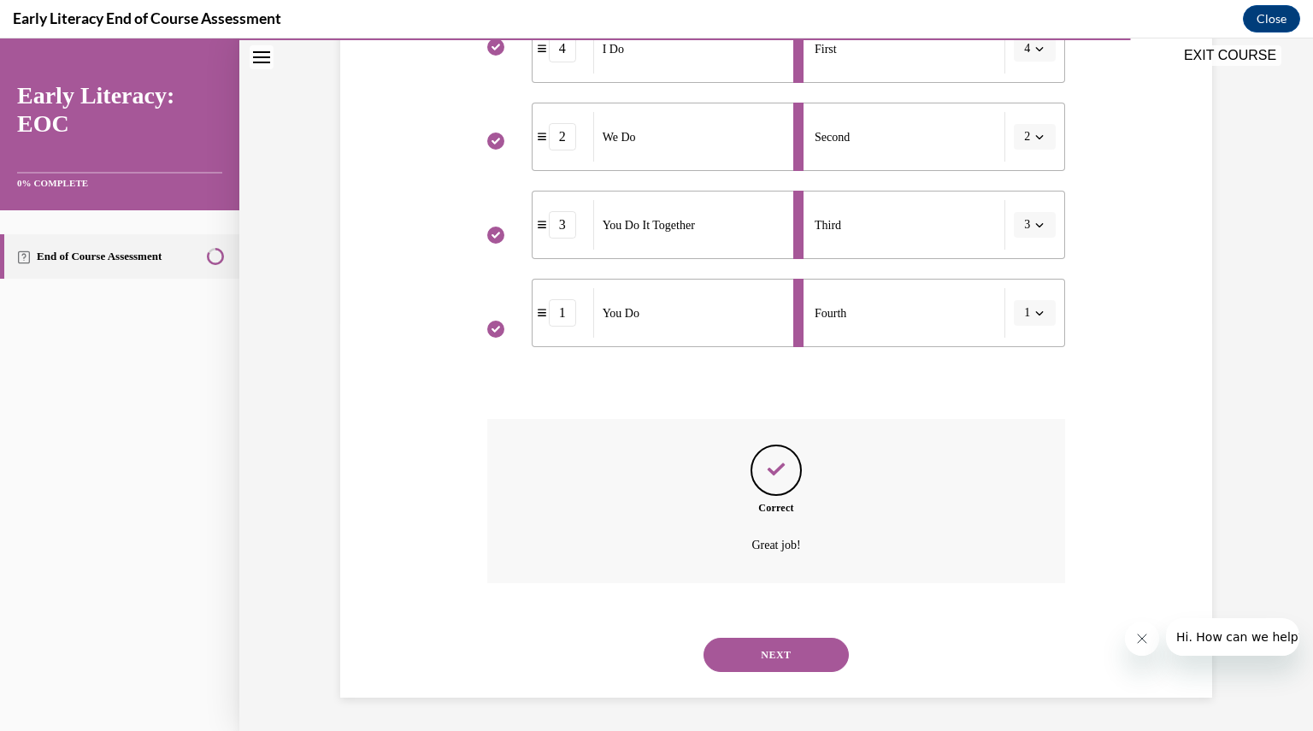
click at [780, 649] on button "NEXT" at bounding box center [776, 655] width 145 height 34
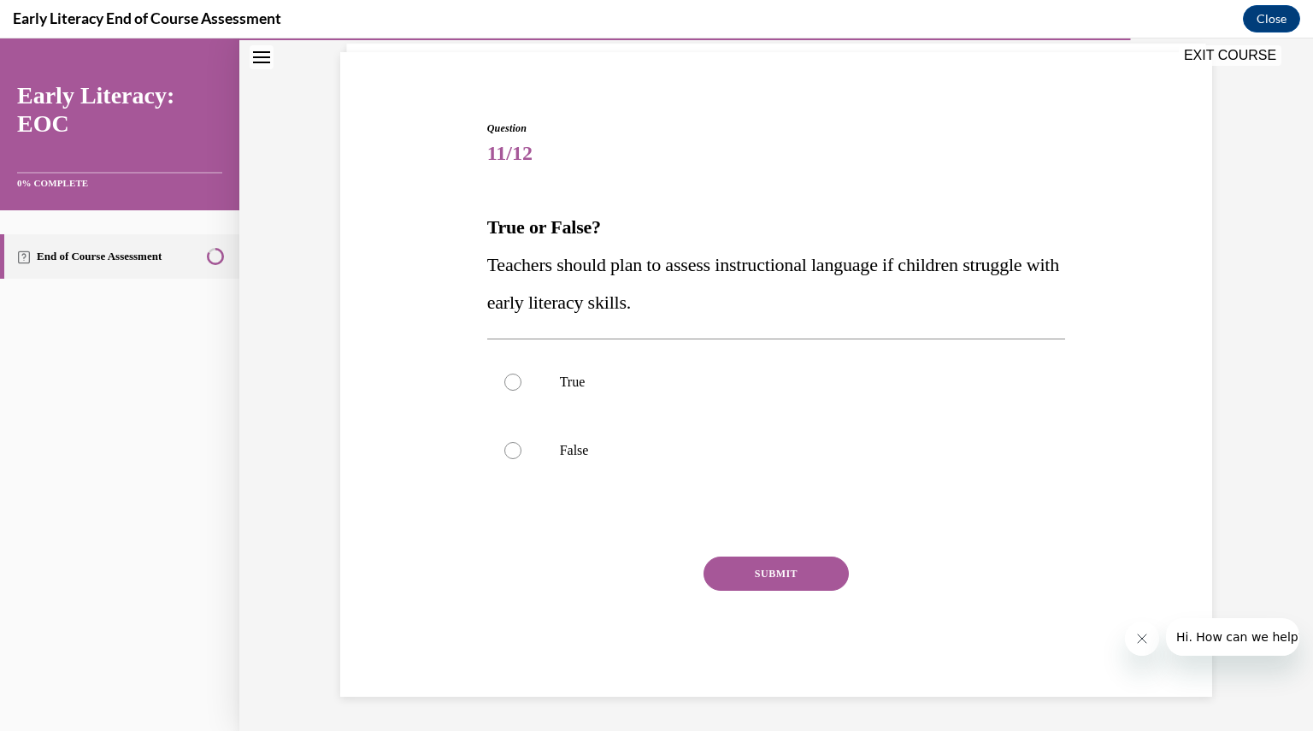
scroll to position [116, 0]
click at [561, 381] on p "True" at bounding box center [791, 383] width 463 height 17
click at [776, 582] on button "SUBMIT" at bounding box center [776, 575] width 145 height 34
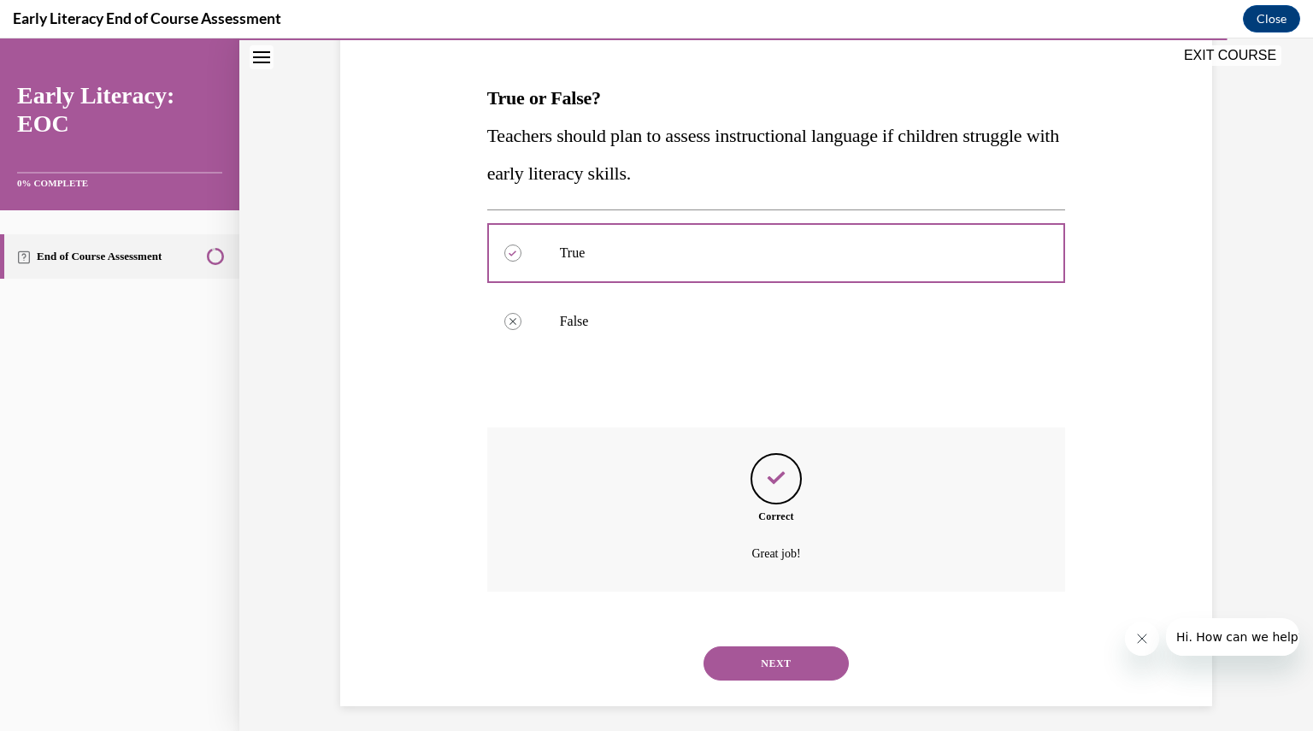
scroll to position [255, 0]
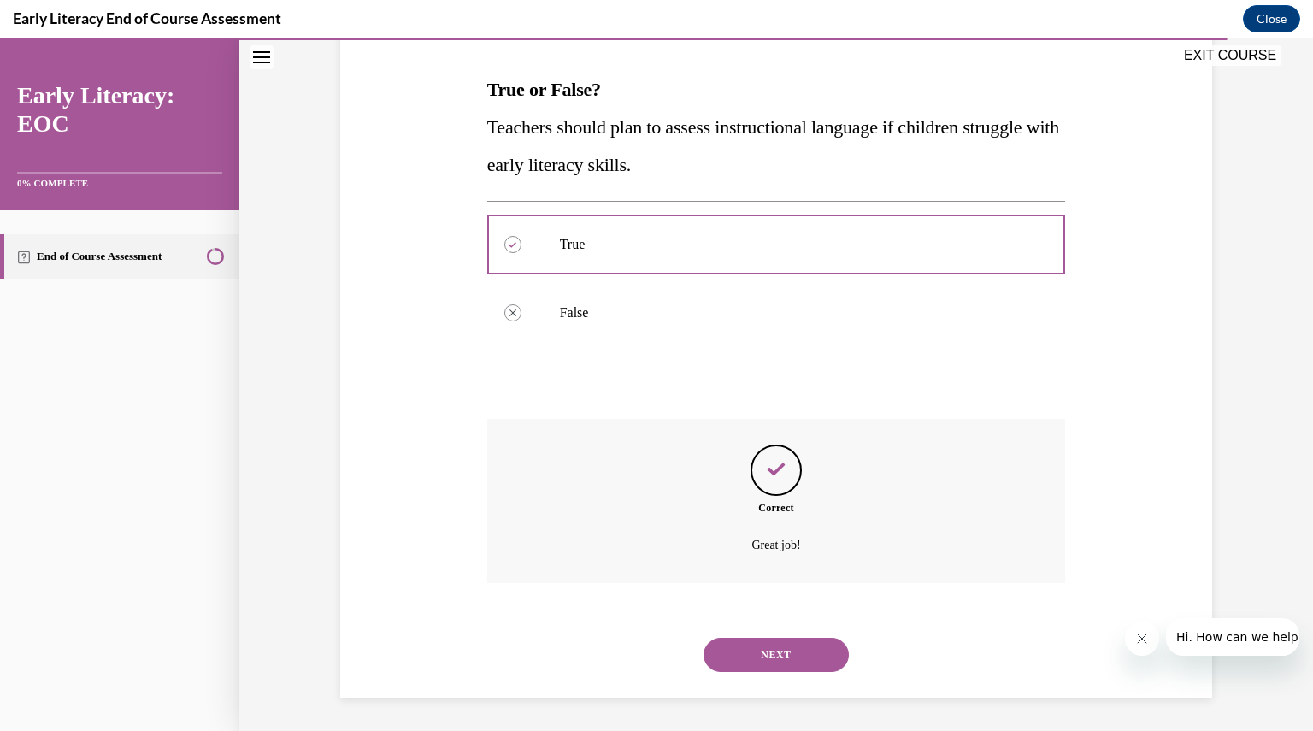
click at [782, 646] on button "NEXT" at bounding box center [776, 655] width 145 height 34
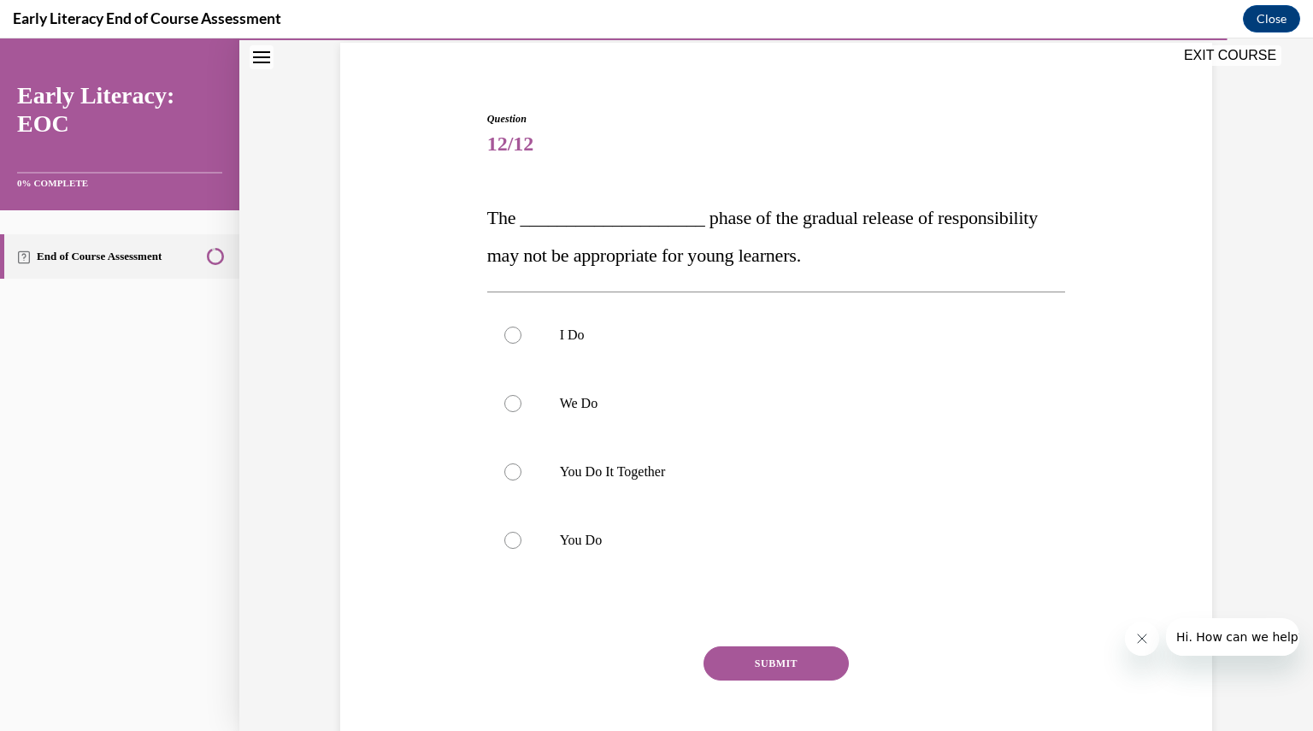
scroll to position [133, 0]
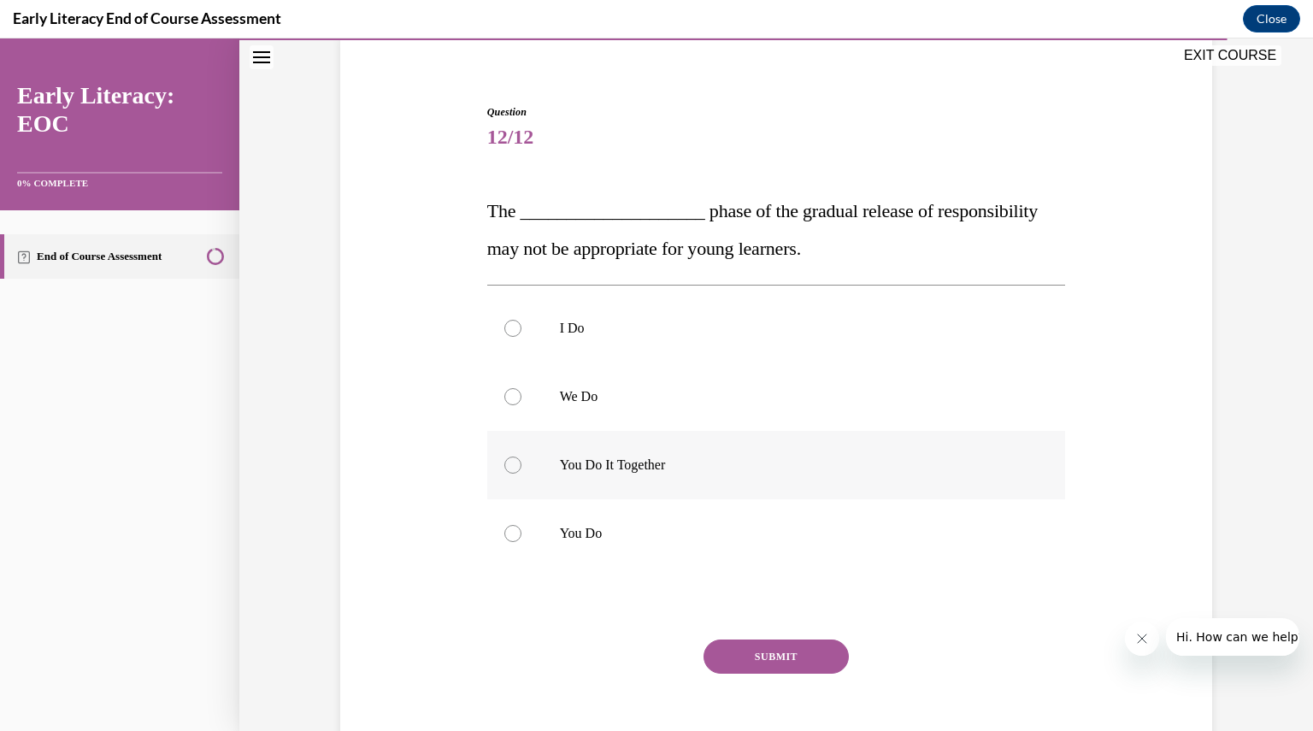
click at [643, 451] on div at bounding box center [776, 465] width 579 height 68
click at [735, 651] on button "SUBMIT" at bounding box center [776, 657] width 145 height 34
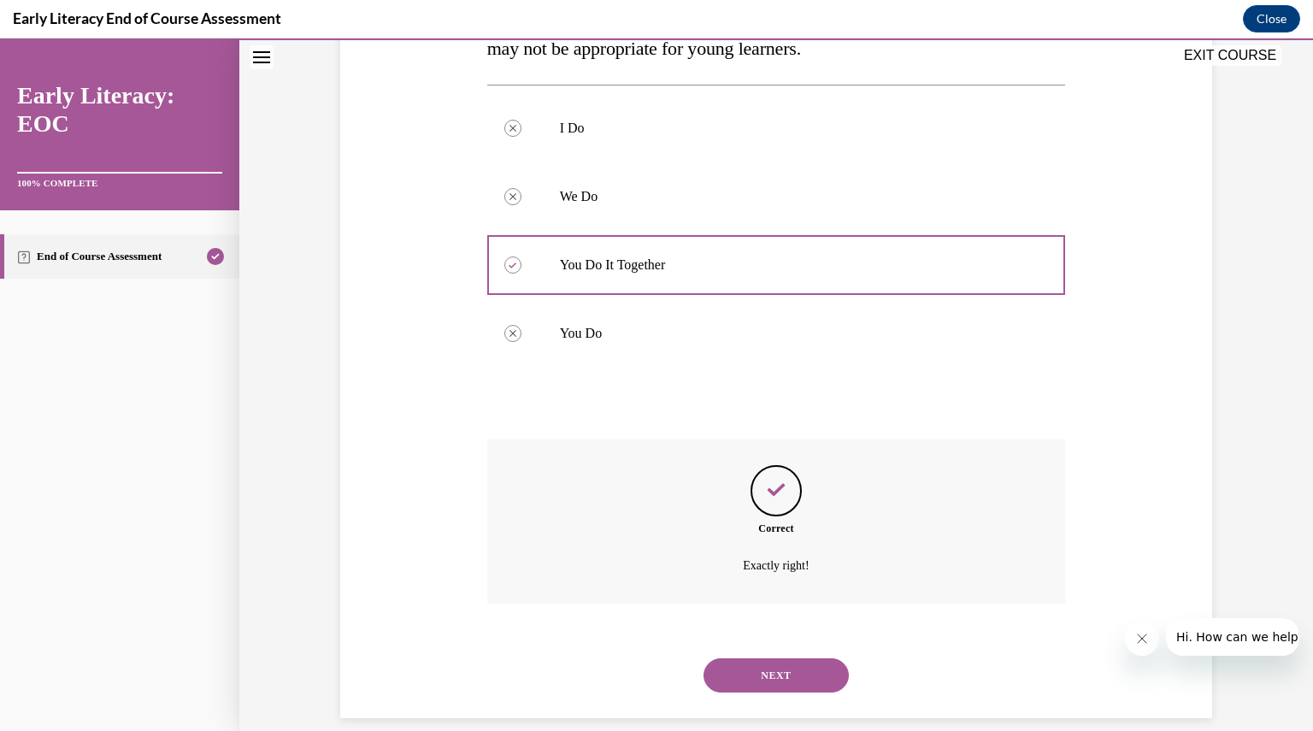
scroll to position [354, 0]
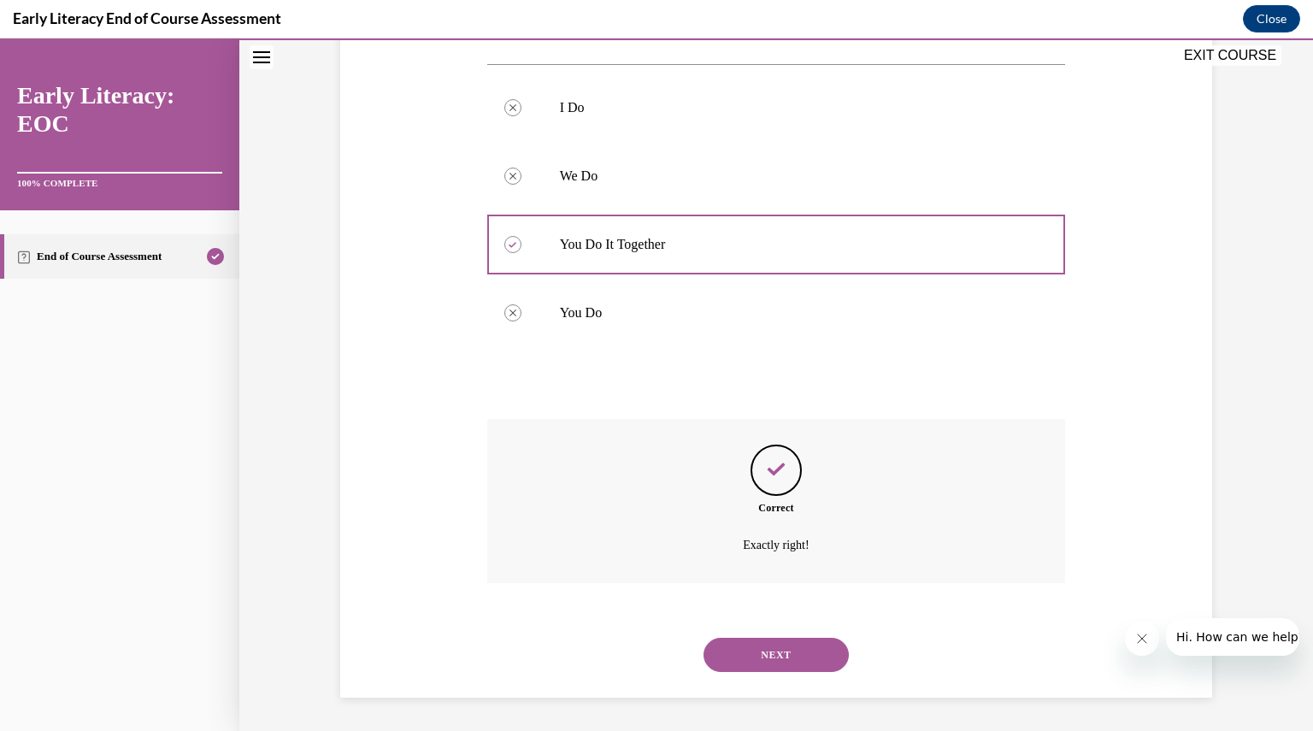
click at [735, 651] on button "NEXT" at bounding box center [776, 655] width 145 height 34
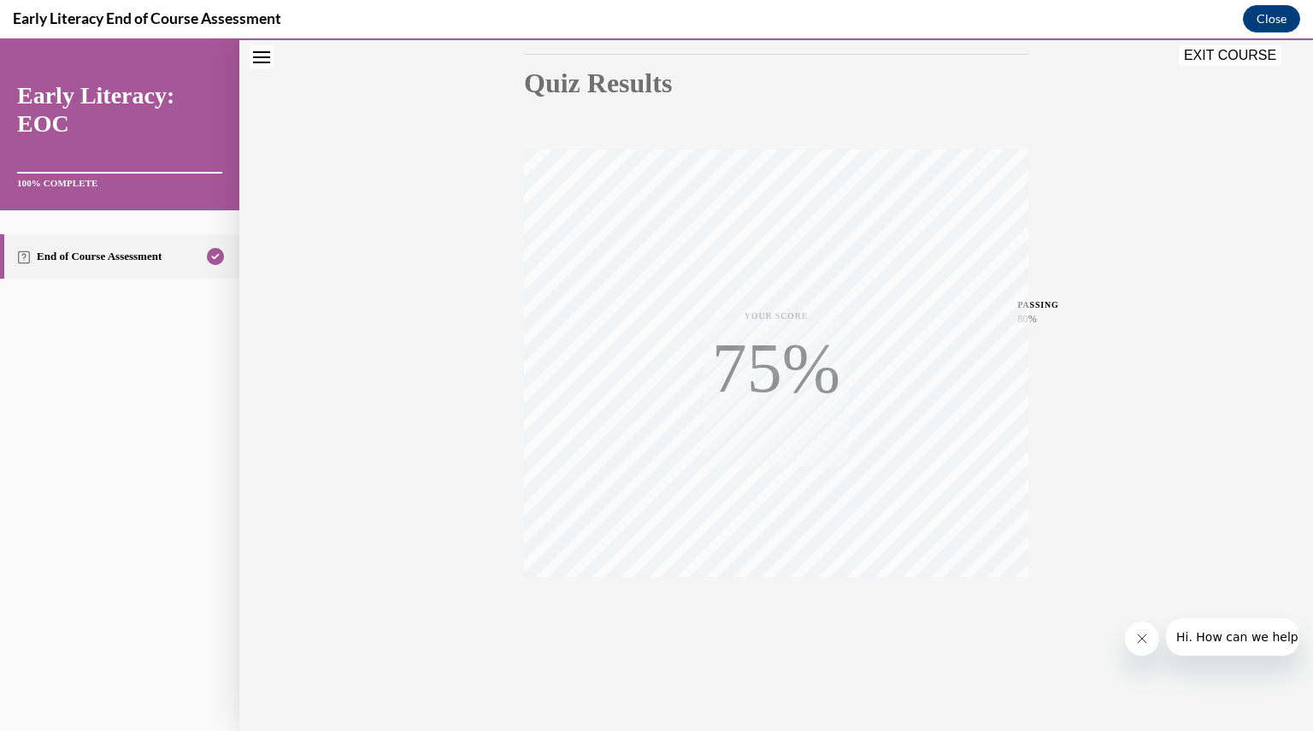
scroll to position [183, 0]
click at [1218, 56] on button "EXIT COURSE" at bounding box center [1230, 55] width 103 height 21
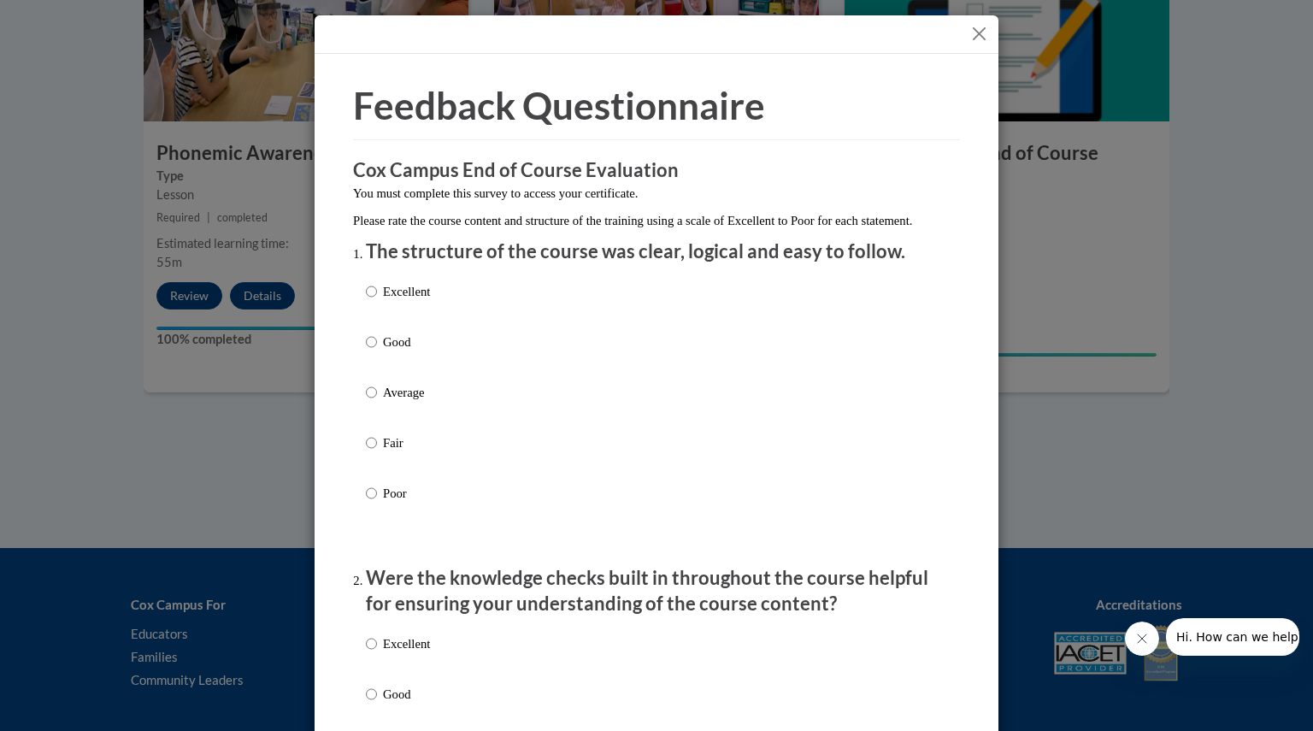
click at [395, 351] on p "Good" at bounding box center [406, 342] width 47 height 19
click at [377, 351] on input "Good" at bounding box center [371, 342] width 11 height 19
radio input "true"
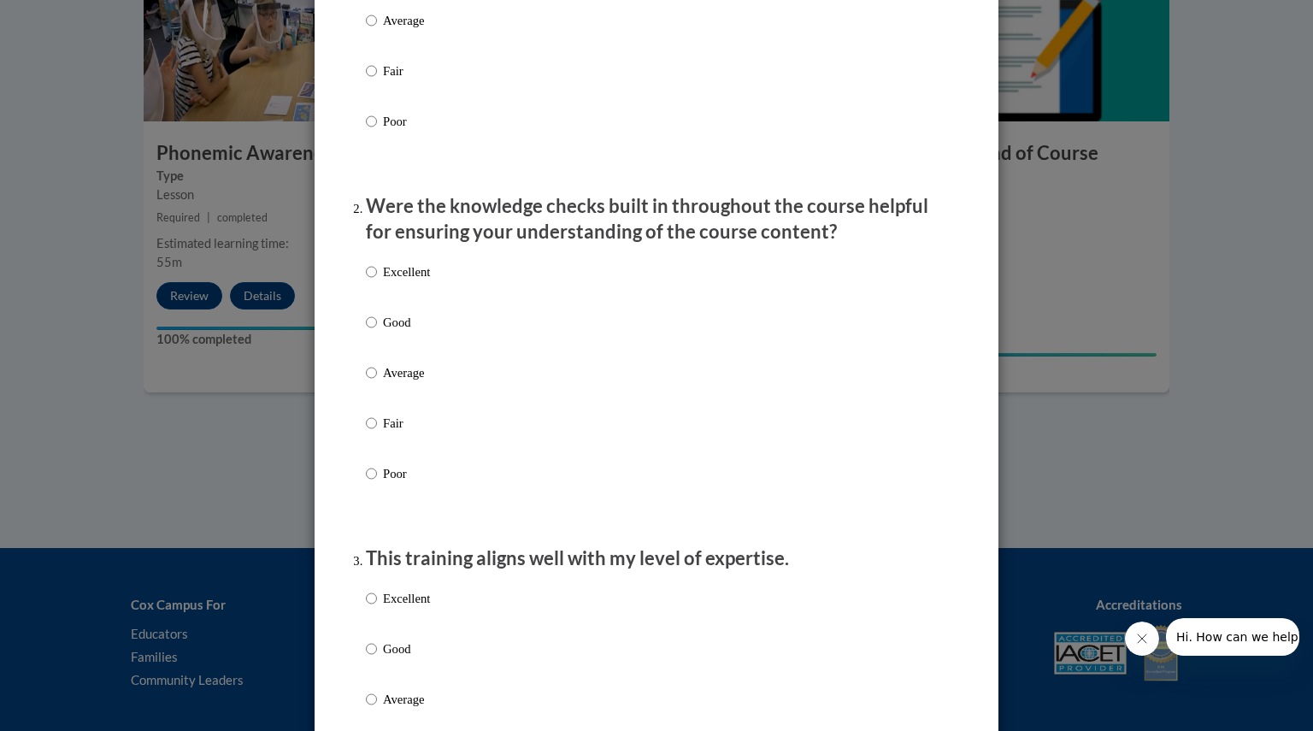
scroll to position [370, 0]
click at [400, 283] on p "Excellent" at bounding box center [406, 273] width 47 height 19
click at [377, 283] on input "Excellent" at bounding box center [371, 273] width 11 height 19
radio input "true"
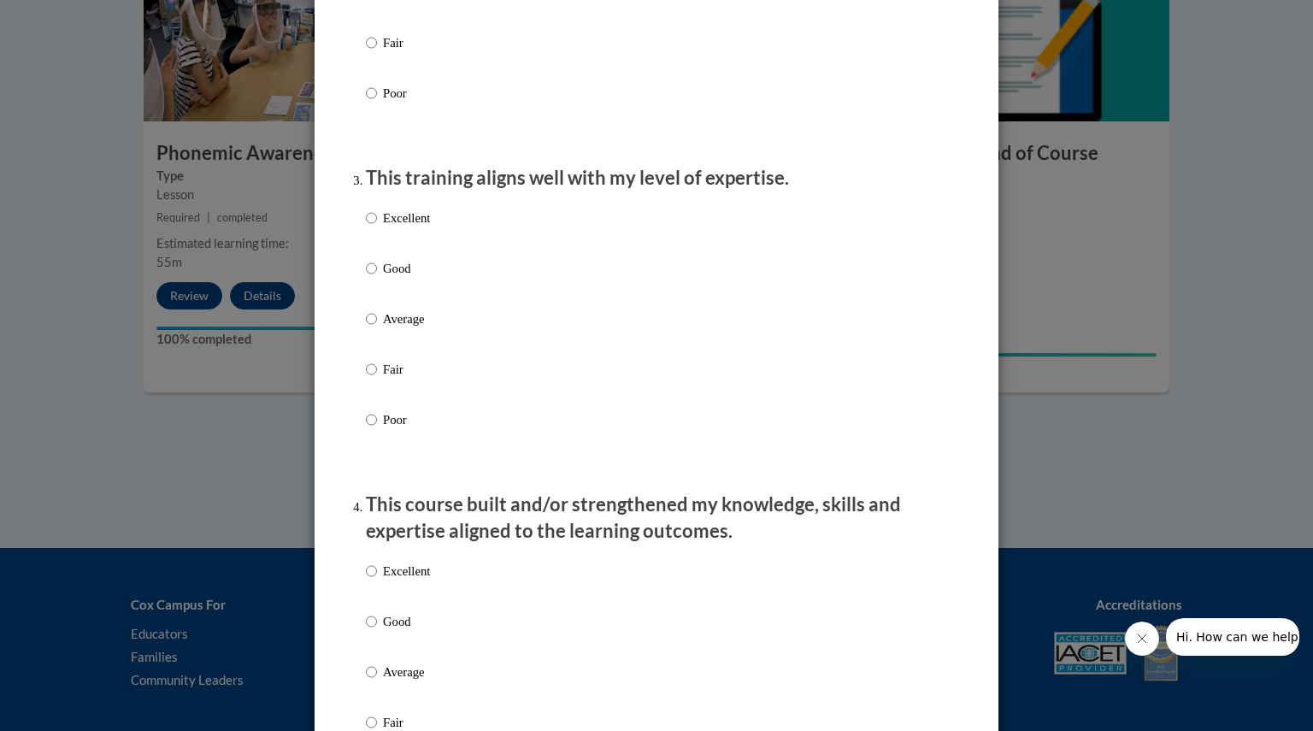
scroll to position [752, 0]
click at [383, 278] on p "Good" at bounding box center [406, 268] width 47 height 19
click at [377, 278] on input "Good" at bounding box center [371, 268] width 11 height 19
radio input "true"
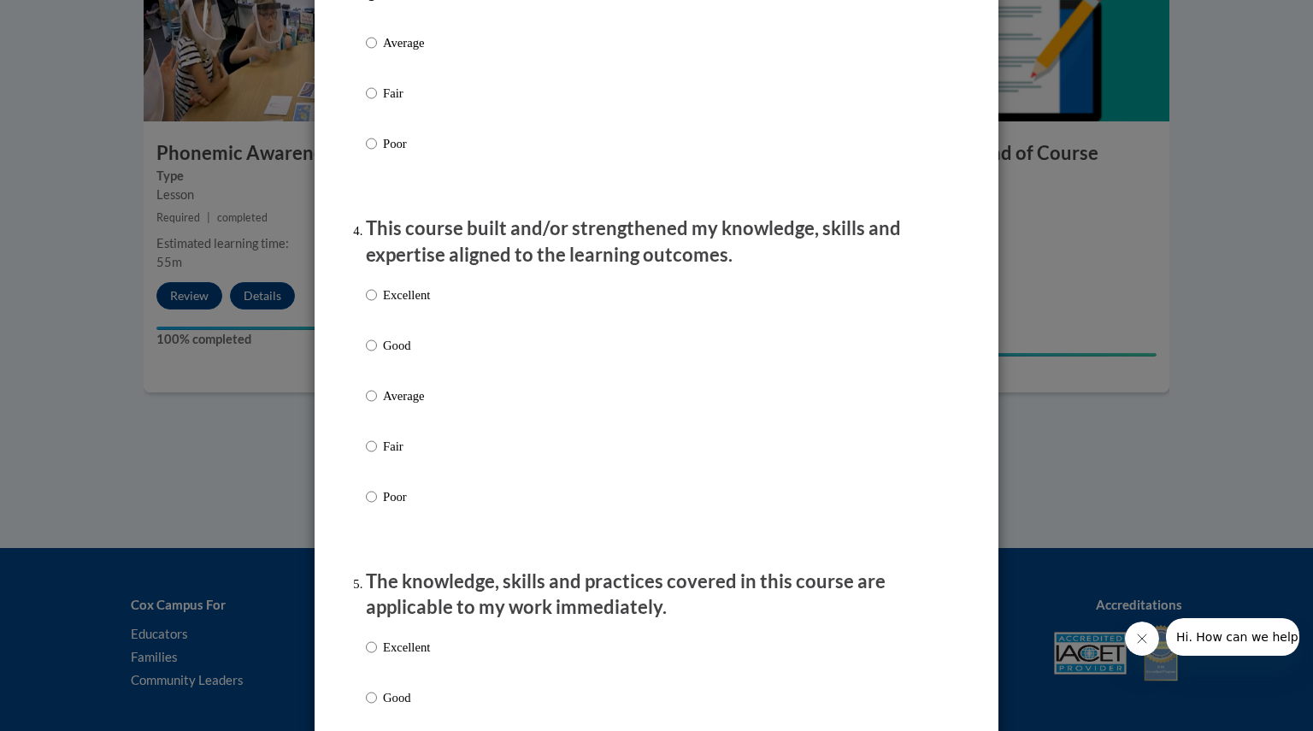
scroll to position [1030, 0]
click at [383, 321] on label "Excellent" at bounding box center [398, 308] width 64 height 46
click at [377, 304] on input "Excellent" at bounding box center [371, 294] width 11 height 19
radio input "true"
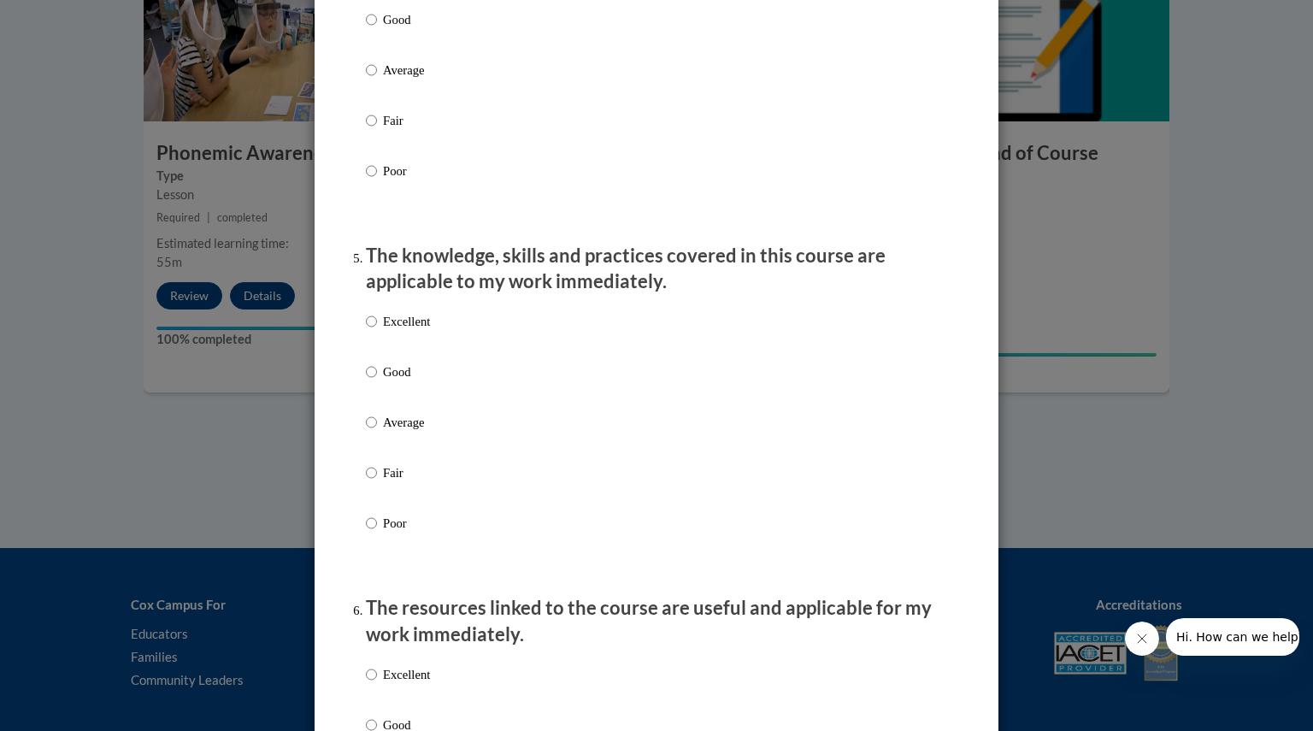
scroll to position [1356, 0]
click at [395, 329] on p "Excellent" at bounding box center [406, 319] width 47 height 19
click at [377, 329] on input "Excellent" at bounding box center [371, 319] width 11 height 19
radio input "true"
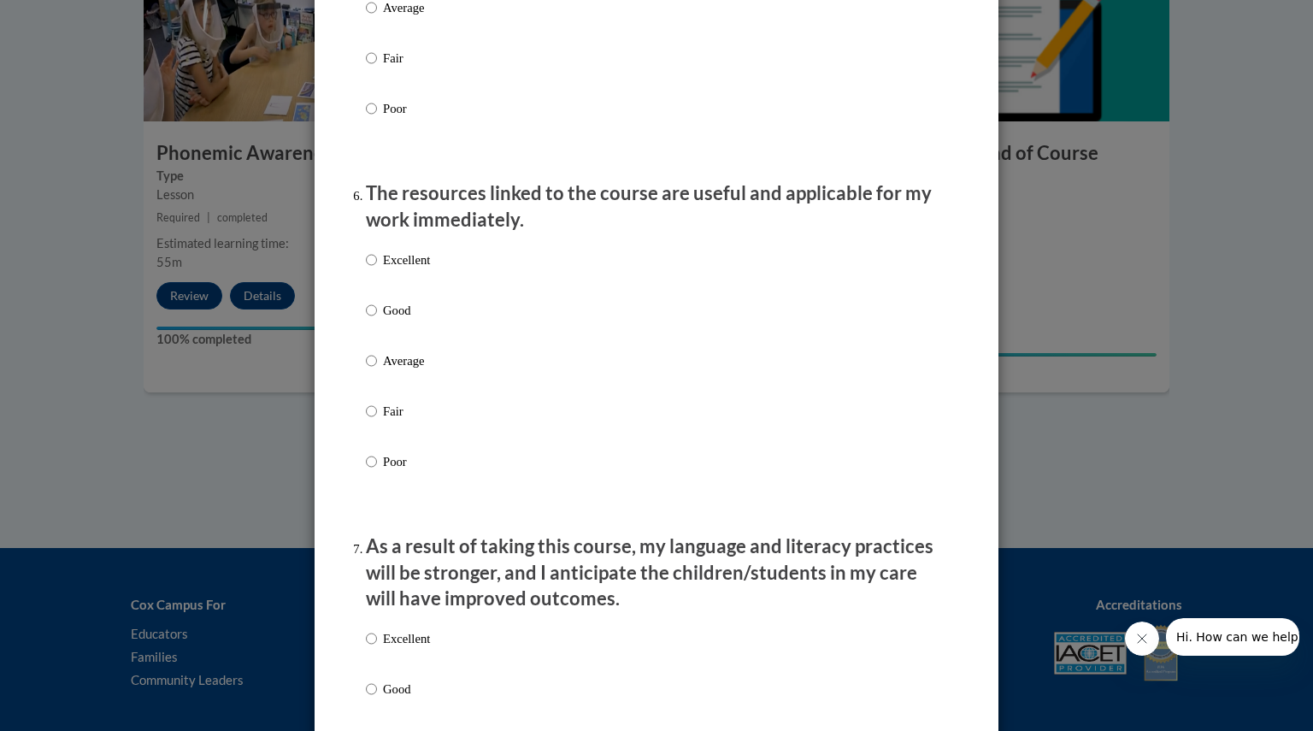
scroll to position [1820, 0]
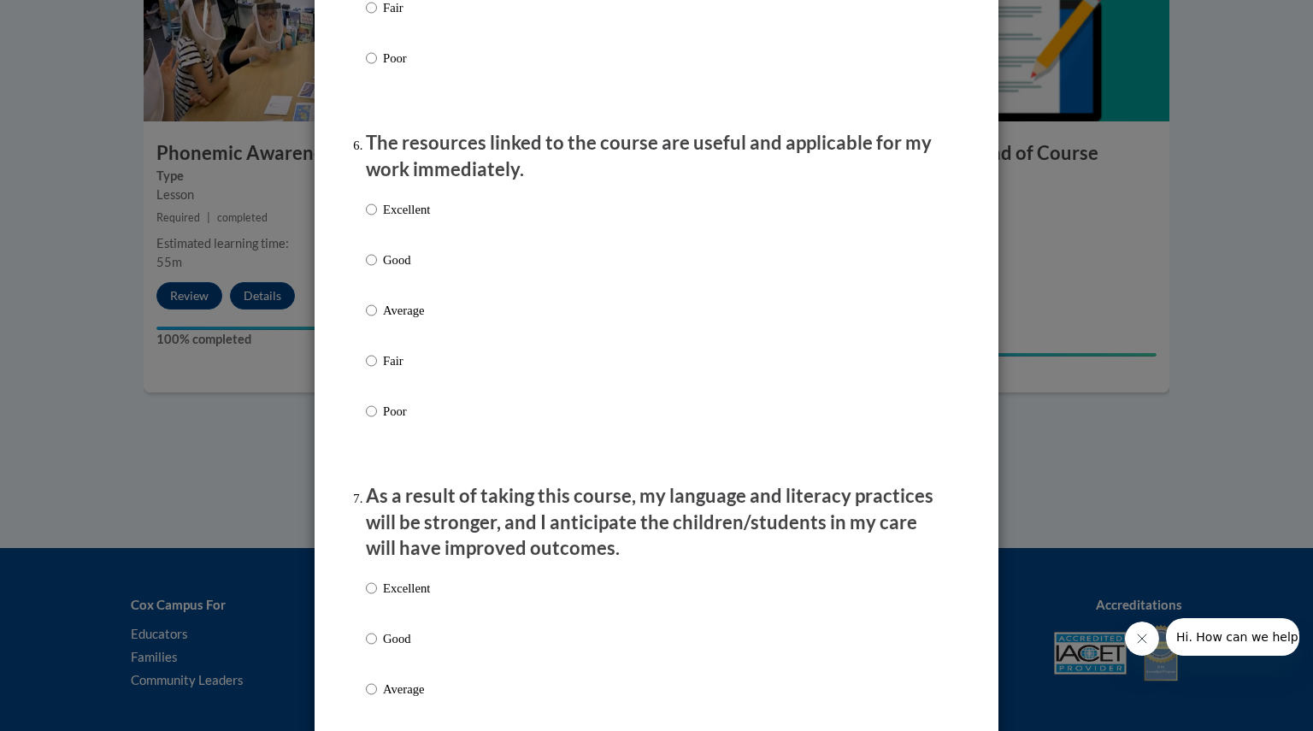
click at [395, 320] on p "Average" at bounding box center [406, 310] width 47 height 19
click at [377, 320] on input "Average" at bounding box center [371, 310] width 11 height 19
radio input "true"
click at [395, 219] on p "Excellent" at bounding box center [406, 209] width 47 height 19
click at [377, 219] on input "Excellent" at bounding box center [371, 209] width 11 height 19
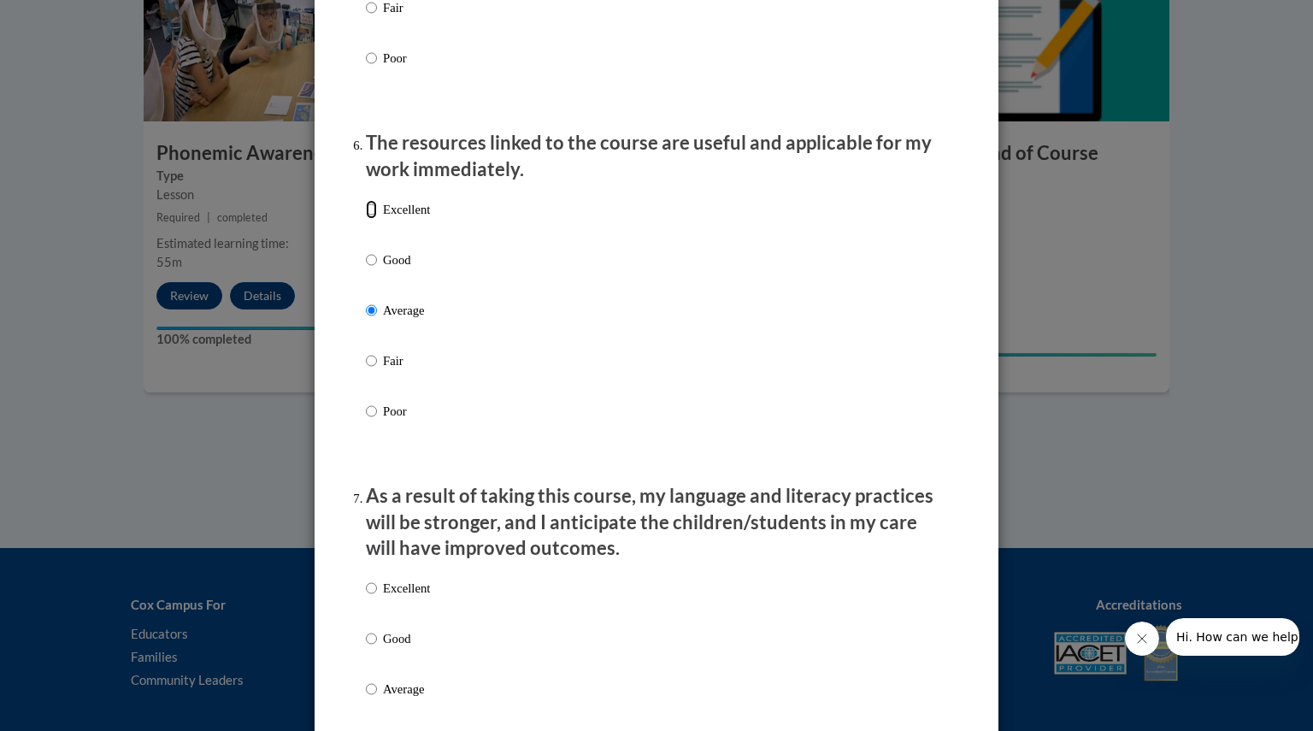
radio input "true"
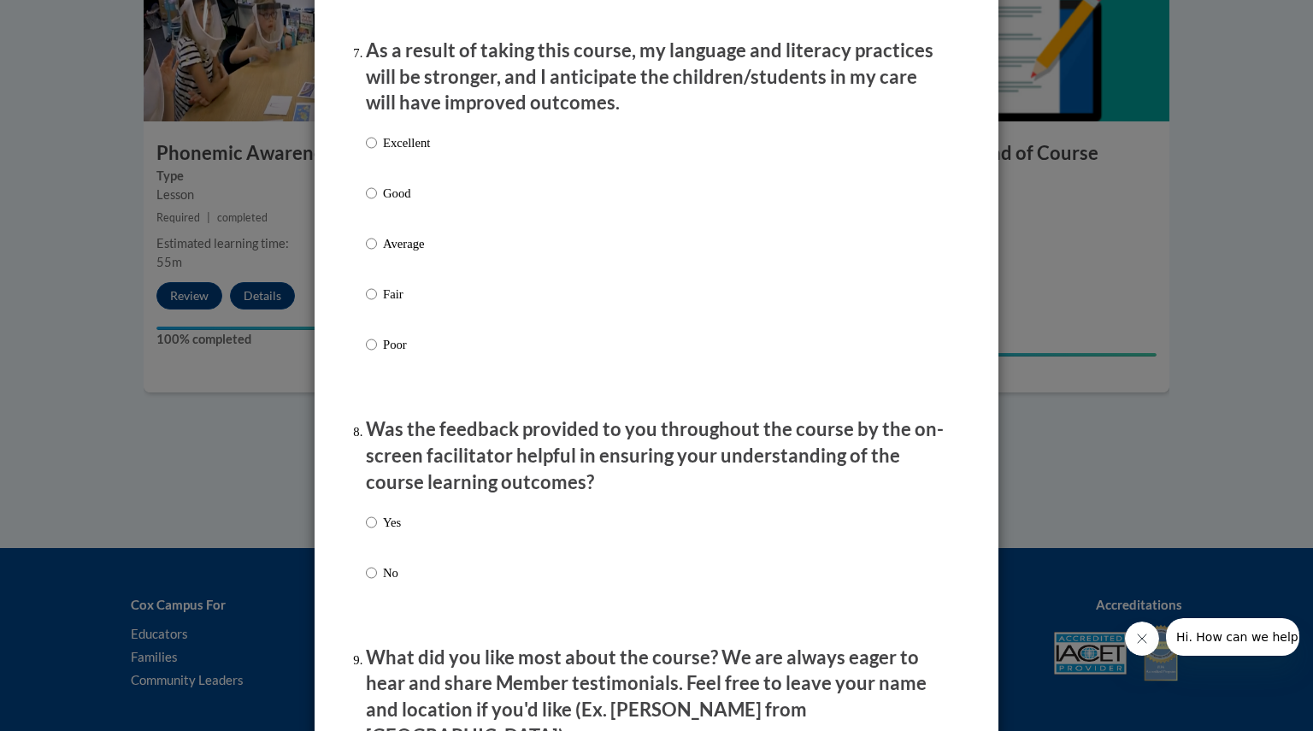
scroll to position [2264, 0]
click at [396, 172] on label "Excellent" at bounding box center [398, 157] width 64 height 46
click at [377, 153] on input "Excellent" at bounding box center [371, 143] width 11 height 19
radio input "true"
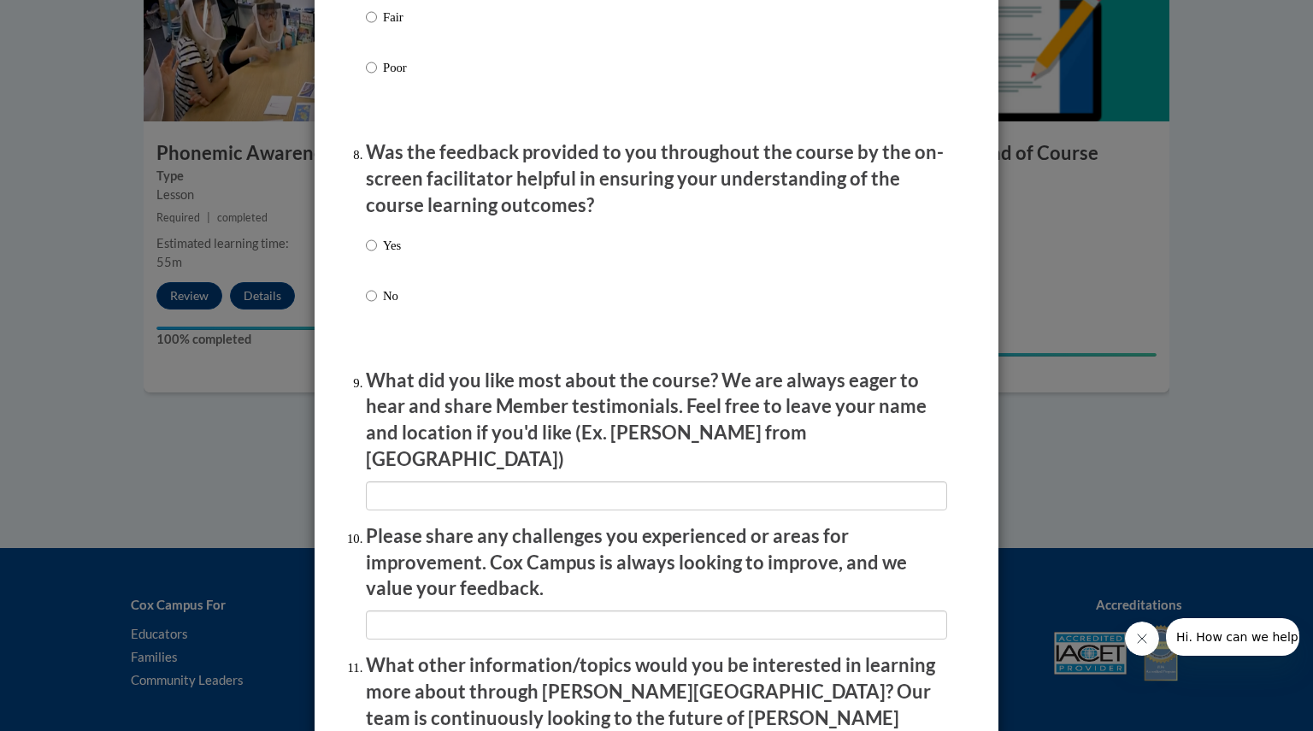
scroll to position [2547, 0]
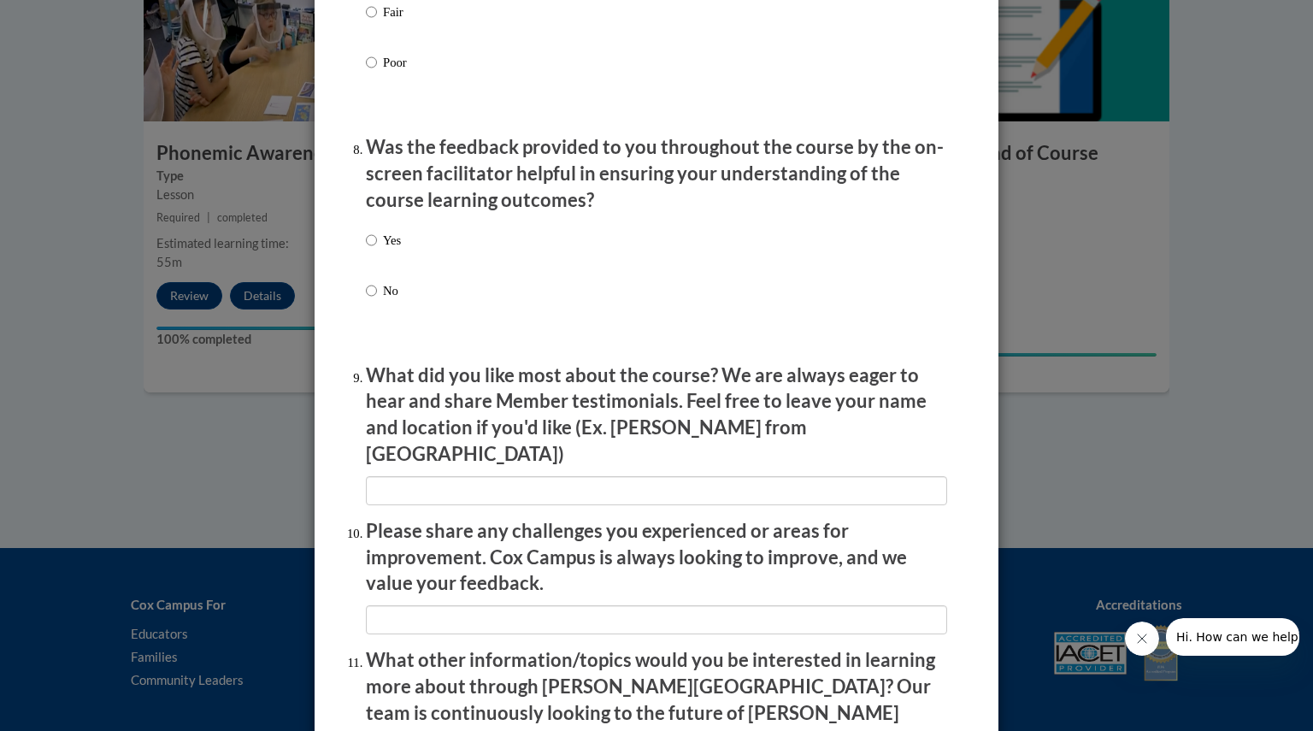
click at [383, 250] on p "Yes" at bounding box center [392, 240] width 18 height 19
click at [377, 250] on input "Yes" at bounding box center [371, 240] width 11 height 19
radio input "true"
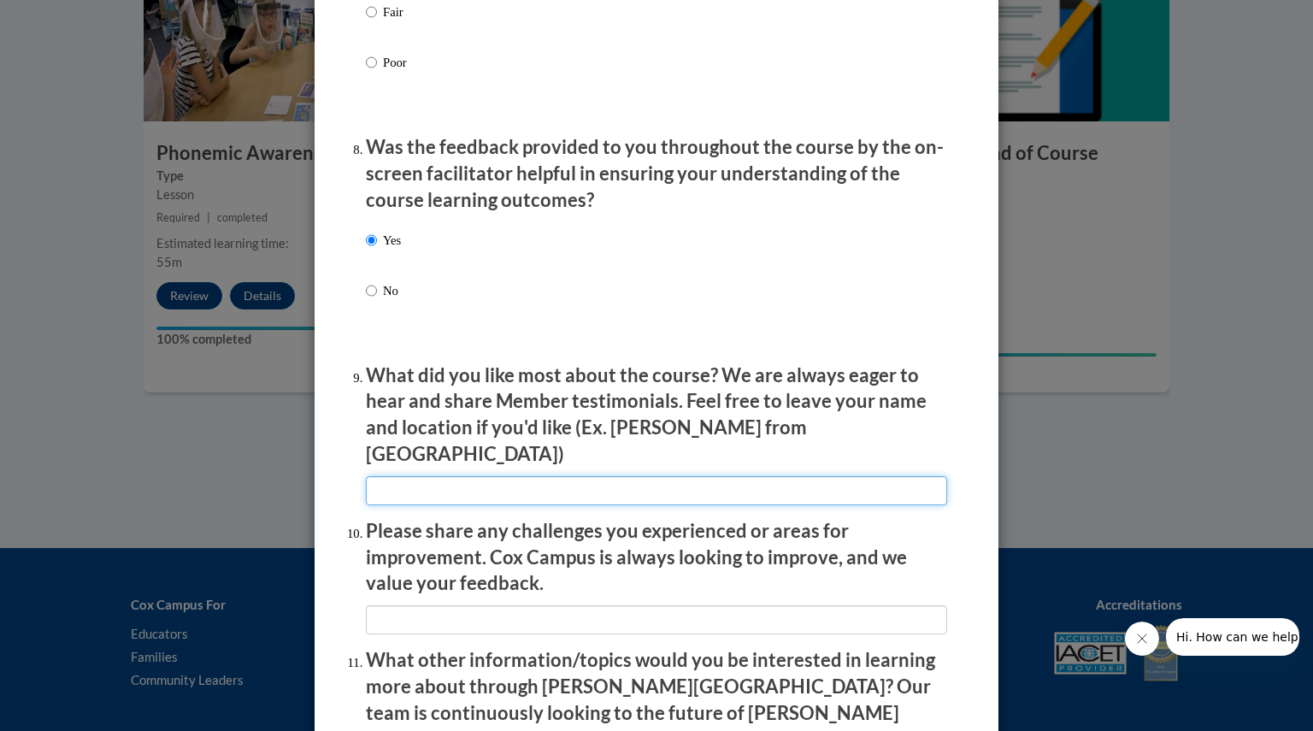
click at [438, 481] on input "textbox" at bounding box center [656, 490] width 581 height 29
type input "I like the real classroom examples."
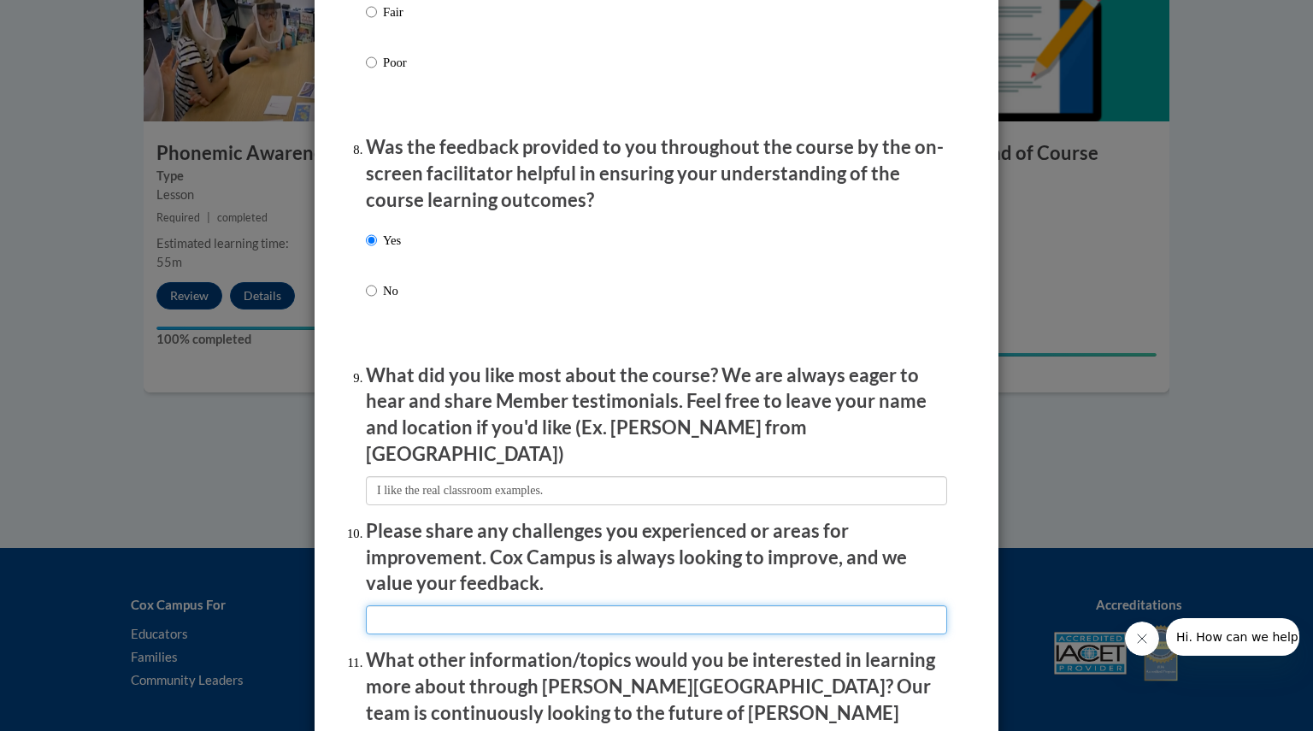
click at [453, 605] on input "textbox" at bounding box center [656, 619] width 581 height 29
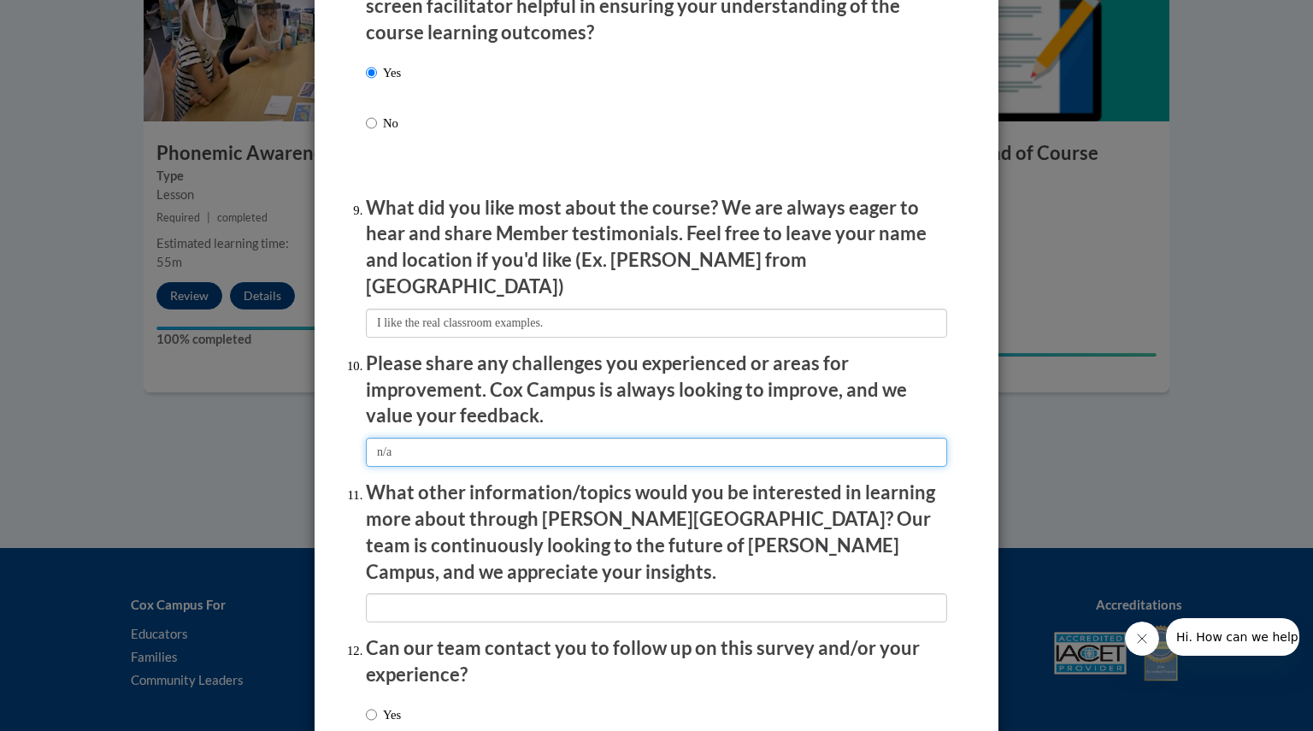
scroll to position [2719, 0]
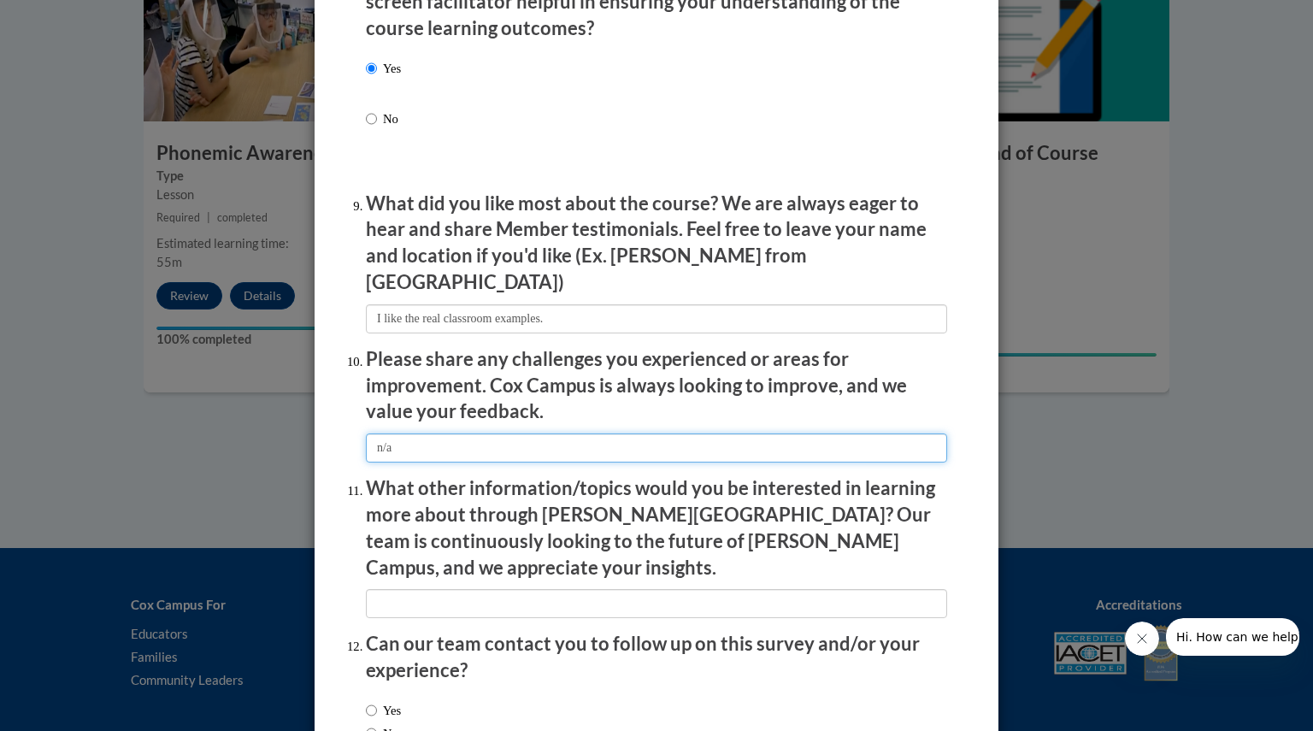
type input "n/a"
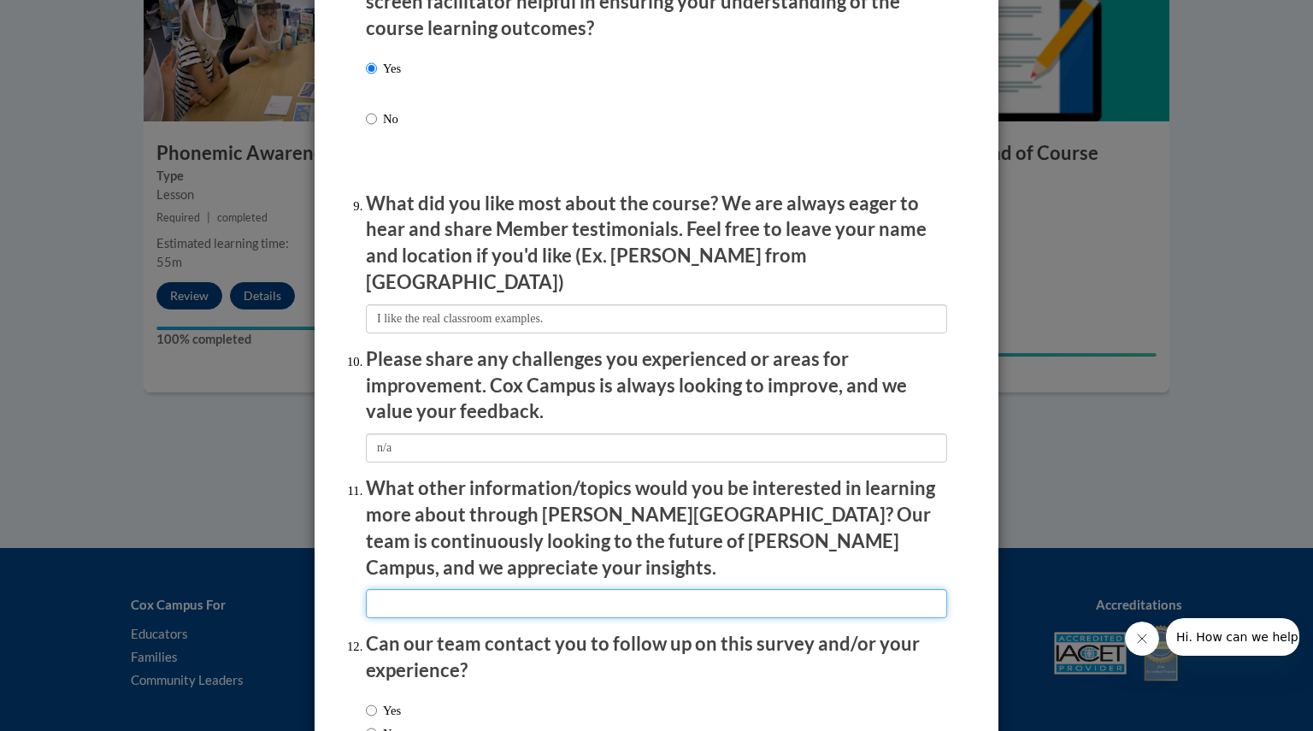
click at [465, 589] on input "textbox" at bounding box center [656, 603] width 581 height 29
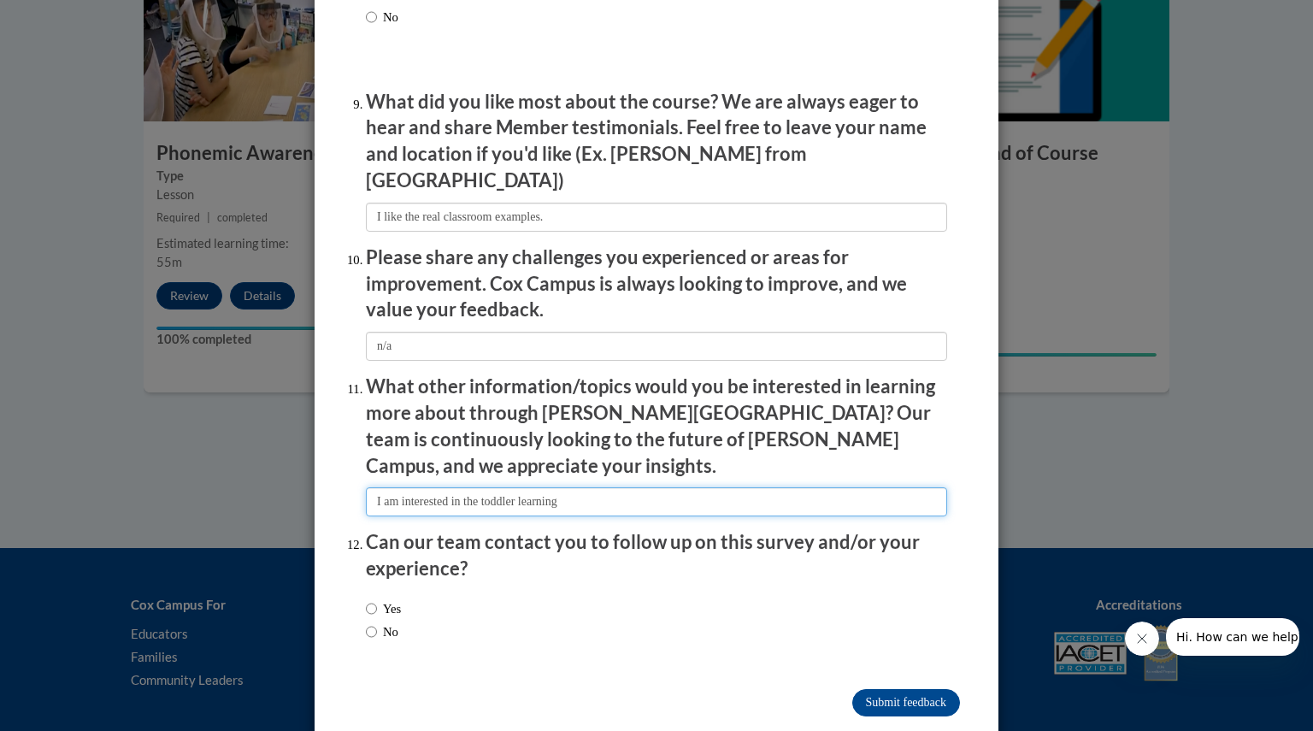
scroll to position [2824, 0]
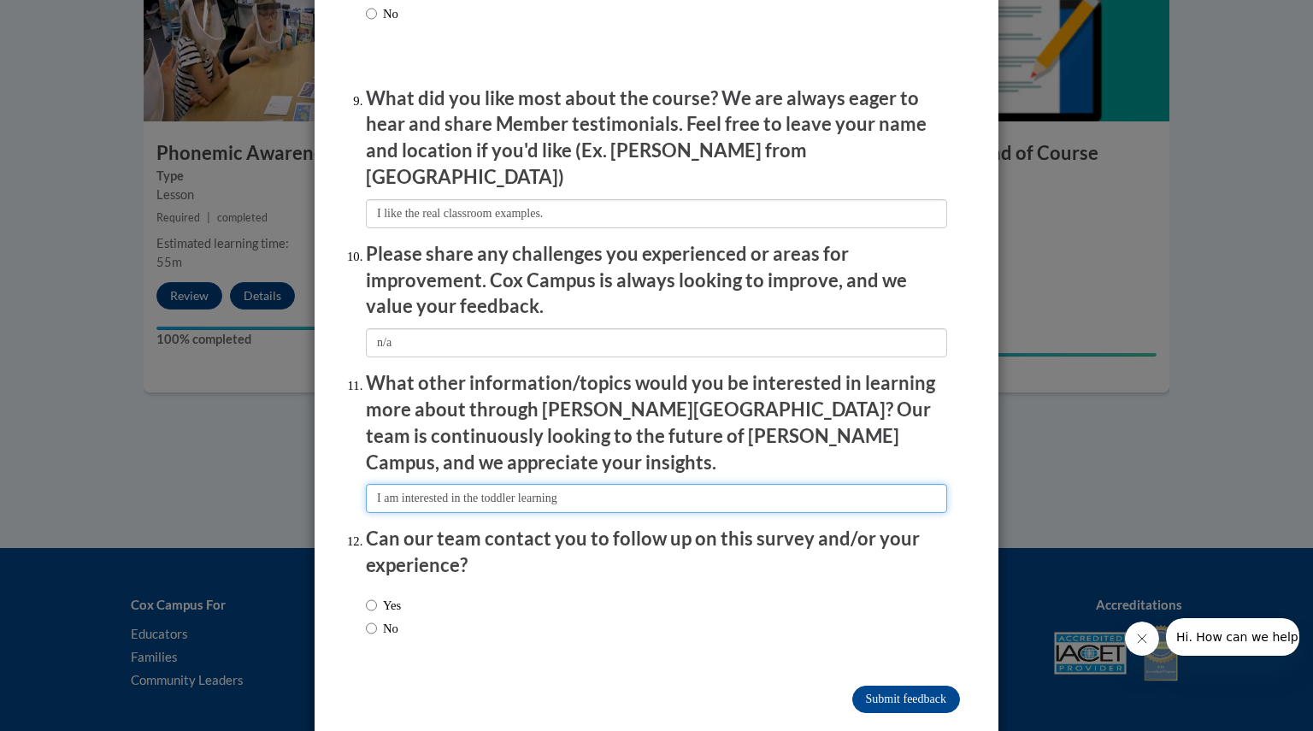
type input "I am interested in the toddler learning"
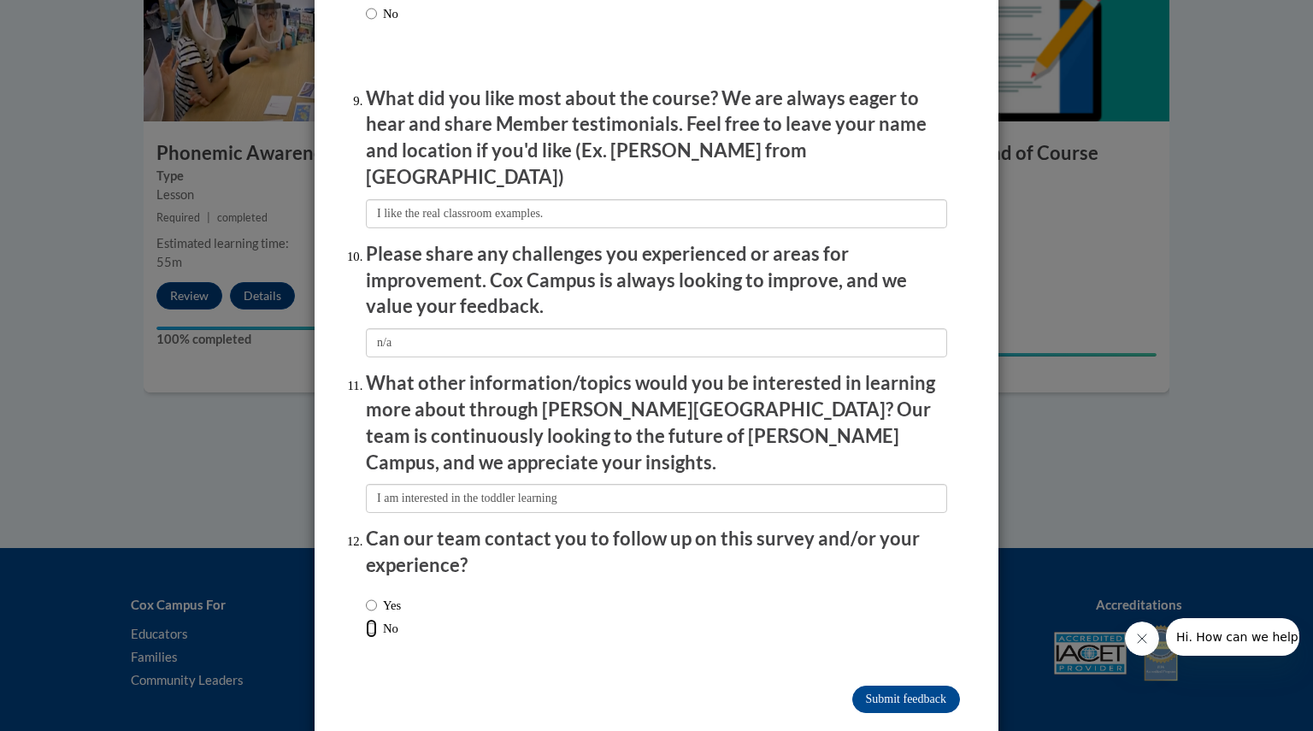
click at [366, 619] on input "No" at bounding box center [371, 628] width 11 height 19
radio input "true"
click at [872, 686] on input "Submit feedback" at bounding box center [907, 699] width 108 height 27
